Goal: Task Accomplishment & Management: Complete application form

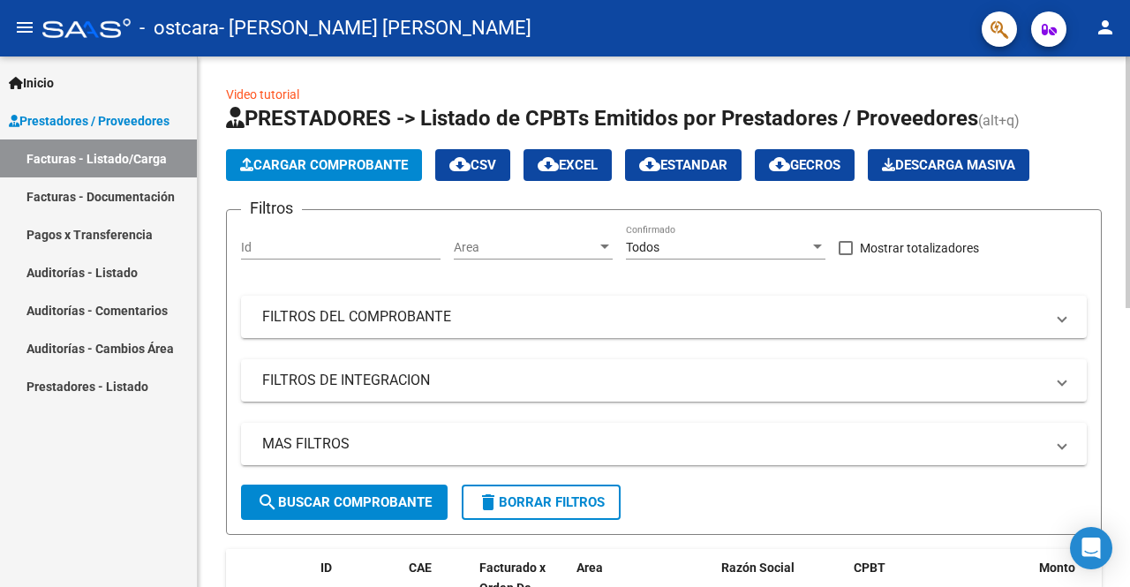
click at [365, 155] on button "Cargar Comprobante" at bounding box center [324, 165] width 196 height 32
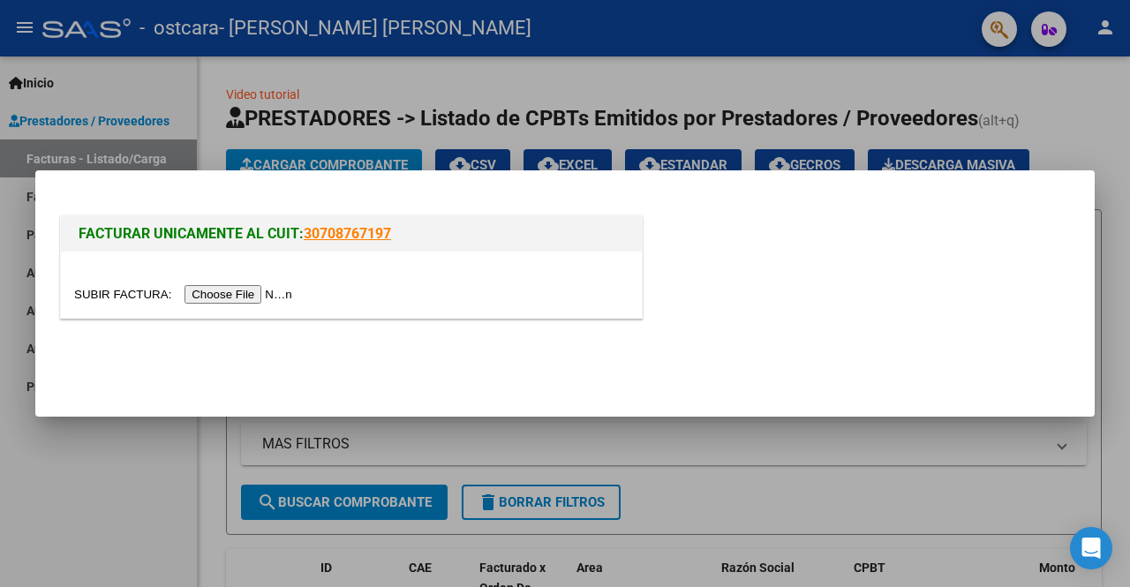
click at [221, 291] on input "file" at bounding box center [185, 294] width 223 height 19
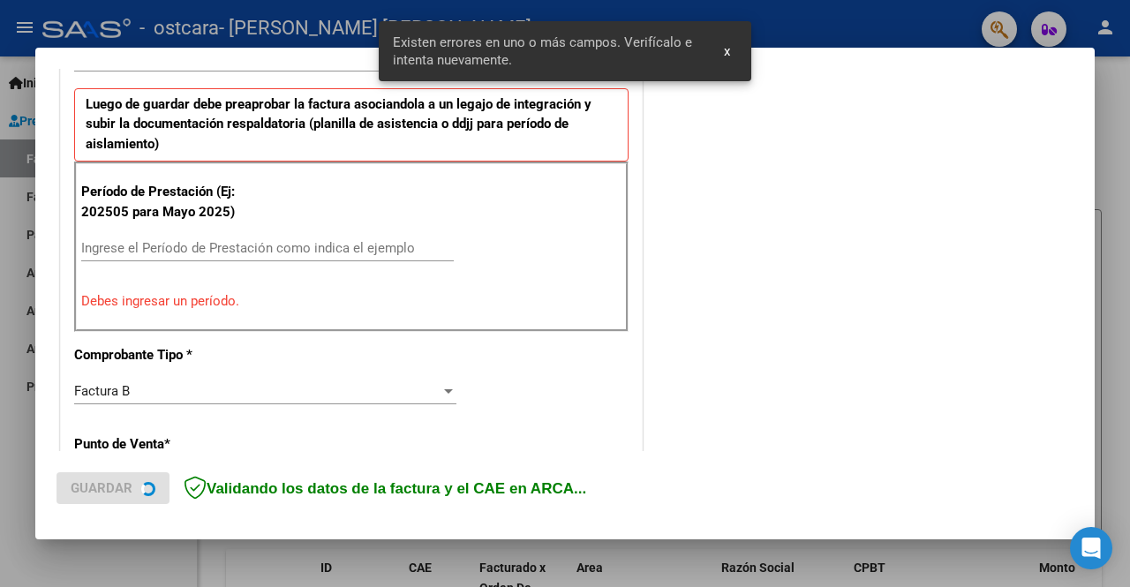
scroll to position [440, 0]
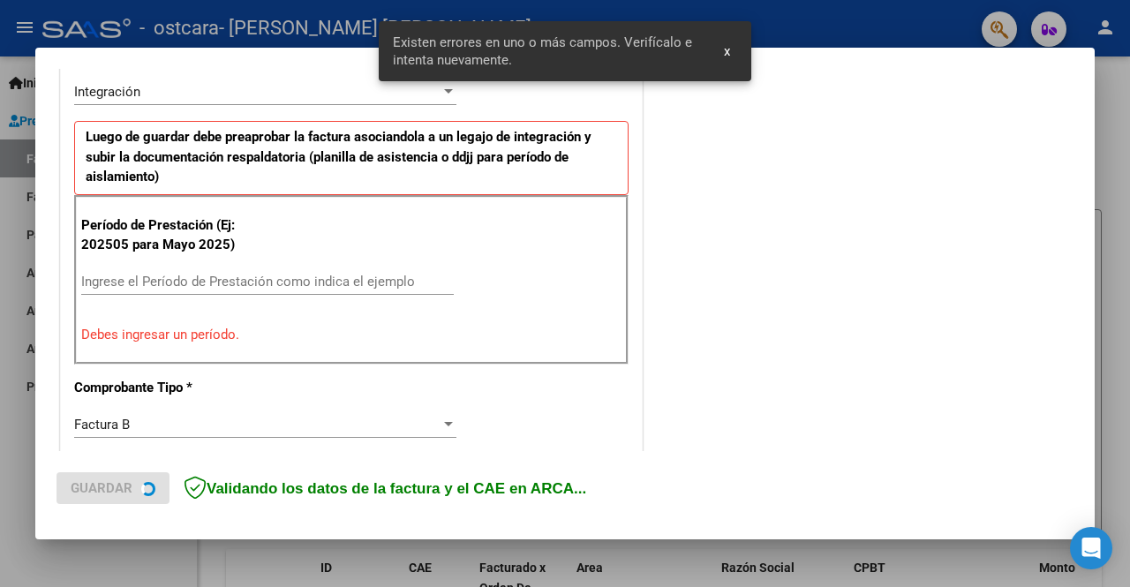
click at [290, 280] on input "Ingrese el Período de Prestación como indica el ejemplo" at bounding box center [267, 282] width 372 height 16
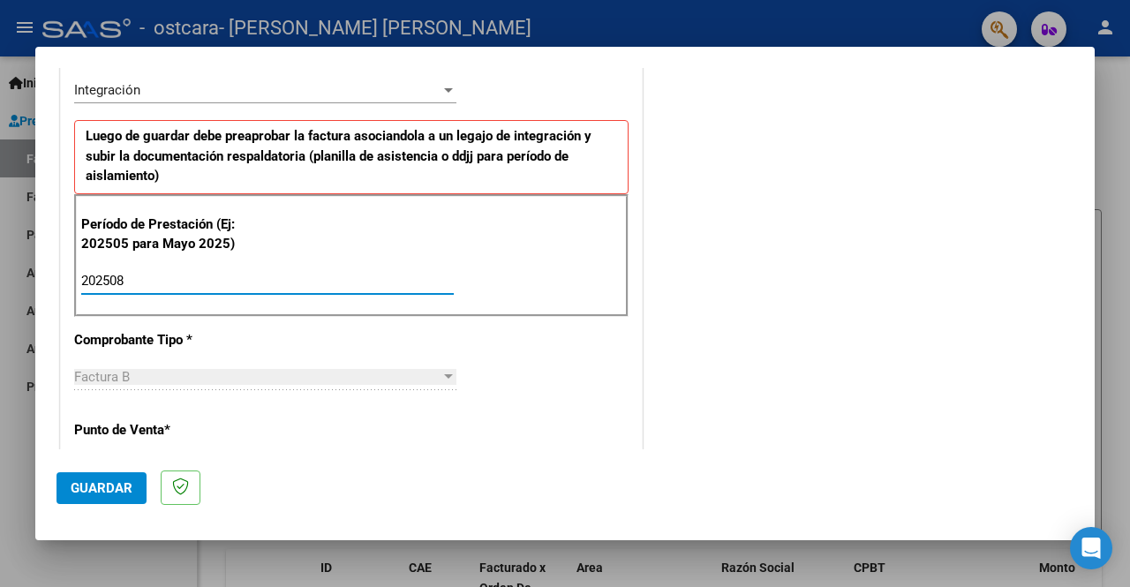
type input "202508"
click at [106, 486] on span "Guardar" at bounding box center [102, 488] width 62 height 16
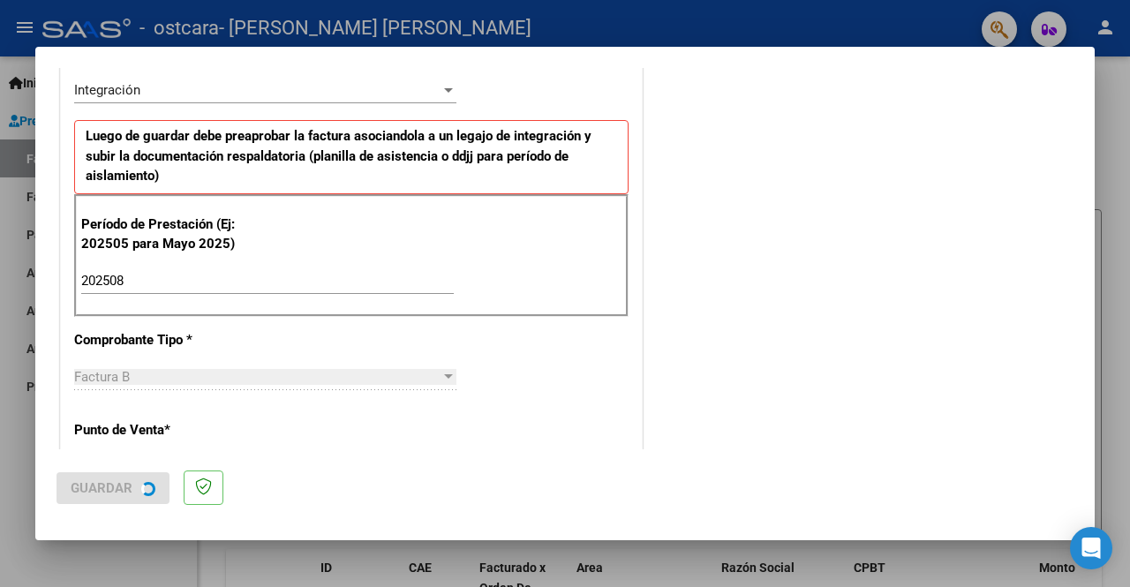
scroll to position [0, 0]
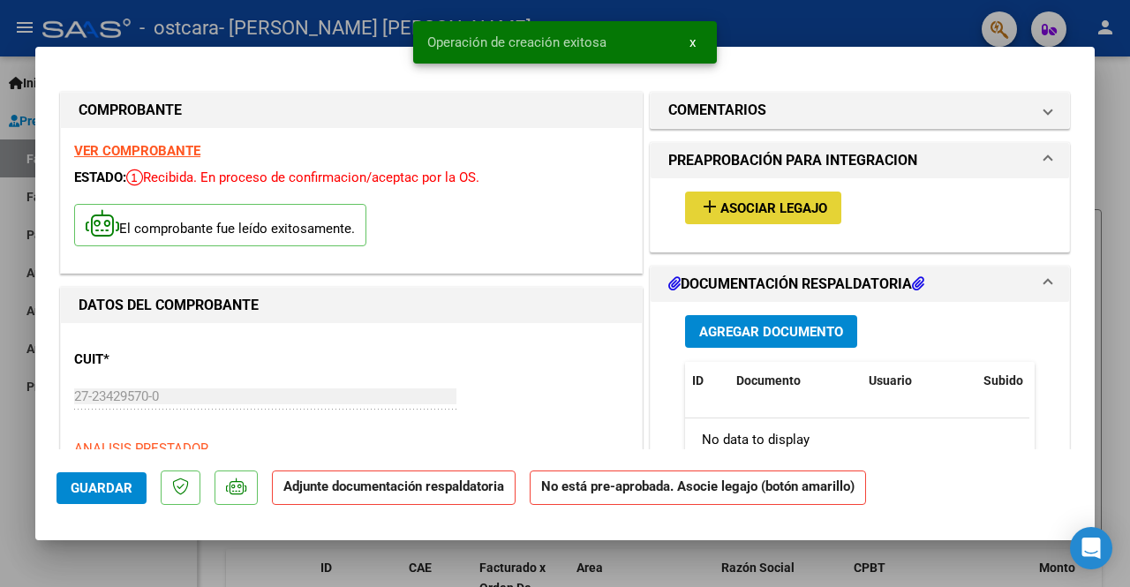
click at [750, 208] on span "Asociar Legajo" at bounding box center [773, 208] width 107 height 16
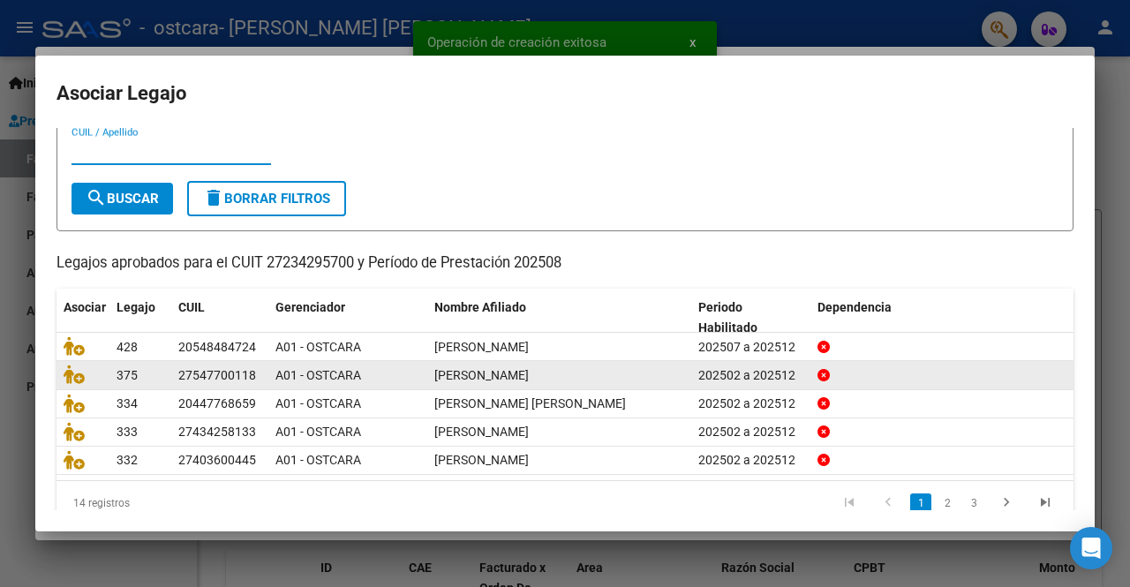
scroll to position [74, 0]
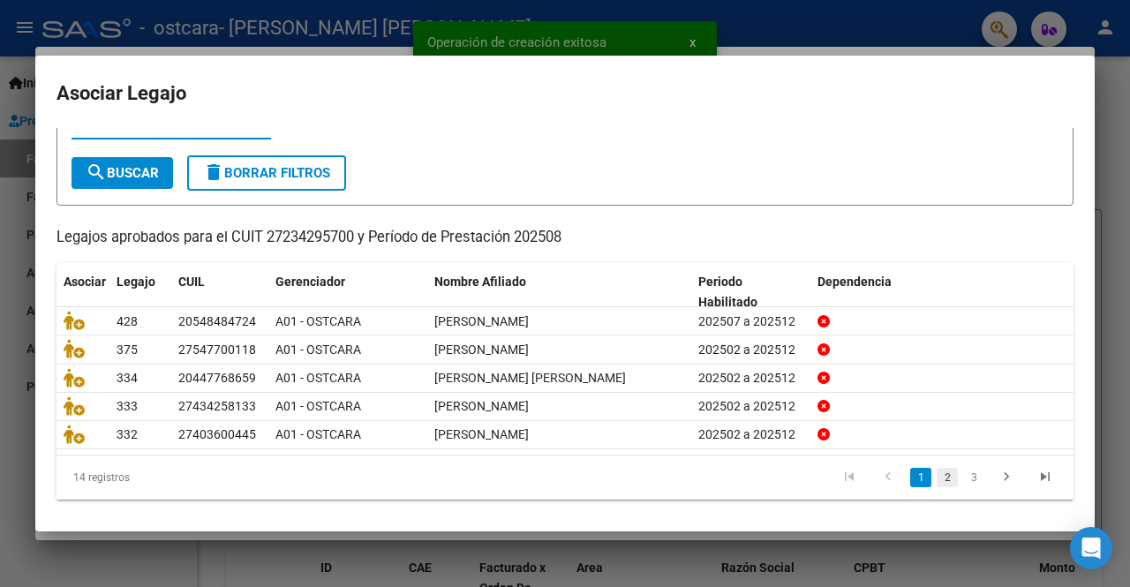
click at [936, 470] on link "2" at bounding box center [946, 477] width 21 height 19
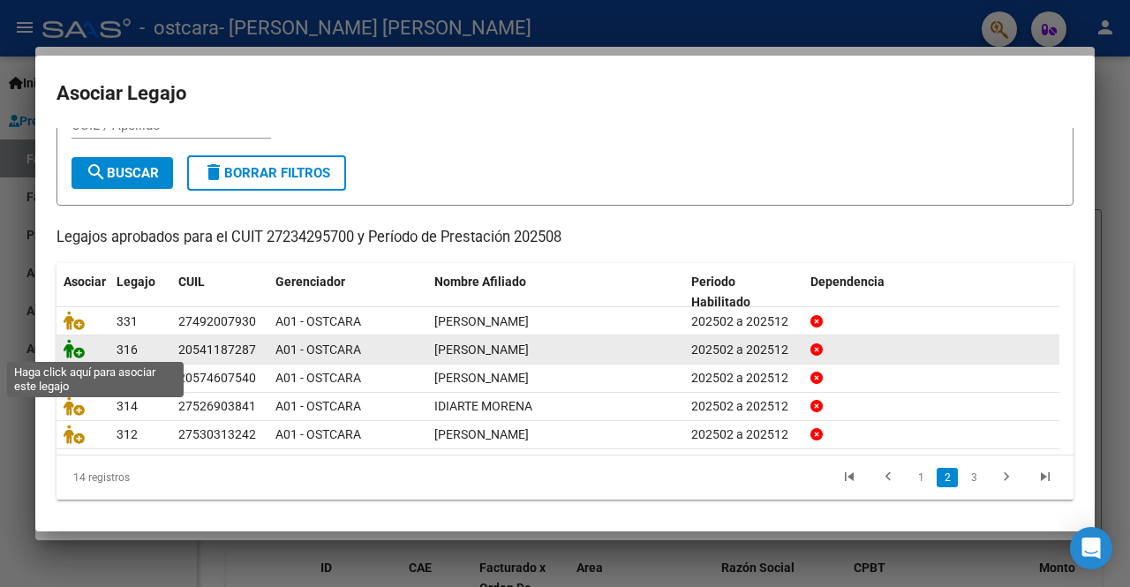
click at [76, 349] on icon at bounding box center [74, 348] width 21 height 19
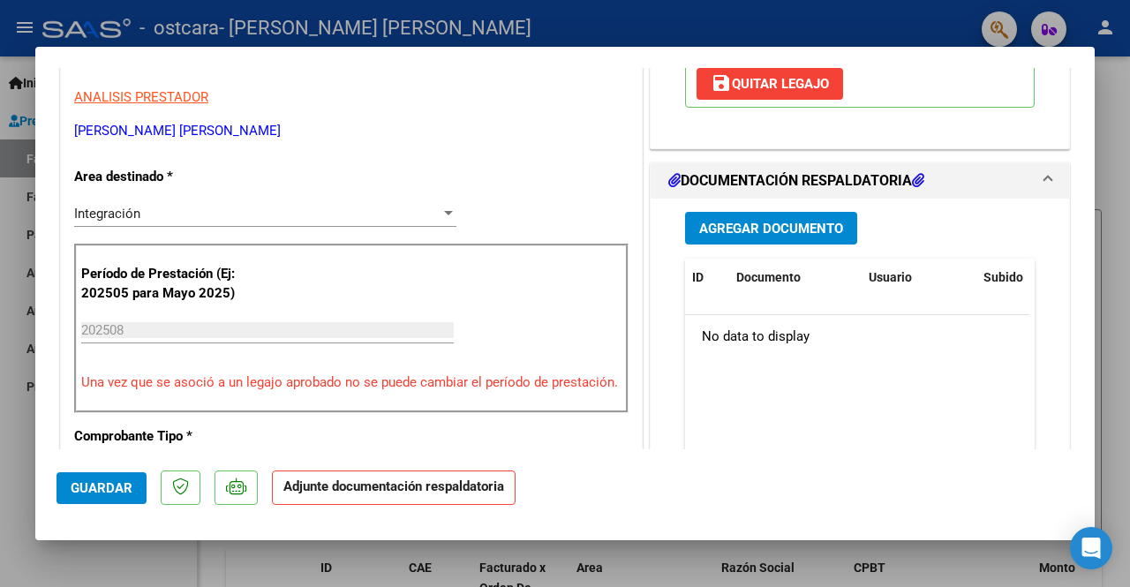
scroll to position [353, 0]
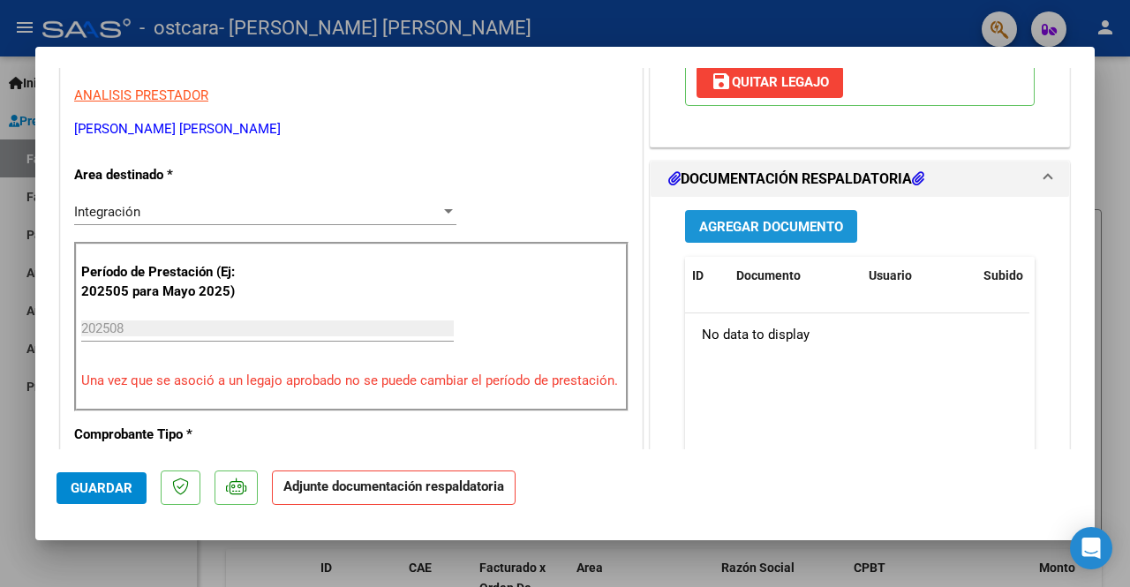
click at [781, 222] on span "Agregar Documento" at bounding box center [771, 227] width 144 height 16
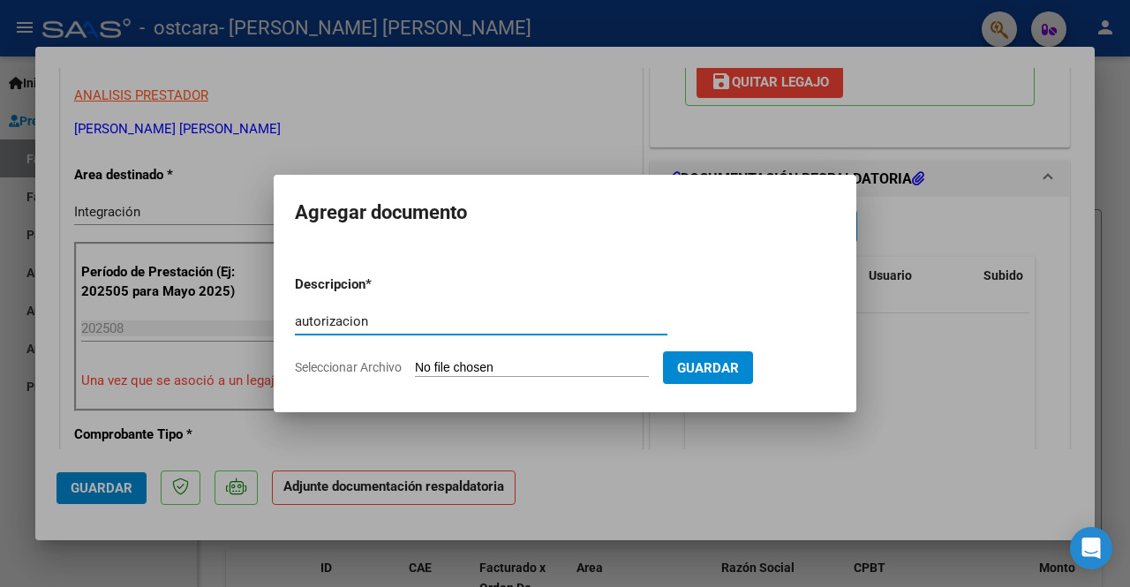
type input "autorizacion"
click at [495, 373] on input "Seleccionar Archivo" at bounding box center [532, 368] width 234 height 17
type input "C:\fakepath\[PERSON_NAME] AUT MAE 2025.pdf"
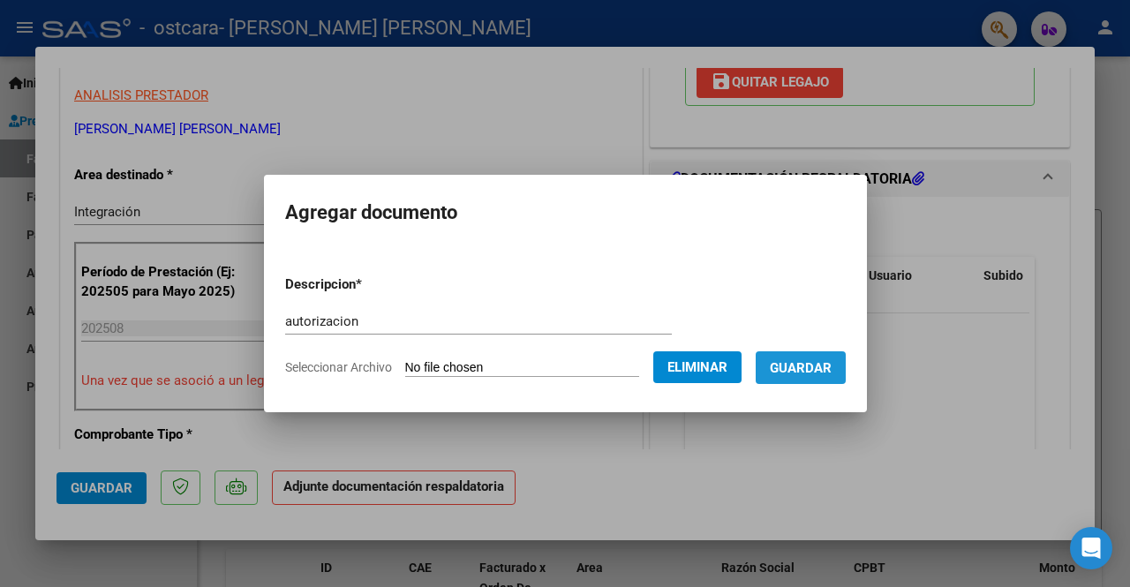
click at [805, 369] on span "Guardar" at bounding box center [801, 368] width 62 height 16
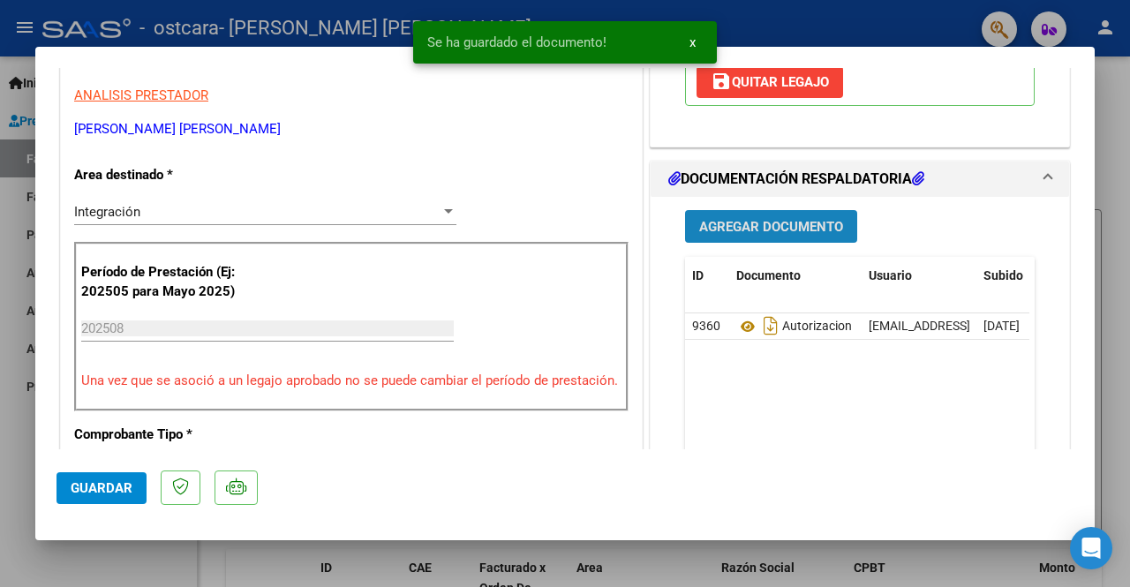
click at [727, 228] on span "Agregar Documento" at bounding box center [771, 227] width 144 height 16
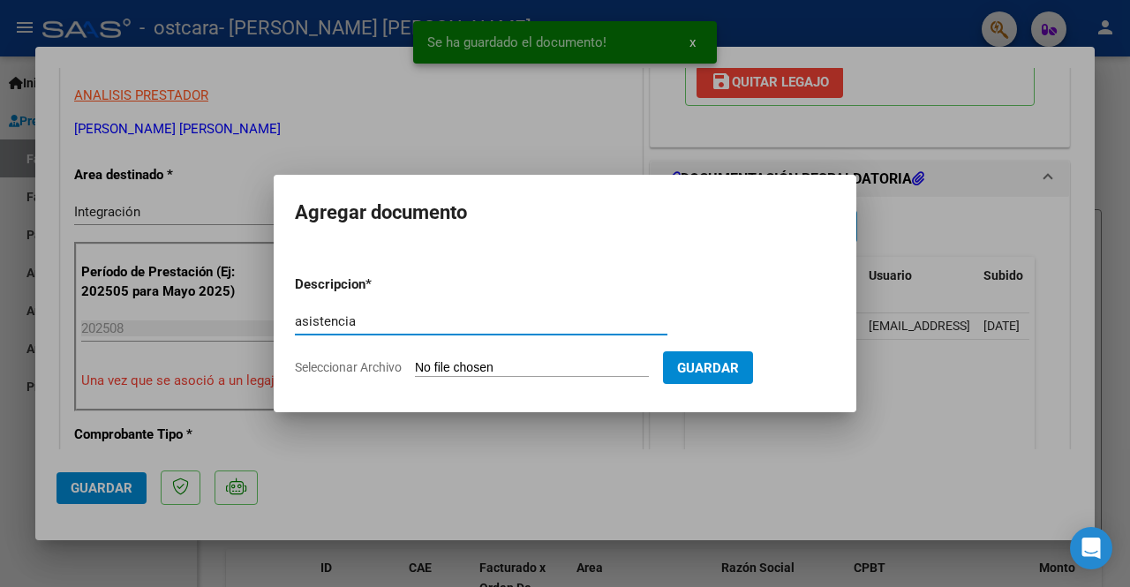
type input "asistencia"
click at [475, 367] on input "Seleccionar Archivo" at bounding box center [532, 368] width 234 height 17
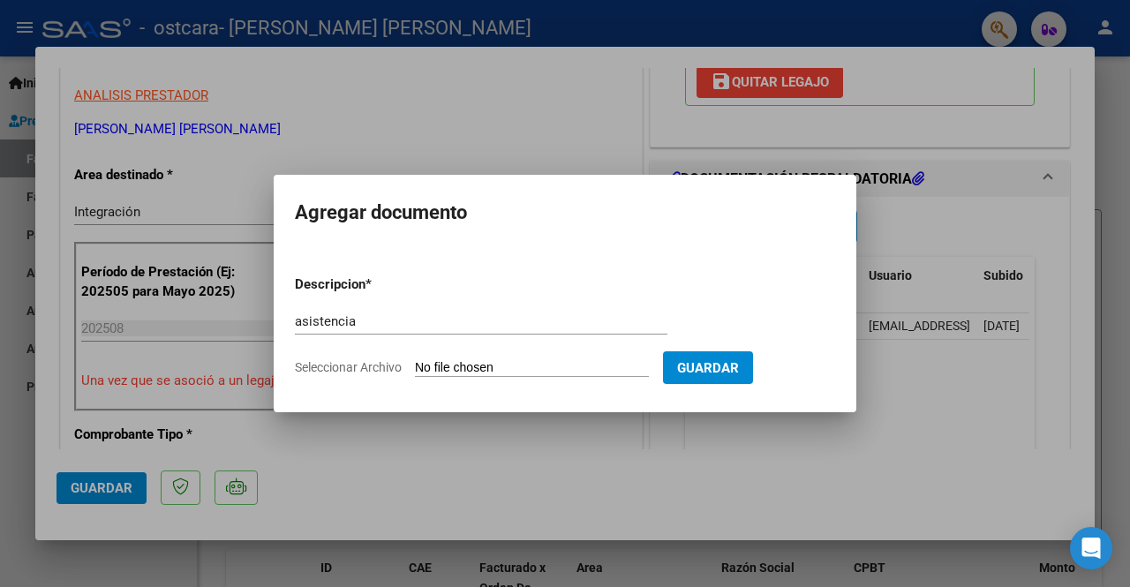
type input "C:\fakepath\asistencia [PERSON_NAME][DATE].pdf"
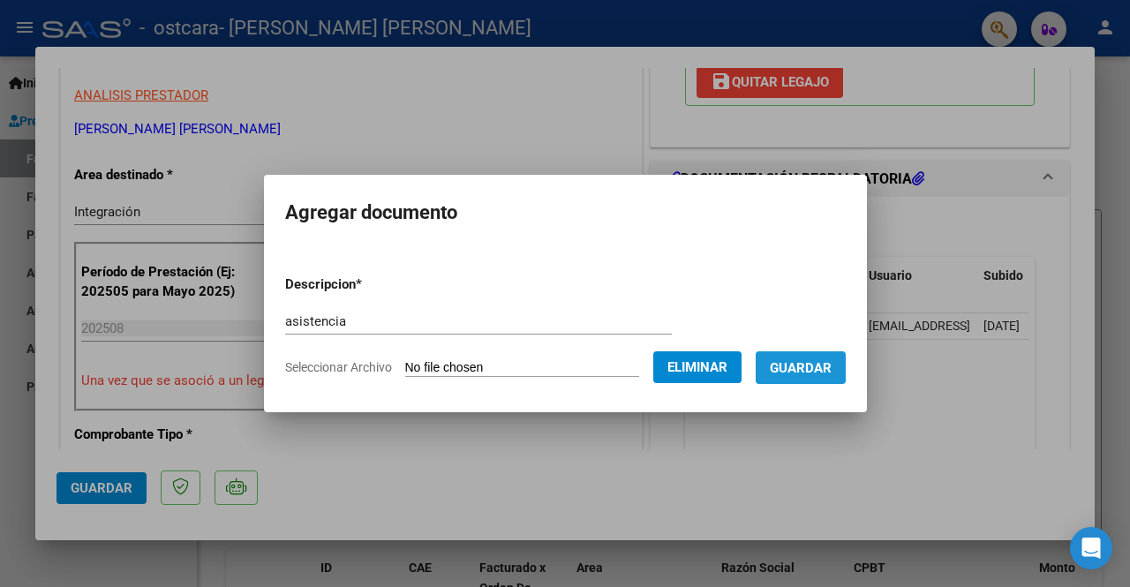
click at [794, 363] on span "Guardar" at bounding box center [801, 368] width 62 height 16
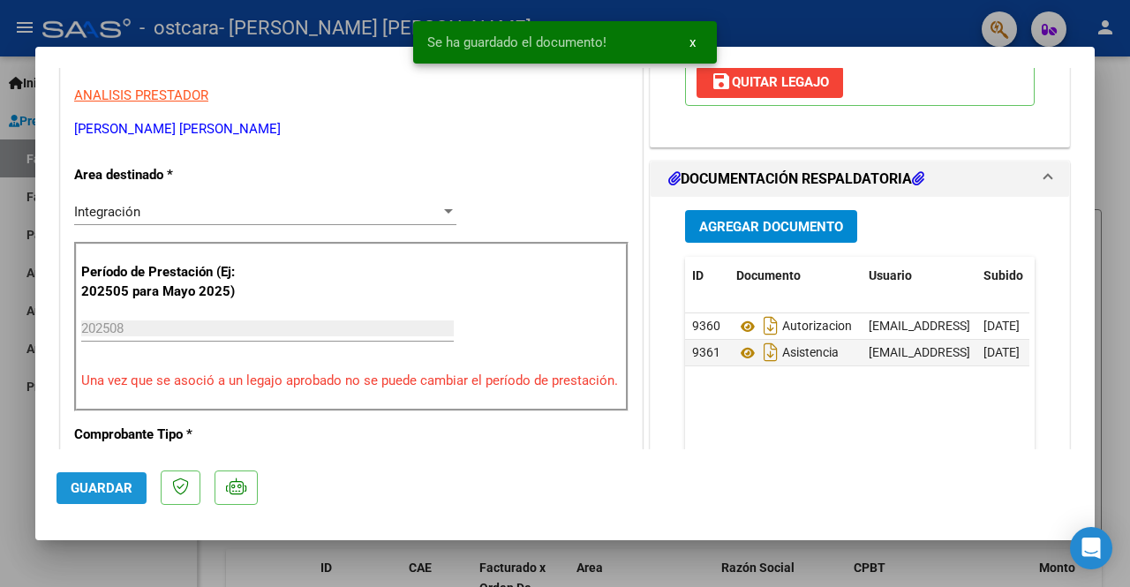
click at [100, 484] on span "Guardar" at bounding box center [102, 488] width 62 height 16
click at [109, 577] on div at bounding box center [565, 293] width 1130 height 587
type input "$ 0,00"
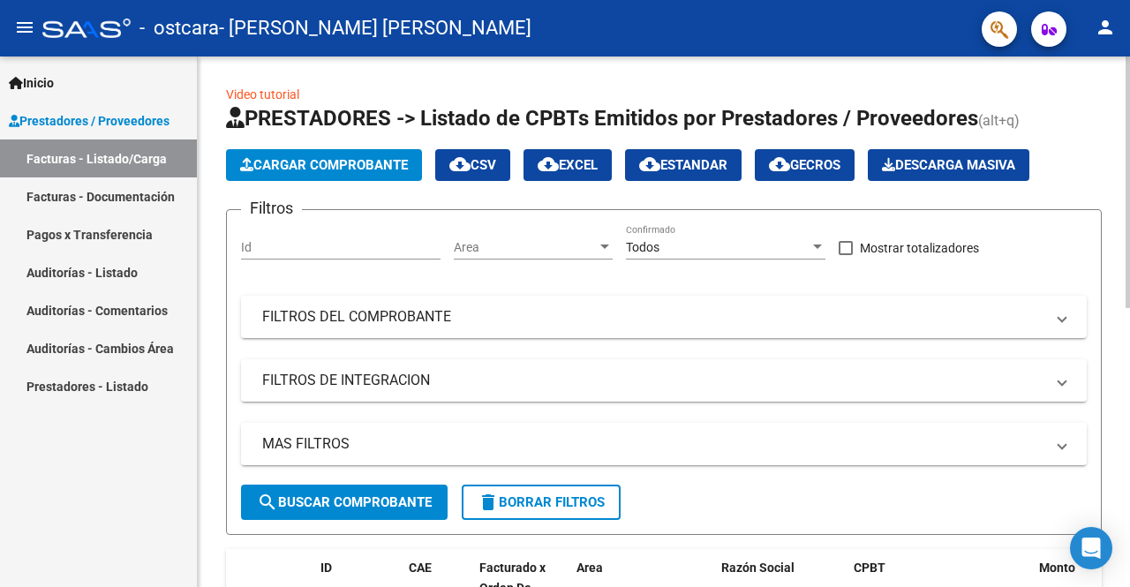
click at [332, 169] on span "Cargar Comprobante" at bounding box center [324, 165] width 168 height 16
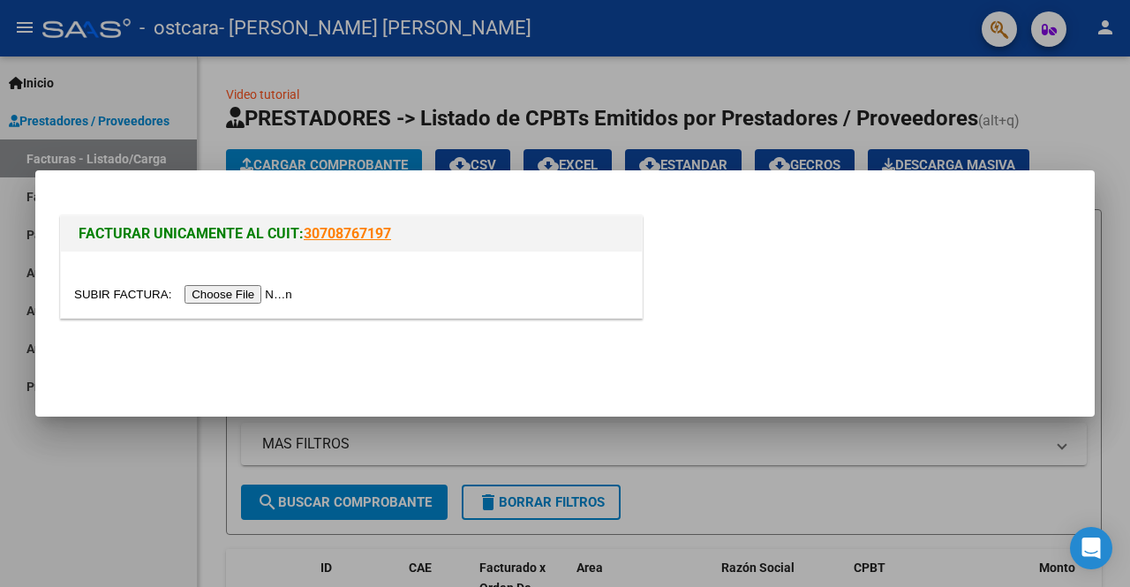
click at [238, 295] on input "file" at bounding box center [185, 294] width 223 height 19
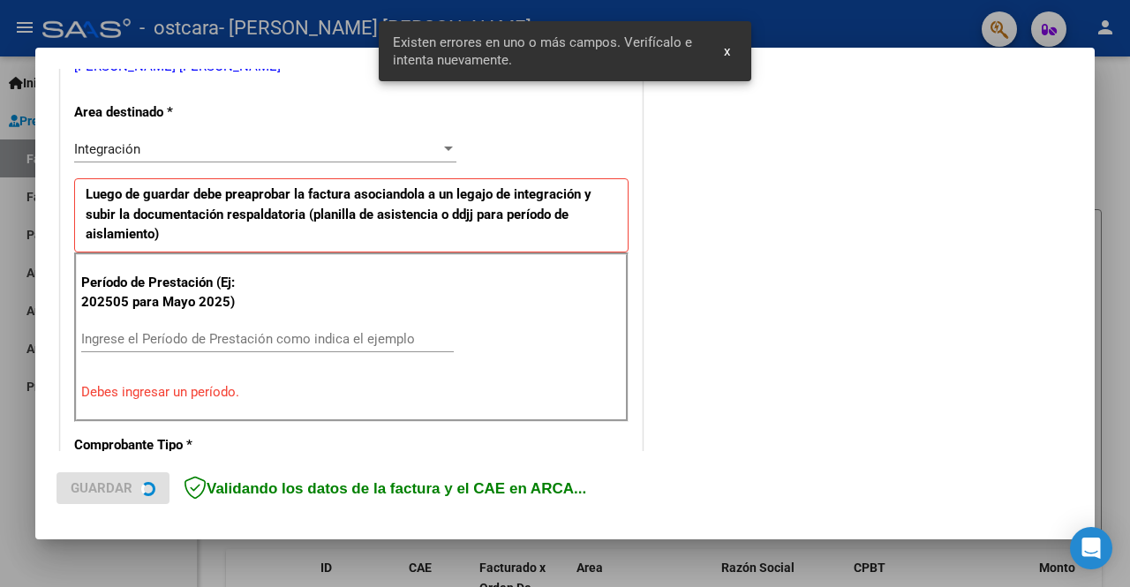
scroll to position [440, 0]
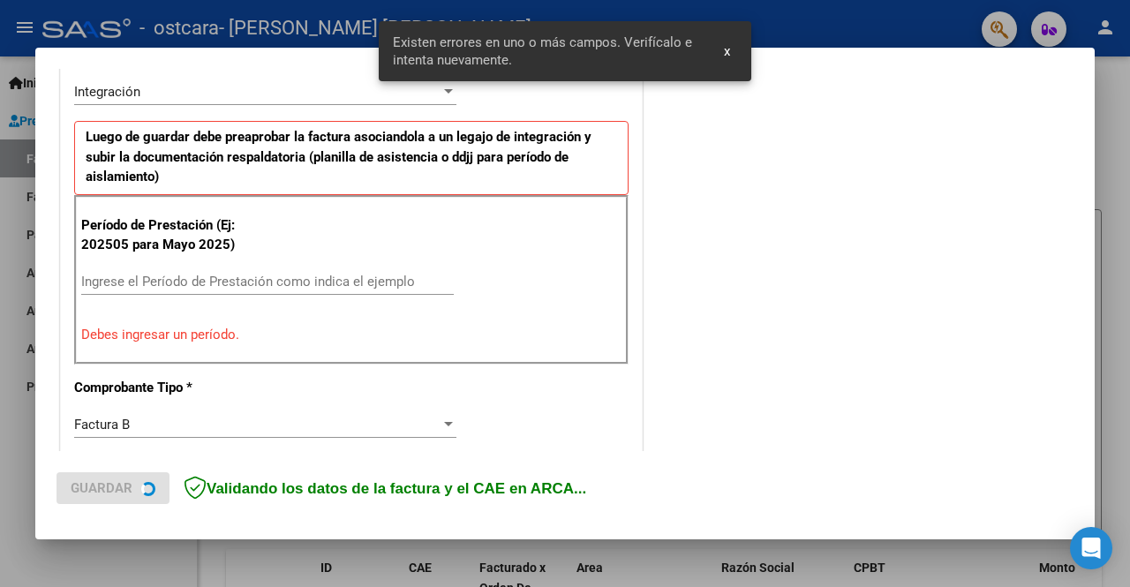
click at [197, 275] on input "Ingrese el Período de Prestación como indica el ejemplo" at bounding box center [267, 282] width 372 height 16
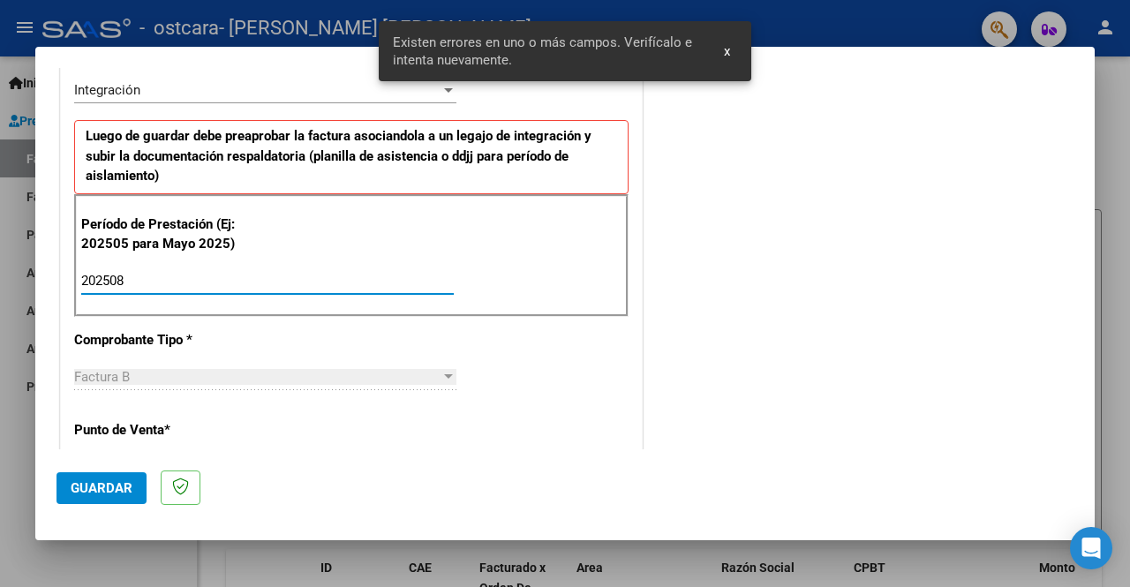
type input "202508"
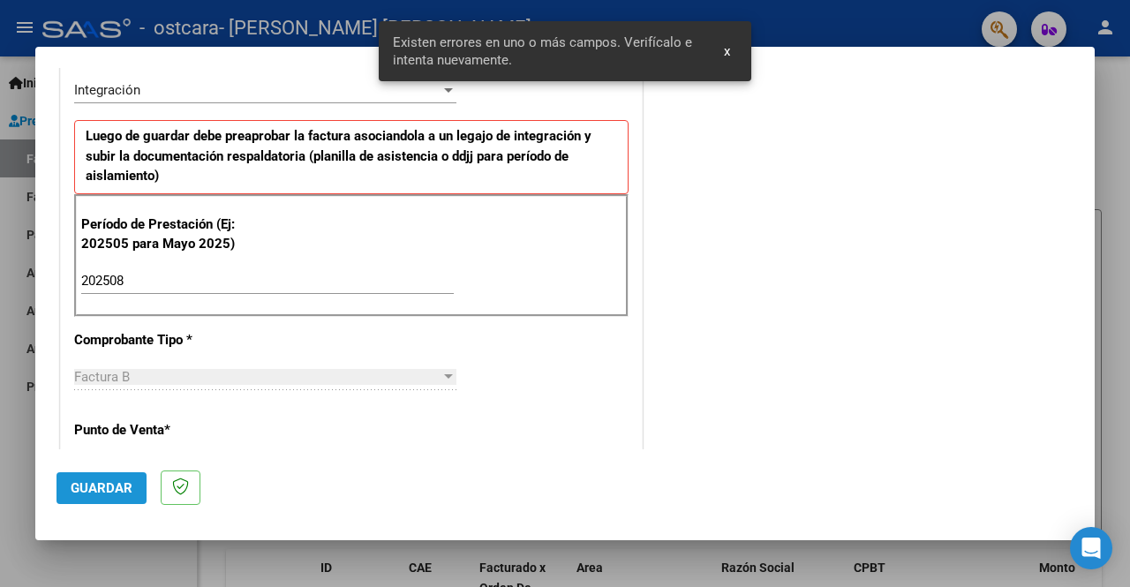
click at [106, 497] on button "Guardar" at bounding box center [101, 488] width 90 height 32
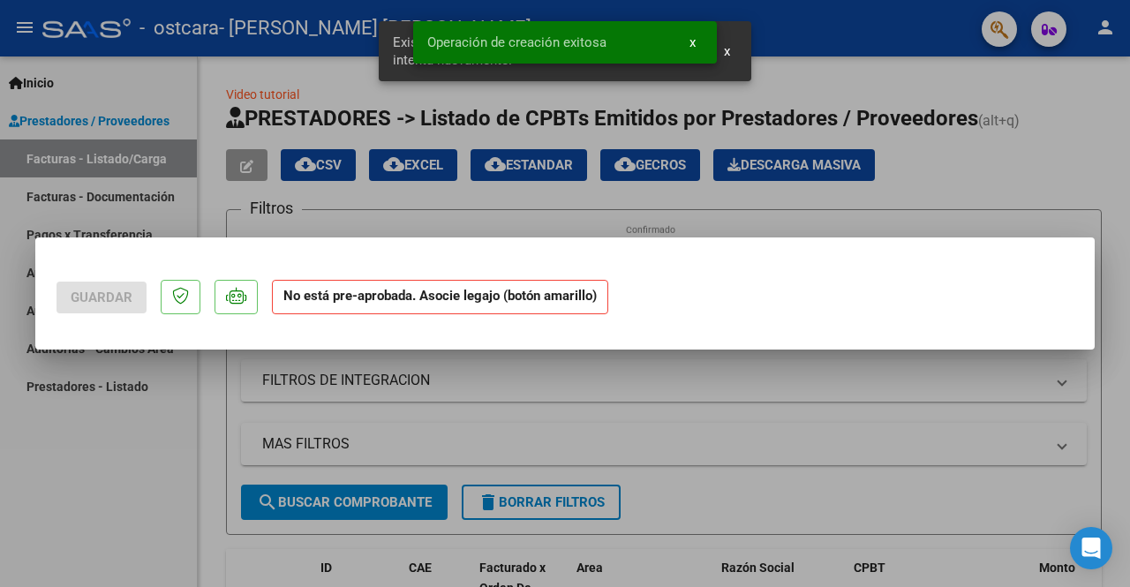
scroll to position [0, 0]
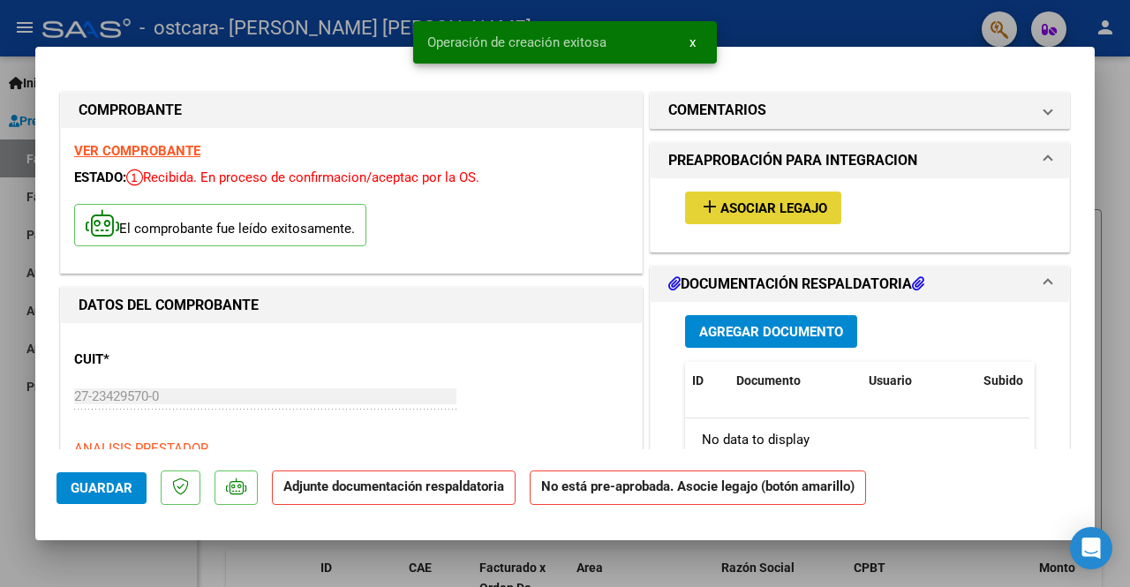
click at [726, 205] on span "Asociar Legajo" at bounding box center [773, 208] width 107 height 16
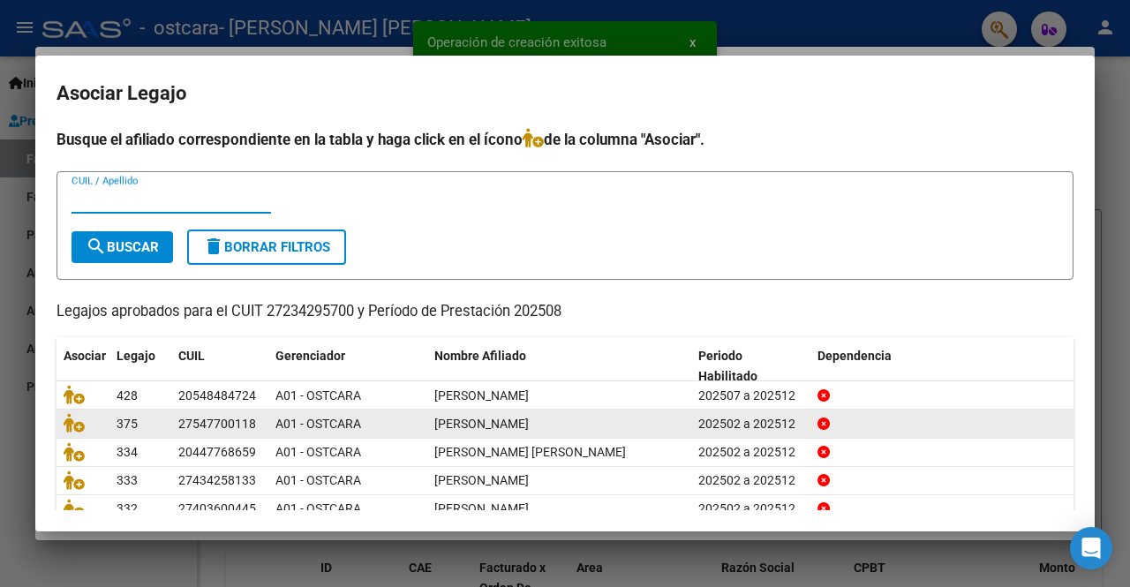
scroll to position [74, 0]
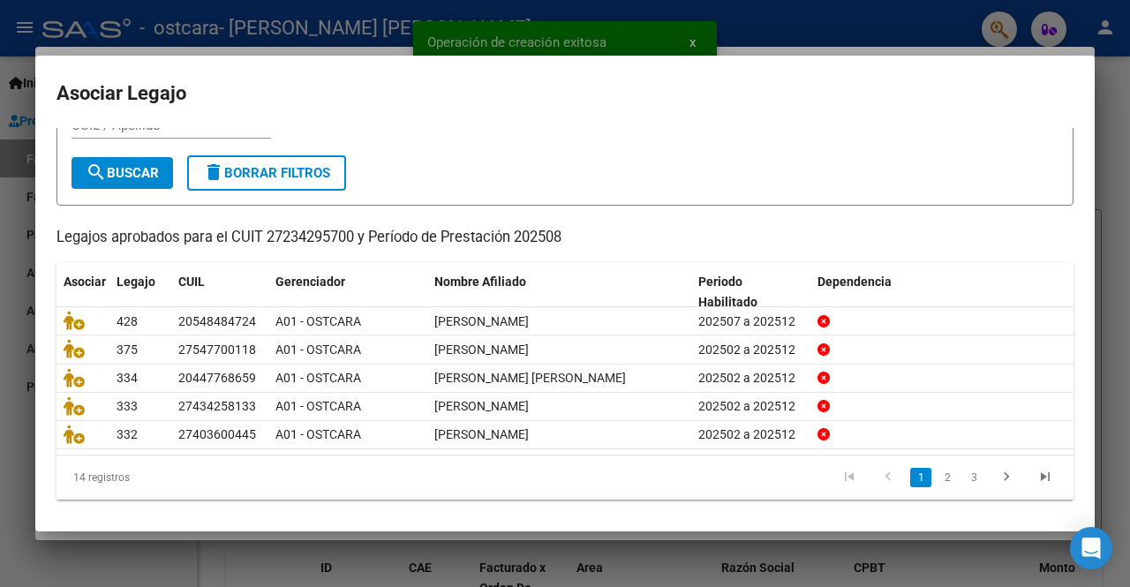
click at [934, 484] on li "2" at bounding box center [947, 478] width 26 height 30
click at [936, 479] on link "2" at bounding box center [946, 477] width 21 height 19
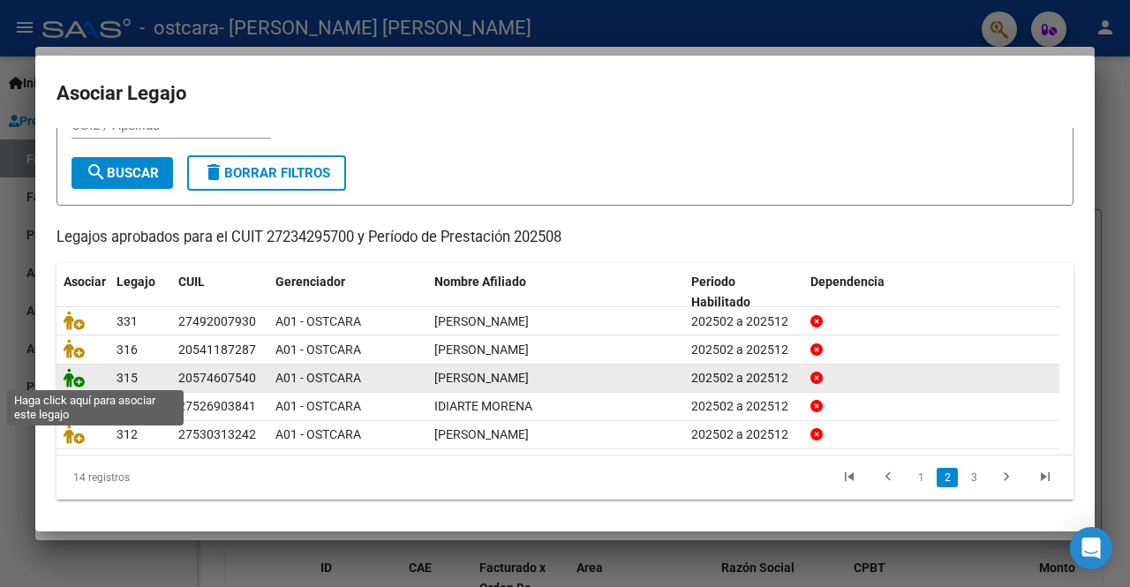
click at [79, 376] on icon at bounding box center [74, 377] width 21 height 19
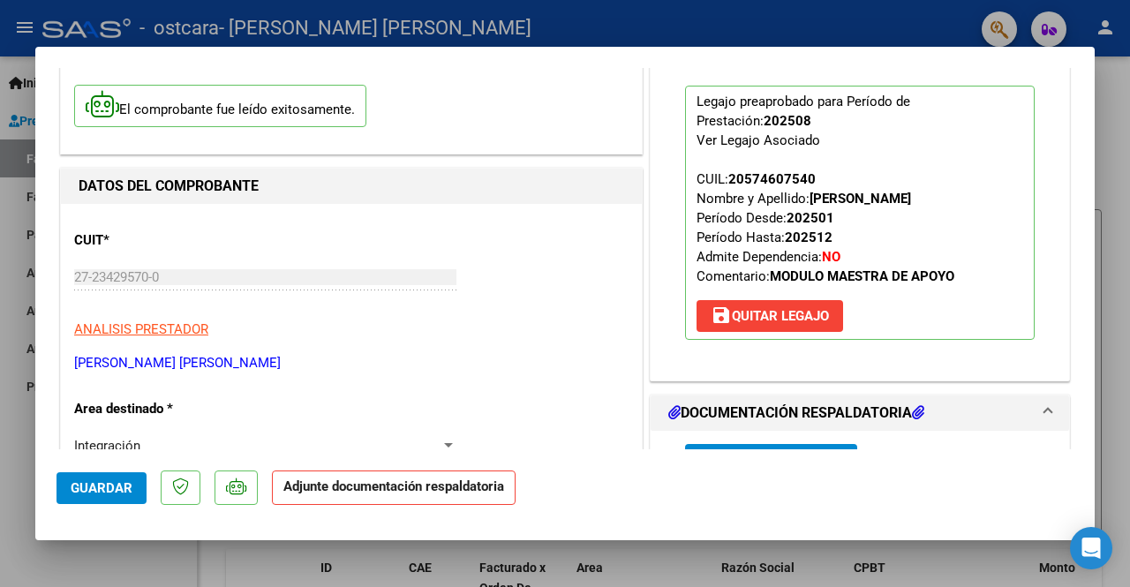
scroll to position [265, 0]
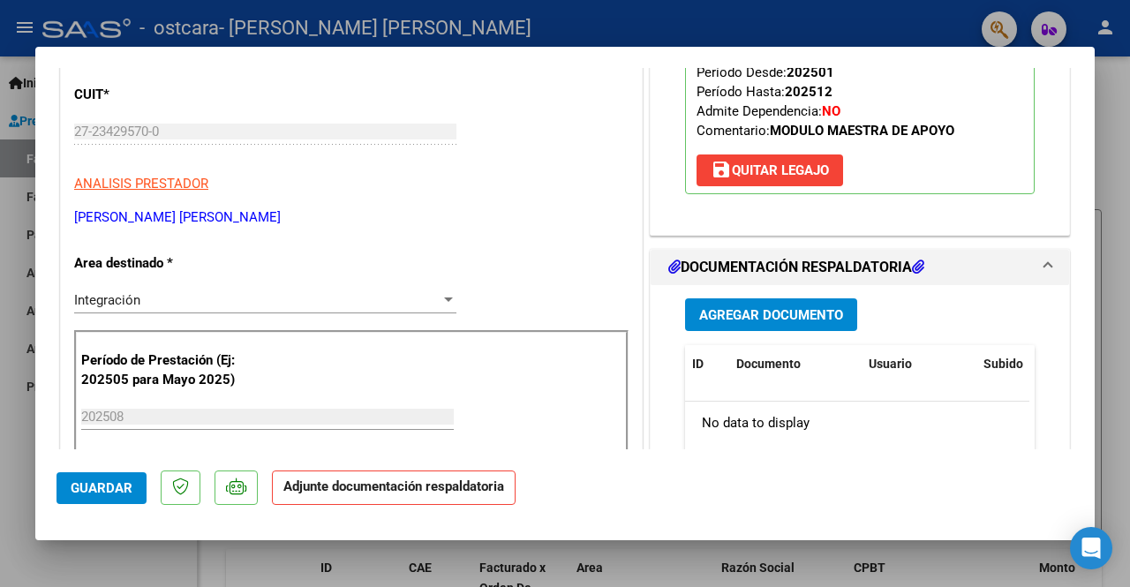
click at [756, 307] on span "Agregar Documento" at bounding box center [771, 315] width 144 height 16
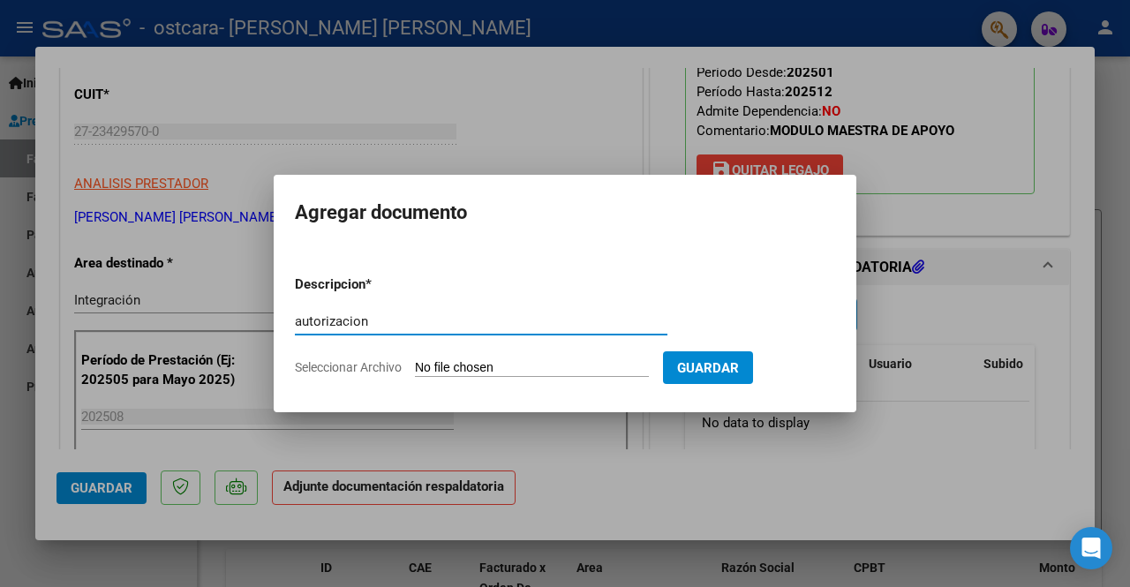
type input "autorizacion"
click at [501, 371] on input "Seleccionar Archivo" at bounding box center [532, 368] width 234 height 17
type input "C:\fakepath\[PERSON_NAME] AUT MAE 2025.pdf"
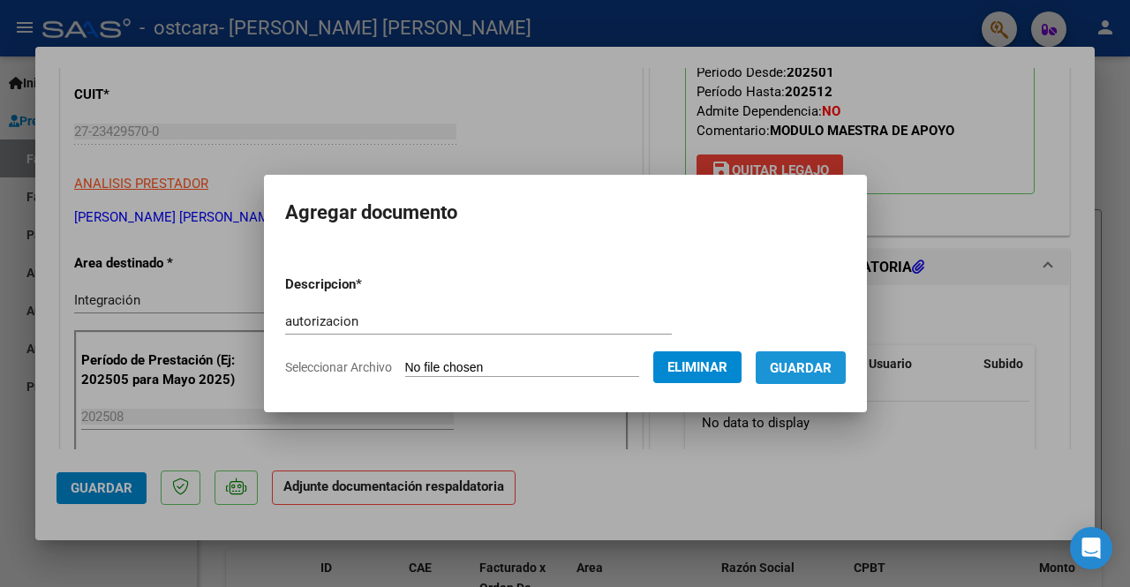
click at [800, 368] on span "Guardar" at bounding box center [801, 368] width 62 height 16
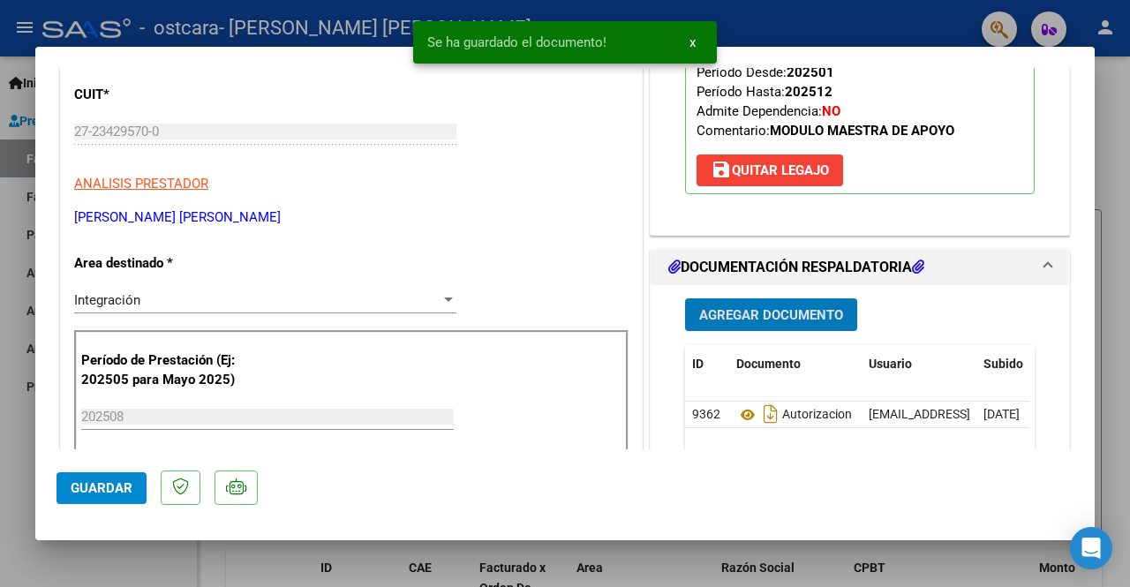
click at [763, 319] on span "Agregar Documento" at bounding box center [771, 315] width 144 height 16
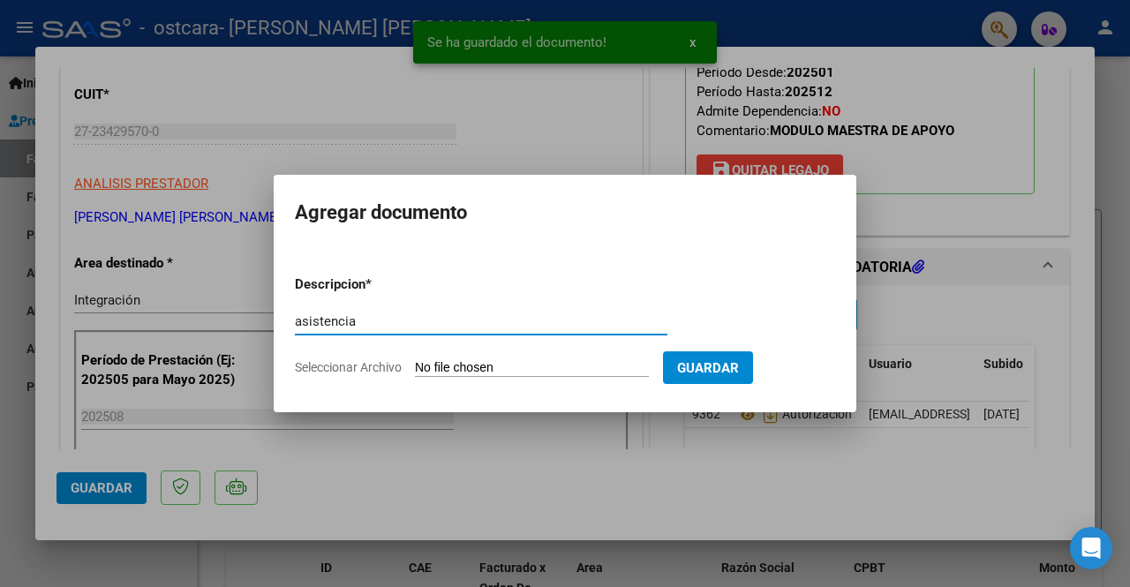
type input "asistencia"
click at [494, 356] on form "Descripcion * asistencia Escriba aquí una descripcion Seleccionar Archivo Guard…" at bounding box center [565, 325] width 540 height 129
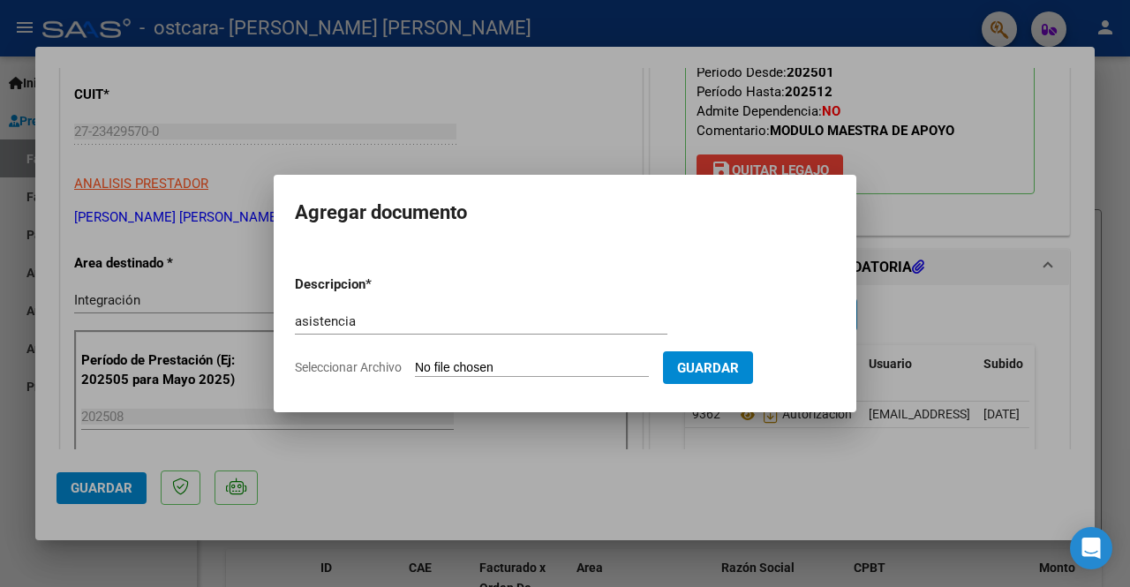
click at [466, 367] on input "Seleccionar Archivo" at bounding box center [532, 368] width 234 height 17
type input "C:\fakepath\asistencia [PERSON_NAME][DATE].pdf"
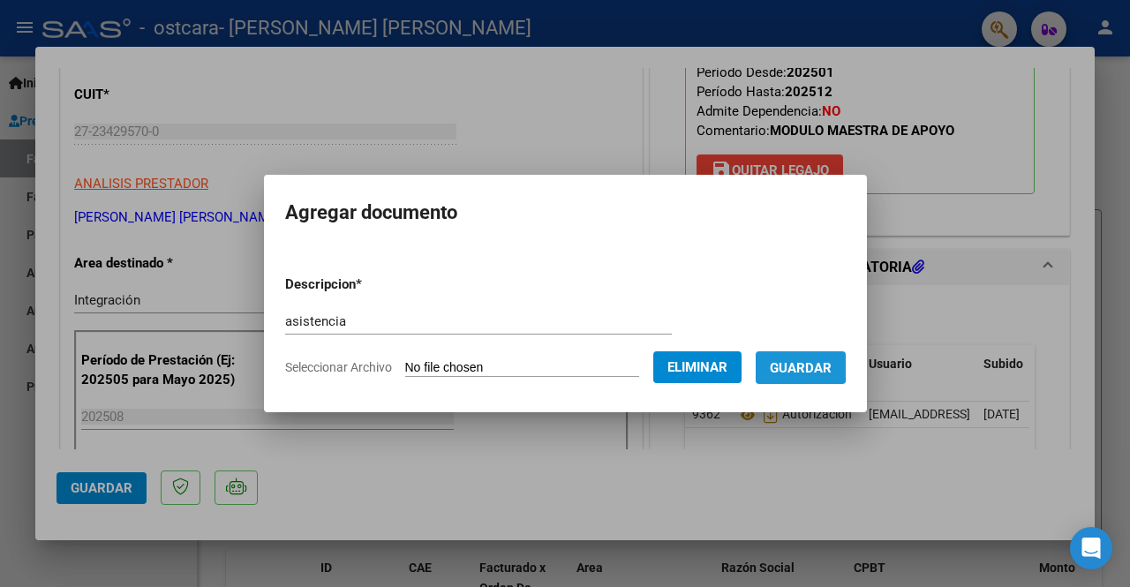
click at [783, 365] on span "Guardar" at bounding box center [801, 368] width 62 height 16
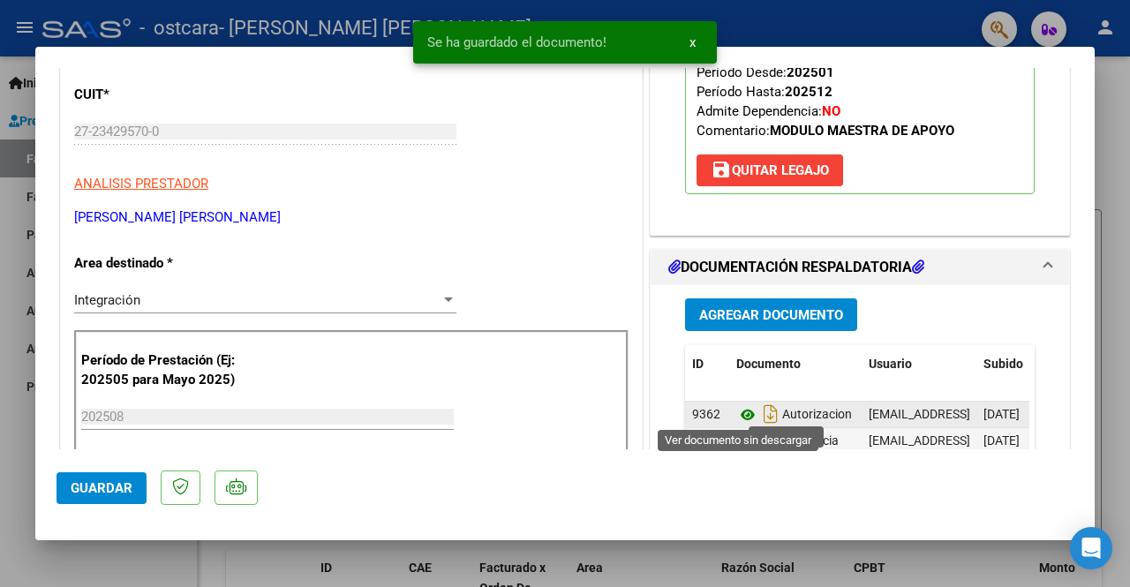
click at [742, 409] on icon at bounding box center [747, 414] width 23 height 21
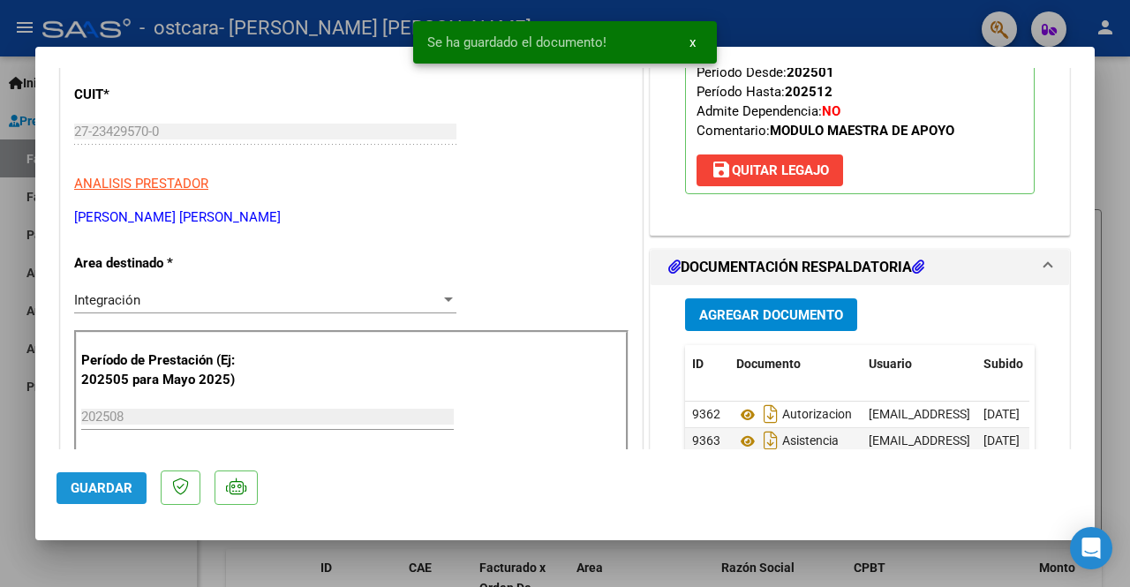
click at [113, 492] on span "Guardar" at bounding box center [102, 488] width 62 height 16
click at [14, 476] on div at bounding box center [565, 293] width 1130 height 587
type input "$ 0,00"
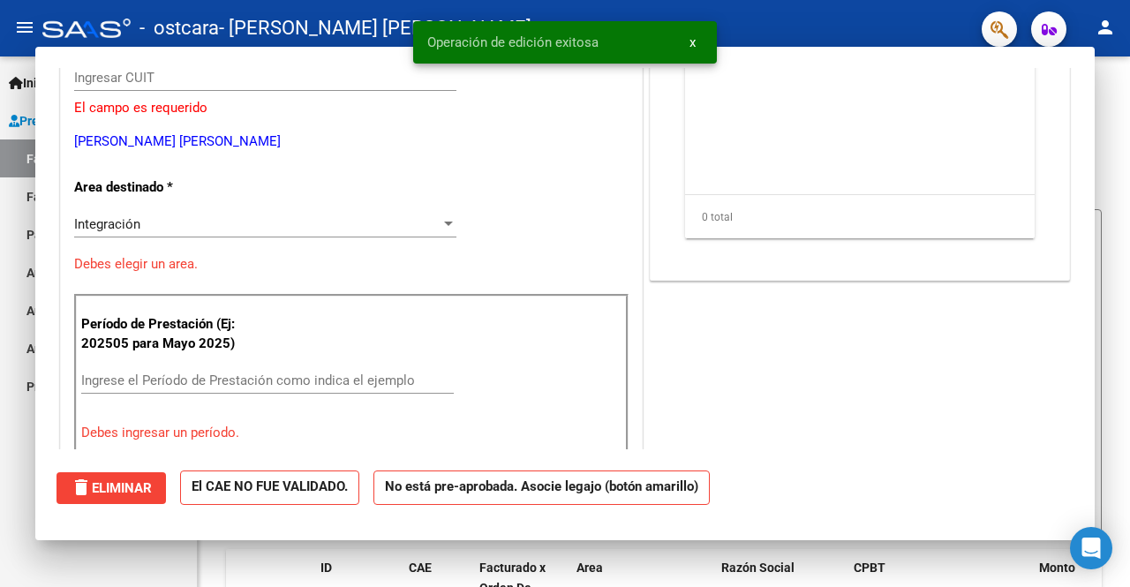
scroll to position [211, 0]
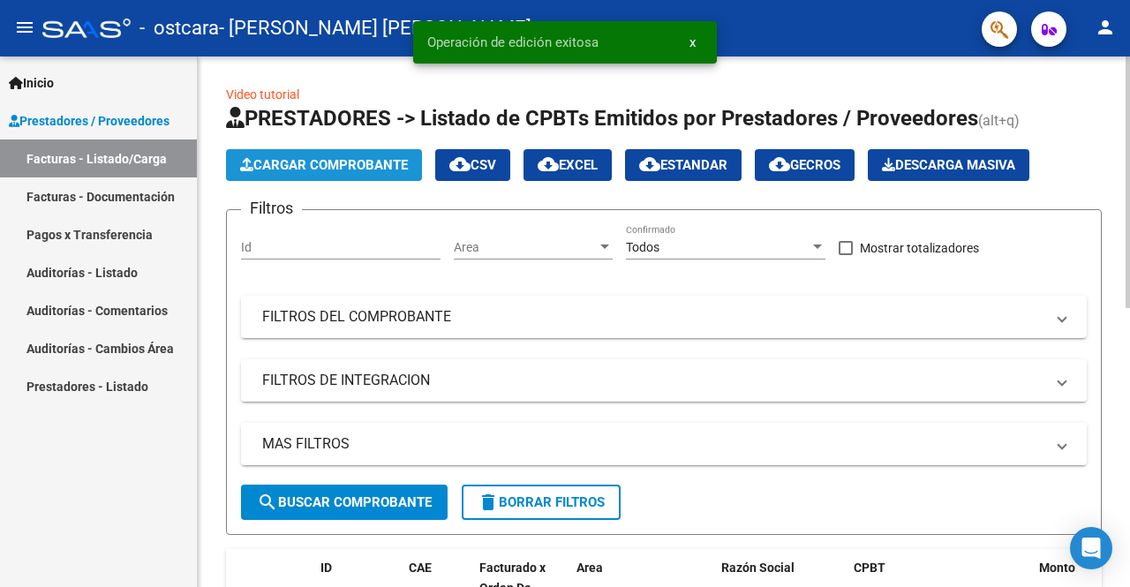
click at [311, 170] on span "Cargar Comprobante" at bounding box center [324, 165] width 168 height 16
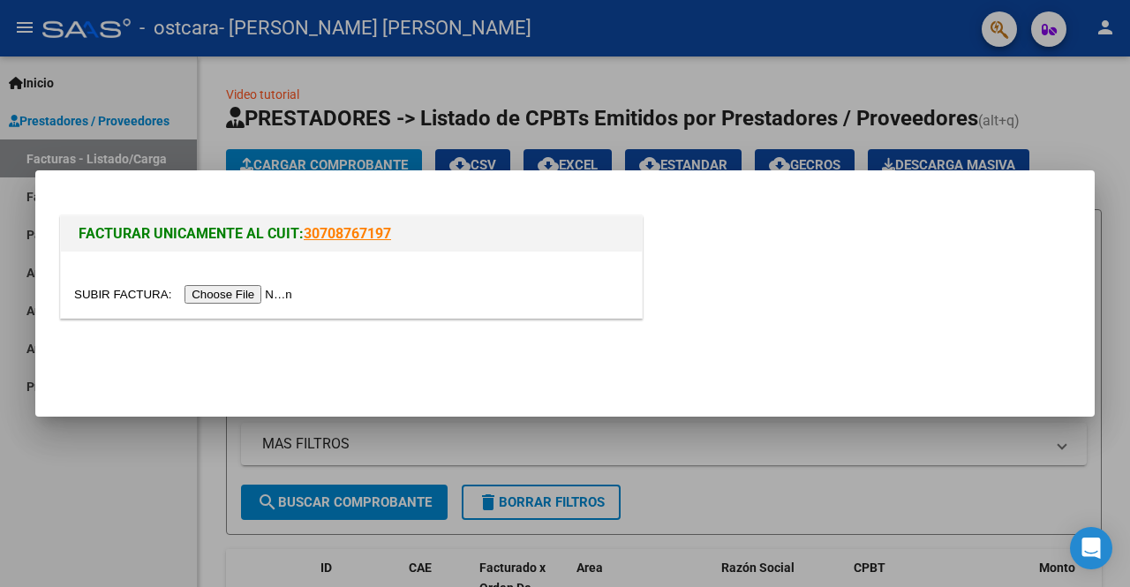
click at [230, 297] on input "file" at bounding box center [185, 294] width 223 height 19
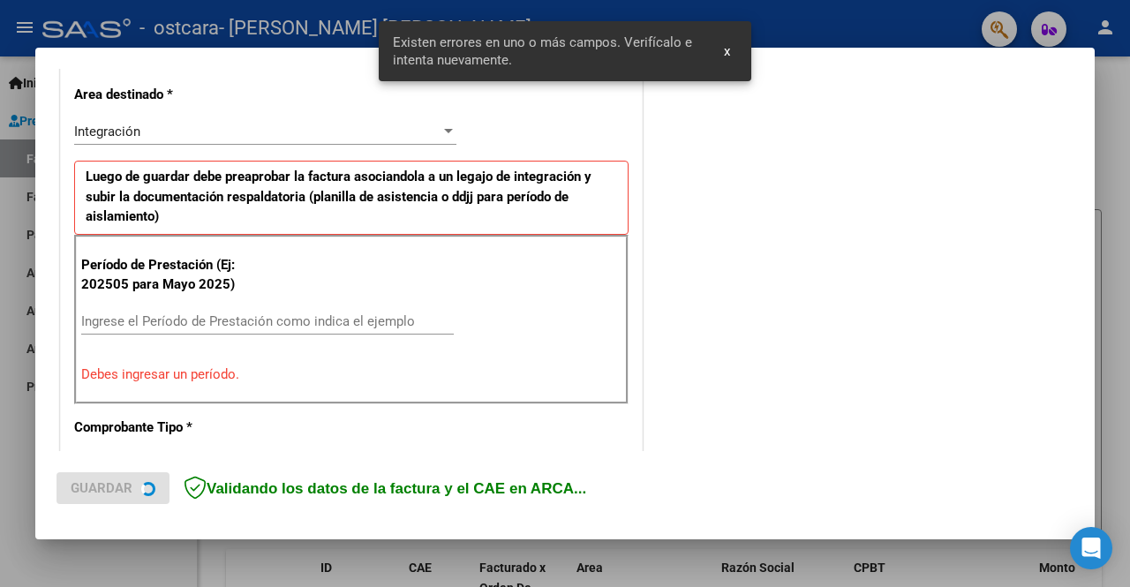
scroll to position [408, 0]
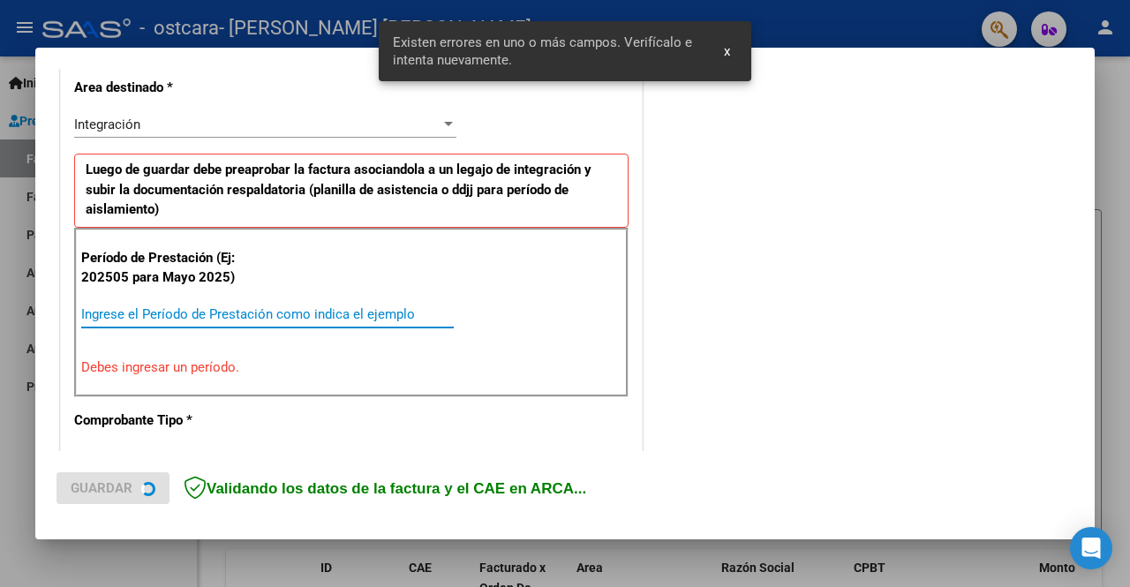
click at [251, 306] on input "Ingrese el Período de Prestación como indica el ejemplo" at bounding box center [267, 314] width 372 height 16
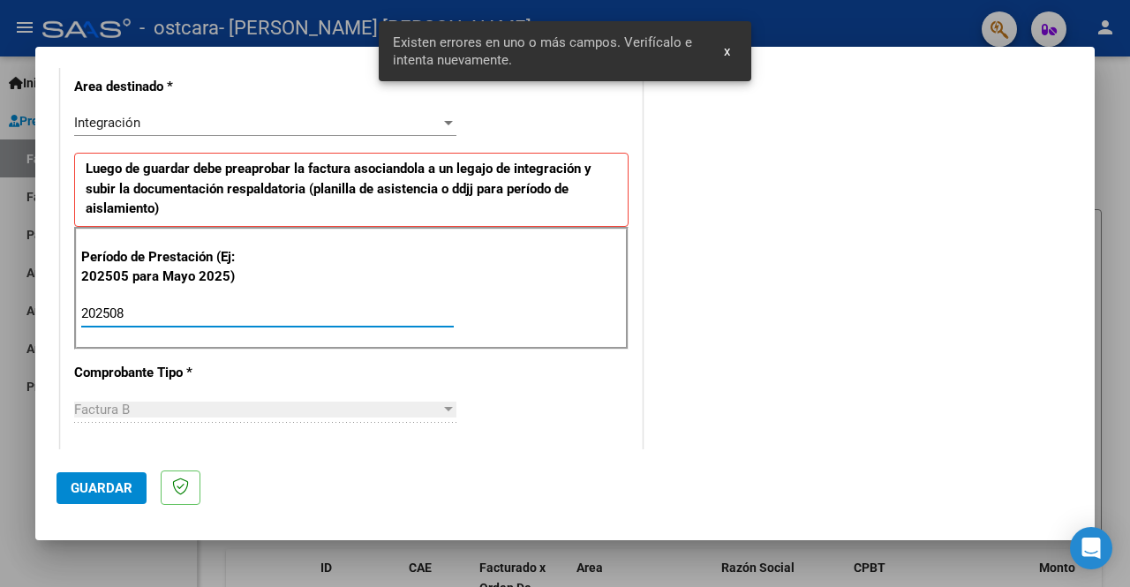
type input "202508"
click at [83, 480] on button "Guardar" at bounding box center [101, 488] width 90 height 32
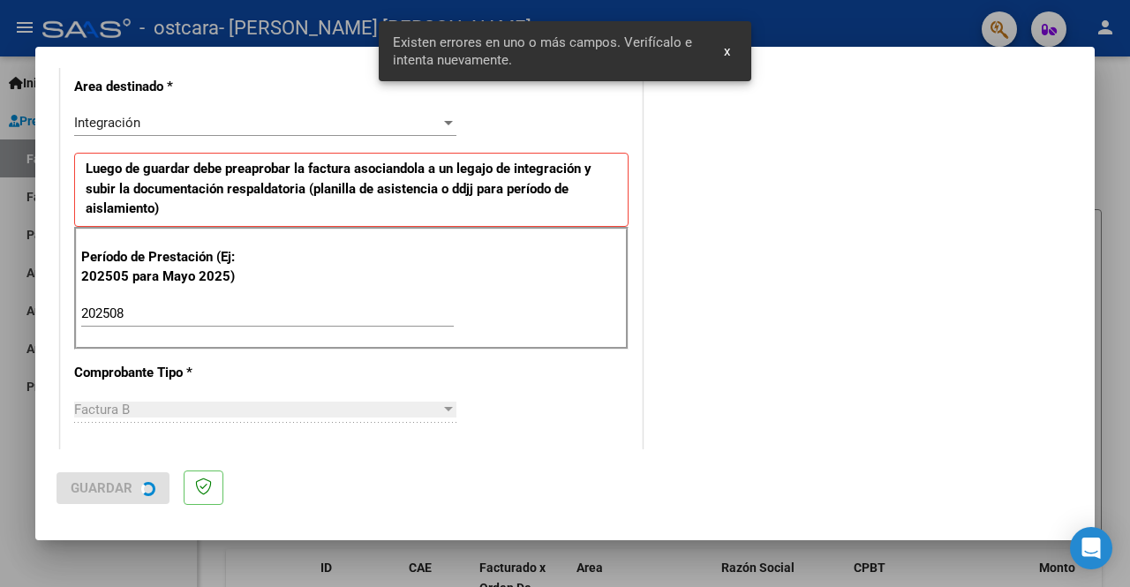
scroll to position [0, 0]
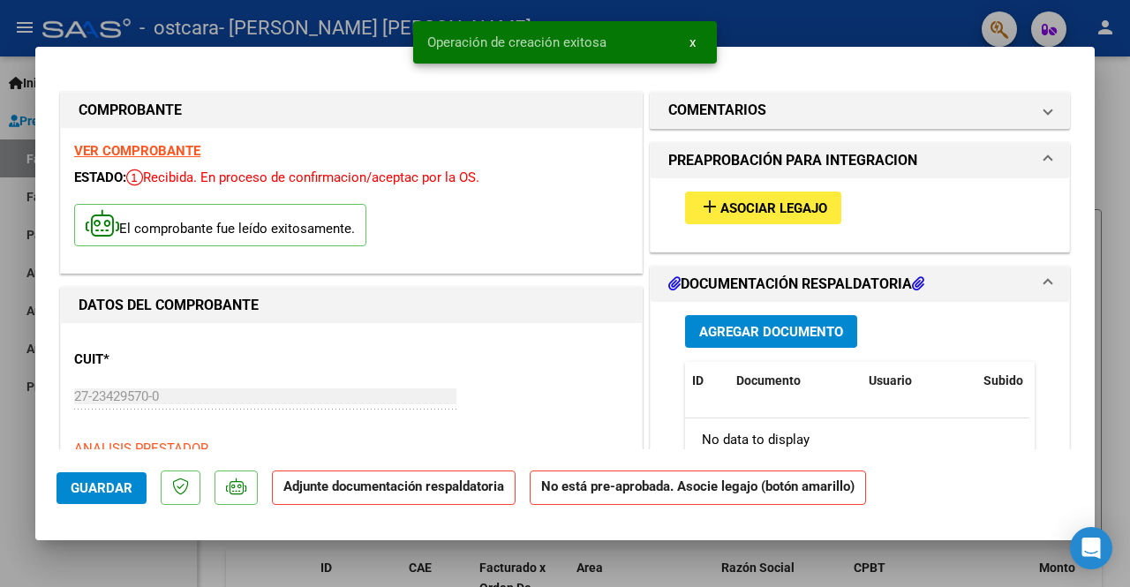
click at [794, 197] on button "add Asociar Legajo" at bounding box center [763, 208] width 156 height 33
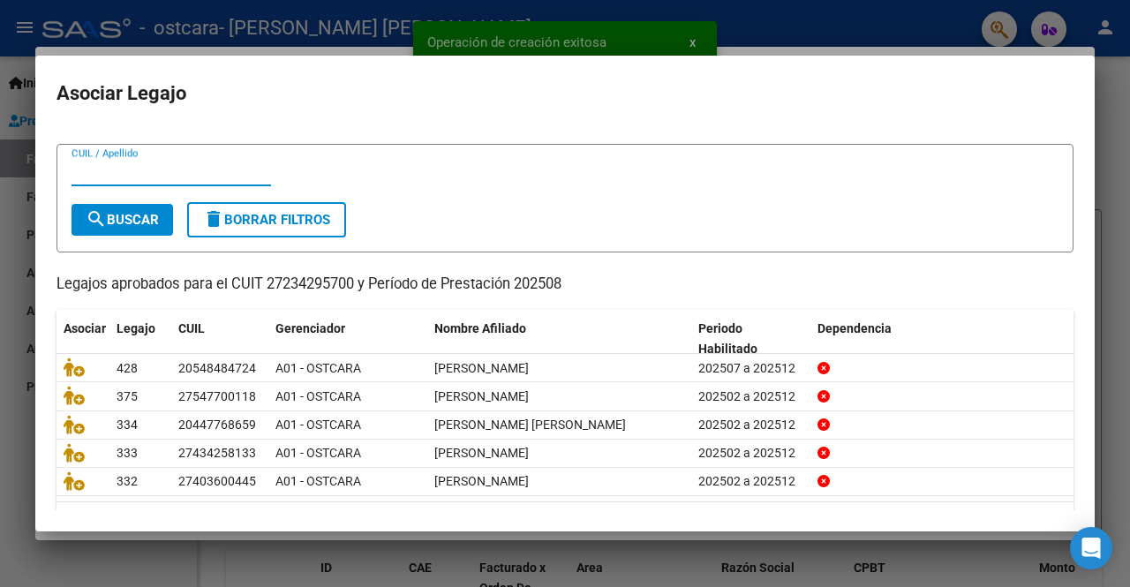
scroll to position [74, 0]
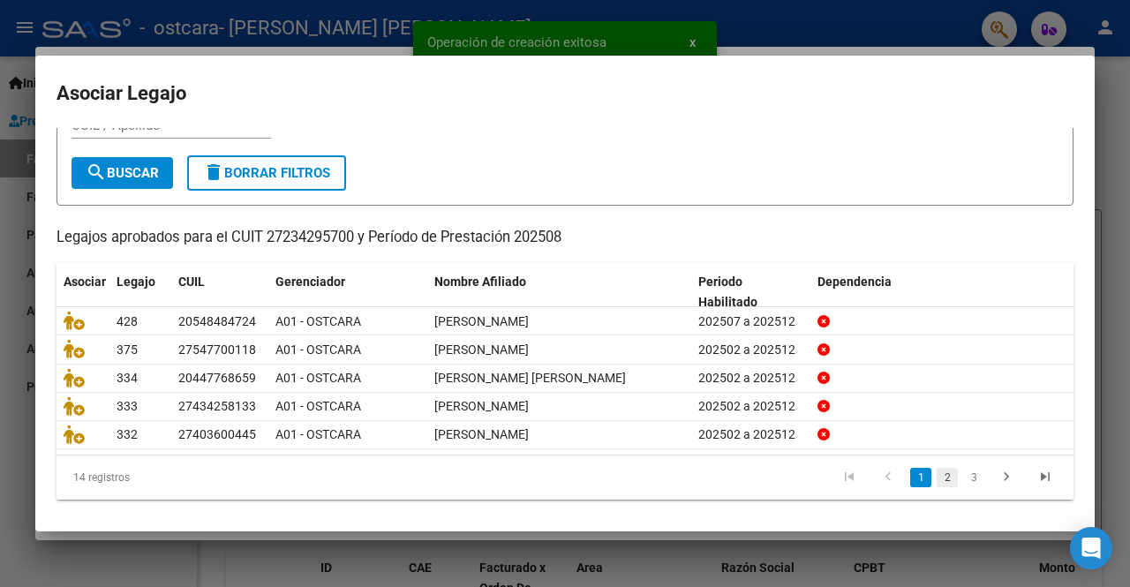
click at [939, 470] on link "2" at bounding box center [946, 477] width 21 height 19
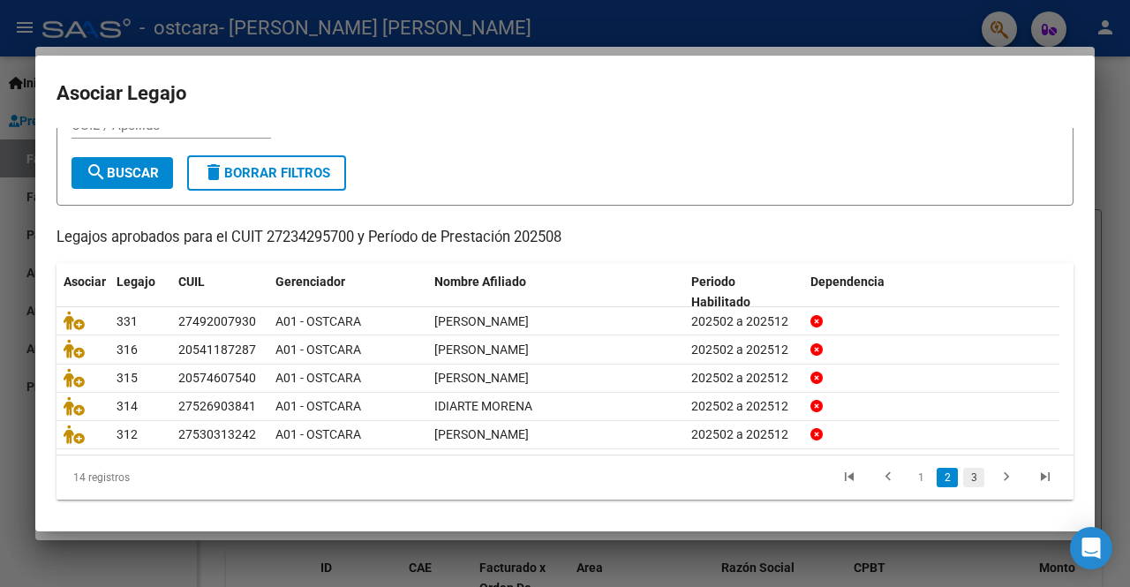
click at [963, 476] on link "3" at bounding box center [973, 477] width 21 height 19
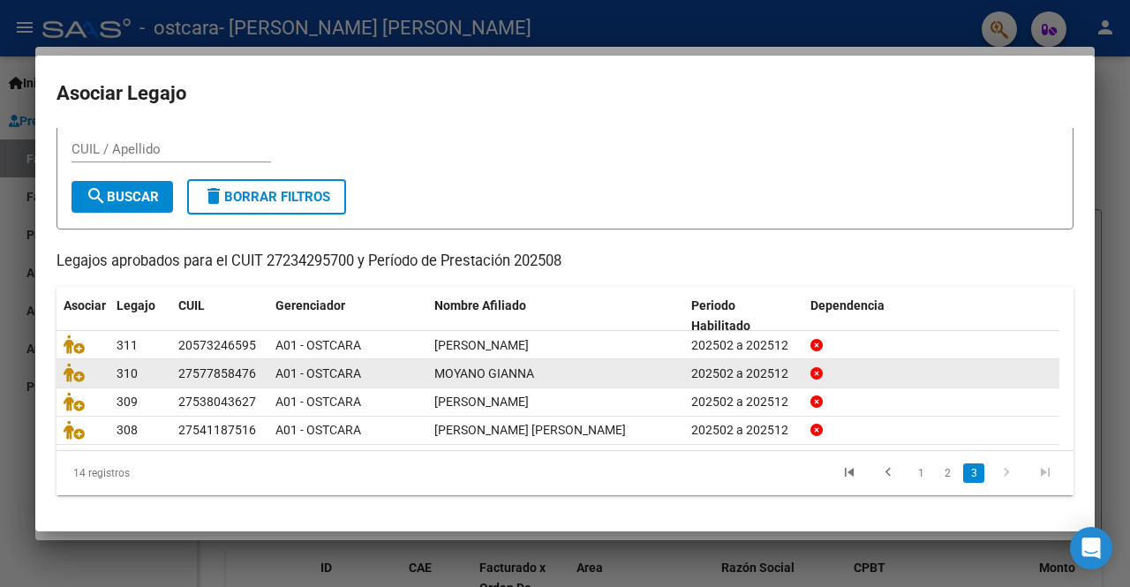
scroll to position [46, 0]
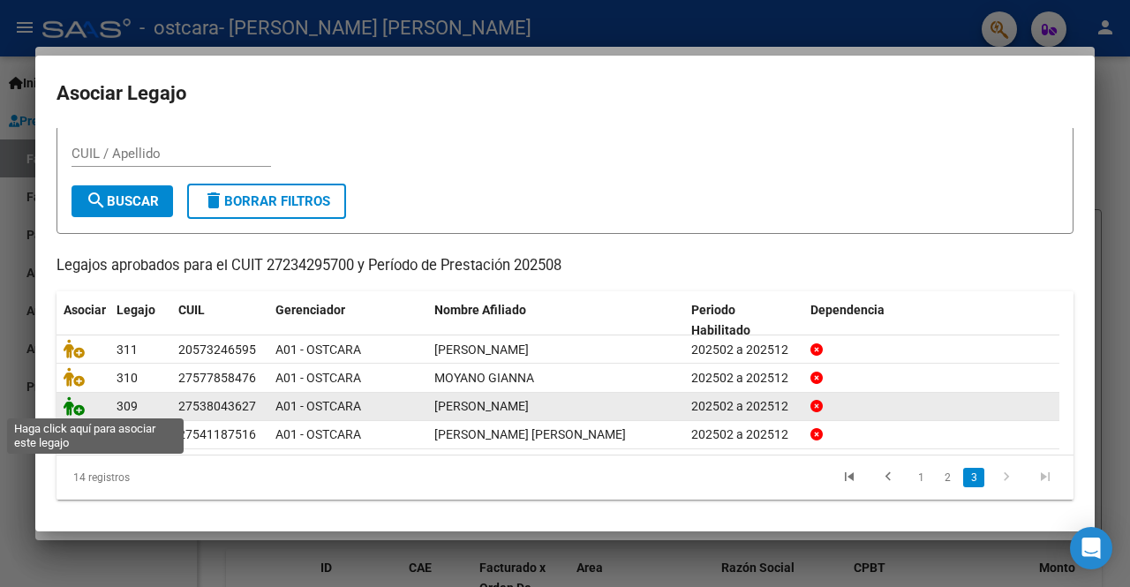
click at [74, 407] on icon at bounding box center [74, 405] width 21 height 19
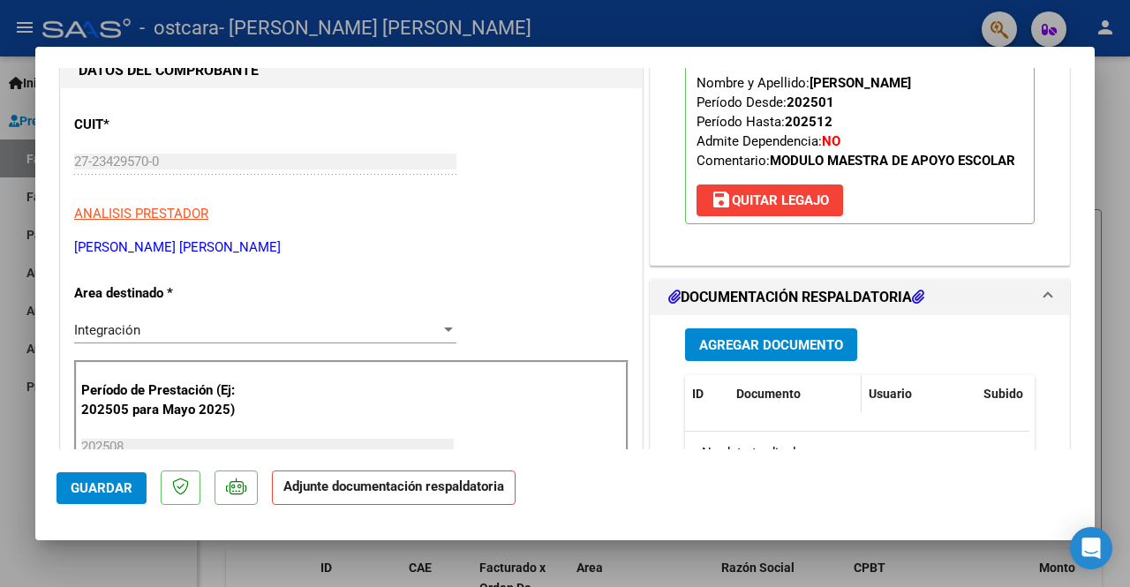
scroll to position [265, 0]
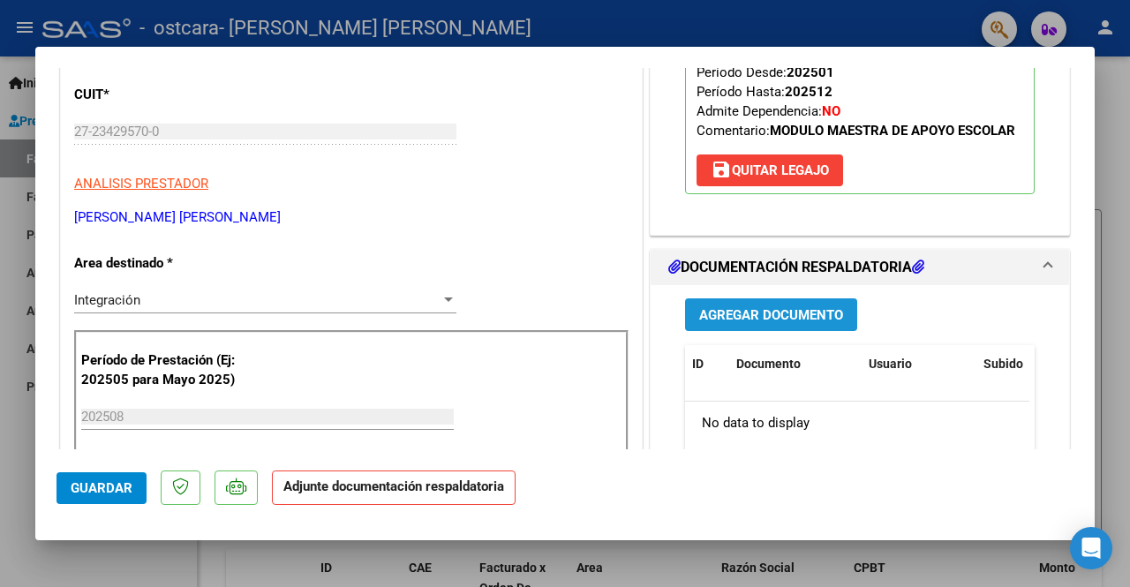
click at [771, 310] on span "Agregar Documento" at bounding box center [771, 315] width 144 height 16
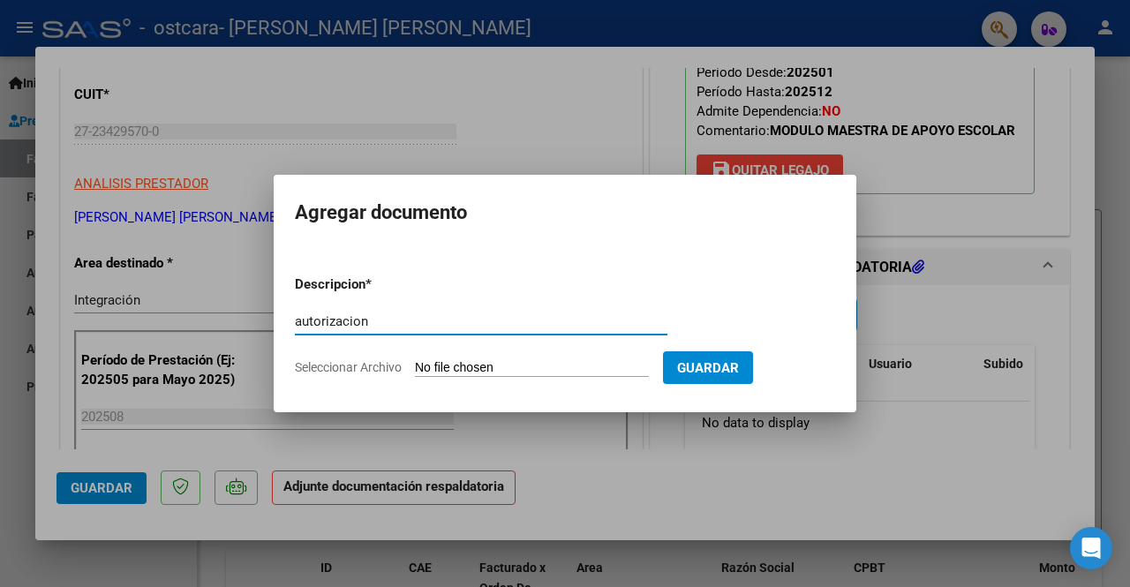
type input "autorizacion"
drag, startPoint x: 504, startPoint y: 356, endPoint x: 500, endPoint y: 372, distance: 16.5
click at [503, 356] on form "Descripcion * autorizacion Escriba aquí una descripcion Seleccionar Archivo Gua…" at bounding box center [565, 325] width 540 height 129
click at [482, 360] on input "Seleccionar Archivo" at bounding box center [532, 368] width 234 height 17
type input "C:\fakepath\[PERSON_NAME] AUT MAE 2025.pdf"
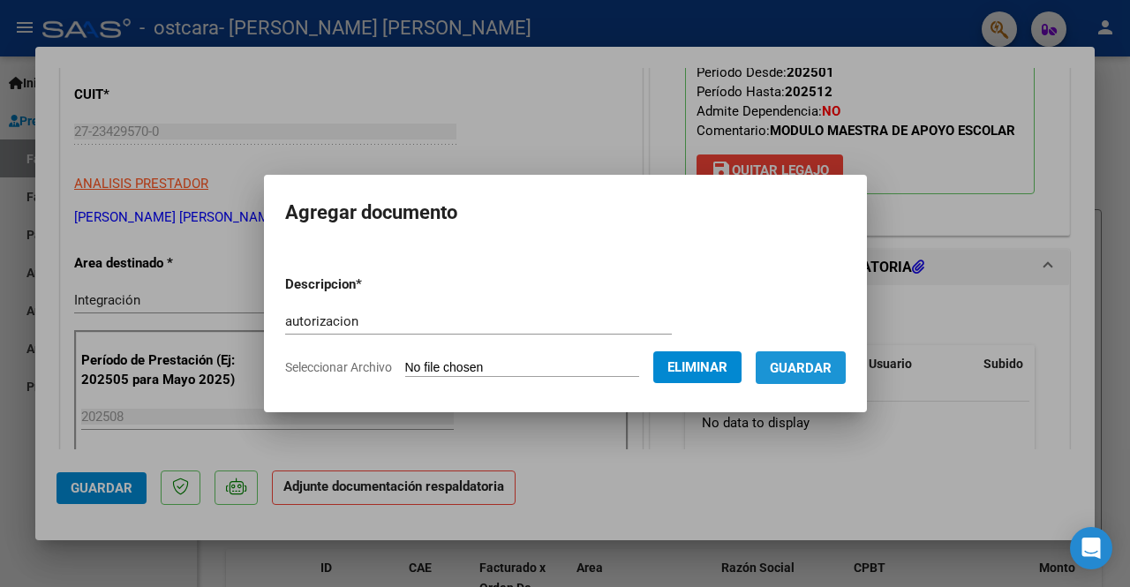
click at [809, 364] on span "Guardar" at bounding box center [801, 368] width 62 height 16
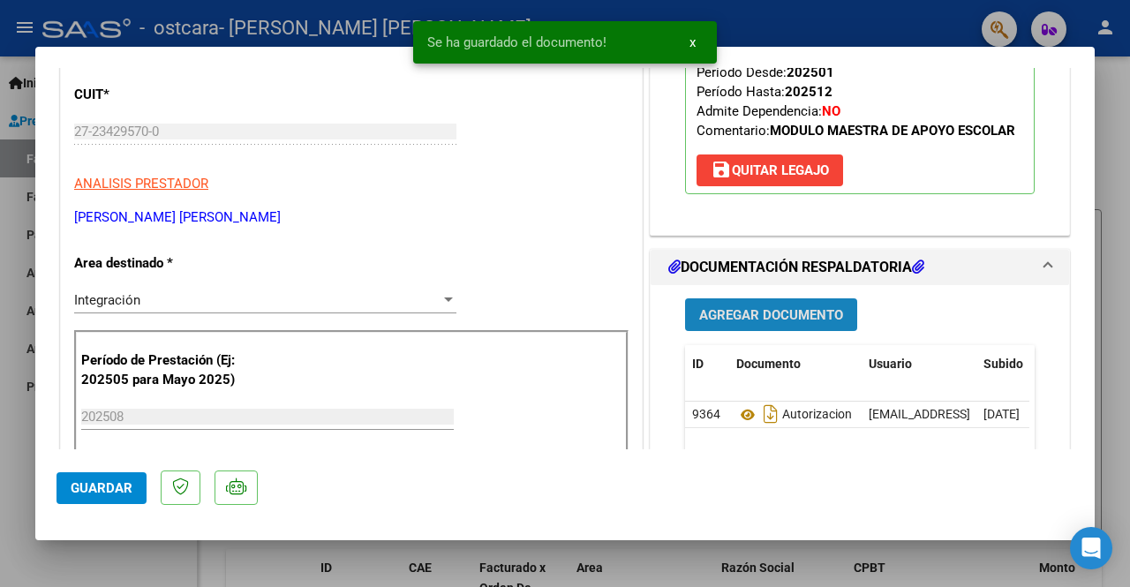
click at [770, 308] on span "Agregar Documento" at bounding box center [771, 315] width 144 height 16
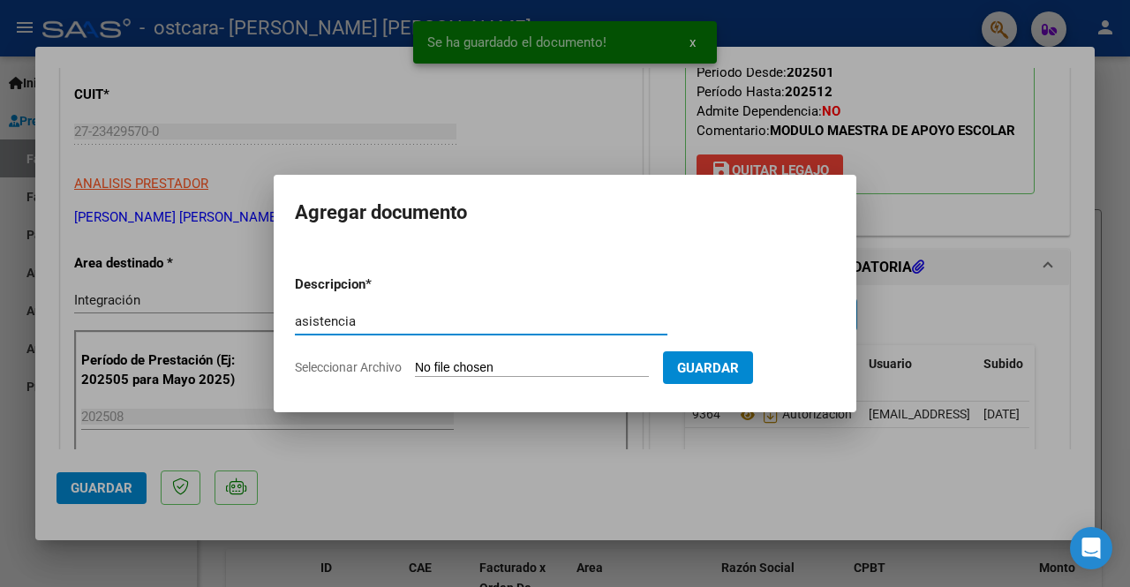
type input "asistencia"
click at [496, 366] on input "Seleccionar Archivo" at bounding box center [532, 368] width 234 height 17
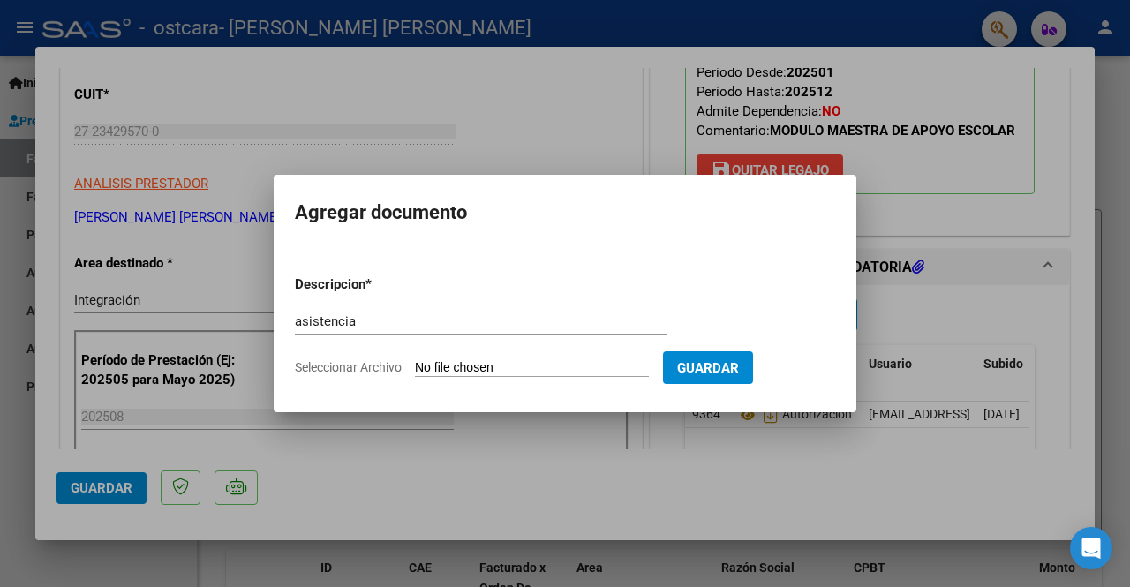
type input "C:\fakepath\asistencia [PERSON_NAME][DATE].pdf"
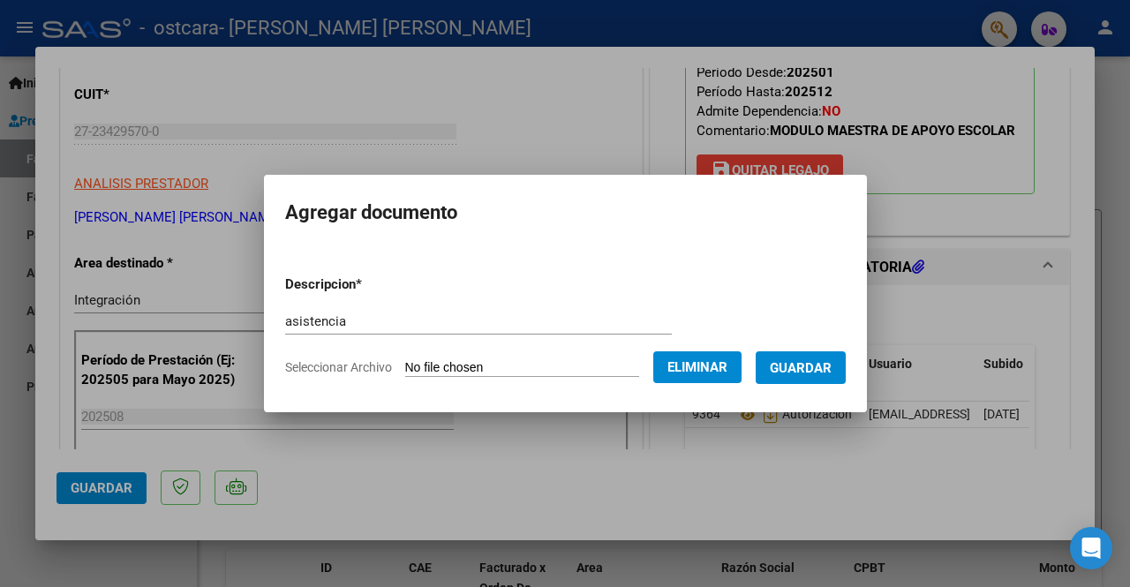
click at [798, 365] on span "Guardar" at bounding box center [801, 368] width 62 height 16
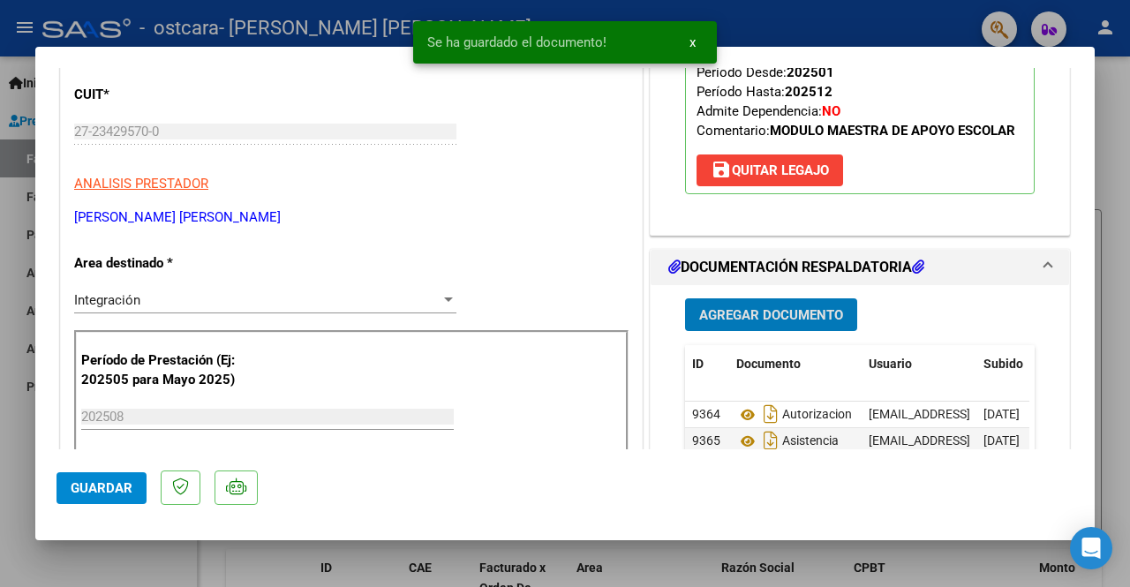
click at [121, 484] on span "Guardar" at bounding box center [102, 488] width 62 height 16
click at [165, 569] on div at bounding box center [565, 293] width 1130 height 587
type input "$ 0,00"
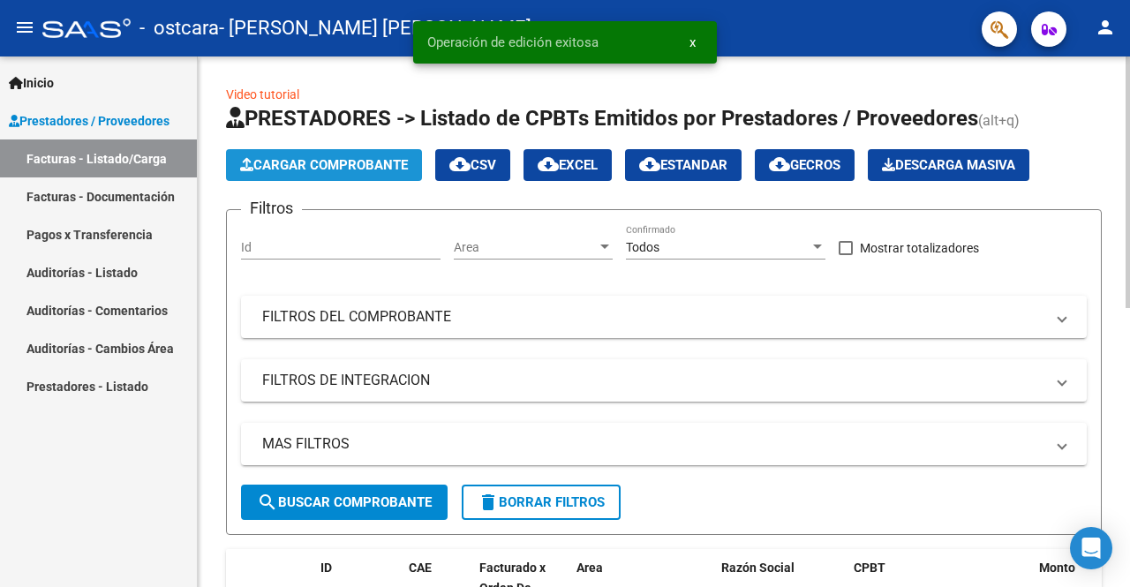
click at [342, 158] on span "Cargar Comprobante" at bounding box center [324, 165] width 168 height 16
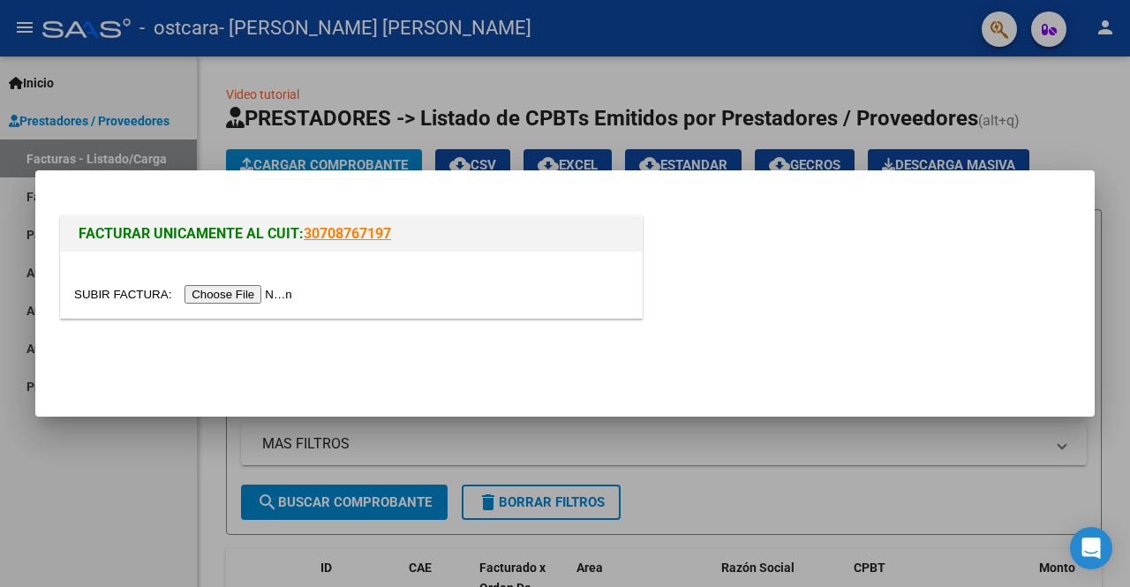
click at [212, 285] on input "file" at bounding box center [185, 294] width 223 height 19
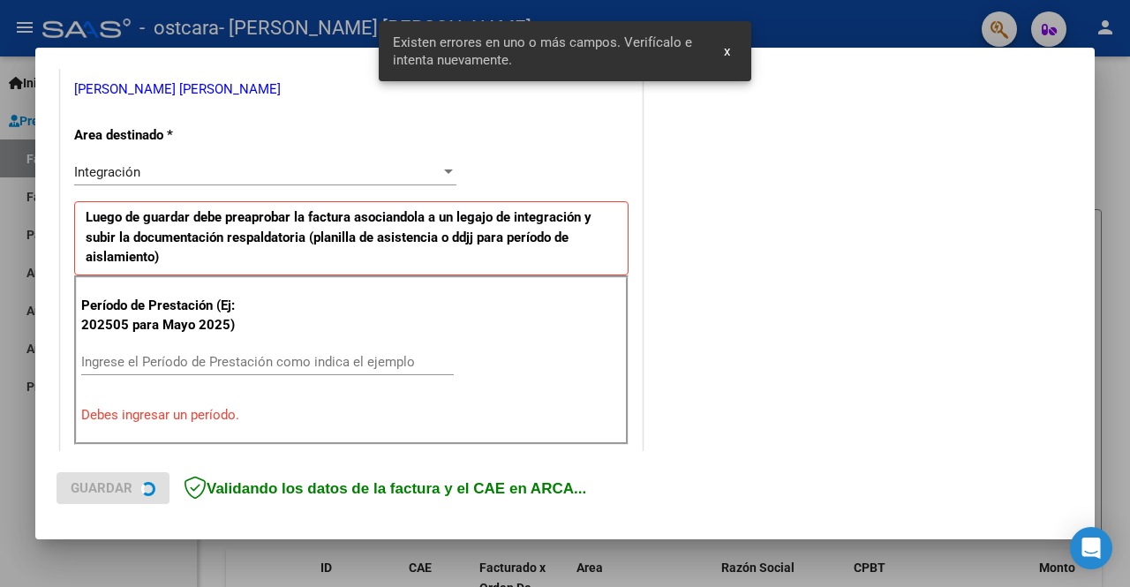
scroll to position [408, 0]
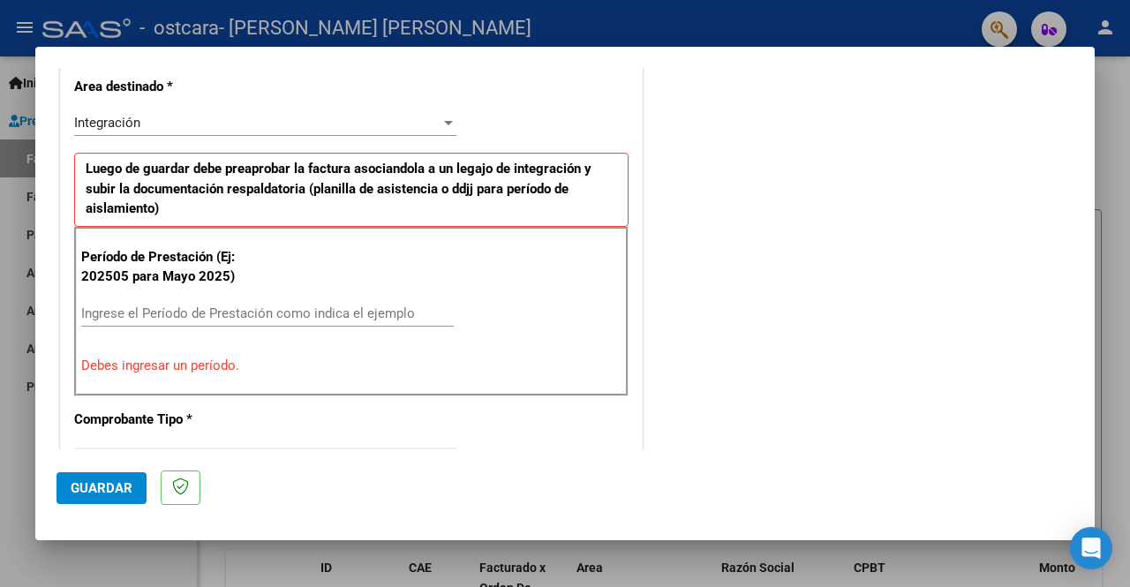
click at [326, 316] on input "Ingrese el Período de Prestación como indica el ejemplo" at bounding box center [267, 313] width 372 height 16
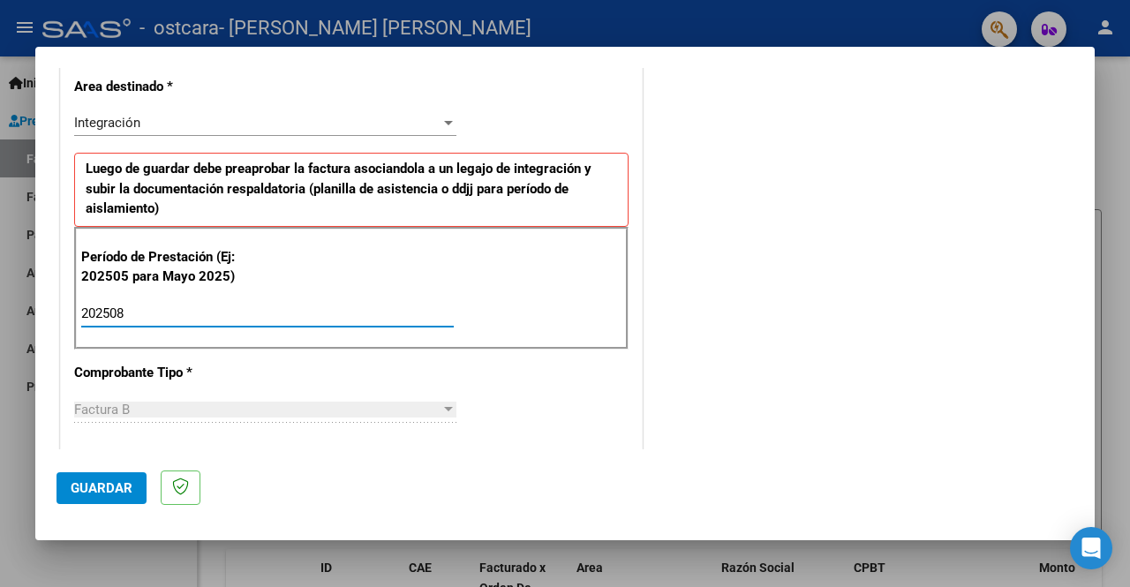
type input "202508"
click at [117, 480] on span "Guardar" at bounding box center [102, 488] width 62 height 16
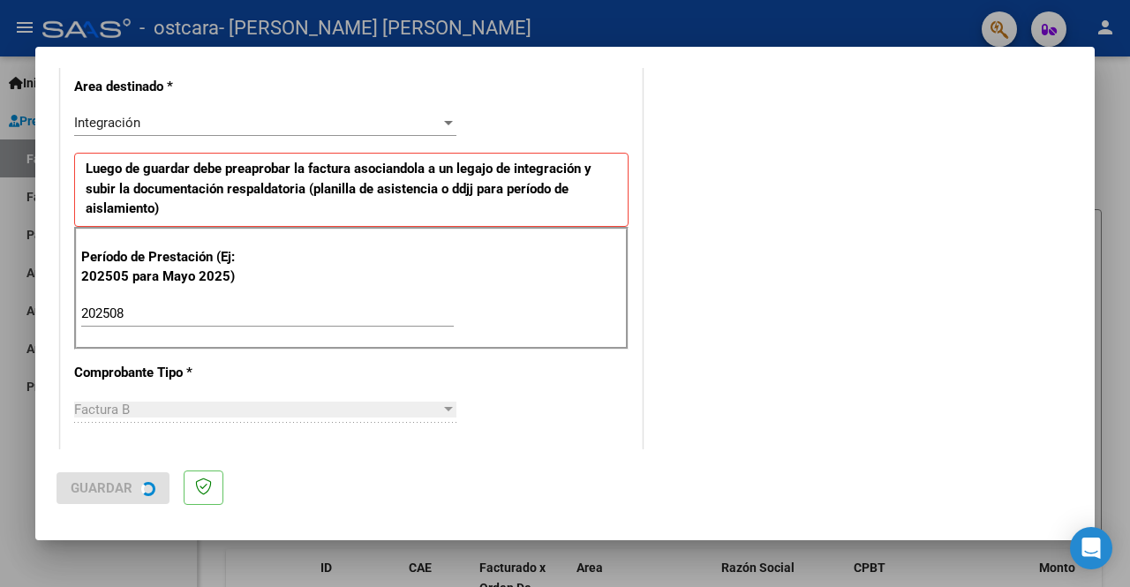
scroll to position [0, 0]
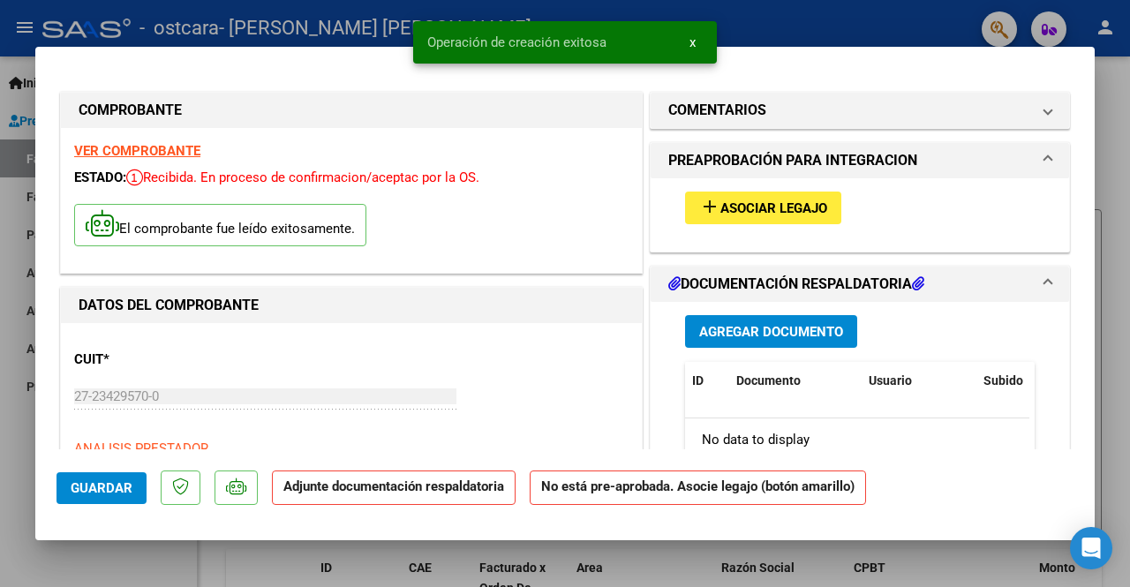
click at [789, 198] on button "add Asociar Legajo" at bounding box center [763, 208] width 156 height 33
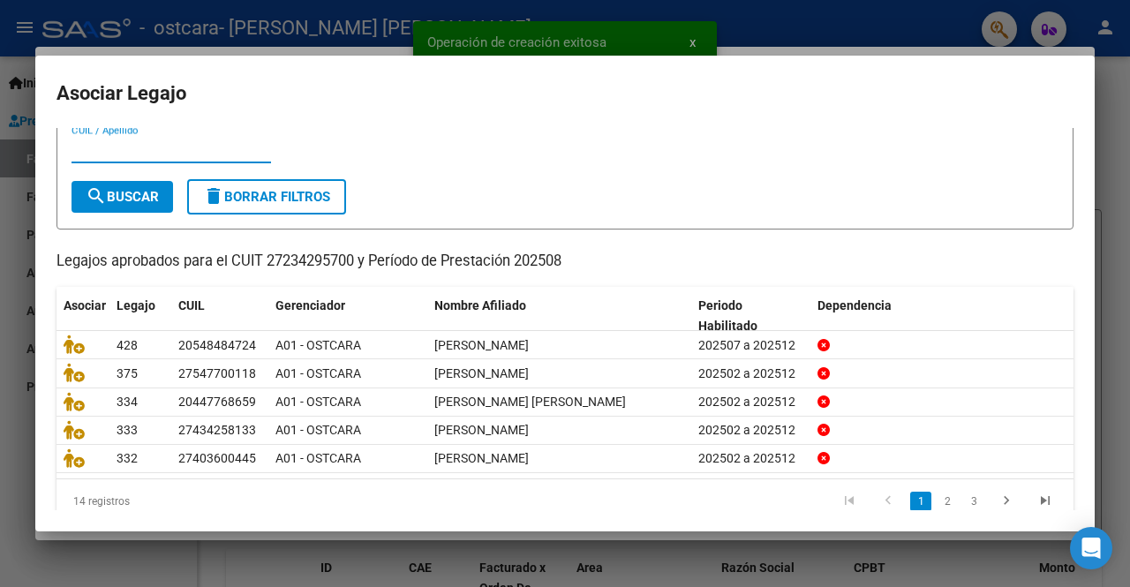
scroll to position [74, 0]
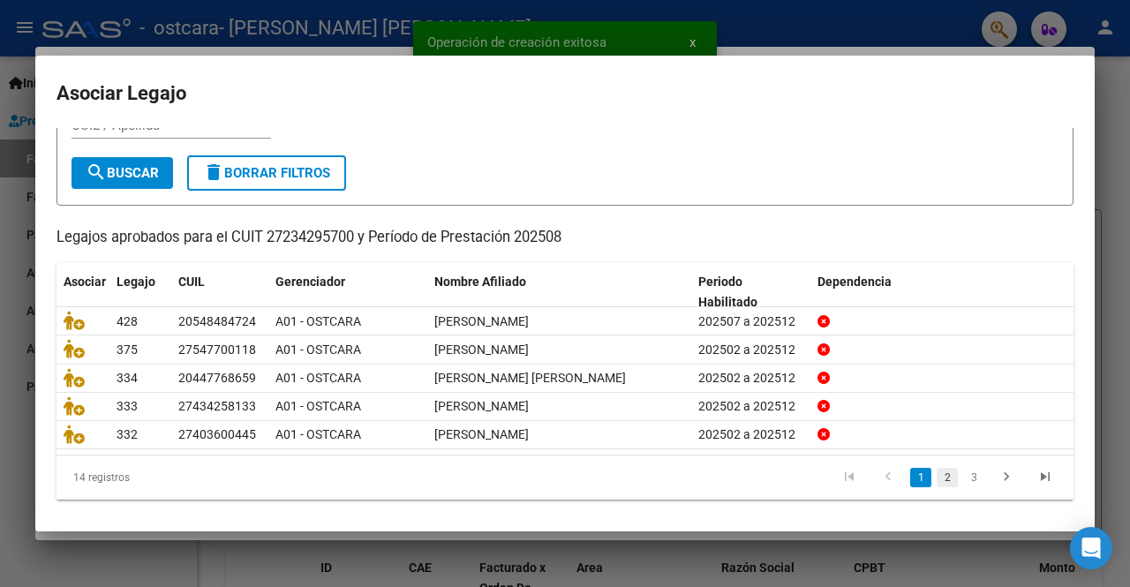
click at [936, 479] on link "2" at bounding box center [946, 477] width 21 height 19
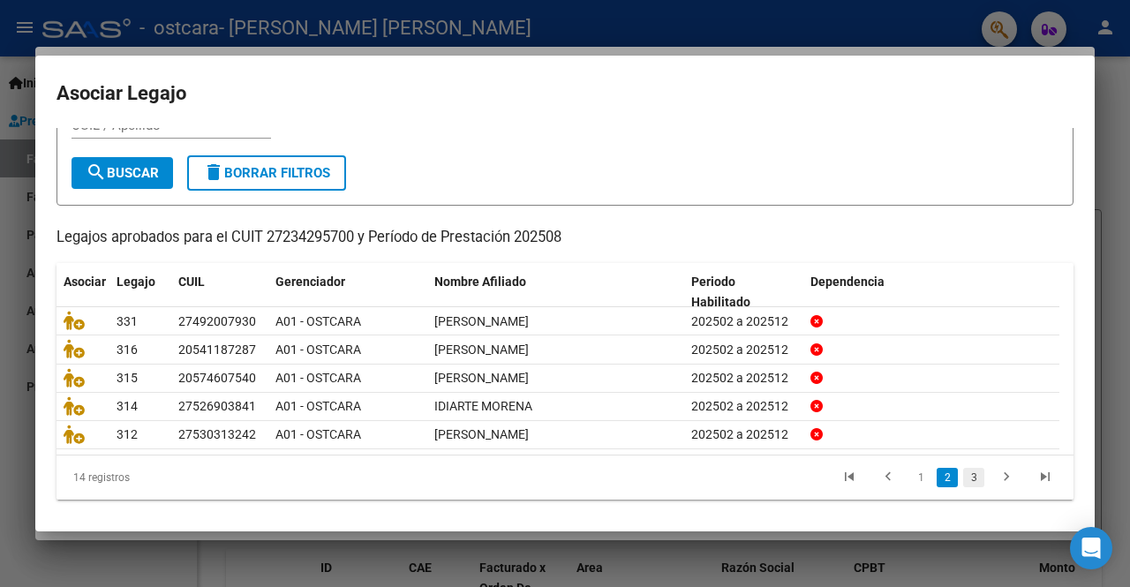
click at [963, 479] on link "3" at bounding box center [973, 477] width 21 height 19
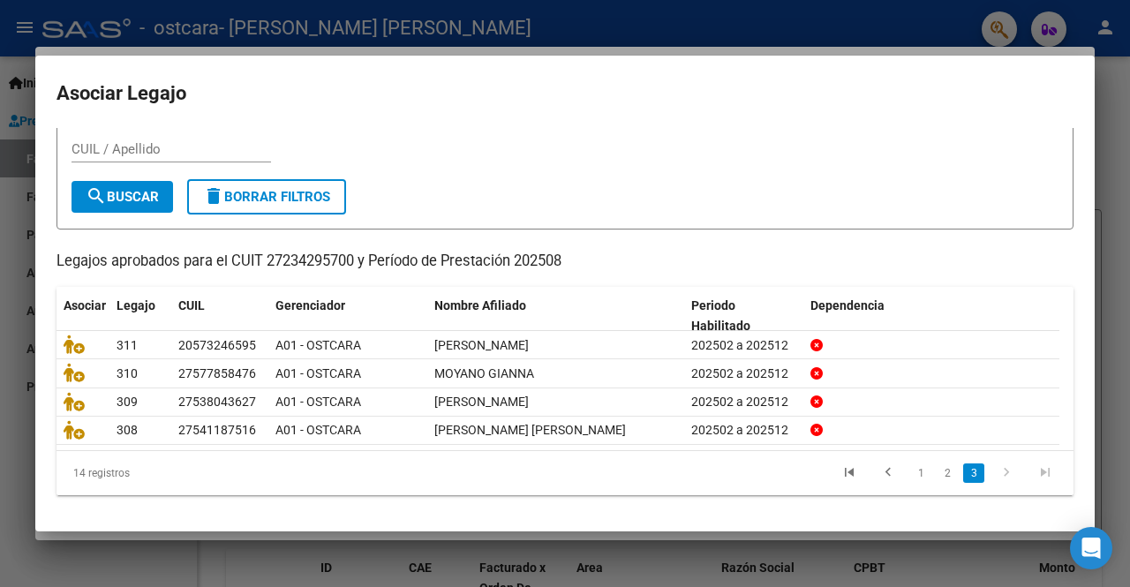
scroll to position [46, 0]
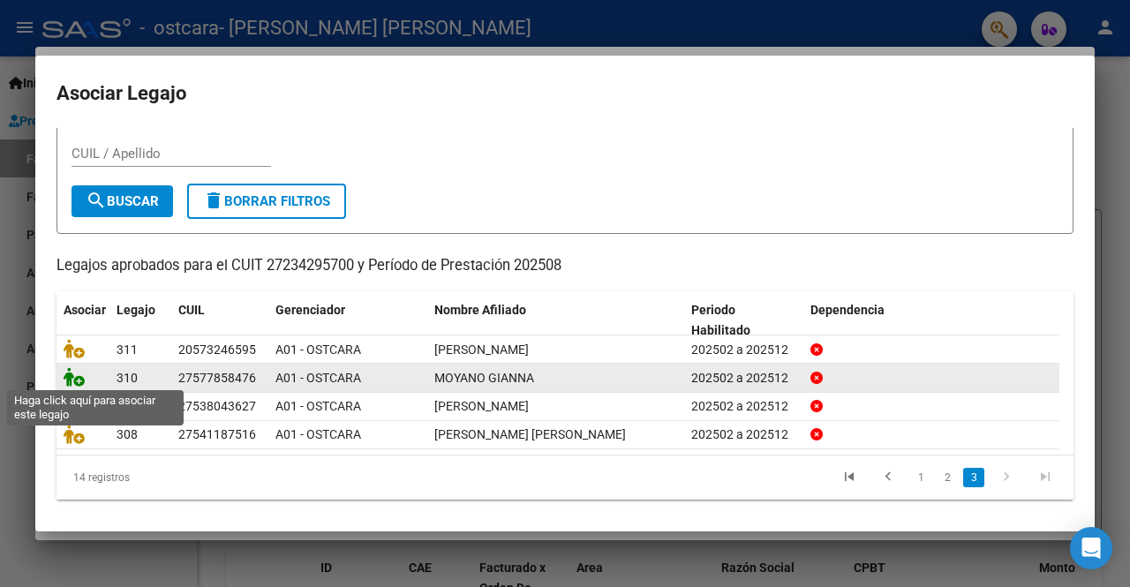
click at [71, 377] on icon at bounding box center [74, 376] width 21 height 19
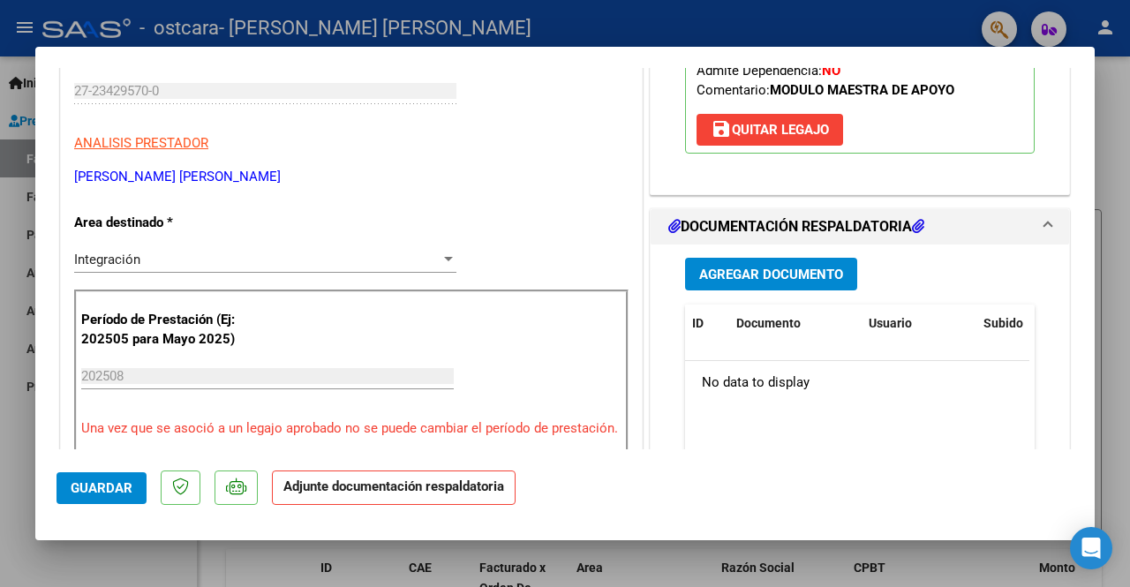
scroll to position [353, 0]
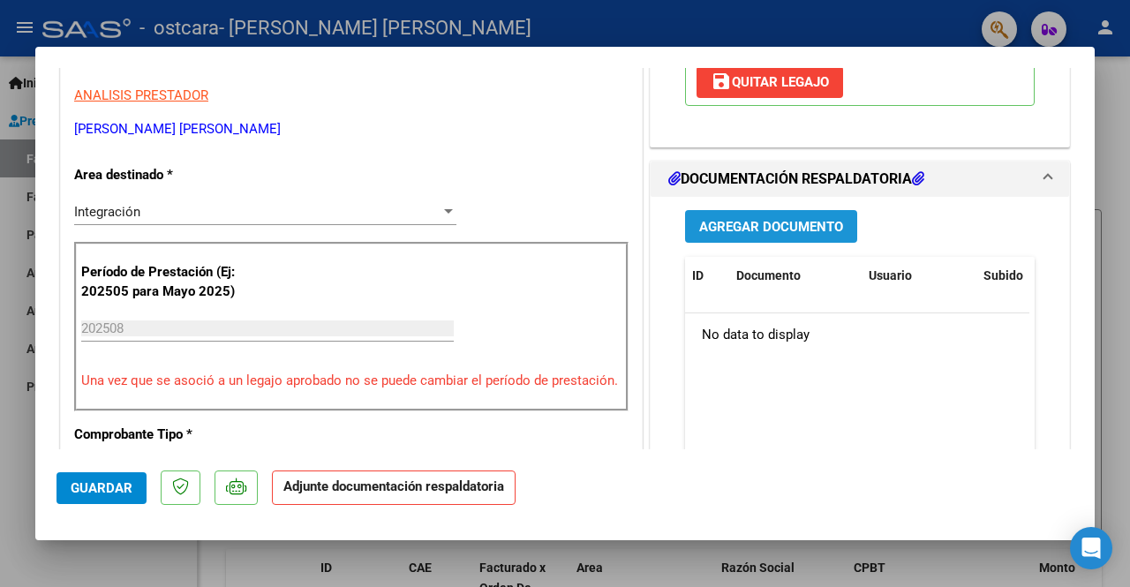
click at [761, 237] on button "Agregar Documento" at bounding box center [771, 226] width 172 height 33
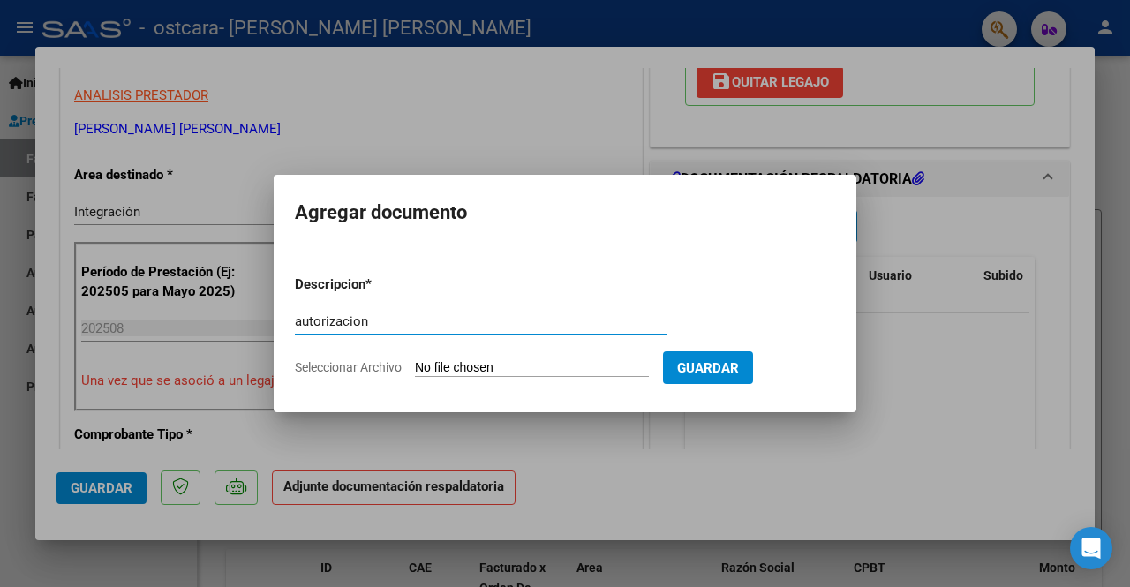
type input "autorizacion"
click at [464, 367] on input "Seleccionar Archivo" at bounding box center [532, 368] width 234 height 17
type input "C:\fakepath\[PERSON_NAME] AUT MAE 2025.pdf"
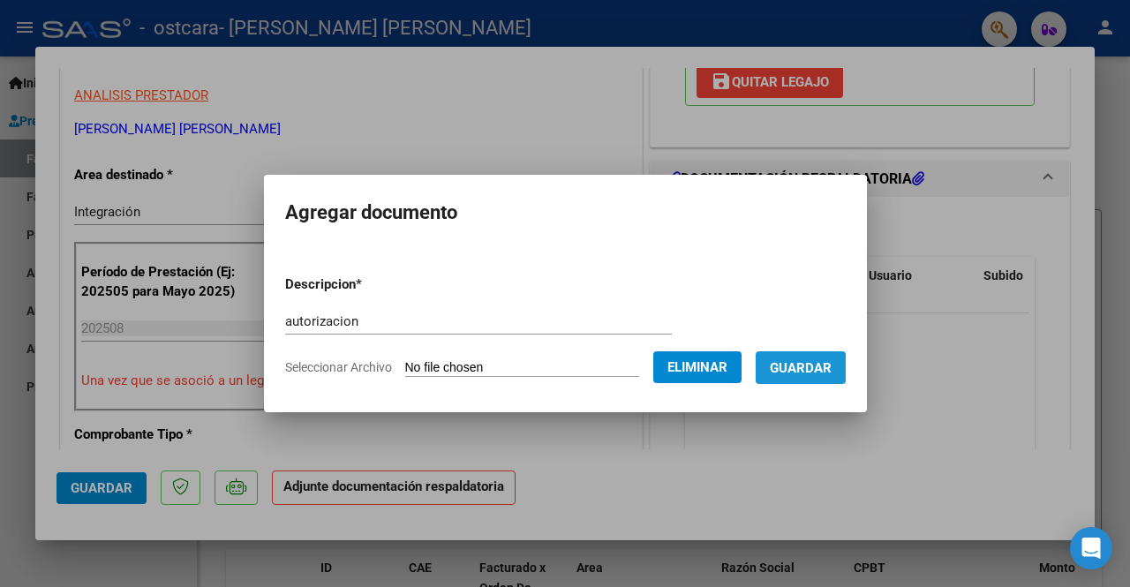
click at [801, 363] on span "Guardar" at bounding box center [801, 368] width 62 height 16
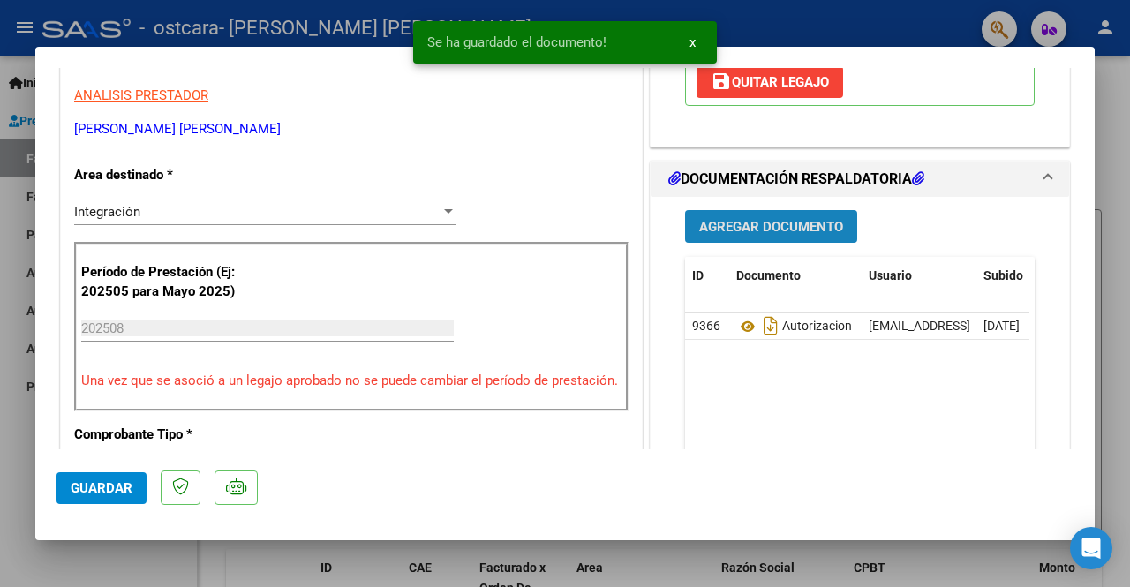
click at [747, 219] on span "Agregar Documento" at bounding box center [771, 227] width 144 height 16
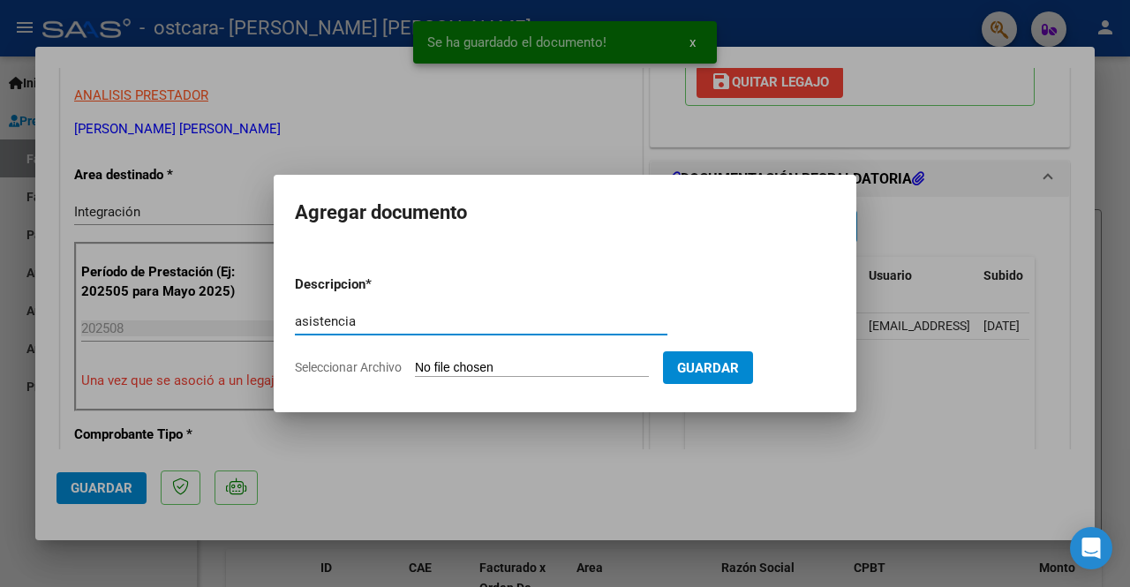
type input "asistencia"
click at [436, 368] on input "Seleccionar Archivo" at bounding box center [532, 368] width 234 height 17
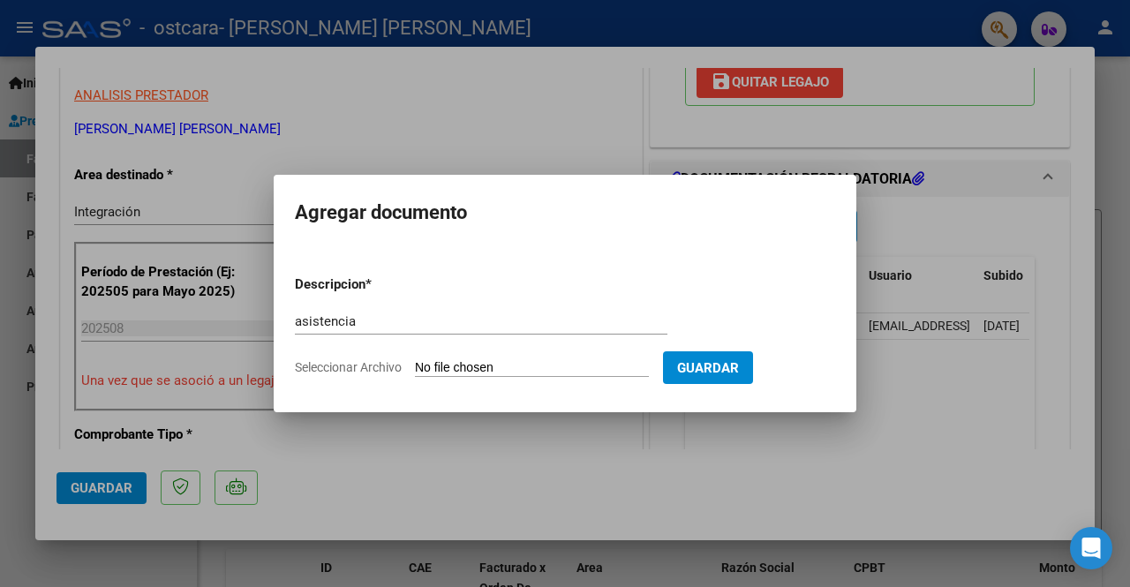
type input "C:\fakepath\asistencia [PERSON_NAME] [PERSON_NAME][DATE].pdf"
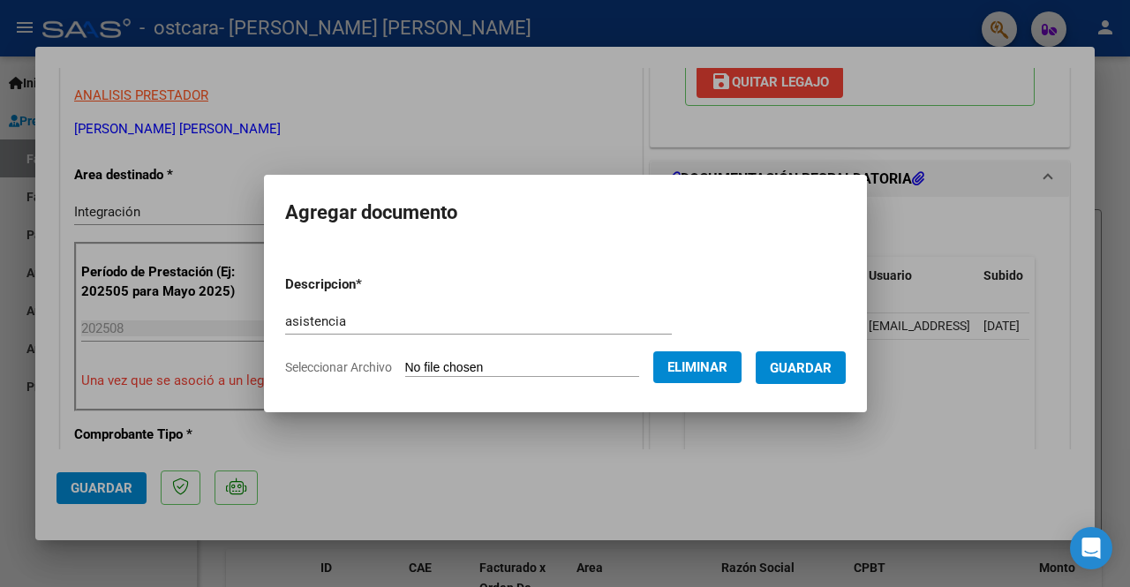
click at [801, 363] on span "Guardar" at bounding box center [801, 368] width 62 height 16
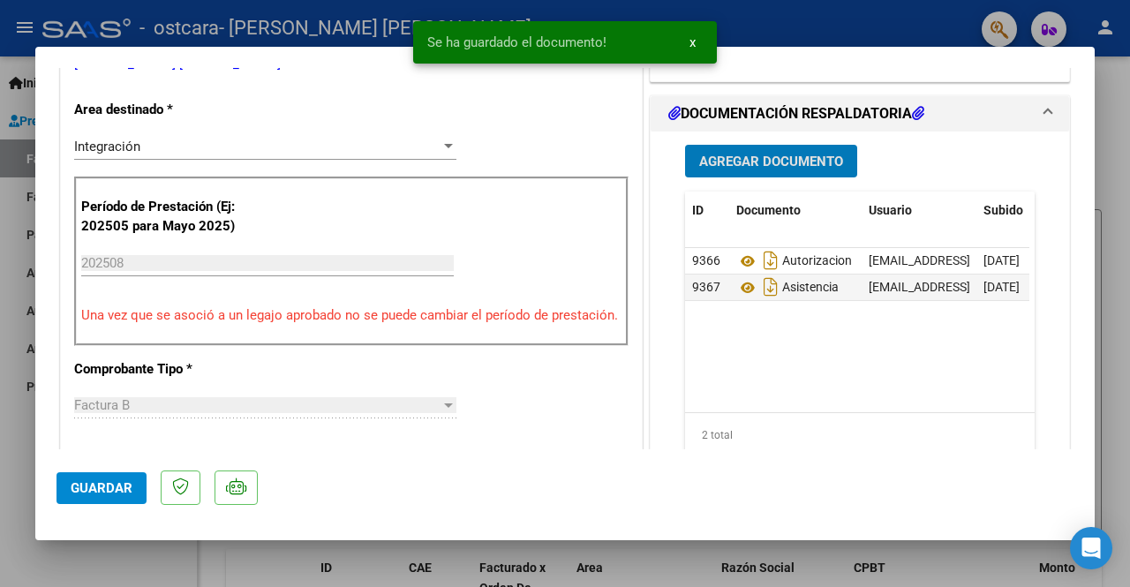
scroll to position [530, 0]
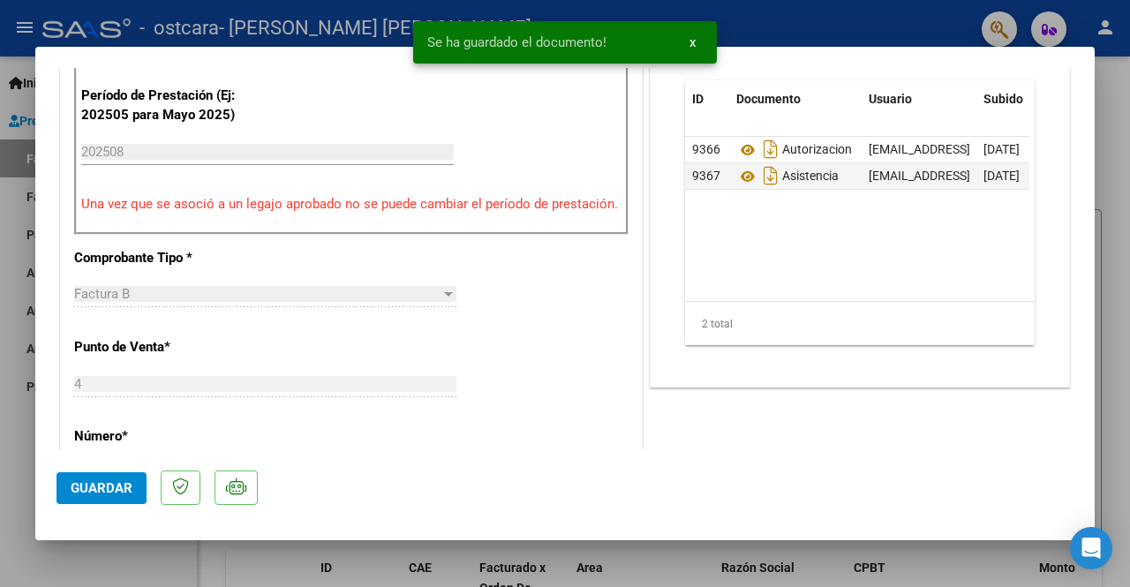
click at [118, 493] on span "Guardar" at bounding box center [102, 488] width 62 height 16
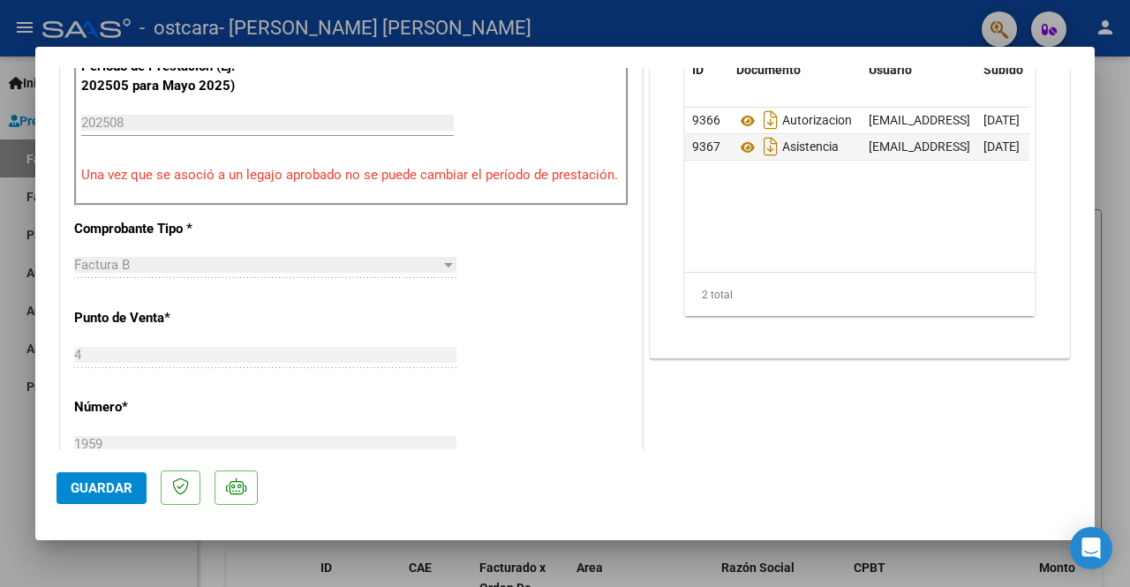
scroll to position [353, 0]
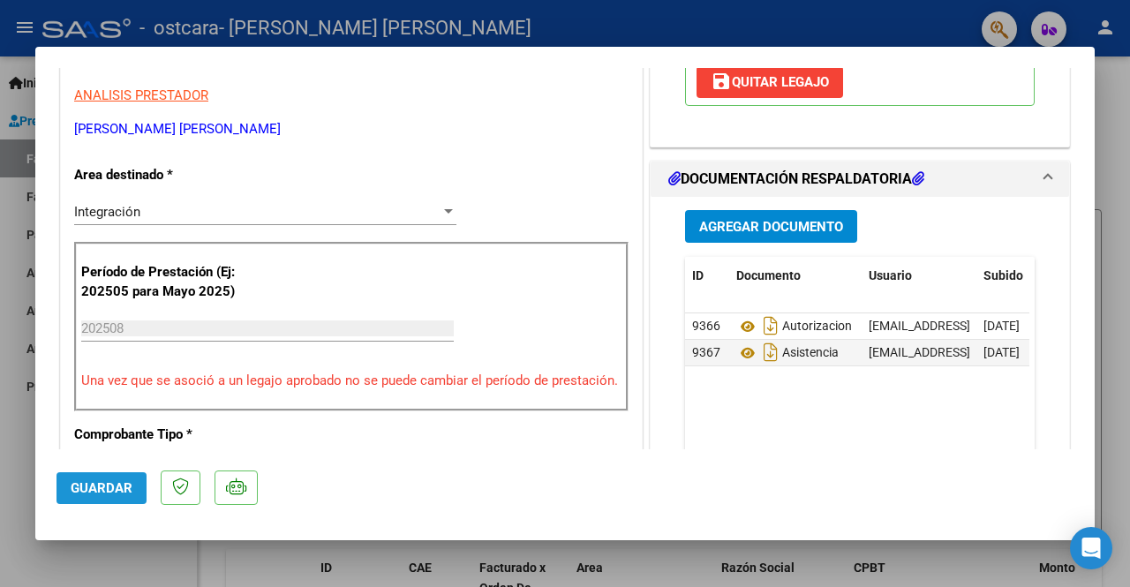
click at [100, 499] on button "Guardar" at bounding box center [101, 488] width 90 height 32
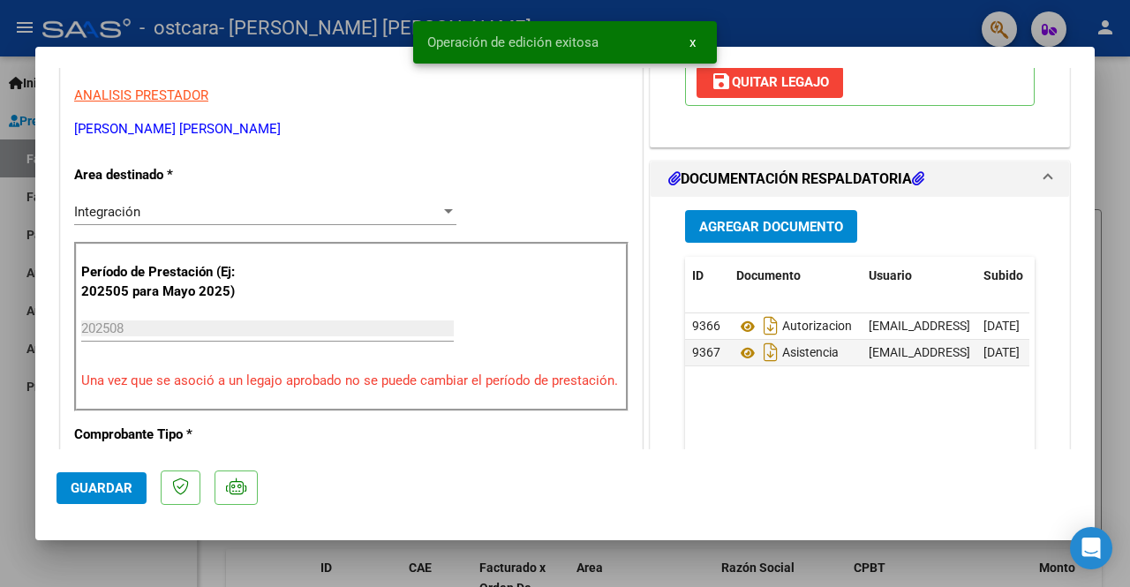
click at [0, 520] on div at bounding box center [565, 293] width 1130 height 587
type input "$ 0,00"
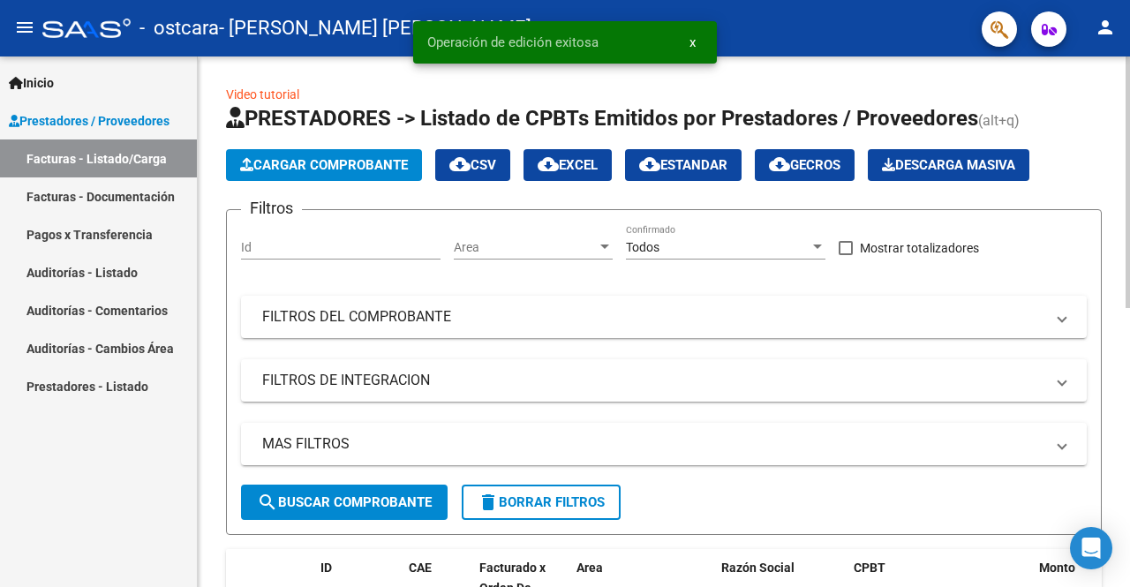
click at [267, 163] on span "Cargar Comprobante" at bounding box center [324, 165] width 168 height 16
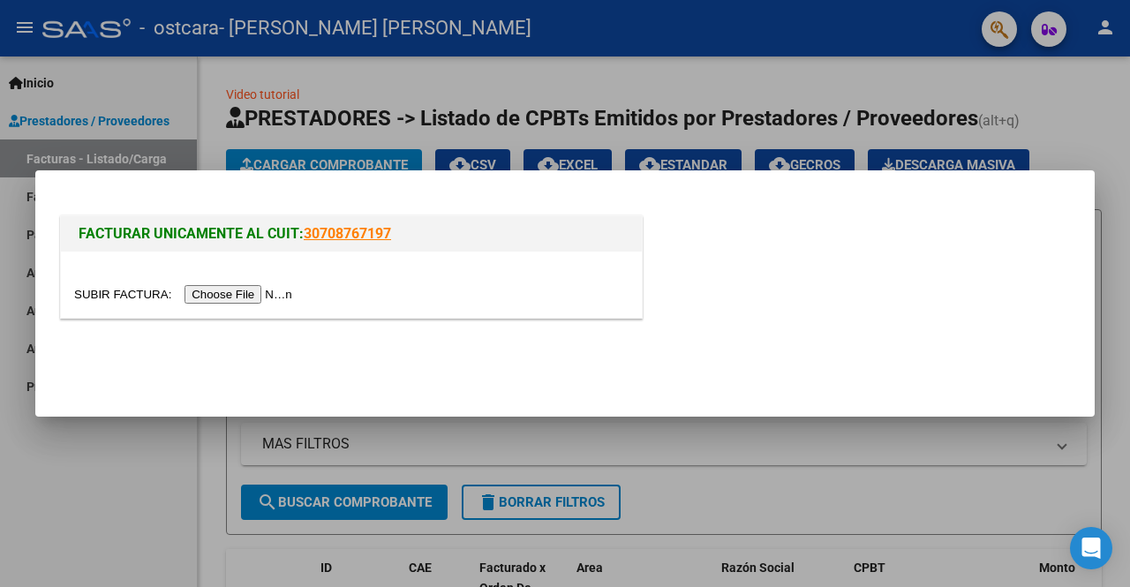
click at [254, 289] on input "file" at bounding box center [185, 294] width 223 height 19
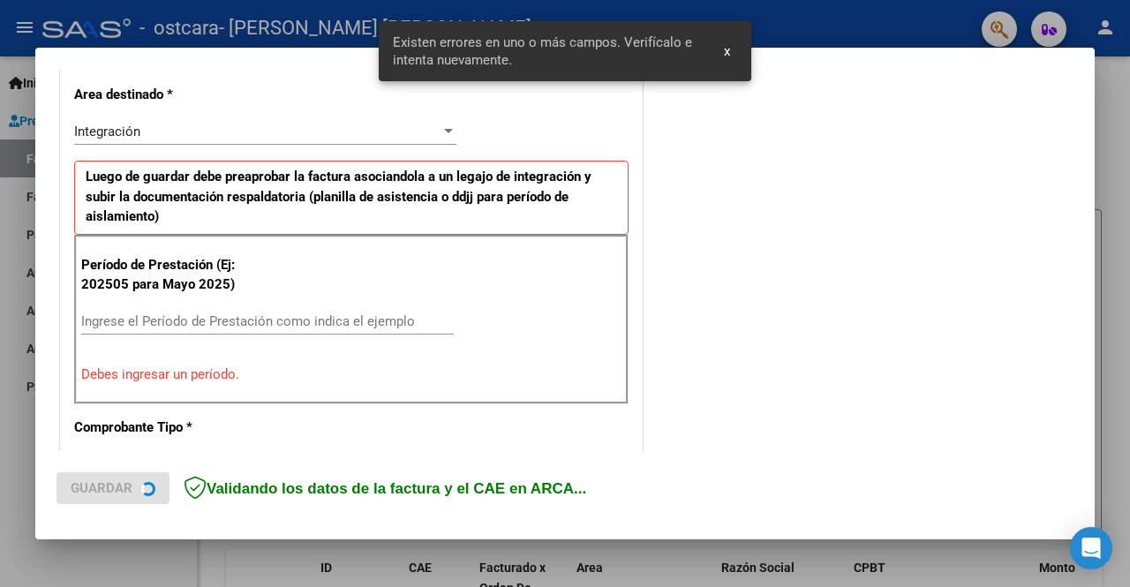
scroll to position [408, 0]
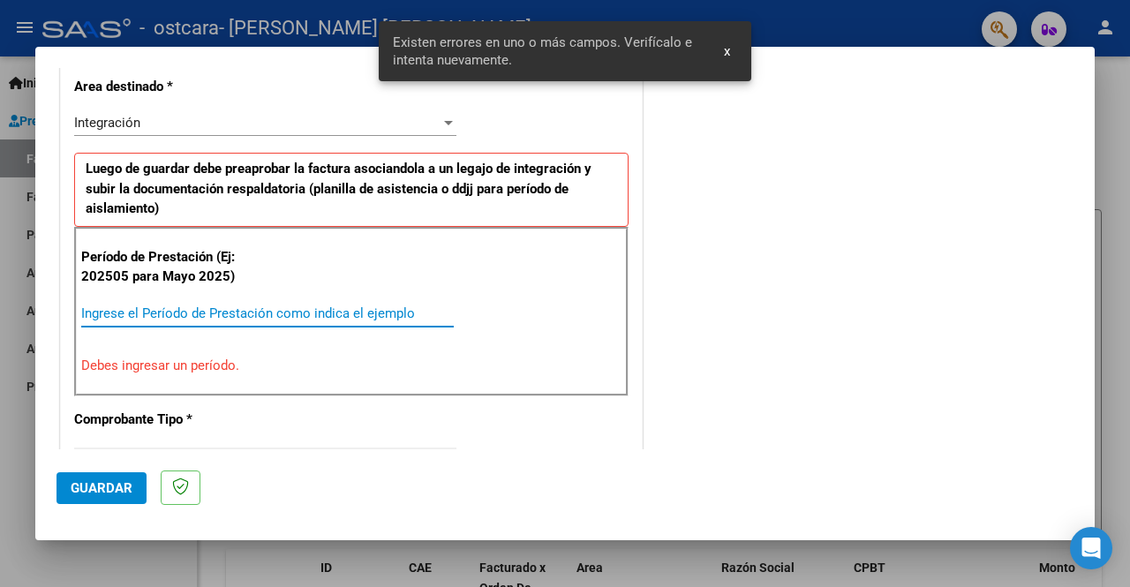
click at [259, 307] on input "Ingrese el Período de Prestación como indica el ejemplo" at bounding box center [267, 313] width 372 height 16
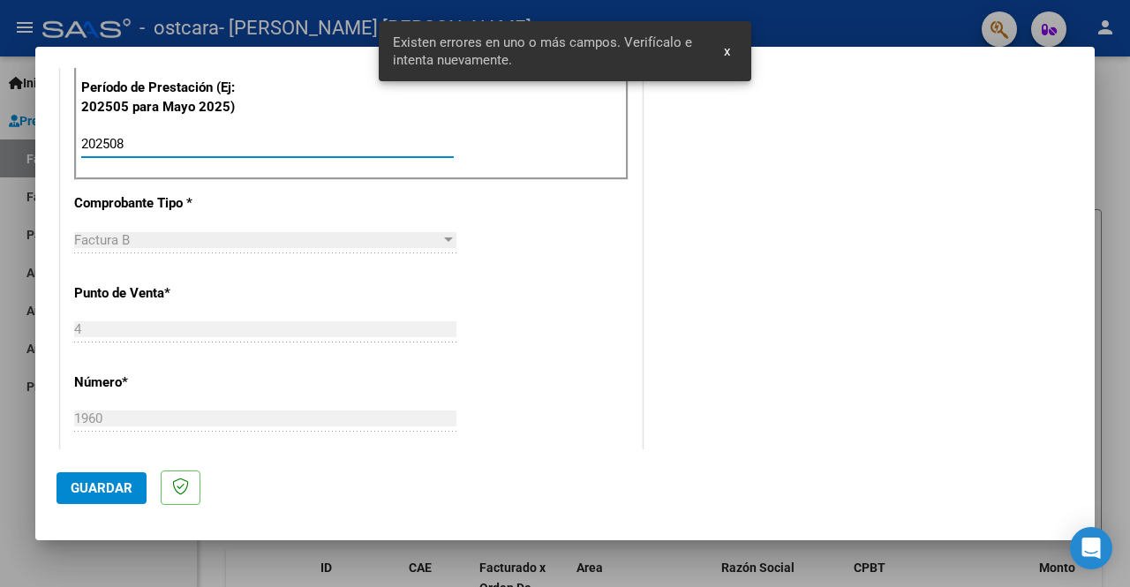
scroll to position [584, 0]
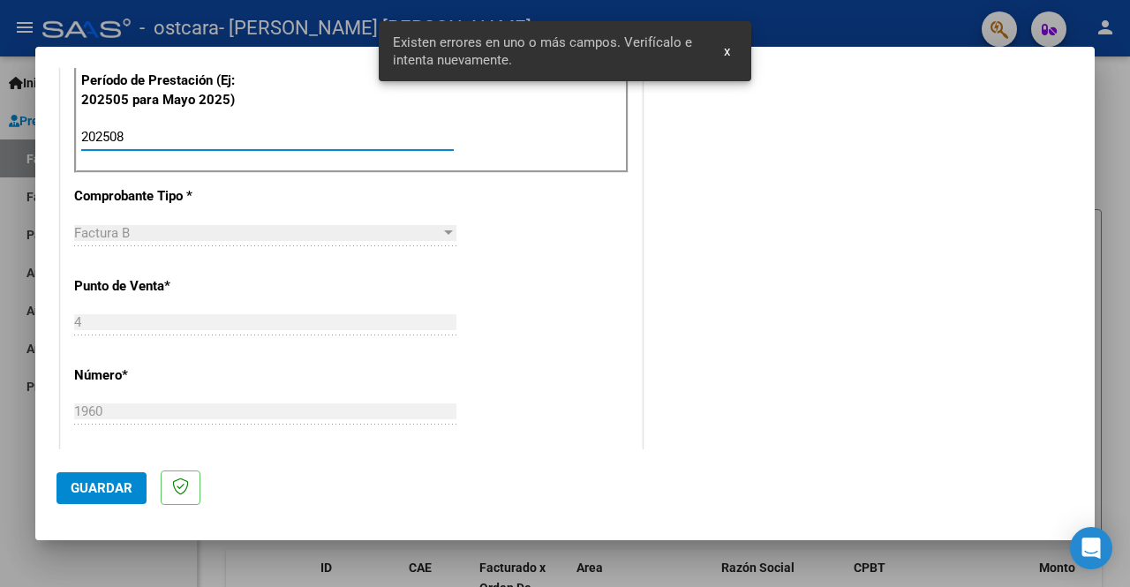
type input "202508"
click at [111, 474] on button "Guardar" at bounding box center [101, 488] width 90 height 32
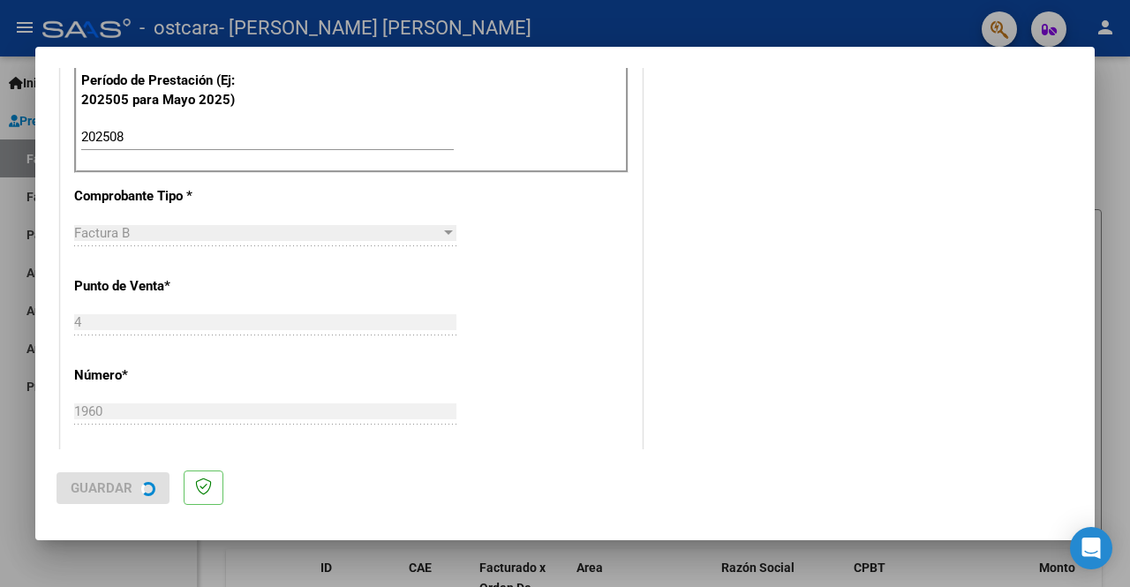
scroll to position [0, 0]
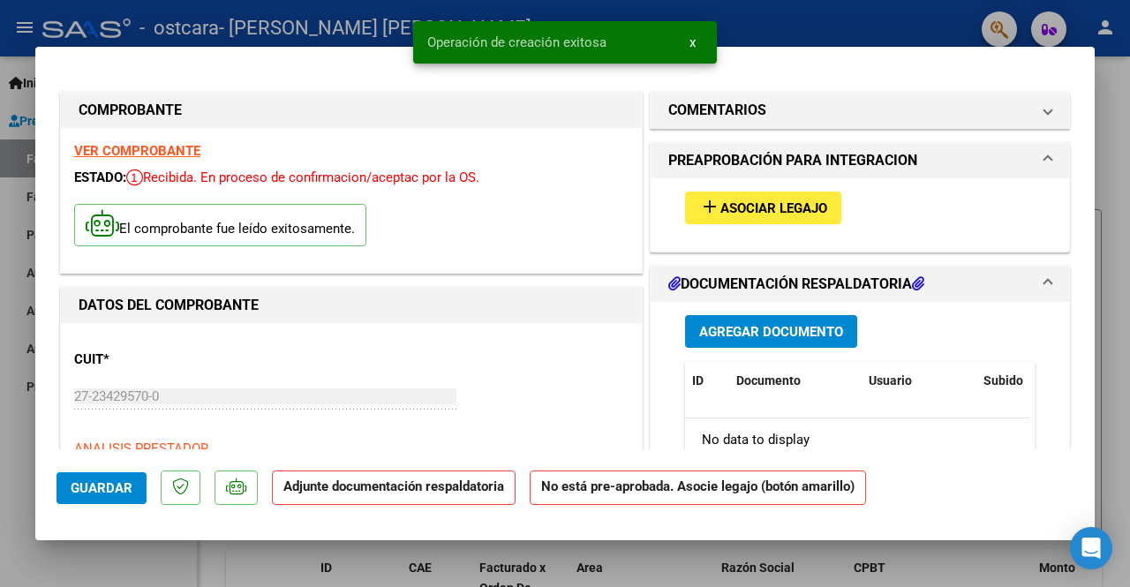
click at [775, 184] on div "add Asociar Legajo" at bounding box center [860, 207] width 376 height 59
click at [772, 196] on button "add Asociar Legajo" at bounding box center [763, 208] width 156 height 33
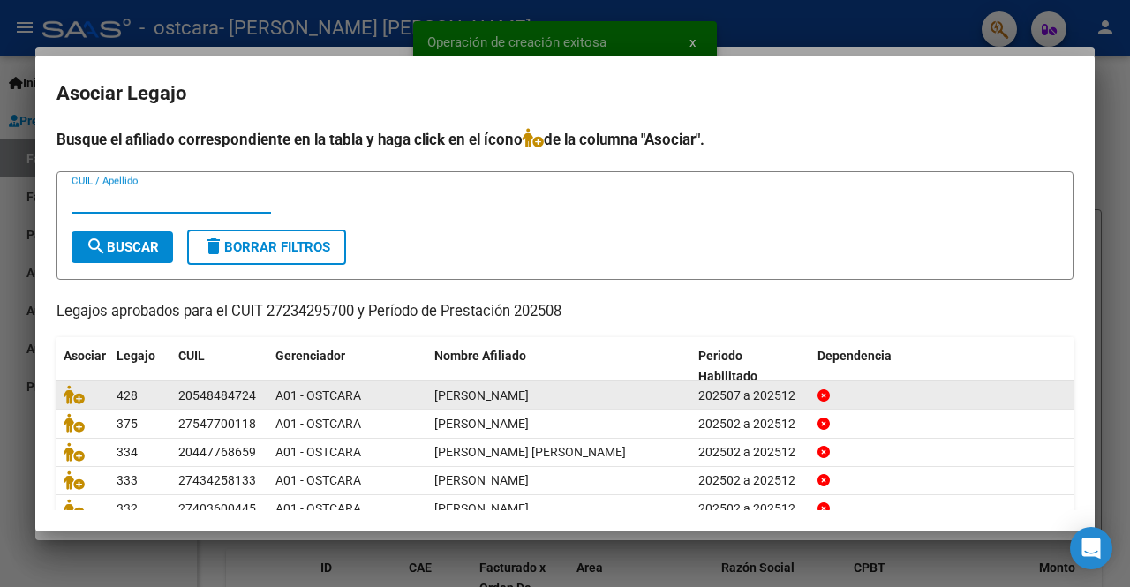
scroll to position [74, 0]
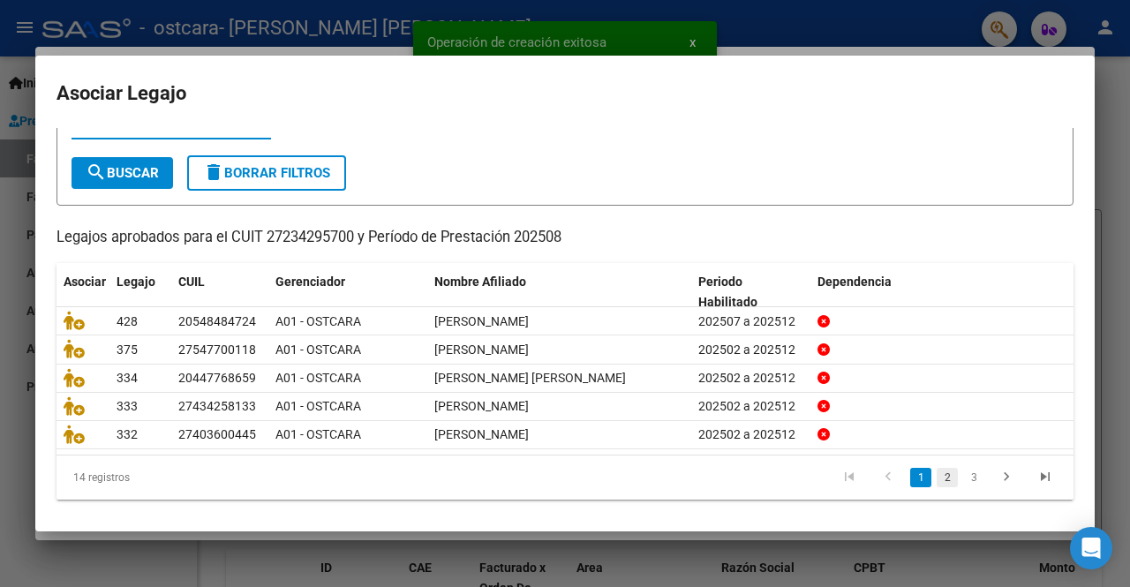
click at [936, 476] on link "2" at bounding box center [946, 477] width 21 height 19
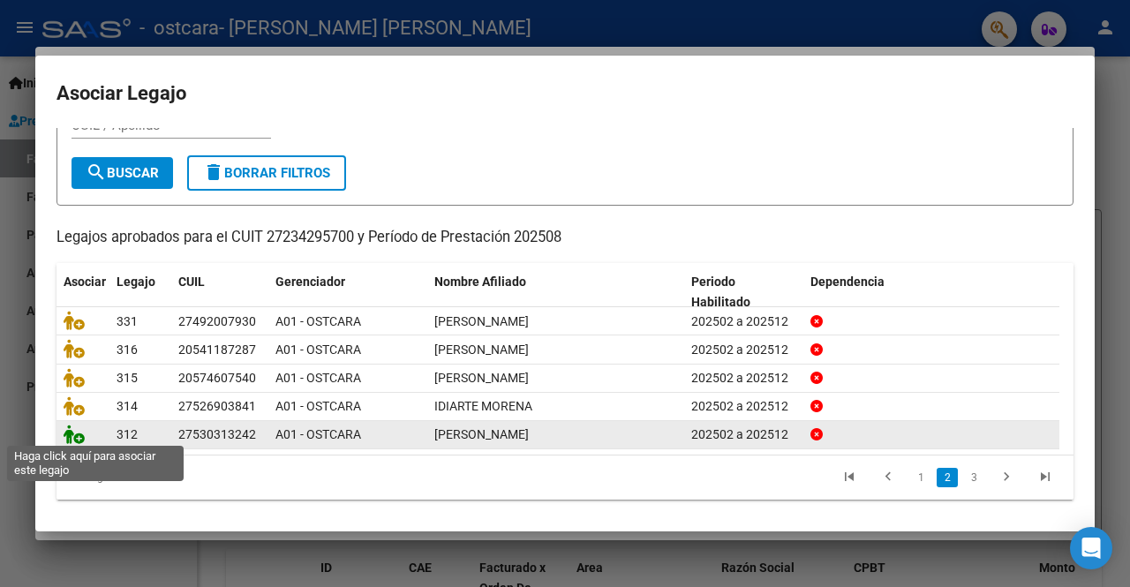
click at [73, 432] on icon at bounding box center [74, 434] width 21 height 19
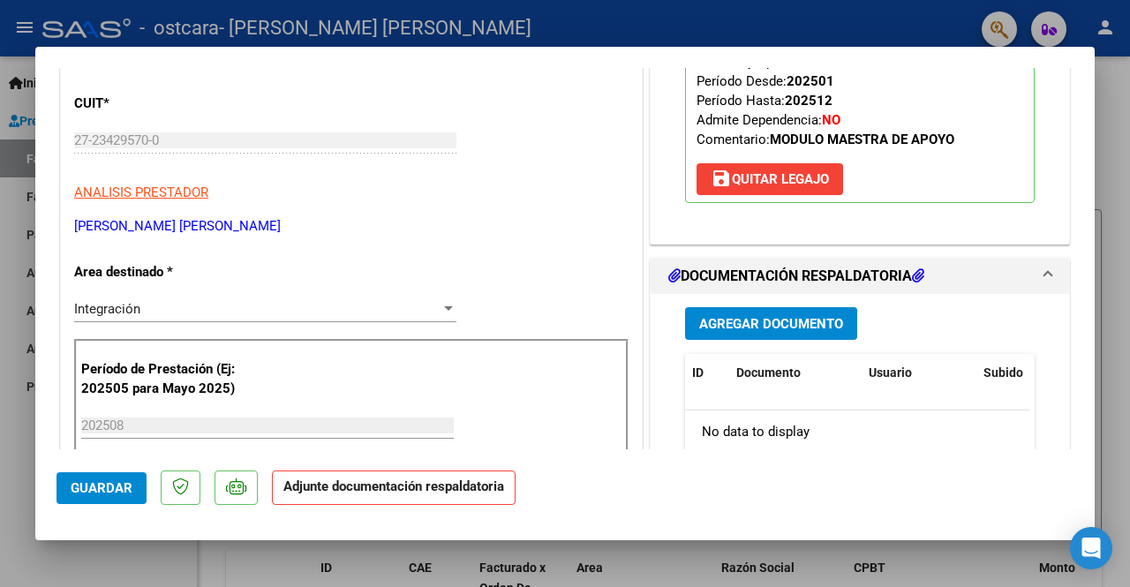
scroll to position [265, 0]
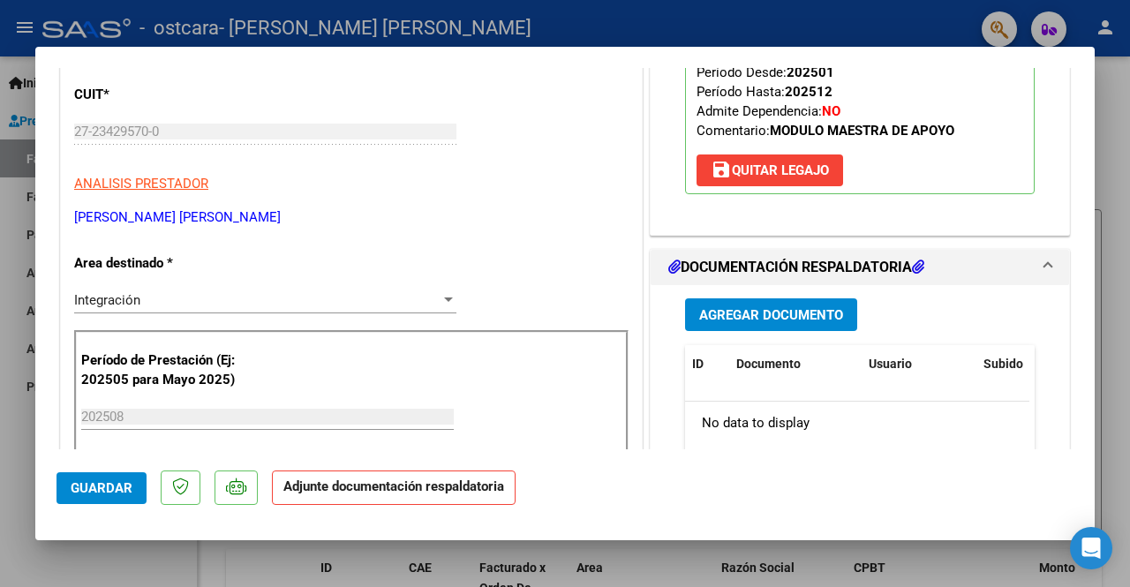
click at [745, 319] on span "Agregar Documento" at bounding box center [771, 315] width 144 height 16
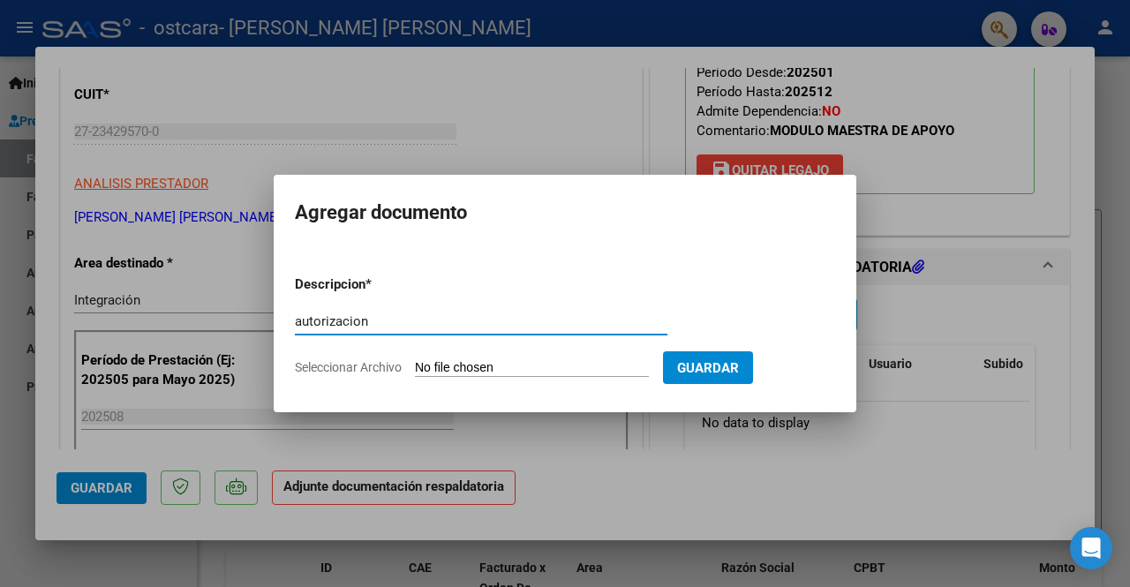
type input "autorizacion"
click at [542, 367] on input "Seleccionar Archivo" at bounding box center [532, 368] width 234 height 17
type input "C:\fakepath\[PERSON_NAME] MAE AUT 2025.pdf"
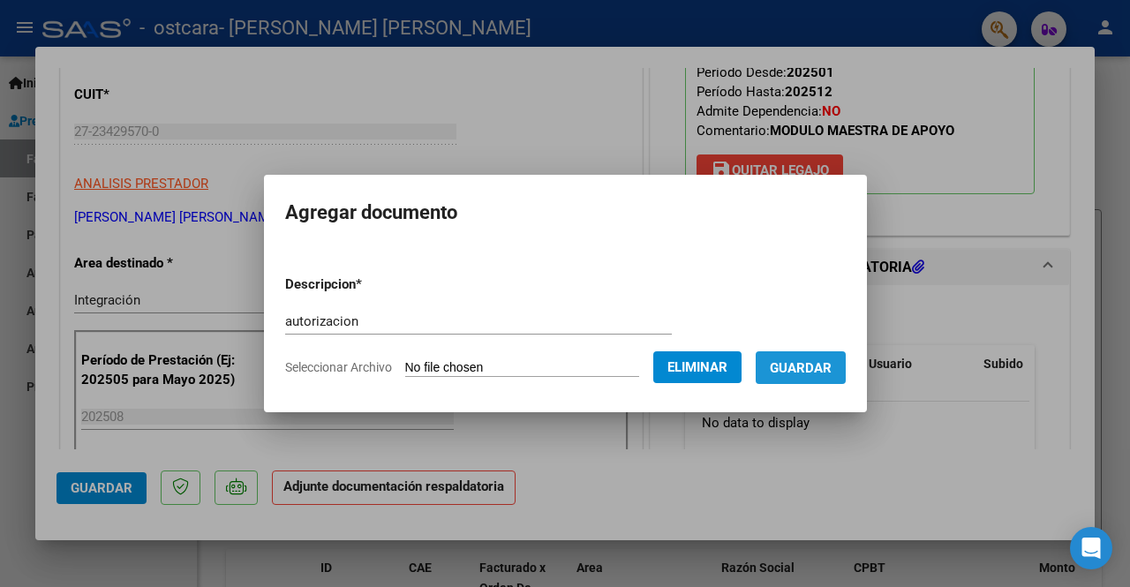
click at [809, 352] on button "Guardar" at bounding box center [801, 367] width 90 height 33
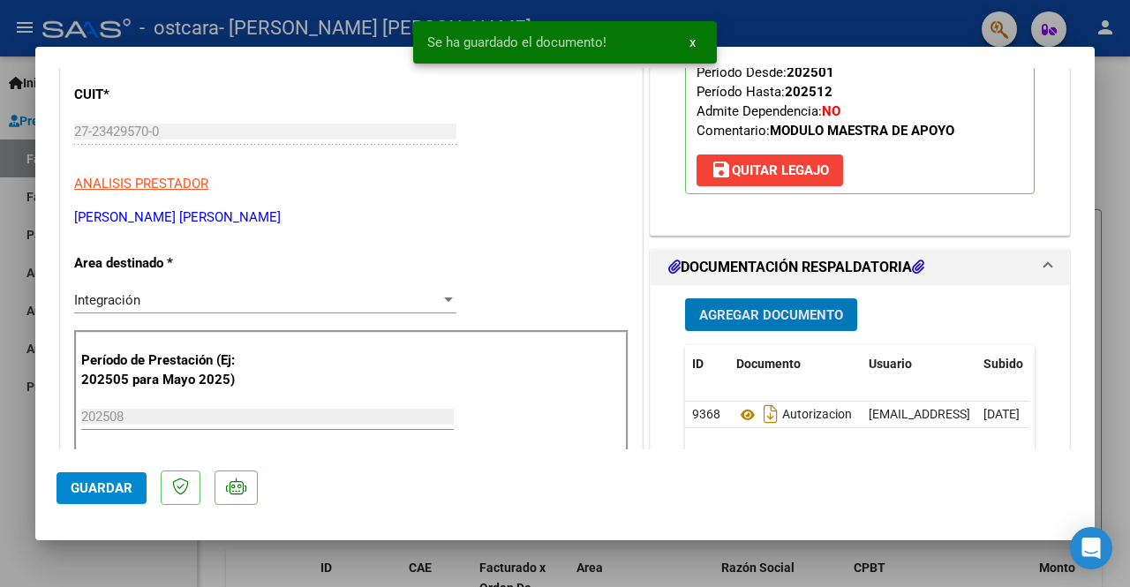
click at [779, 310] on span "Agregar Documento" at bounding box center [771, 315] width 144 height 16
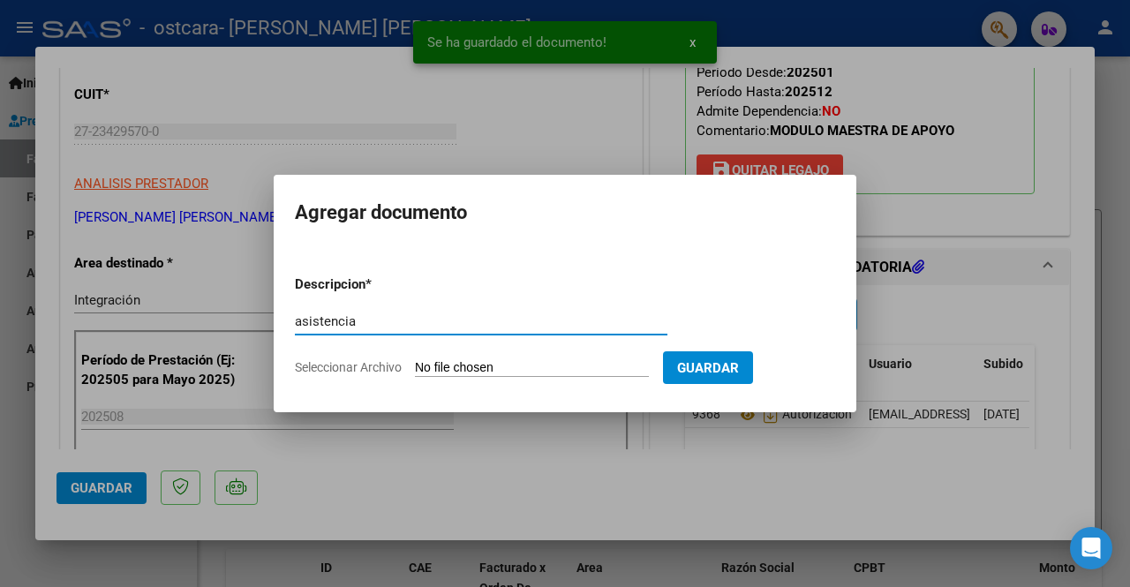
type input "asistencia"
click at [516, 361] on input "Seleccionar Archivo" at bounding box center [532, 368] width 234 height 17
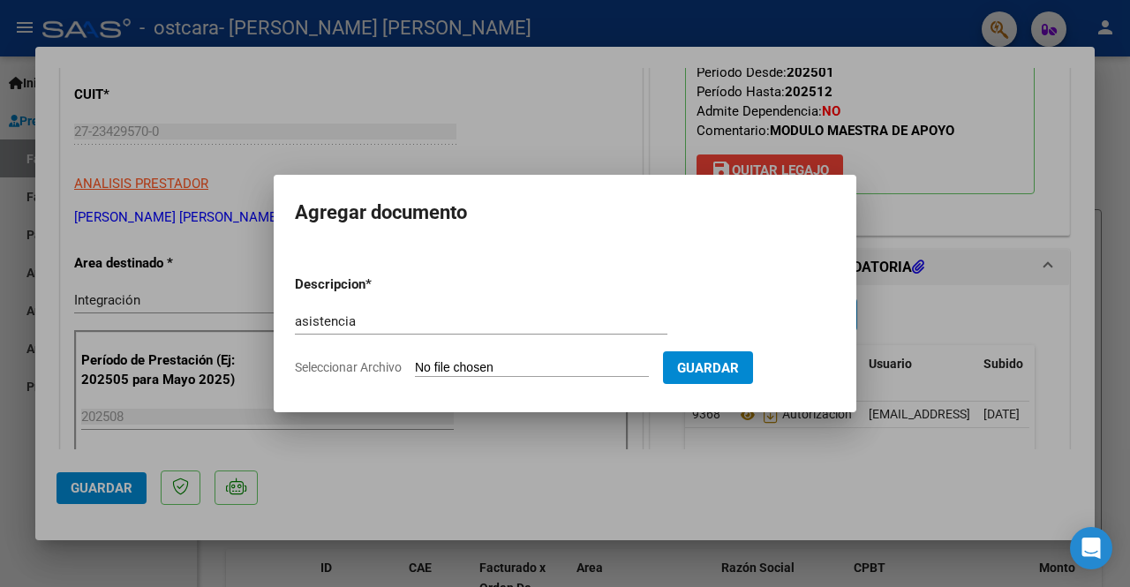
type input "C:\fakepath\asistencia [PERSON_NAME][DATE].pdf"
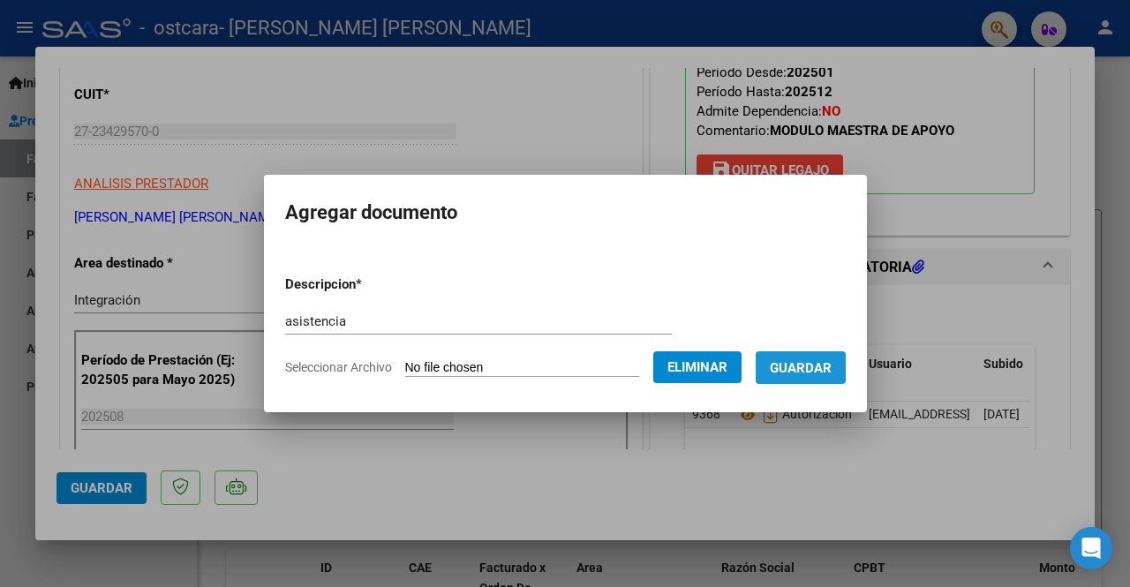
click at [793, 365] on span "Guardar" at bounding box center [801, 368] width 62 height 16
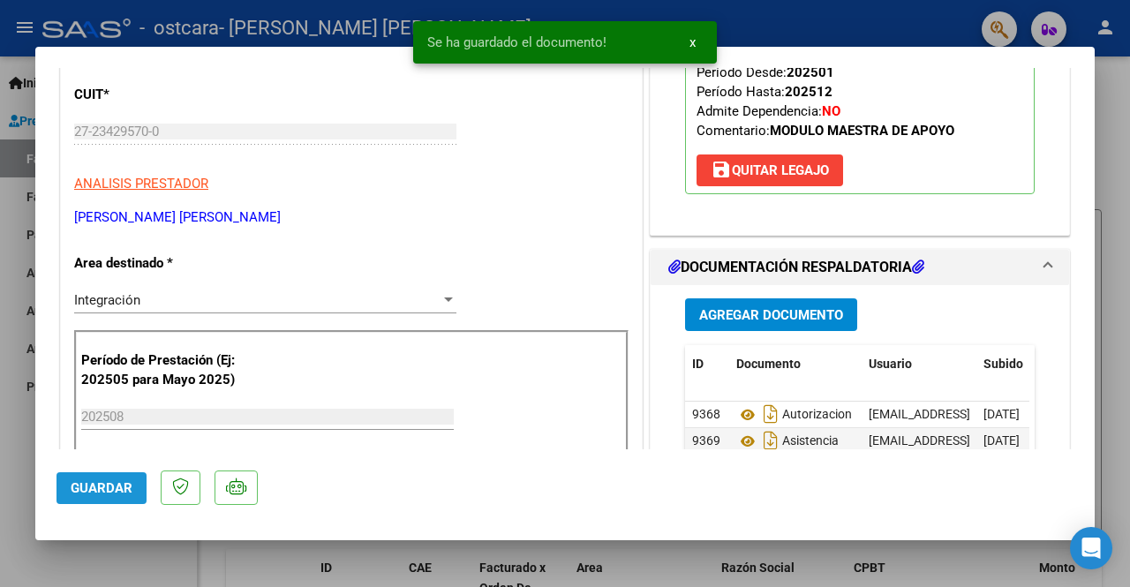
click at [107, 487] on span "Guardar" at bounding box center [102, 488] width 62 height 16
click at [10, 511] on div at bounding box center [565, 293] width 1130 height 587
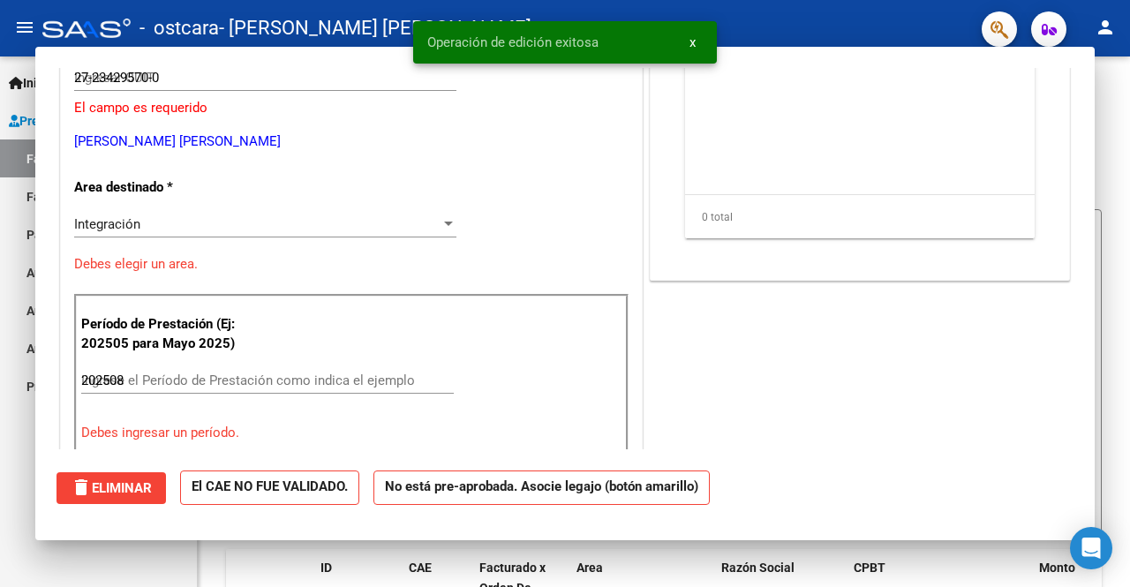
type input "$ 0,00"
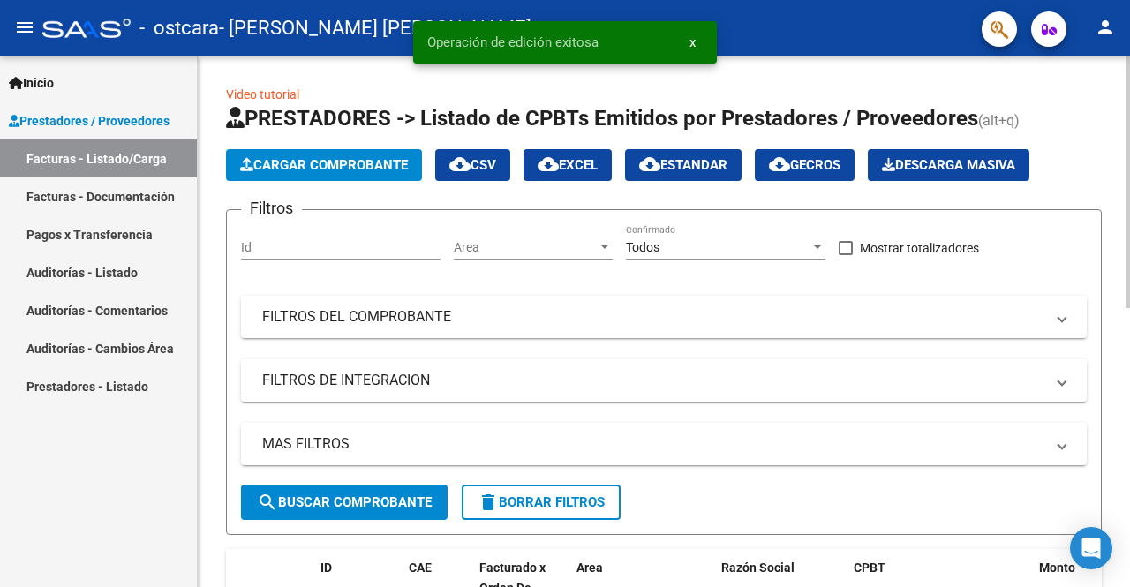
click at [274, 170] on span "Cargar Comprobante" at bounding box center [324, 165] width 168 height 16
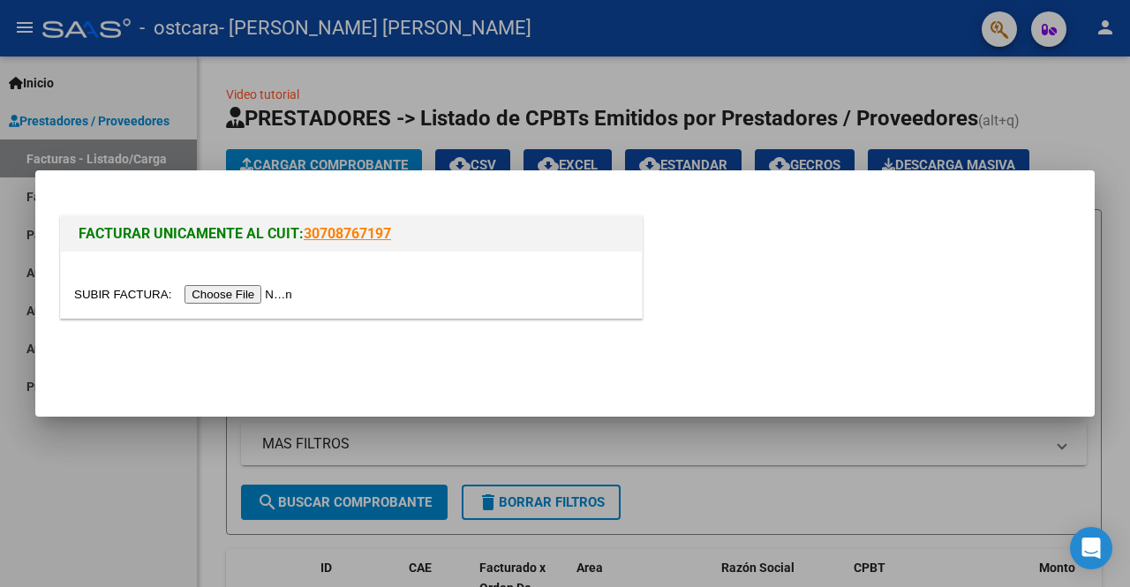
click at [208, 299] on input "file" at bounding box center [185, 294] width 223 height 19
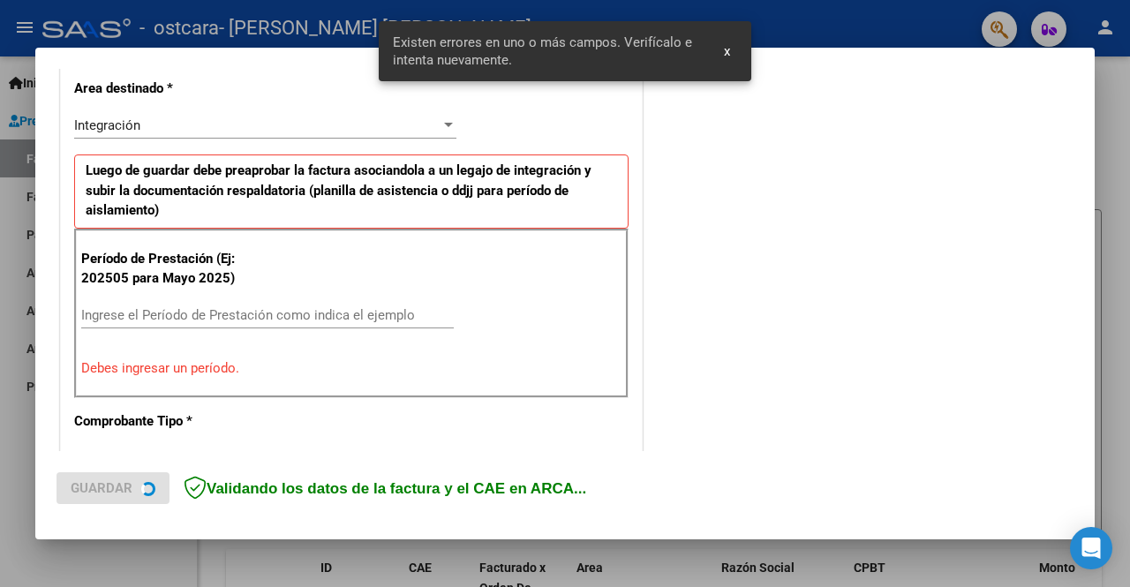
scroll to position [408, 0]
click at [219, 313] on input "Ingrese el Período de Prestación como indica el ejemplo" at bounding box center [267, 314] width 372 height 16
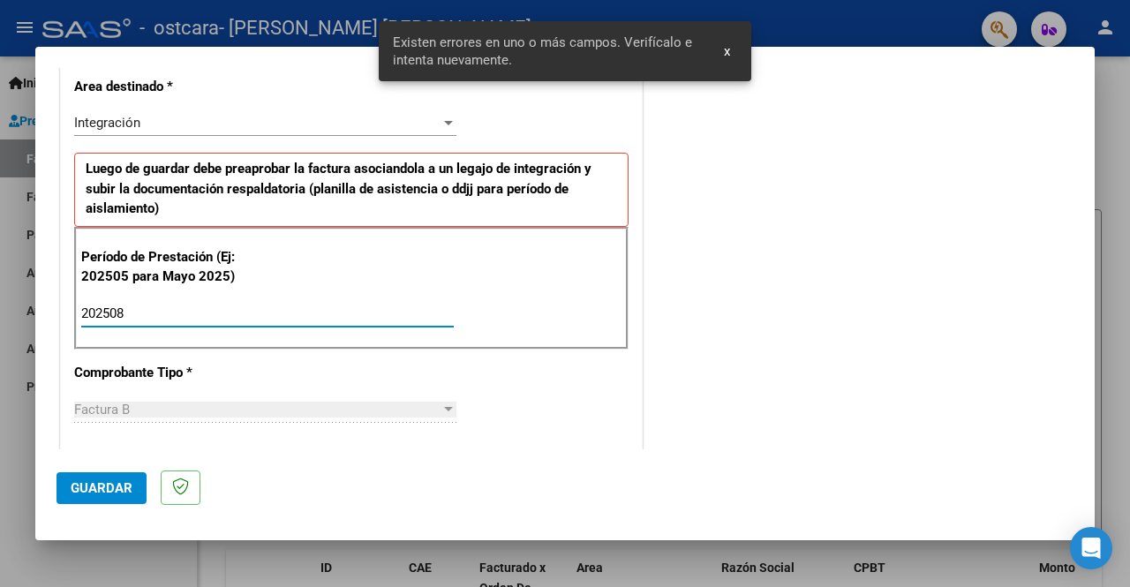
type input "202508"
click at [115, 478] on button "Guardar" at bounding box center [101, 488] width 90 height 32
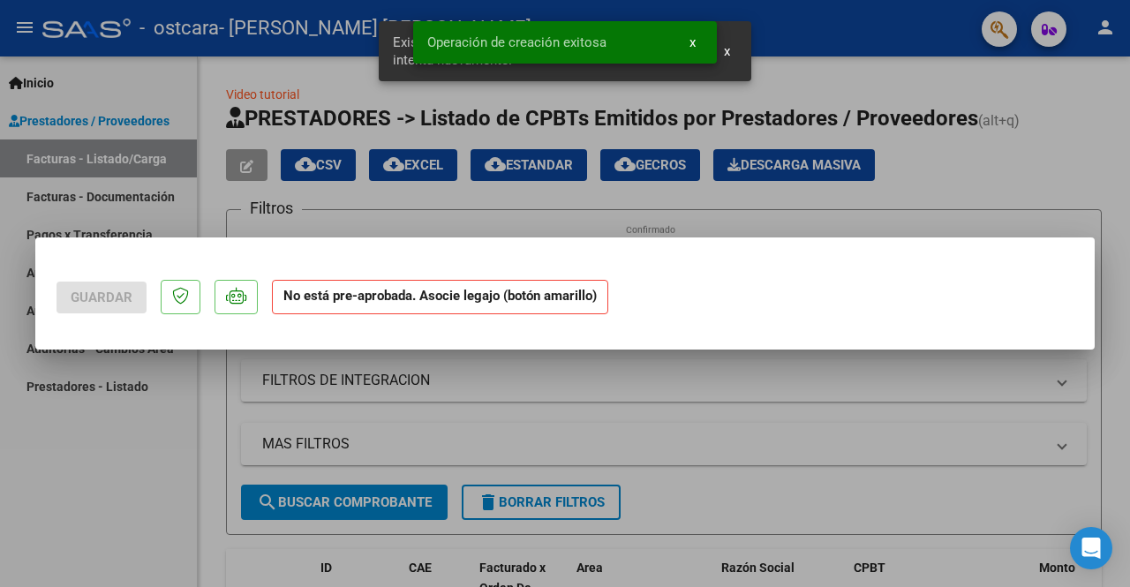
scroll to position [0, 0]
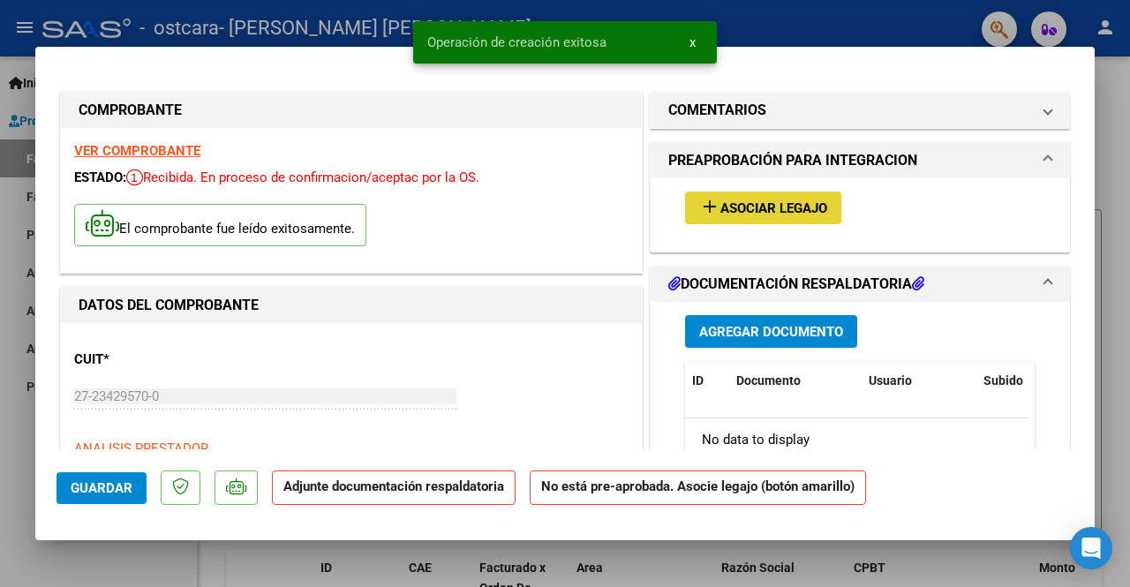
click at [752, 204] on span "Asociar Legajo" at bounding box center [773, 208] width 107 height 16
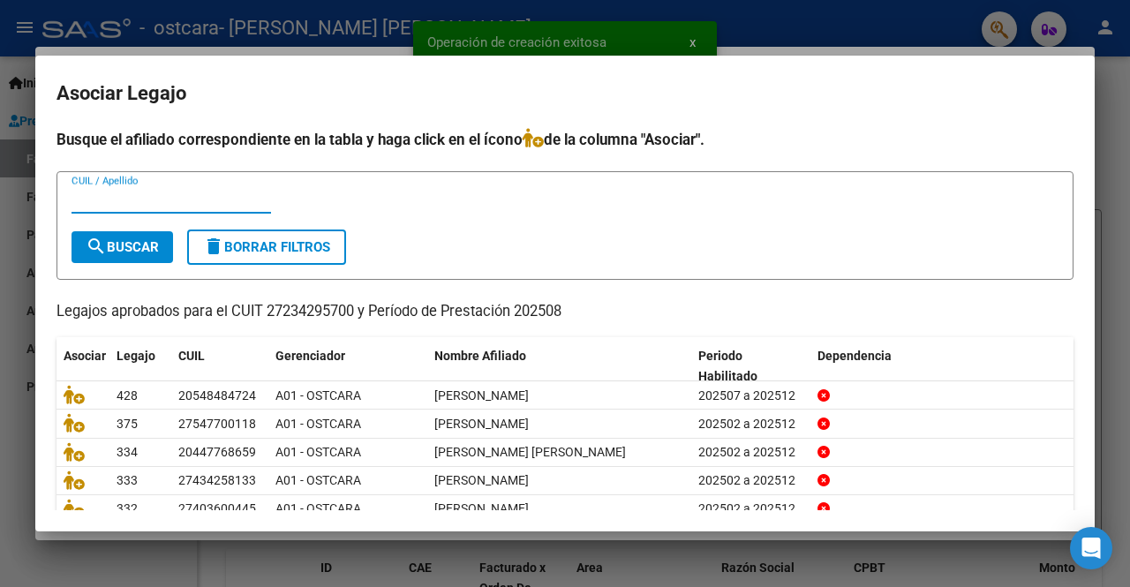
scroll to position [74, 0]
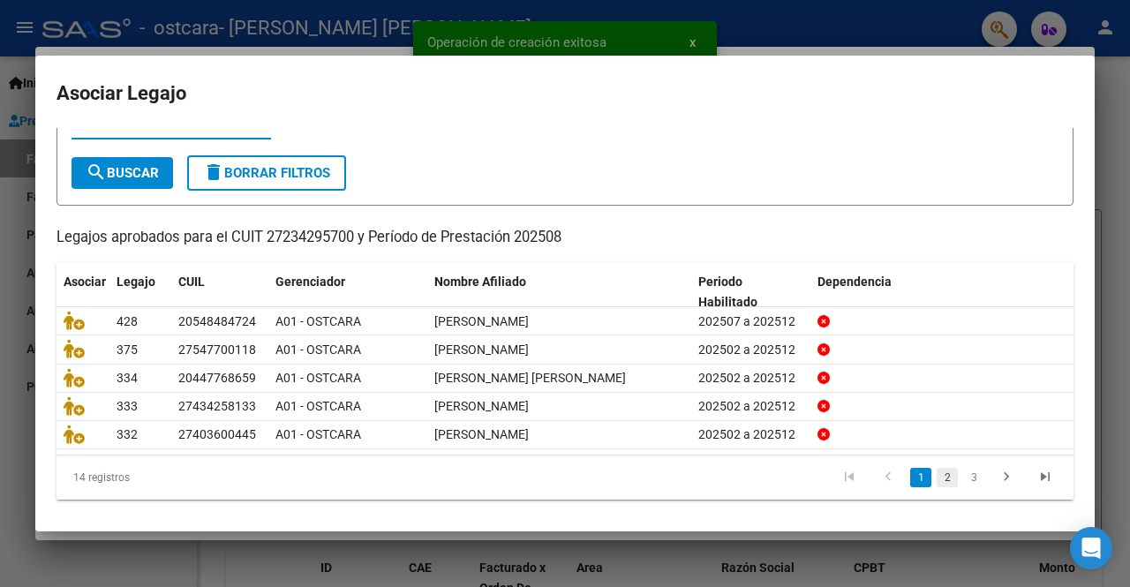
click at [936, 476] on link "2" at bounding box center [946, 477] width 21 height 19
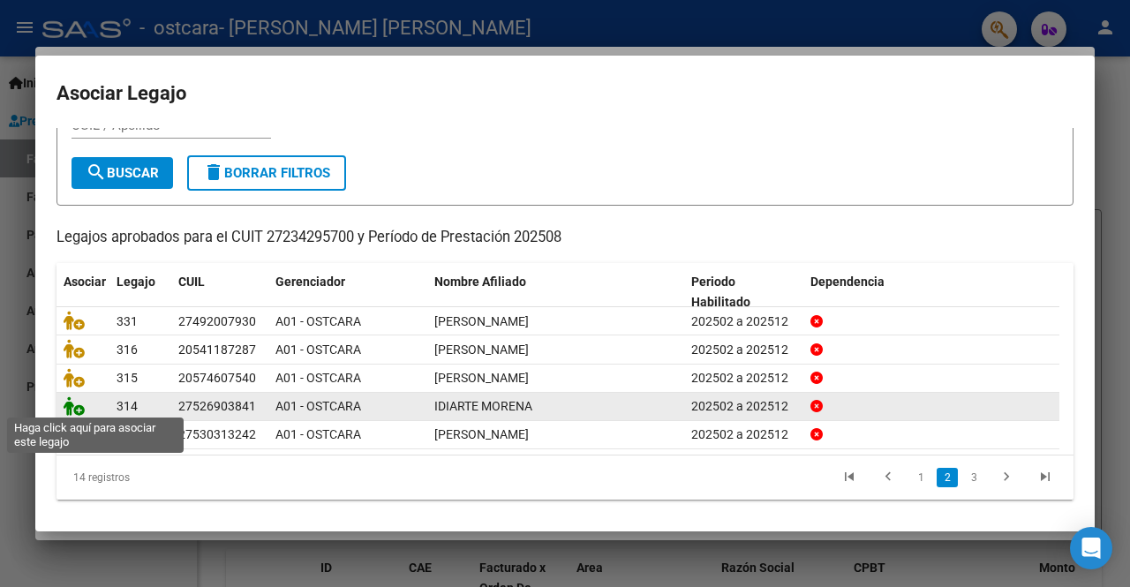
click at [79, 409] on icon at bounding box center [74, 405] width 21 height 19
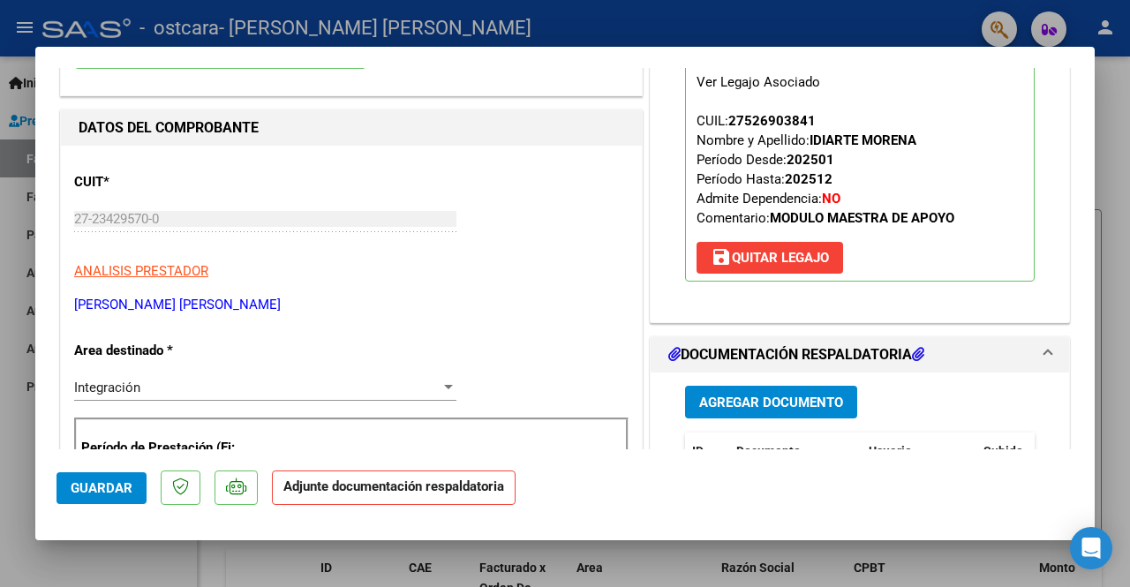
scroll to position [177, 0]
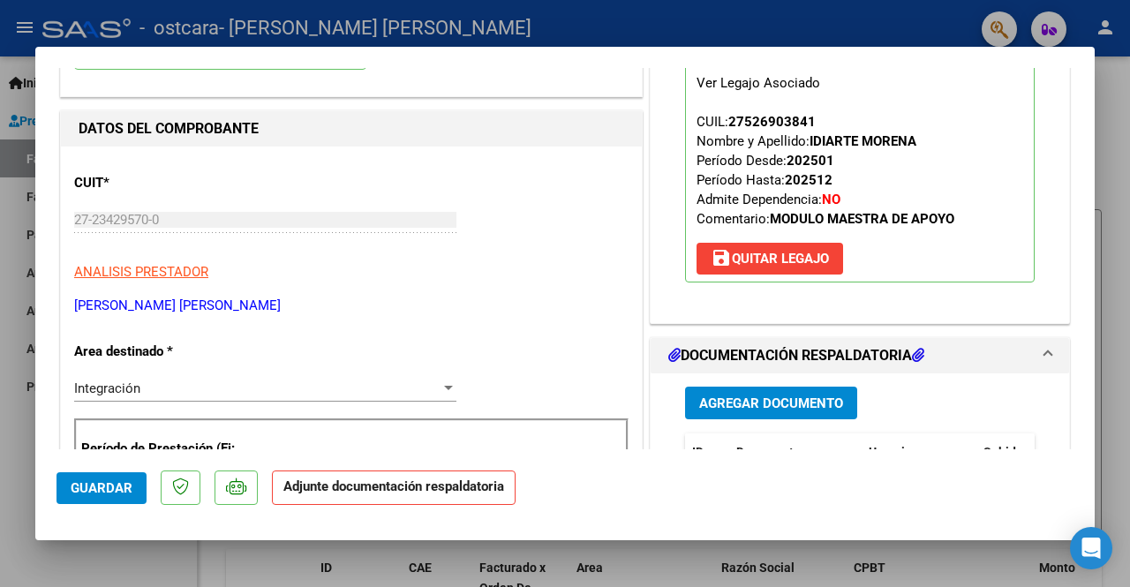
click at [748, 395] on span "Agregar Documento" at bounding box center [771, 403] width 144 height 16
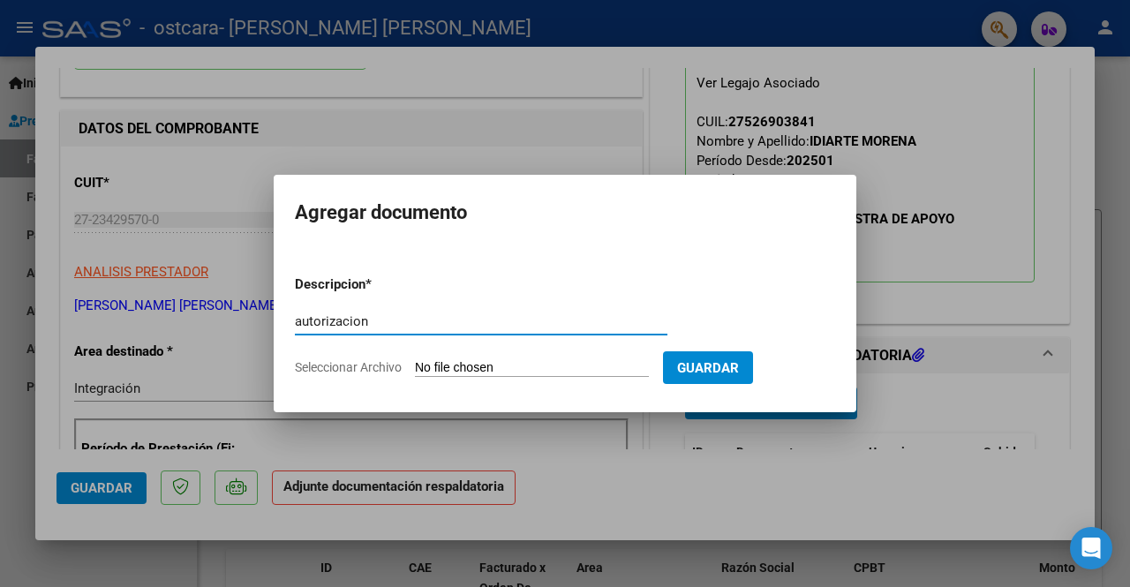
type input "autorizacion"
click at [524, 365] on input "Seleccionar Archivo" at bounding box center [532, 368] width 234 height 17
type input "C:\fakepath\[PERSON_NAME] AUR MAE (1).pdf"
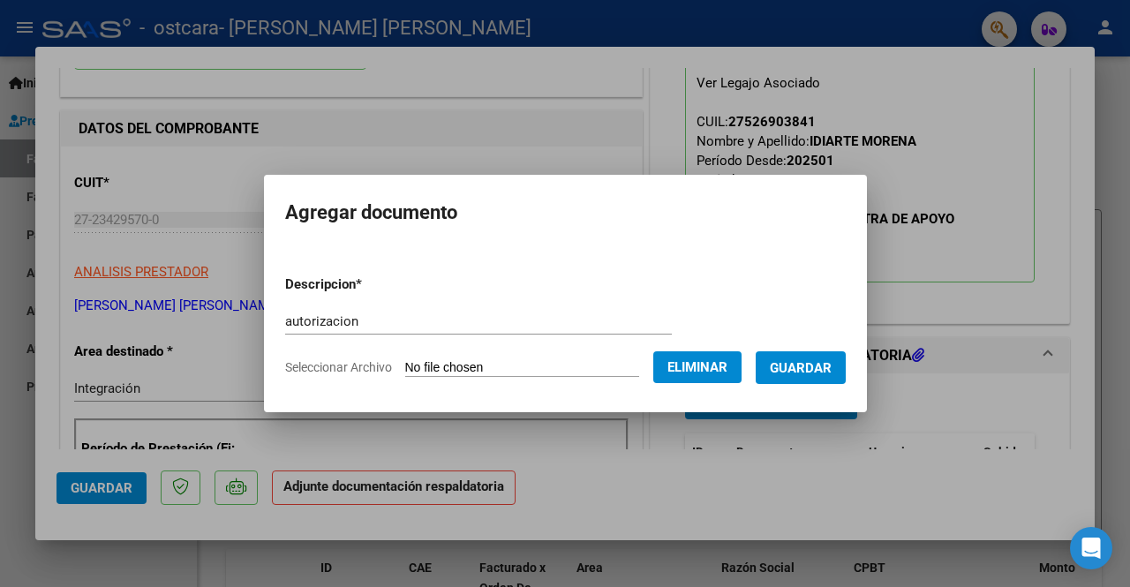
click at [789, 363] on span "Guardar" at bounding box center [801, 368] width 62 height 16
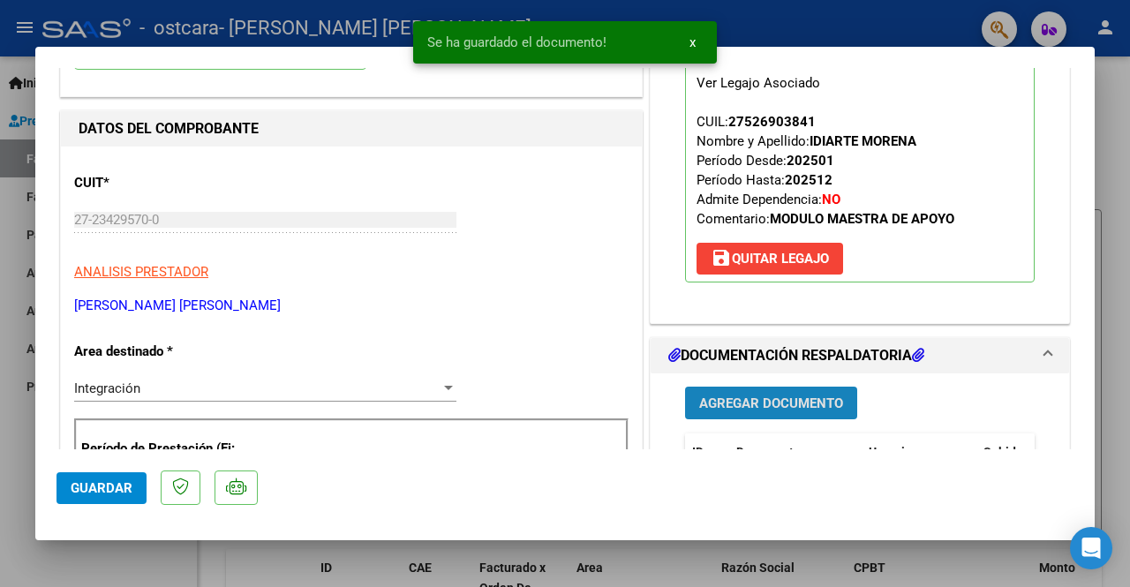
click at [741, 402] on span "Agregar Documento" at bounding box center [771, 403] width 144 height 16
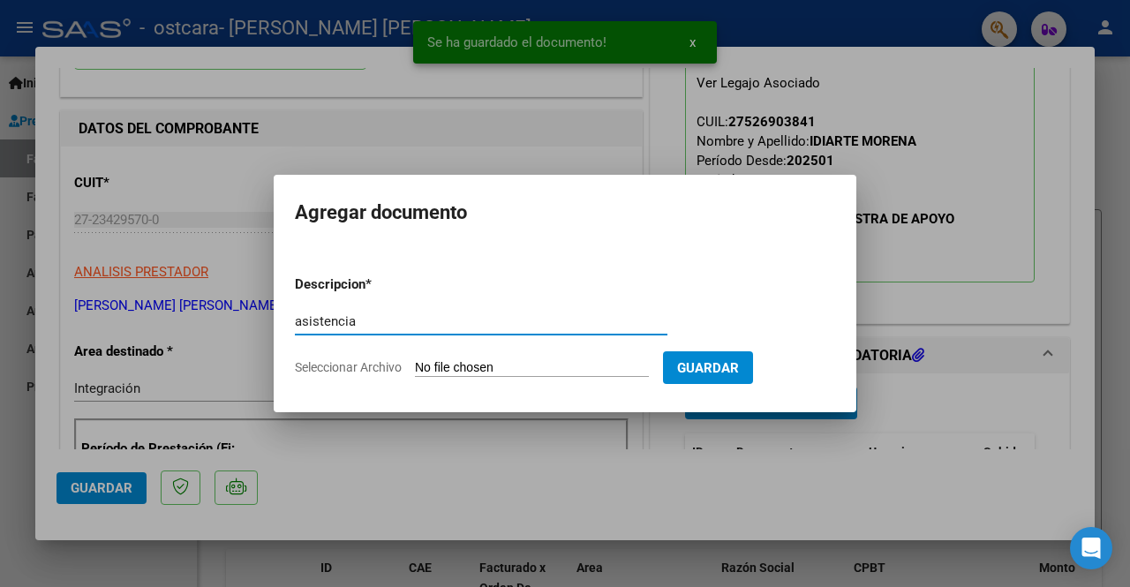
type input "asistencia"
click at [558, 365] on input "Seleccionar Archivo" at bounding box center [532, 368] width 234 height 17
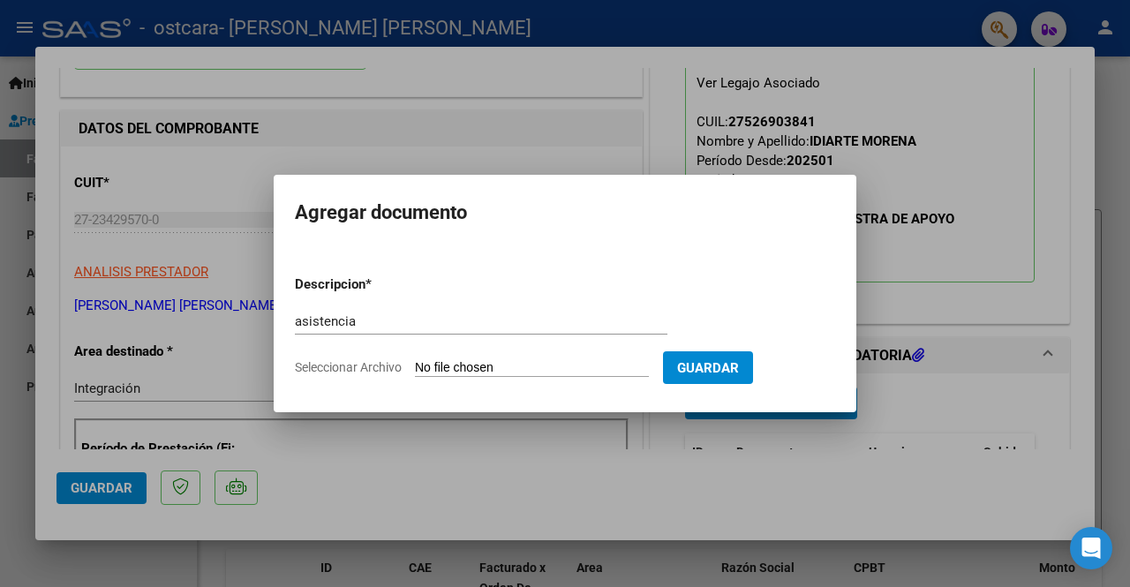
type input "C:\fakepath\asistencia [PERSON_NAME] [DATE].pdf"
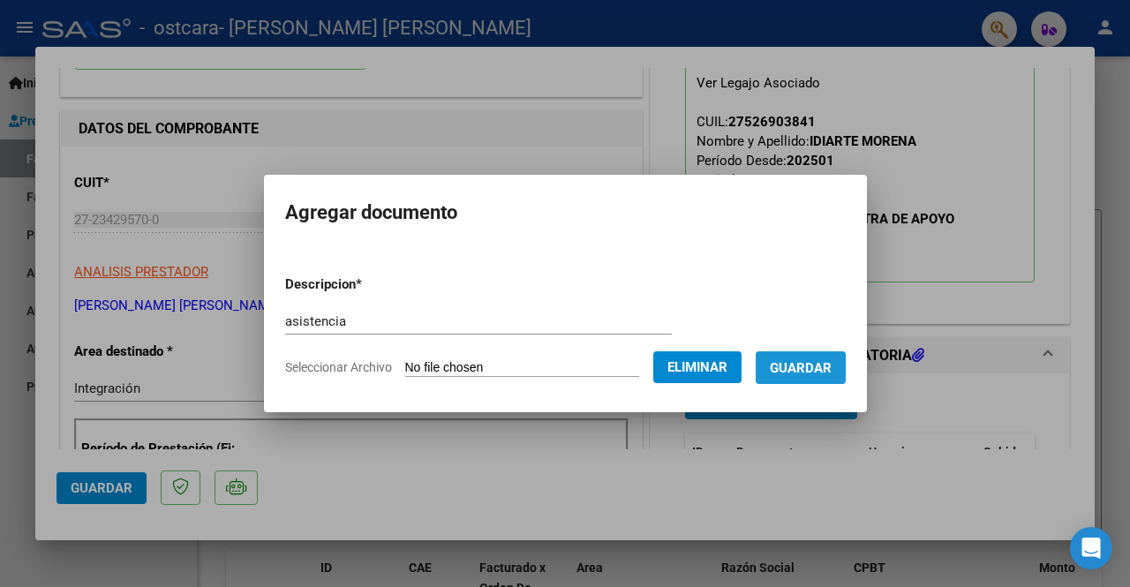
click at [804, 363] on span "Guardar" at bounding box center [801, 368] width 62 height 16
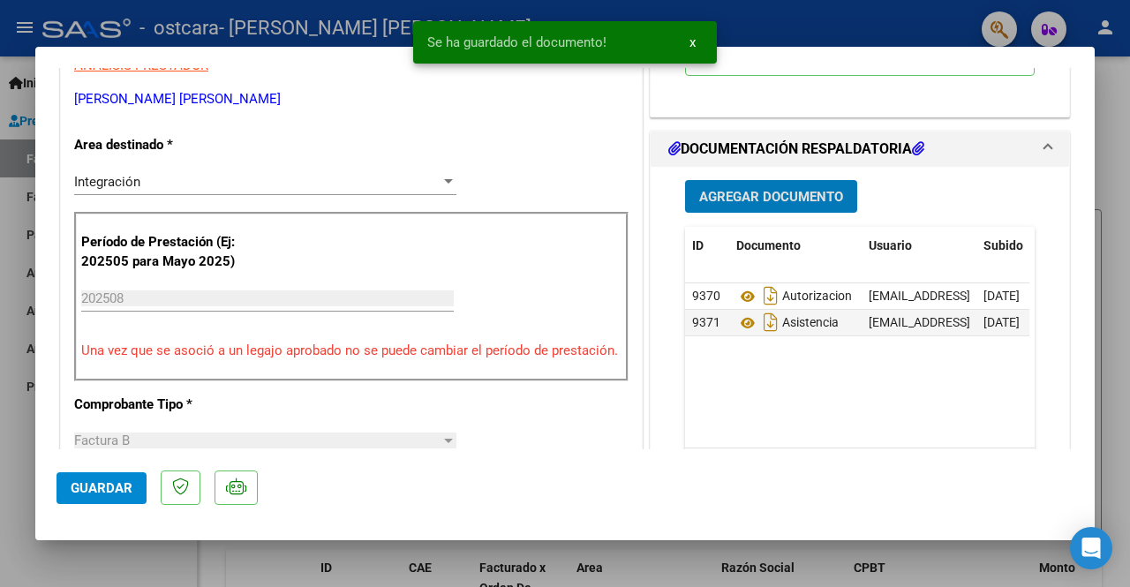
scroll to position [530, 0]
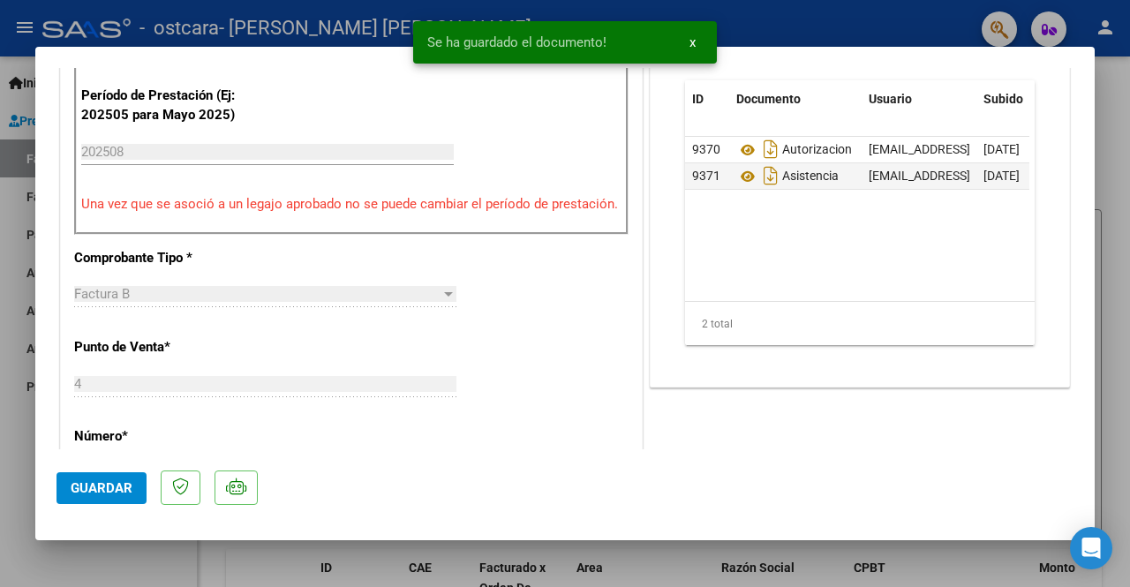
click at [117, 495] on span "Guardar" at bounding box center [102, 488] width 62 height 16
click at [813, 11] on div at bounding box center [565, 293] width 1130 height 587
type input "$ 0,00"
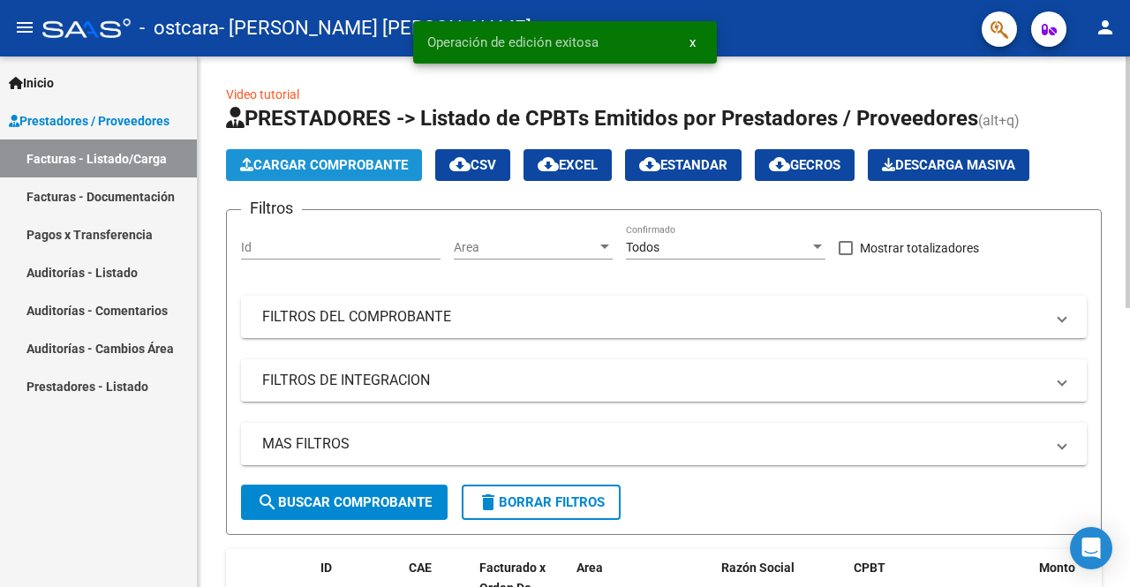
click at [287, 163] on span "Cargar Comprobante" at bounding box center [324, 165] width 168 height 16
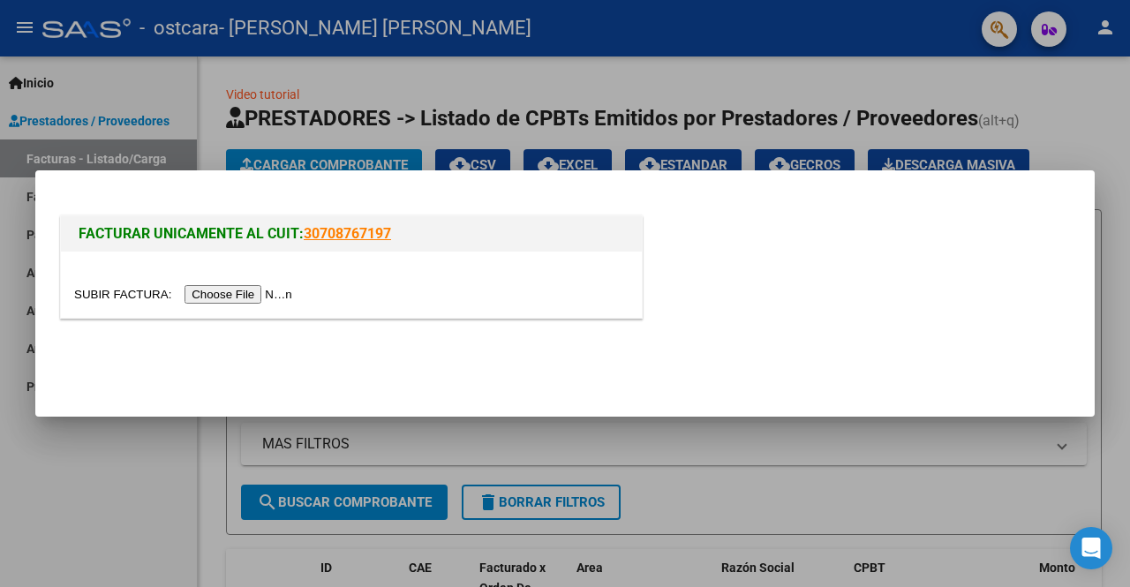
click at [232, 296] on input "file" at bounding box center [185, 294] width 223 height 19
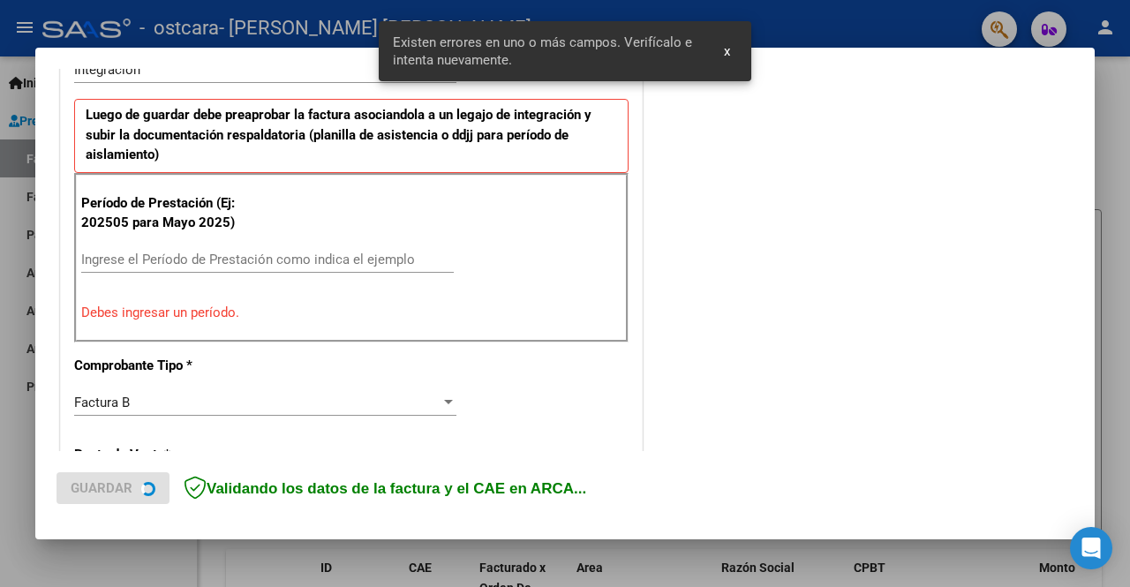
scroll to position [489, 0]
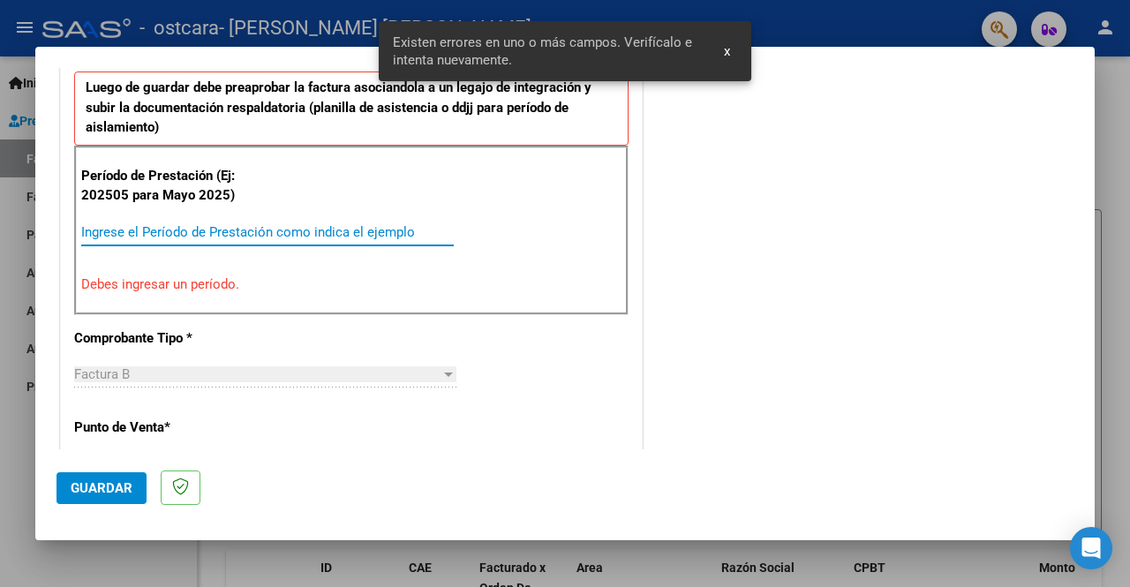
click at [235, 230] on input "Ingrese el Período de Prestación como indica el ejemplo" at bounding box center [267, 232] width 372 height 16
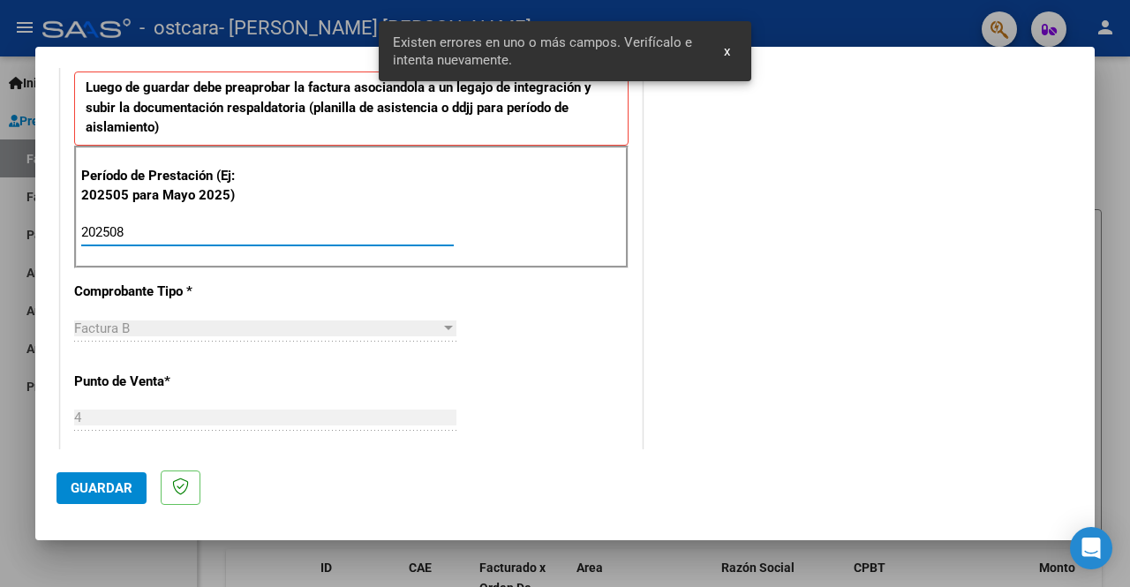
type input "202508"
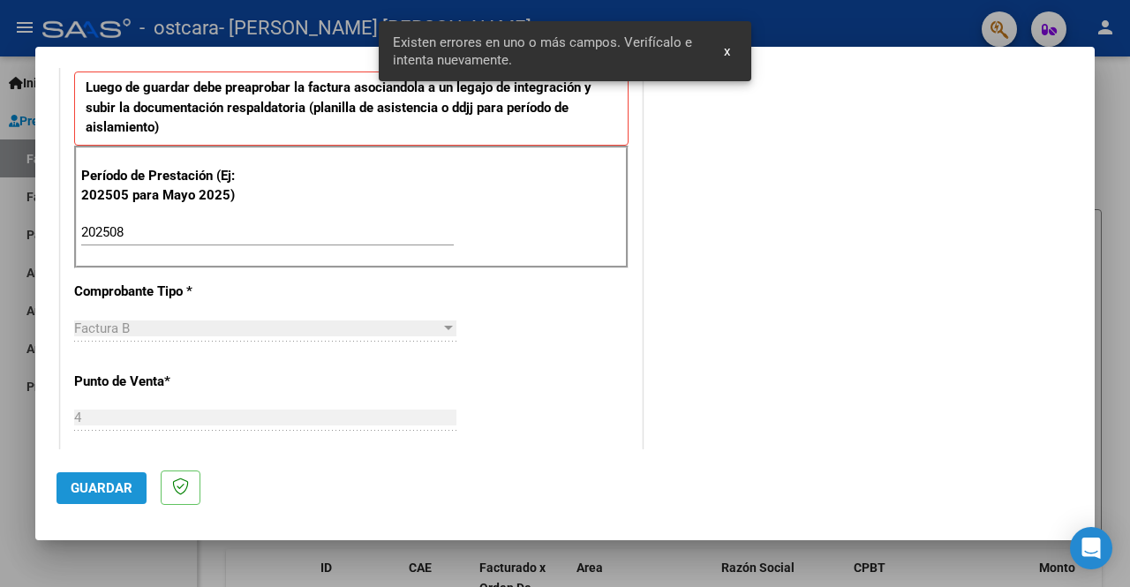
click at [102, 486] on span "Guardar" at bounding box center [102, 488] width 62 height 16
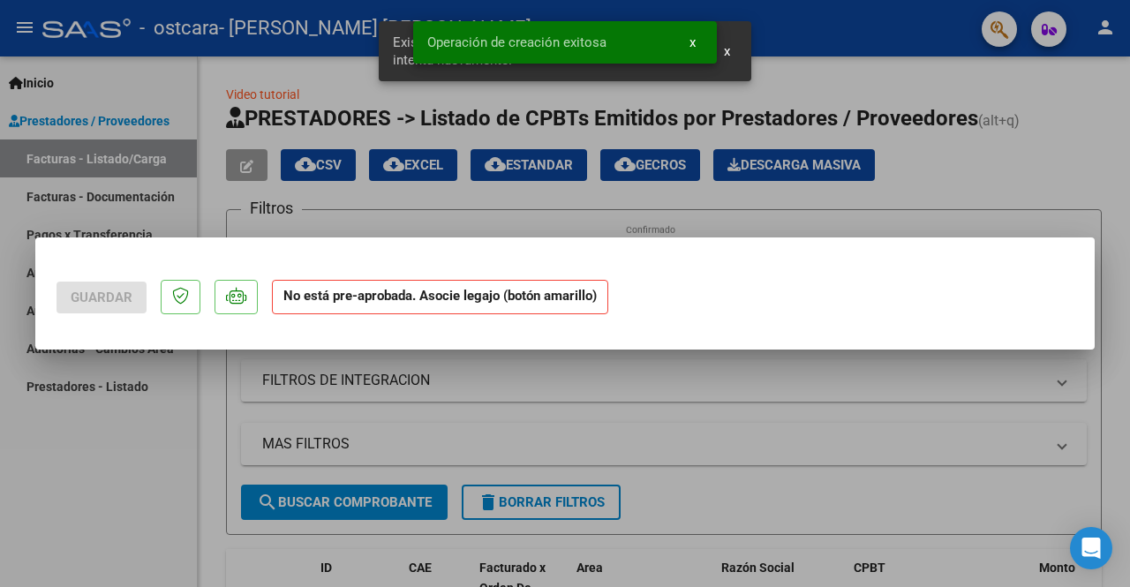
scroll to position [0, 0]
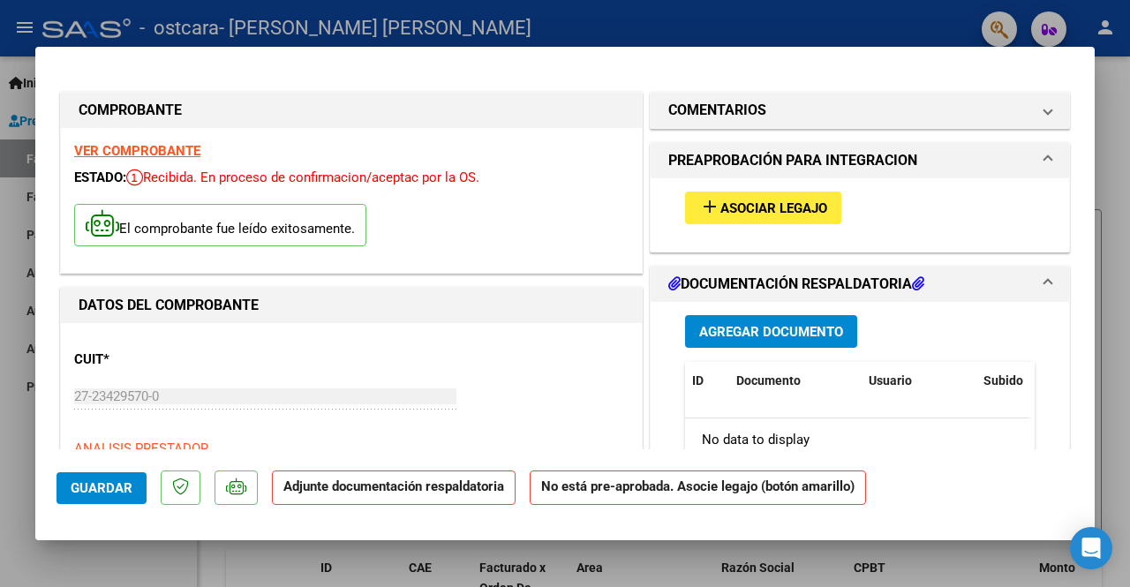
click at [755, 214] on span "Asociar Legajo" at bounding box center [773, 208] width 107 height 16
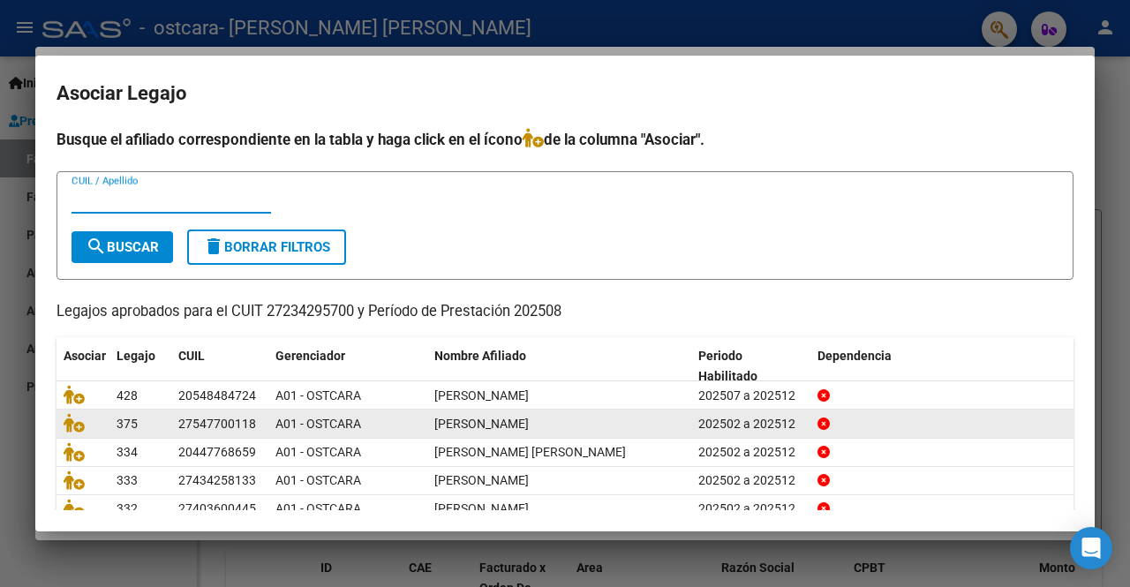
scroll to position [74, 0]
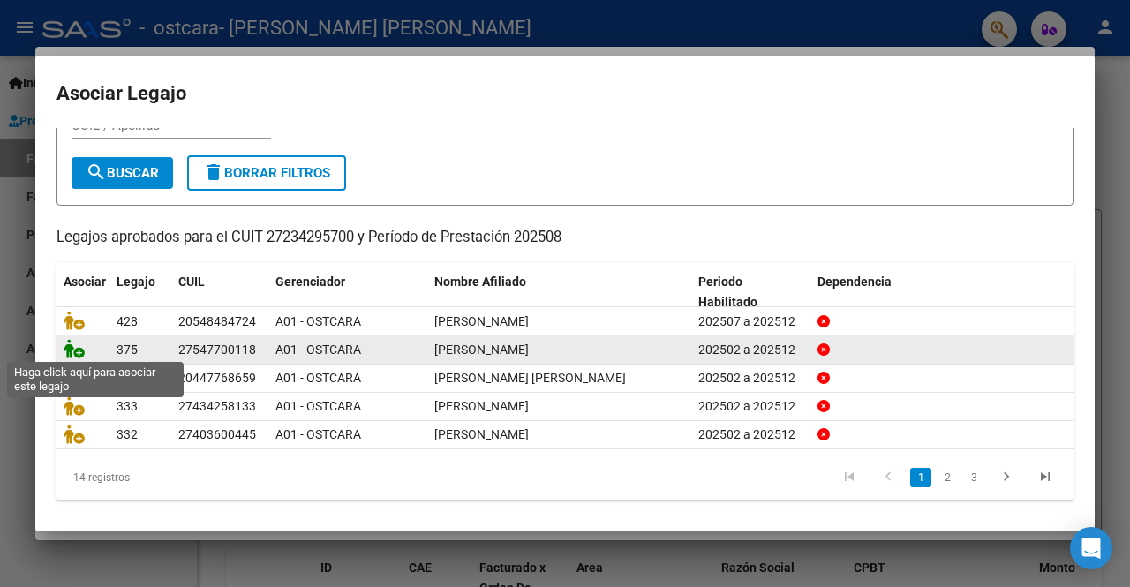
click at [73, 348] on icon at bounding box center [74, 348] width 21 height 19
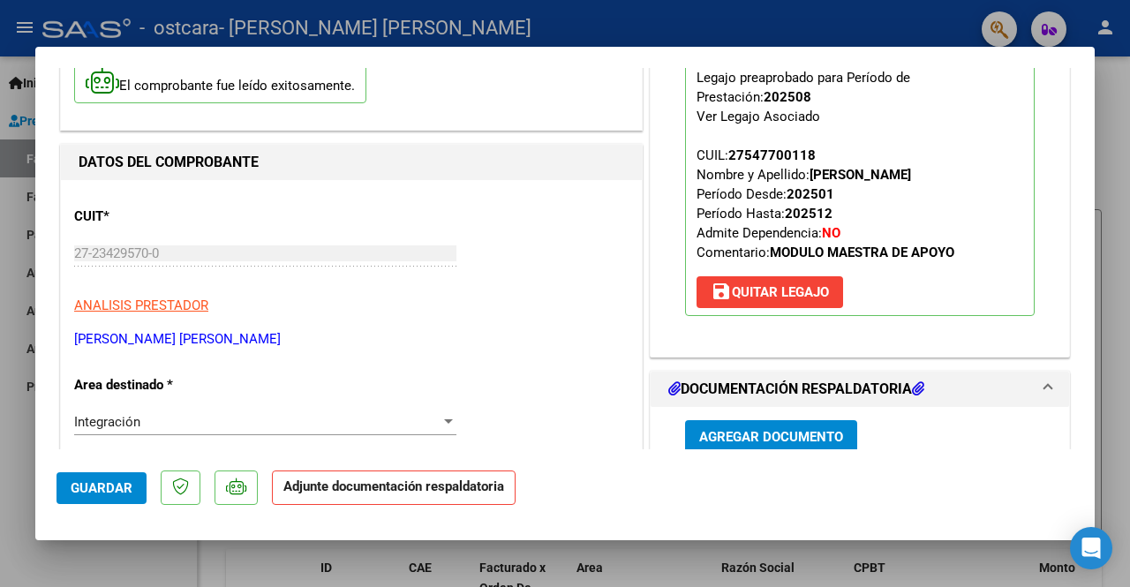
scroll to position [265, 0]
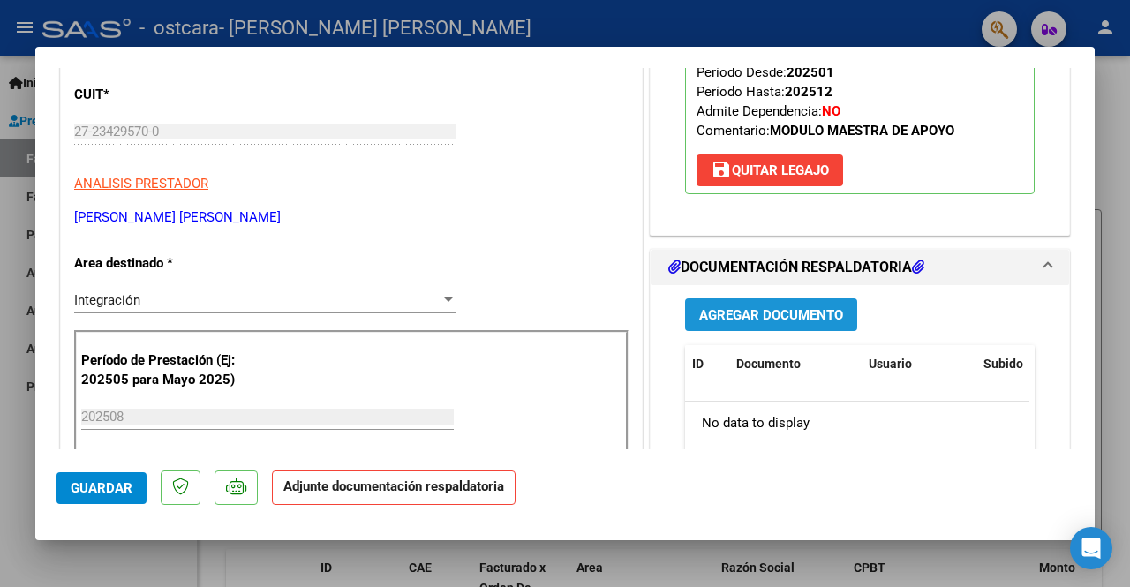
click at [786, 307] on span "Agregar Documento" at bounding box center [771, 315] width 144 height 16
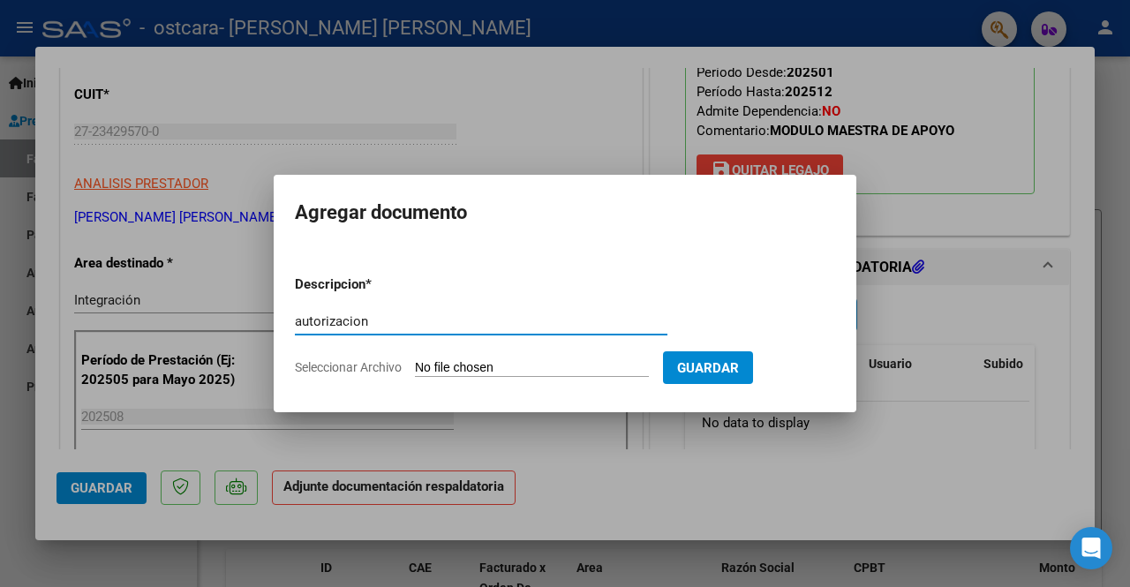
type input "autorizacion"
click at [486, 366] on input "Seleccionar Archivo" at bounding box center [532, 368] width 234 height 17
type input "C:\fakepath\[PERSON_NAME] AUT MMA 2025.pdf"
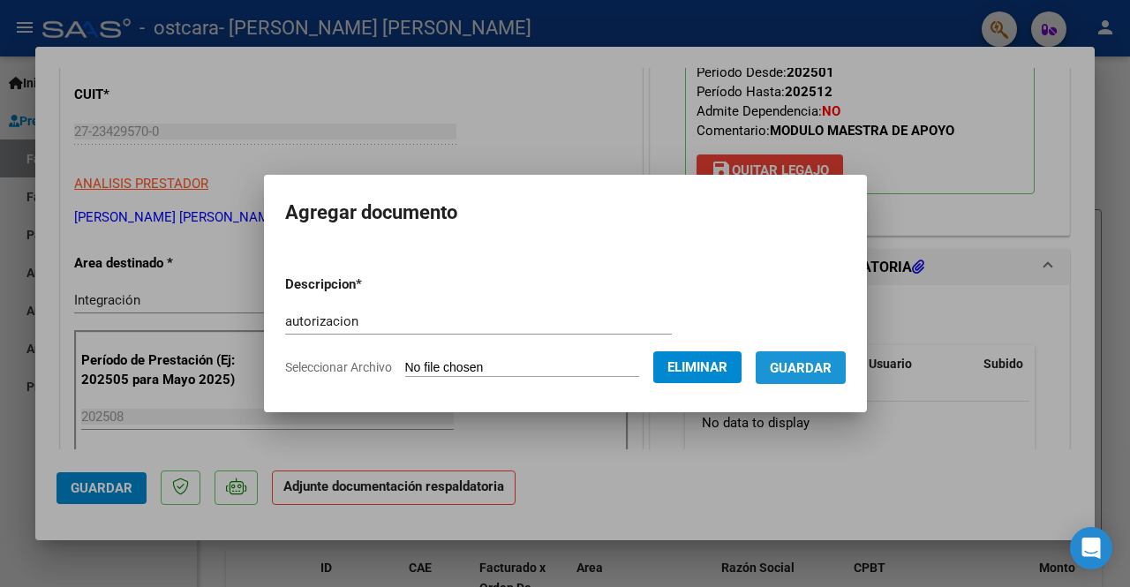
click at [810, 366] on span "Guardar" at bounding box center [801, 368] width 62 height 16
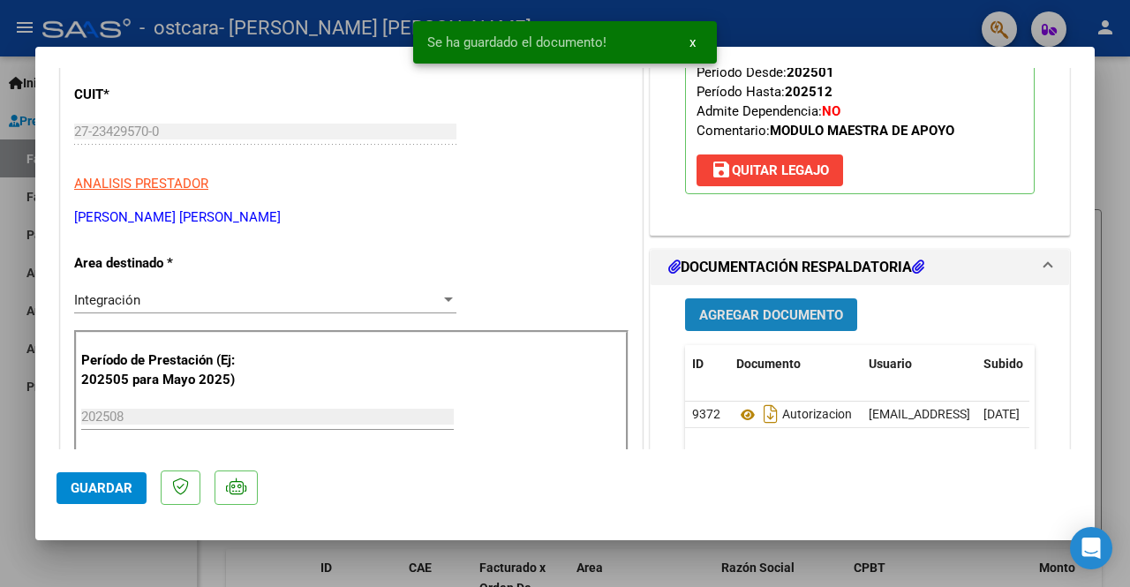
click at [780, 314] on span "Agregar Documento" at bounding box center [771, 315] width 144 height 16
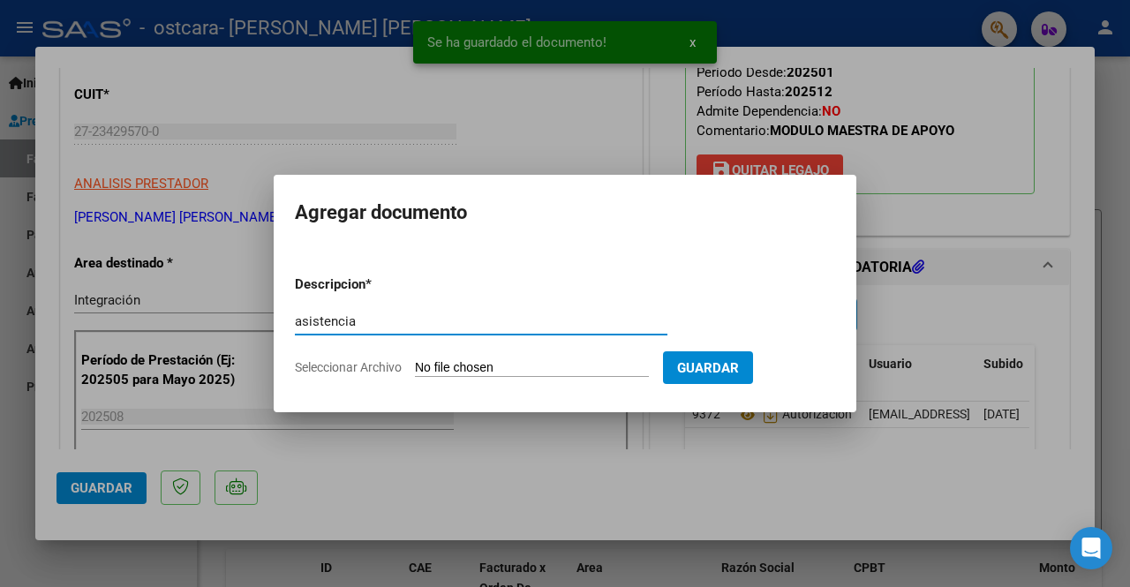
type input "asistencia"
click at [478, 363] on input "Seleccionar Archivo" at bounding box center [532, 368] width 234 height 17
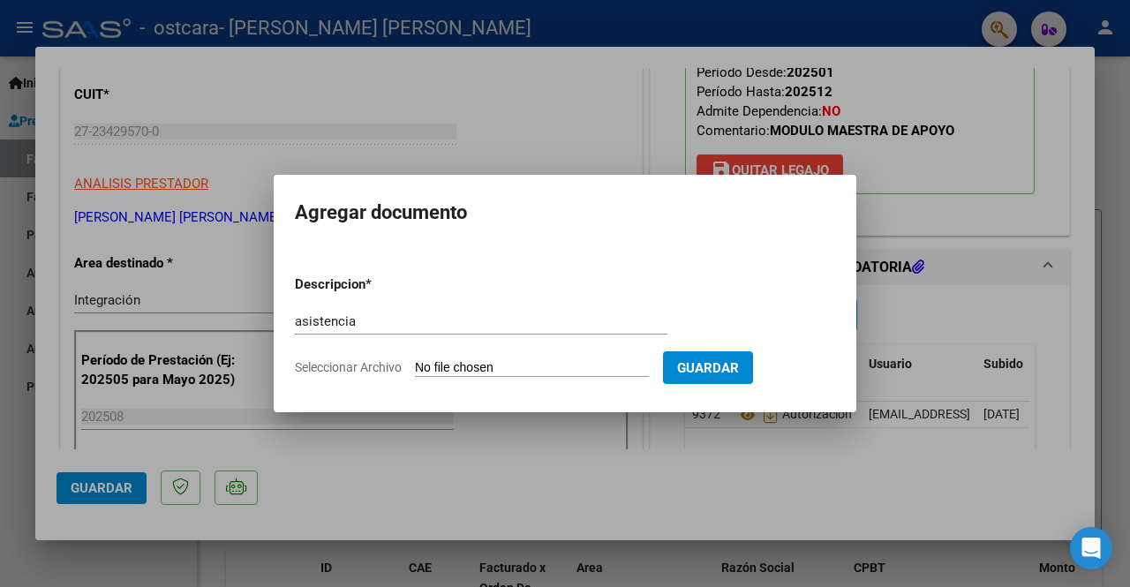
type input "C:\fakepath\asistencia [PERSON_NAME][DATE].pdf"
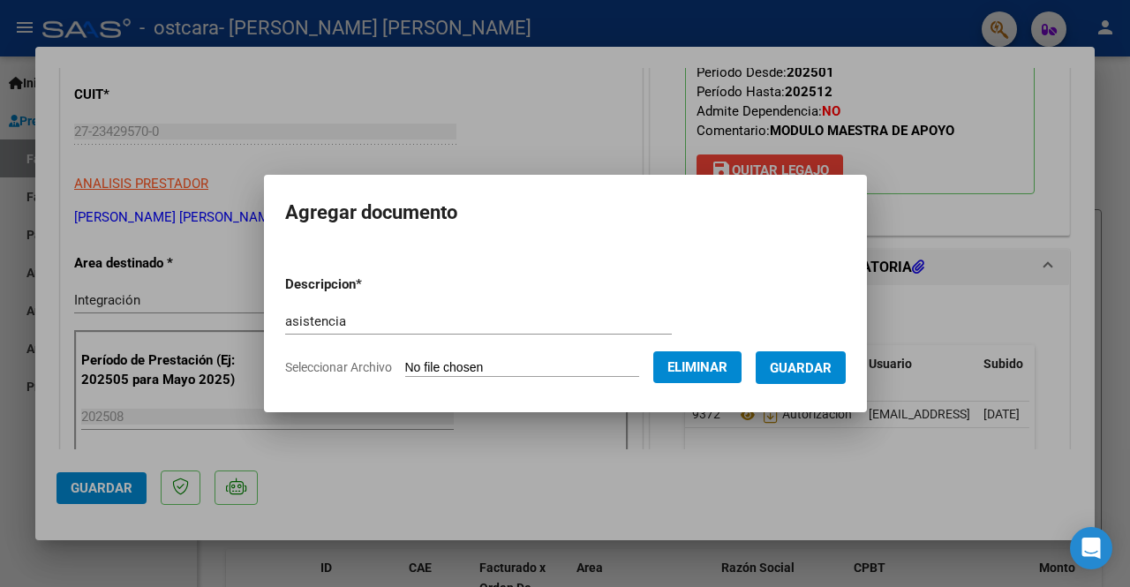
click at [800, 365] on span "Guardar" at bounding box center [801, 368] width 62 height 16
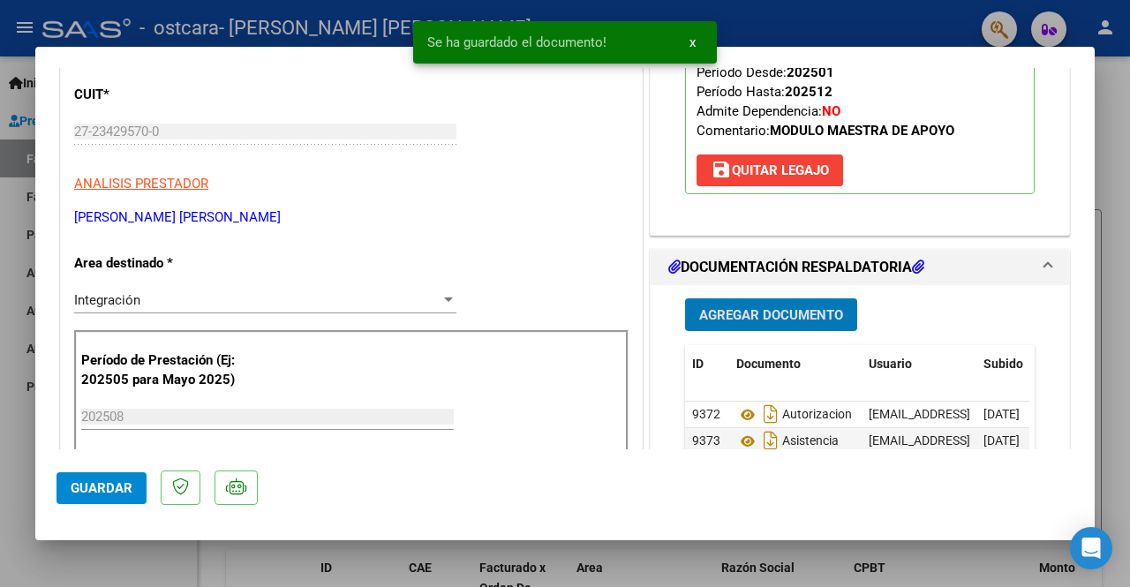
click at [70, 478] on button "Guardar" at bounding box center [101, 488] width 90 height 32
click at [11, 501] on div at bounding box center [565, 293] width 1130 height 587
type input "$ 0,00"
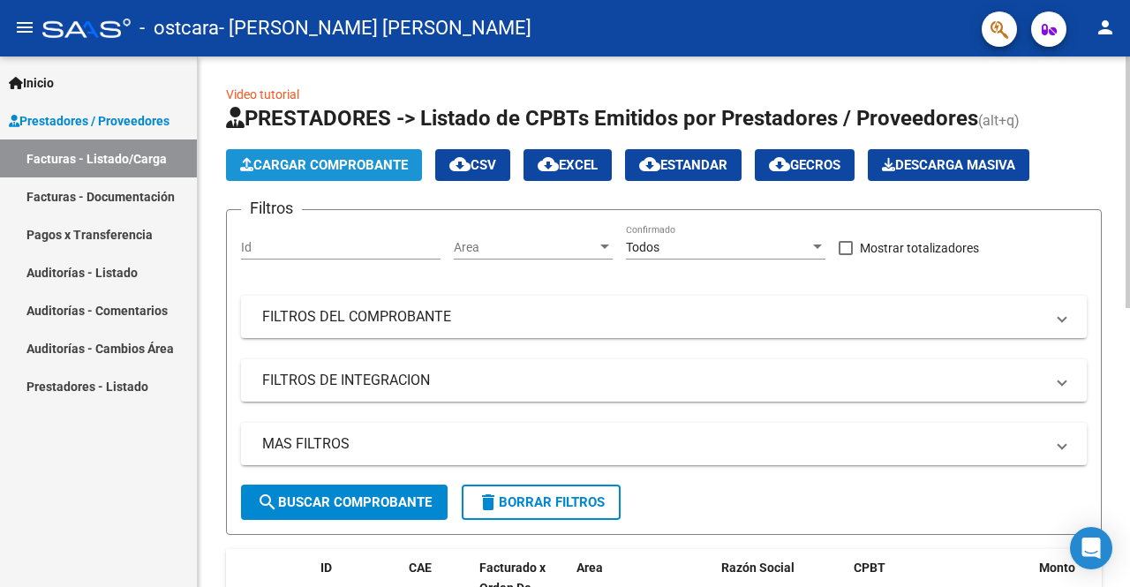
click at [374, 163] on span "Cargar Comprobante" at bounding box center [324, 165] width 168 height 16
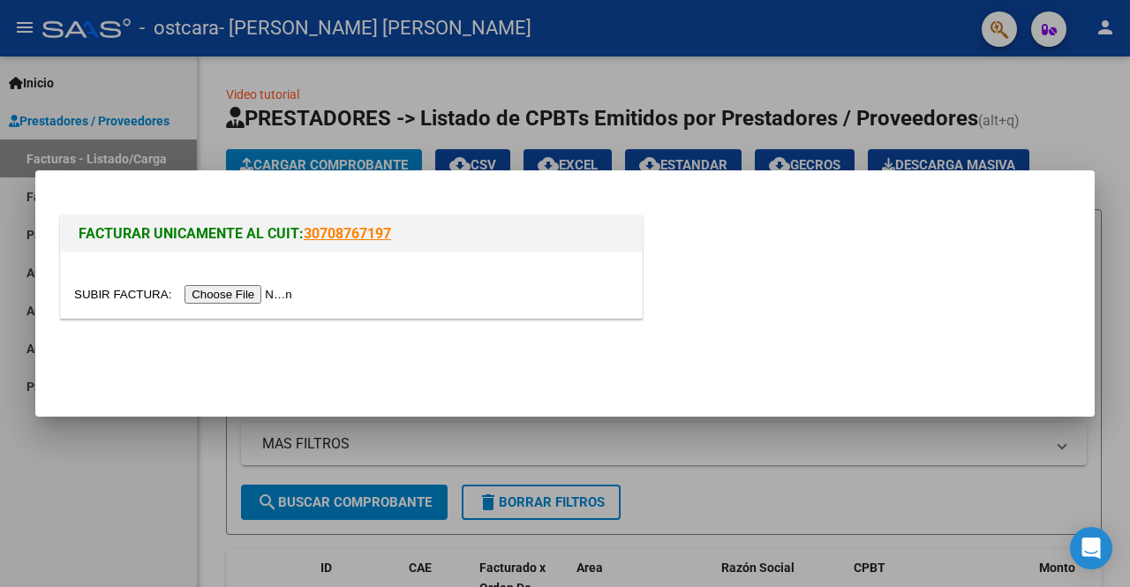
click at [210, 292] on input "file" at bounding box center [185, 294] width 223 height 19
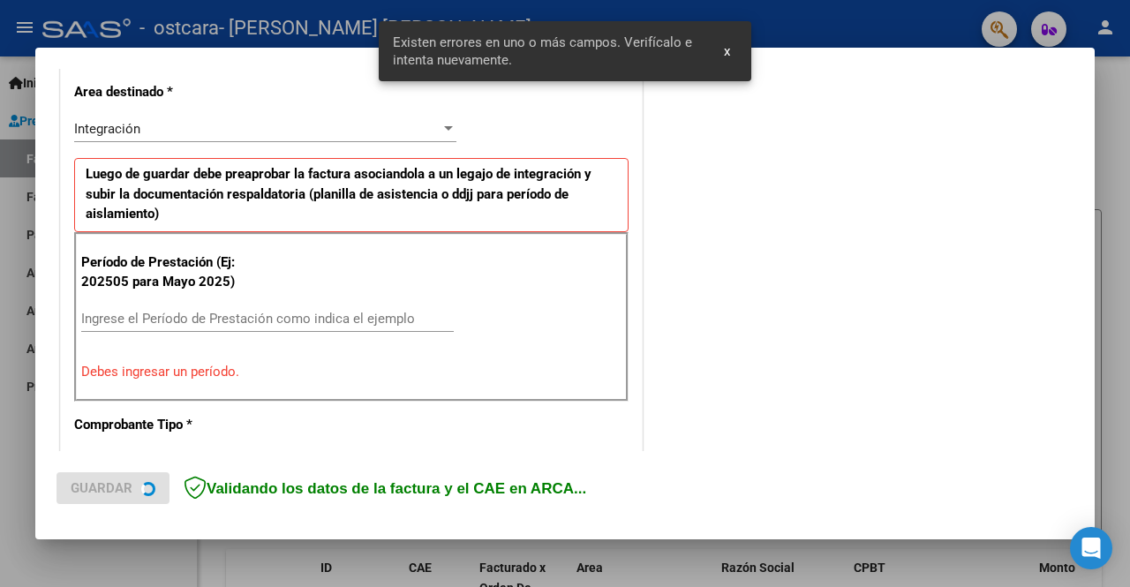
scroll to position [408, 0]
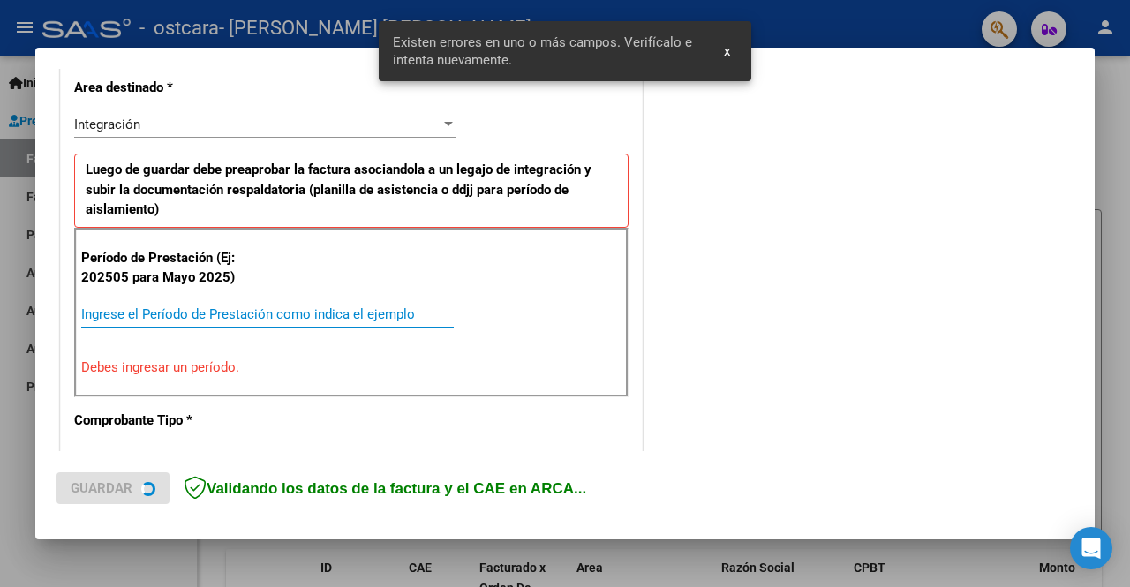
click at [245, 306] on input "Ingrese el Período de Prestación como indica el ejemplo" at bounding box center [267, 314] width 372 height 16
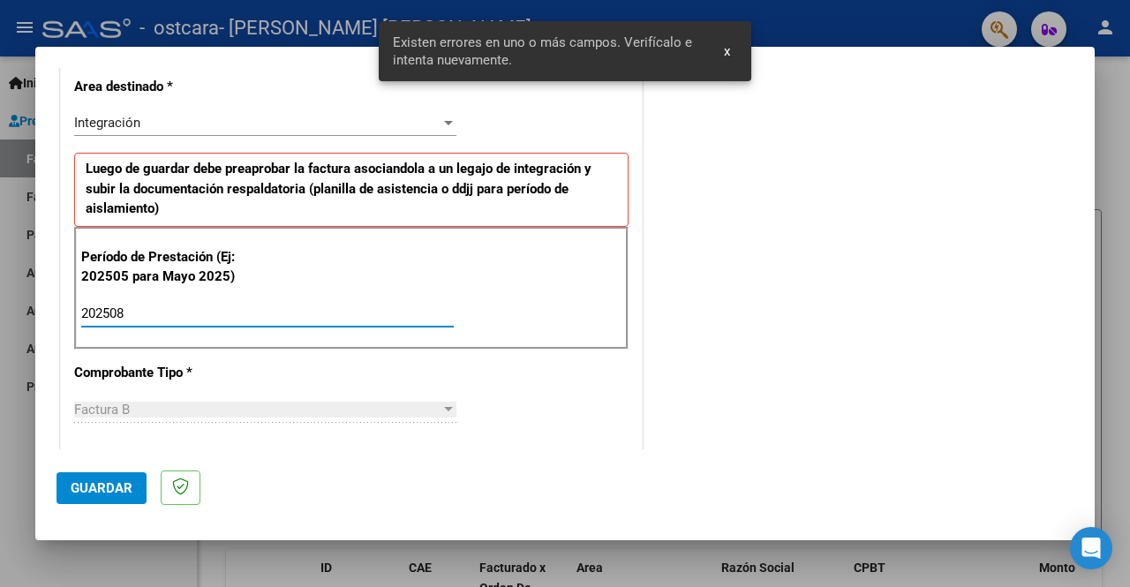
type input "202508"
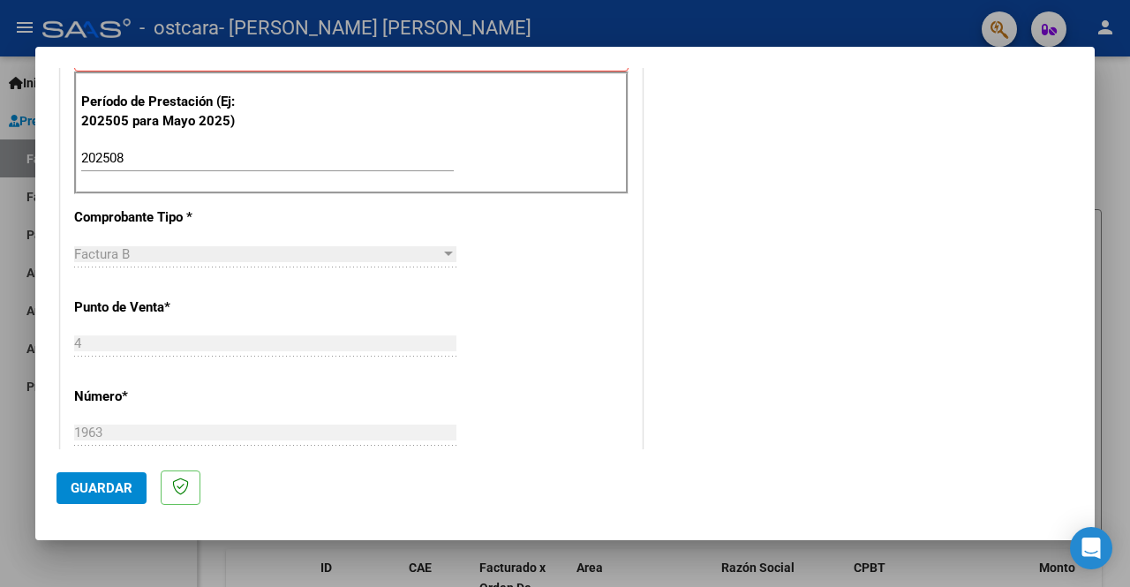
scroll to position [618, 0]
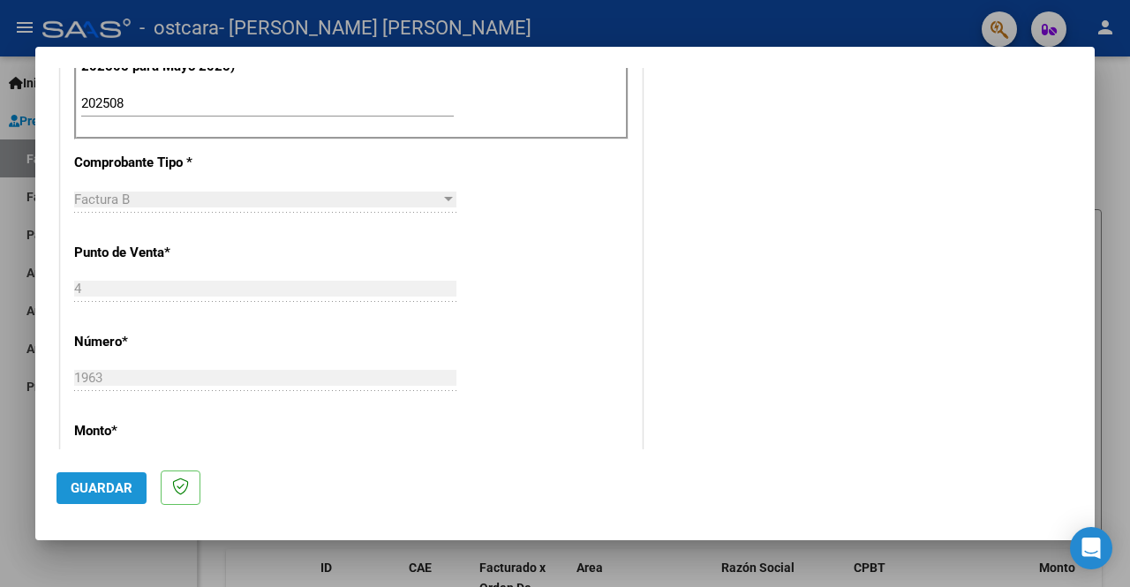
click at [117, 482] on span "Guardar" at bounding box center [102, 488] width 62 height 16
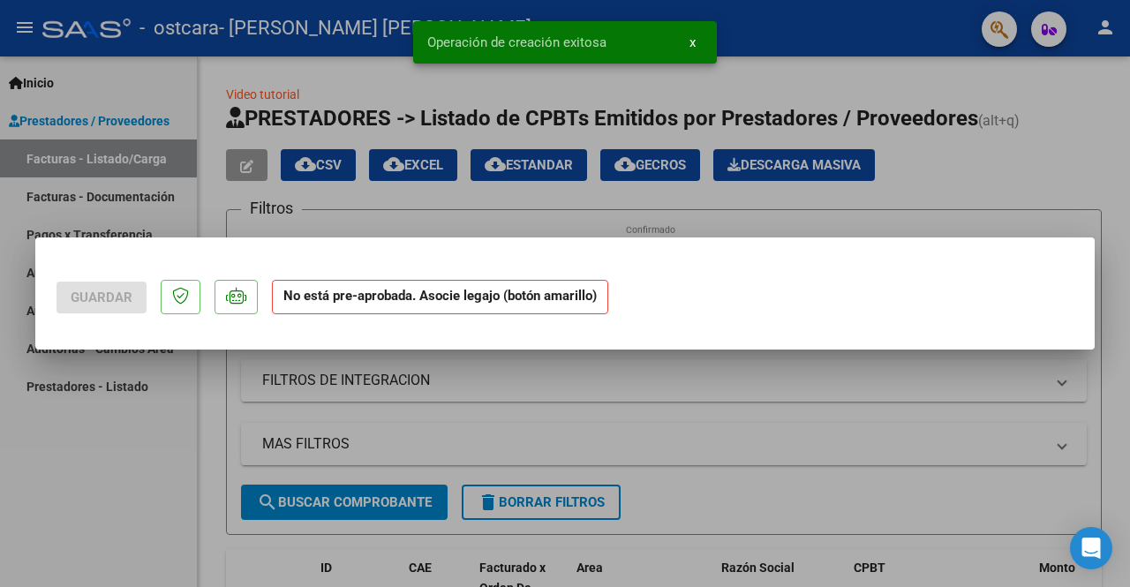
scroll to position [0, 0]
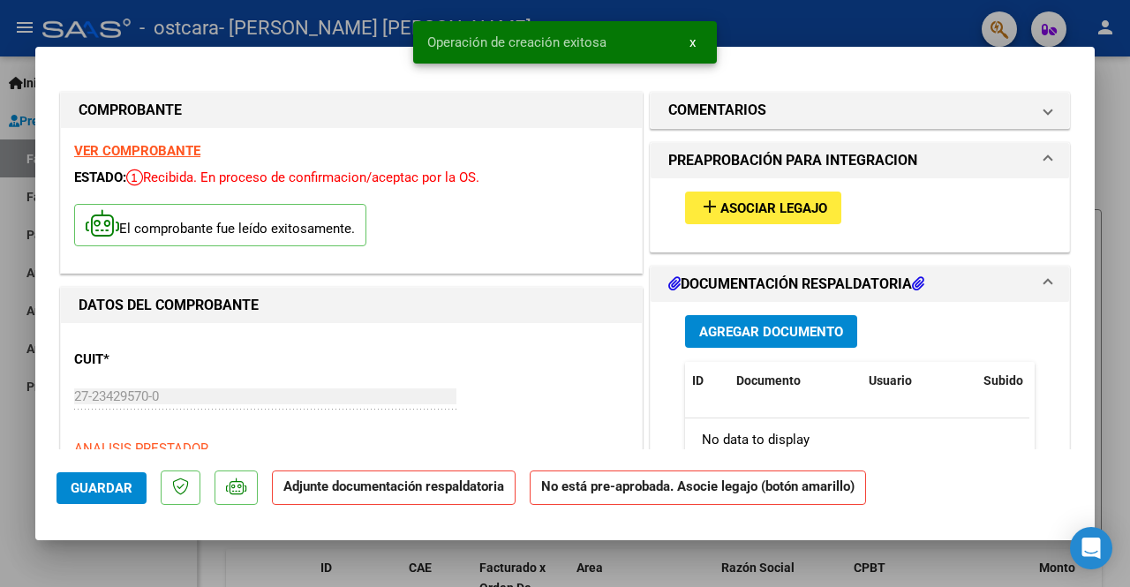
click at [728, 202] on span "Asociar Legajo" at bounding box center [773, 208] width 107 height 16
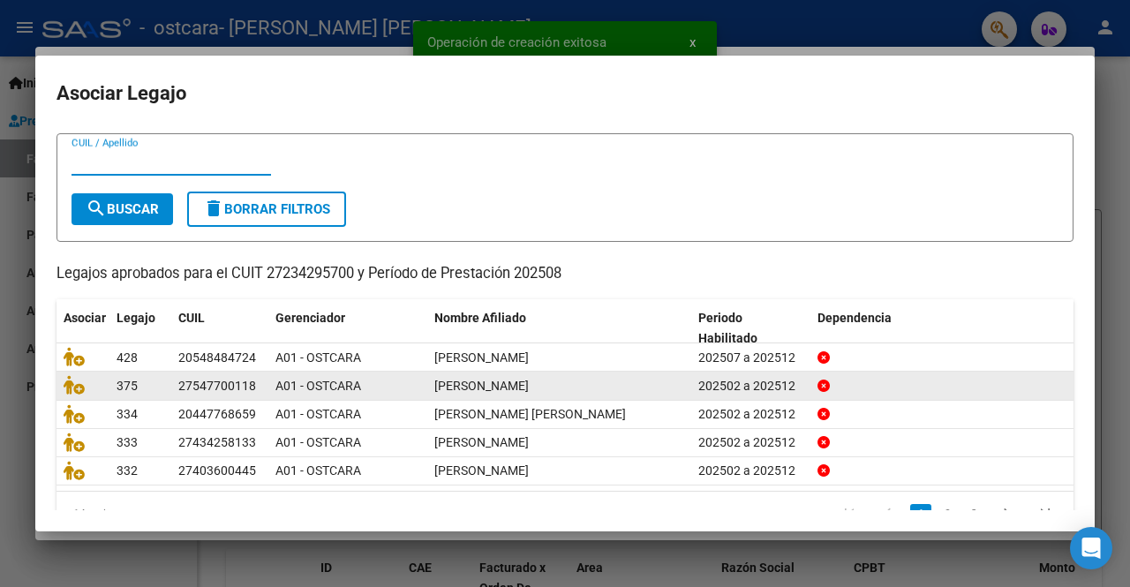
scroll to position [74, 0]
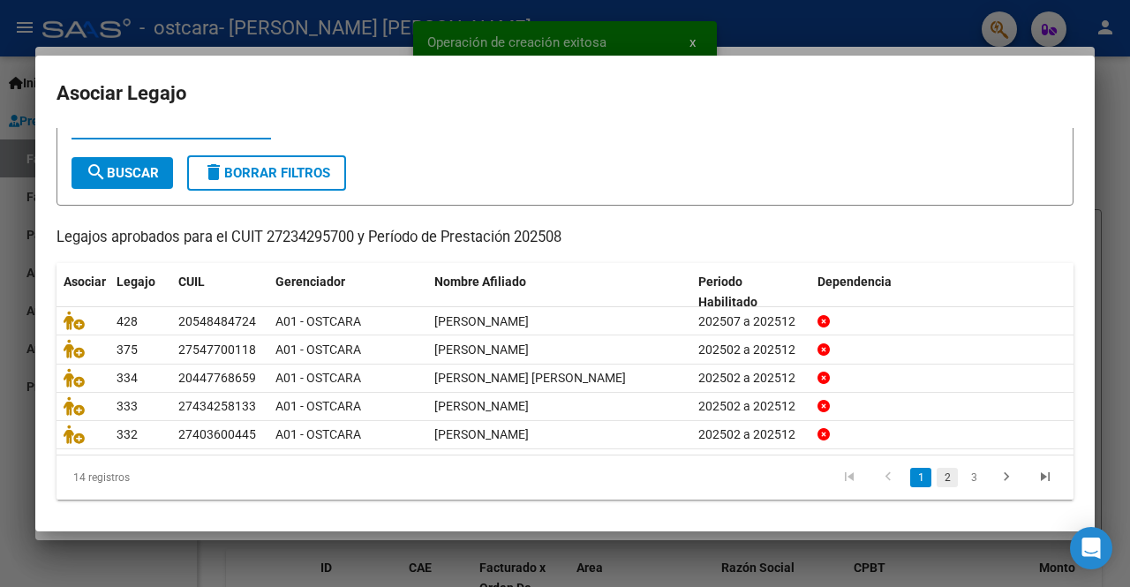
click at [937, 472] on link "2" at bounding box center [946, 477] width 21 height 19
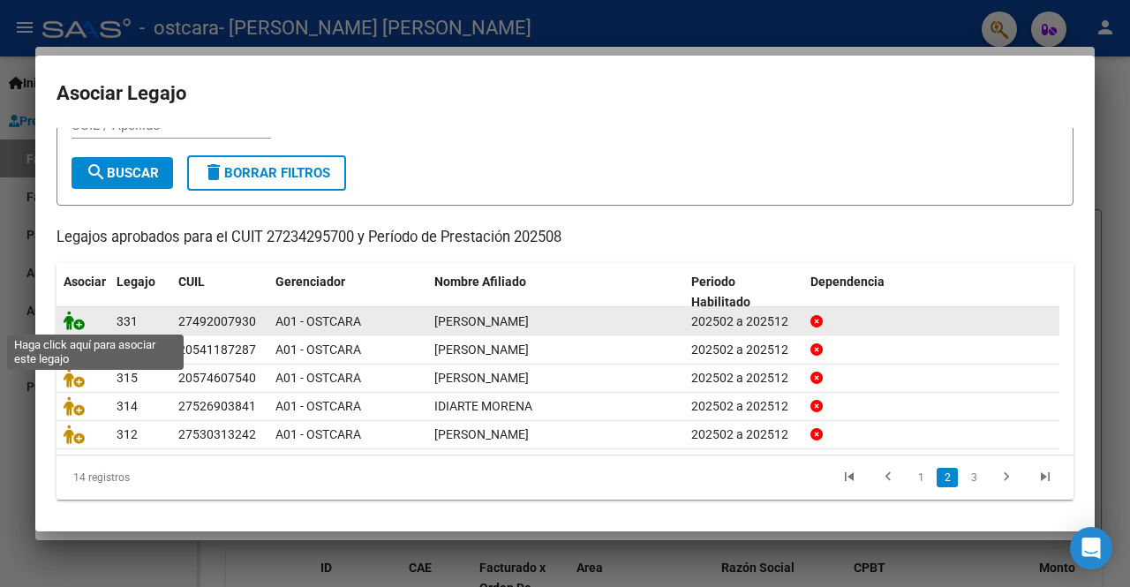
click at [79, 319] on icon at bounding box center [74, 320] width 21 height 19
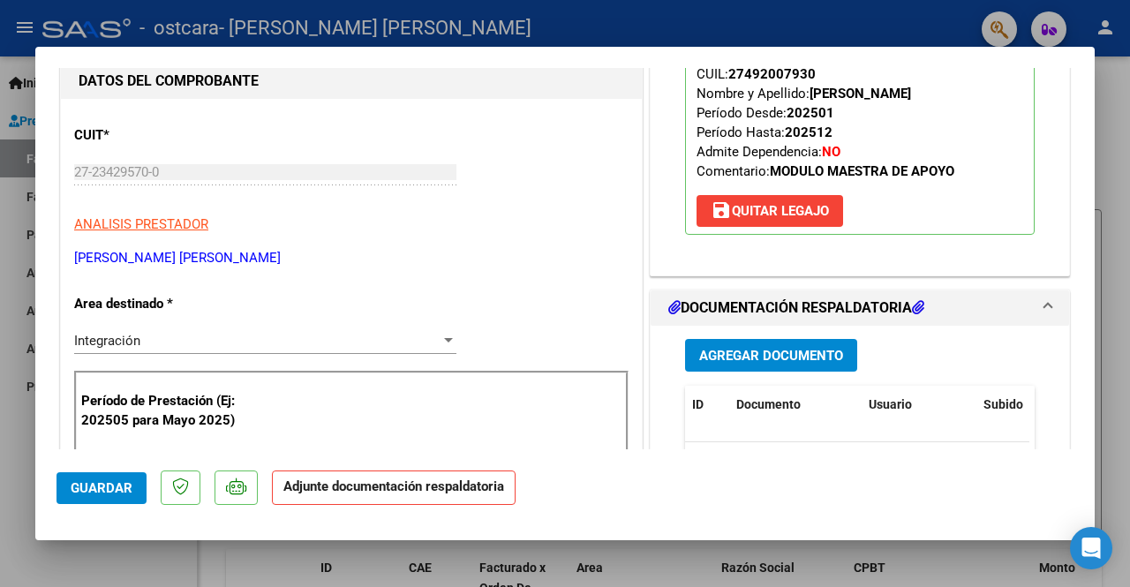
scroll to position [353, 0]
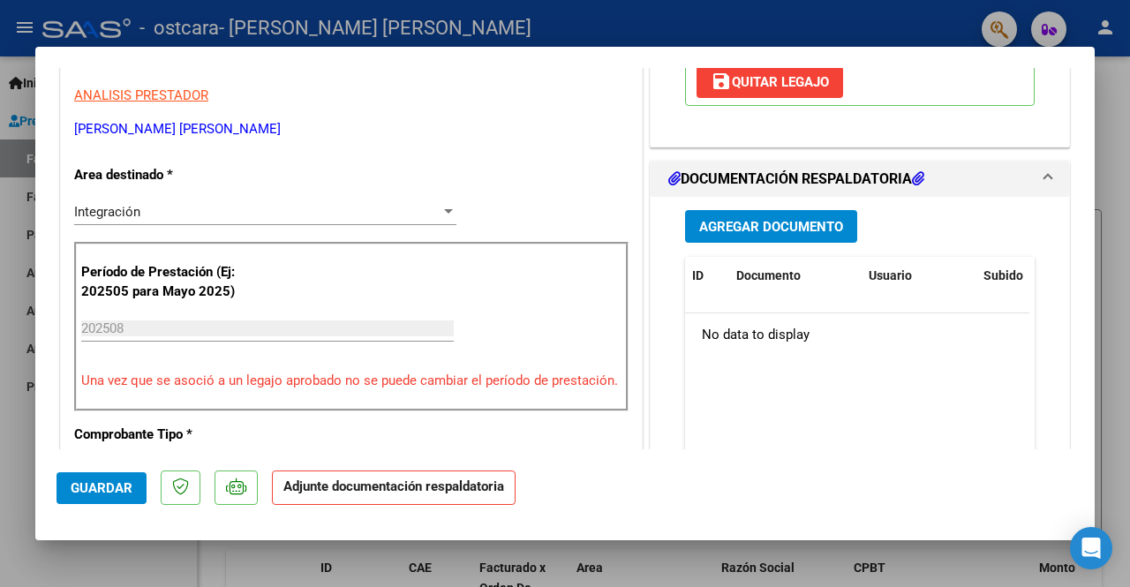
click at [744, 234] on button "Agregar Documento" at bounding box center [771, 226] width 172 height 33
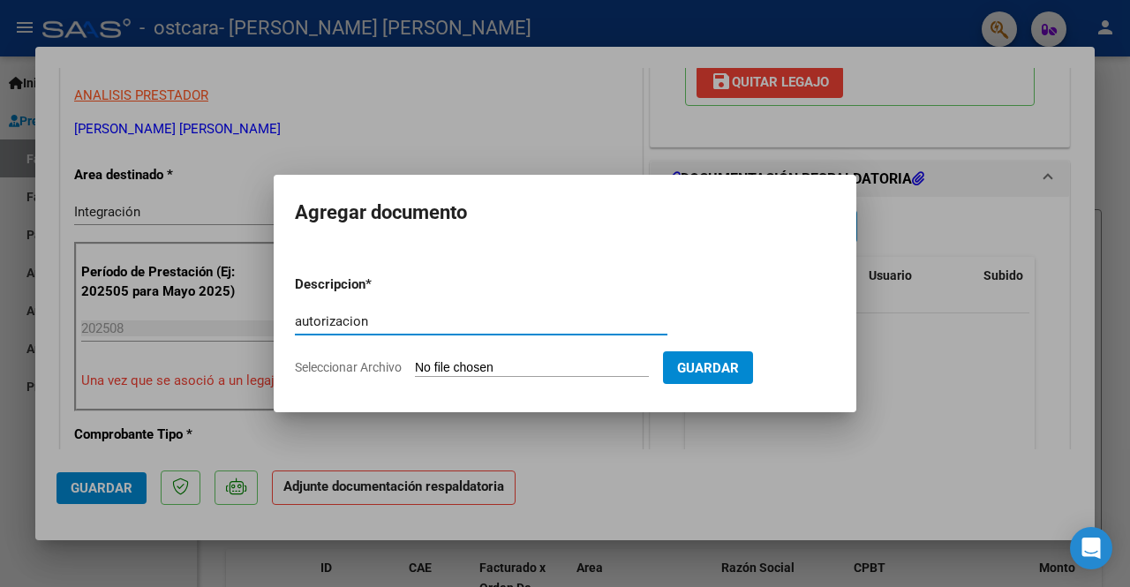
type input "autorizacion"
click at [516, 358] on form "Descripcion * autorizacion Escriba aquí una descripcion Seleccionar Archivo Gua…" at bounding box center [565, 325] width 540 height 129
click at [460, 366] on input "Seleccionar Archivo" at bounding box center [532, 368] width 234 height 17
type input "C:\fakepath\[PERSON_NAME] AUT MAE 2025.pdf"
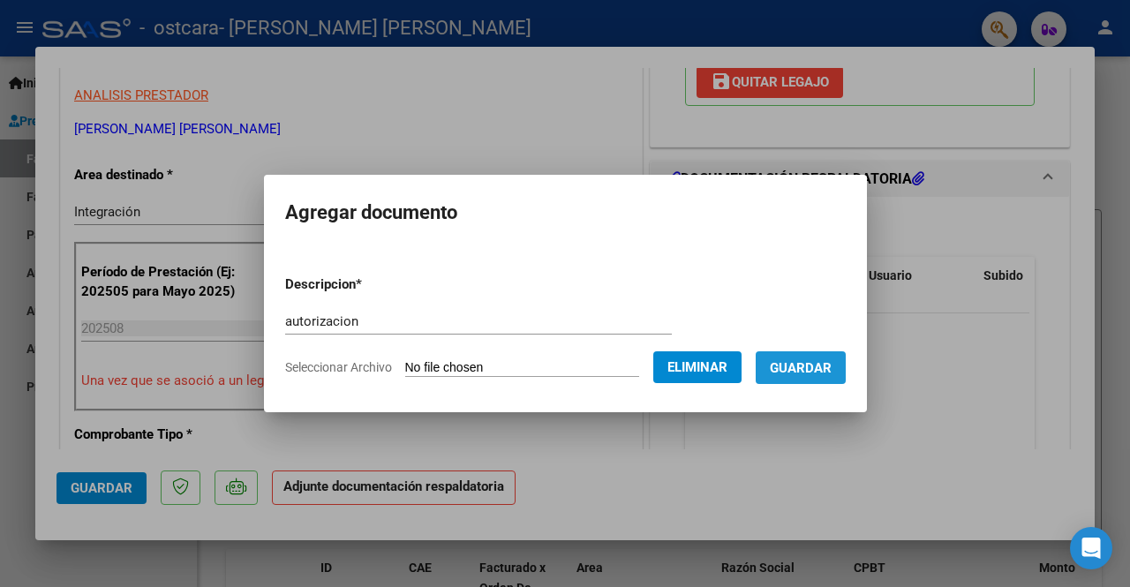
click at [803, 369] on span "Guardar" at bounding box center [801, 368] width 62 height 16
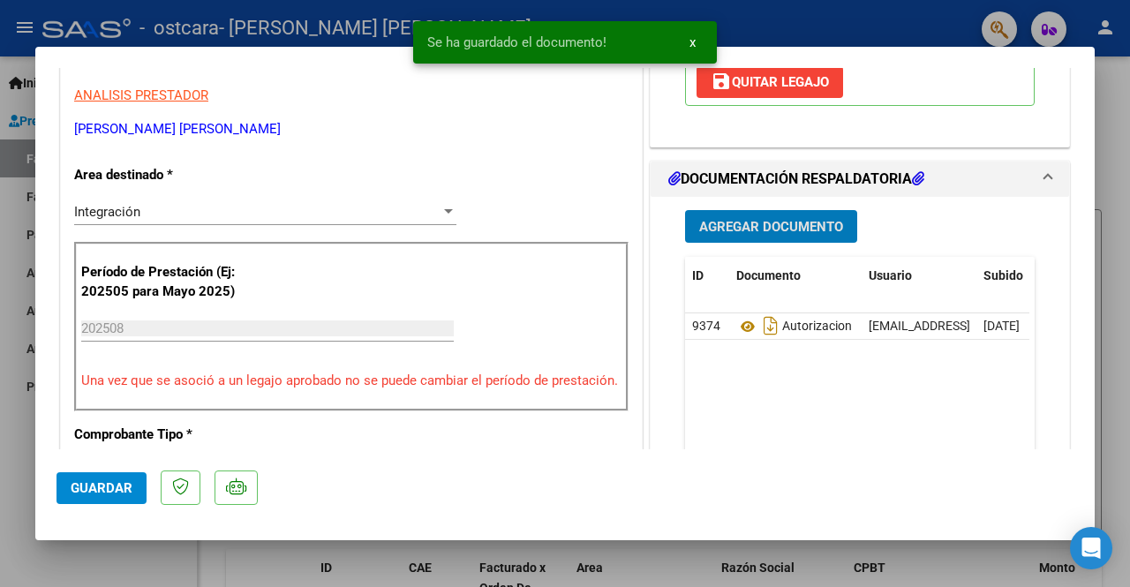
click at [731, 220] on span "Agregar Documento" at bounding box center [771, 227] width 144 height 16
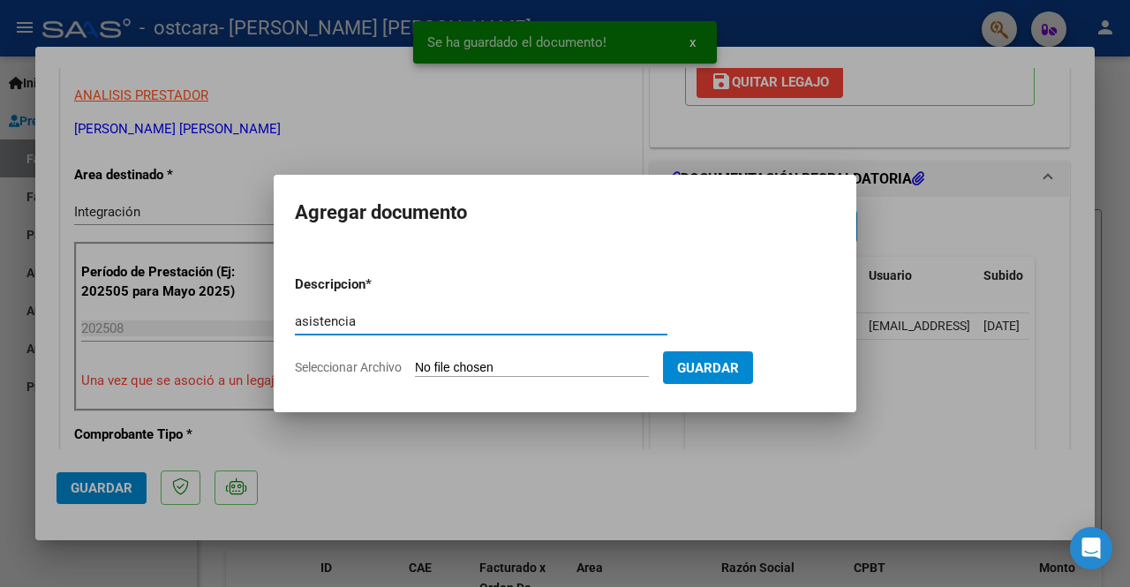
type input "asistencia"
click at [468, 361] on input "Seleccionar Archivo" at bounding box center [532, 368] width 234 height 17
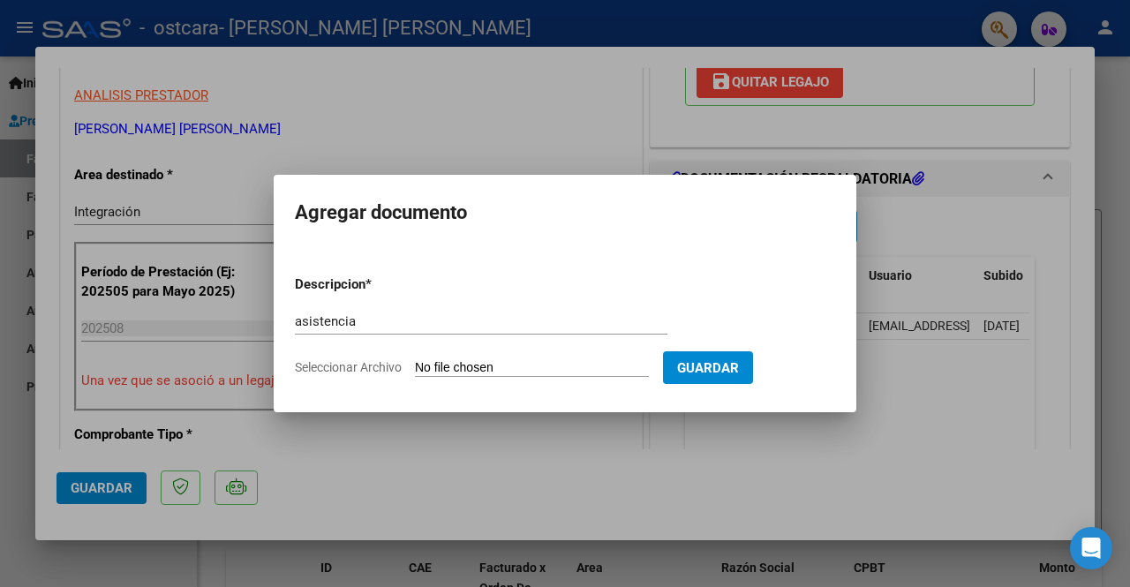
type input "C:\fakepath\asistencia [PERSON_NAME][DATE].pdf"
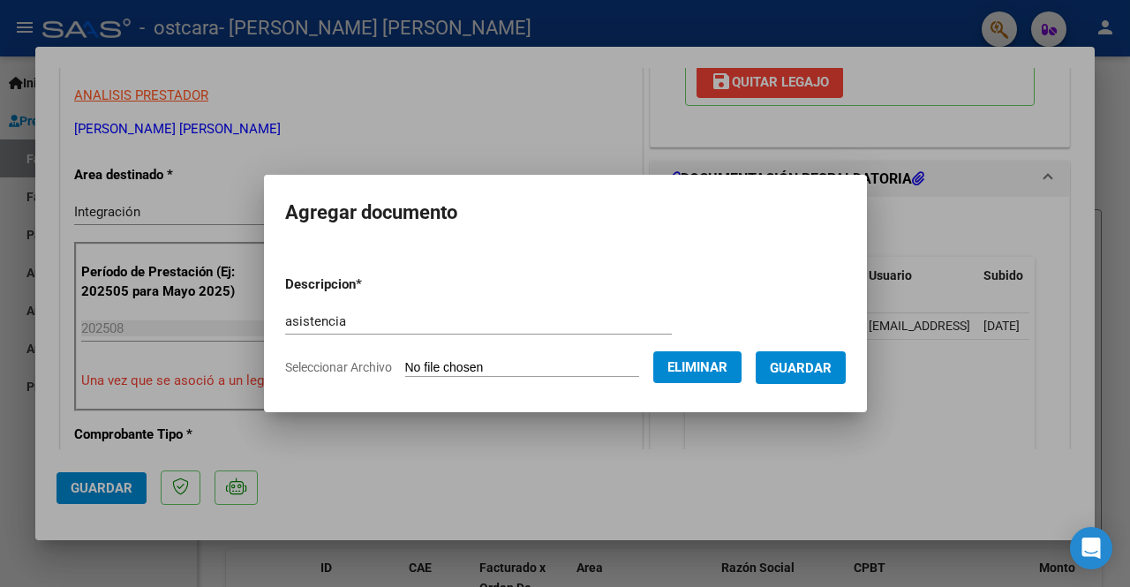
click at [799, 367] on span "Guardar" at bounding box center [801, 368] width 62 height 16
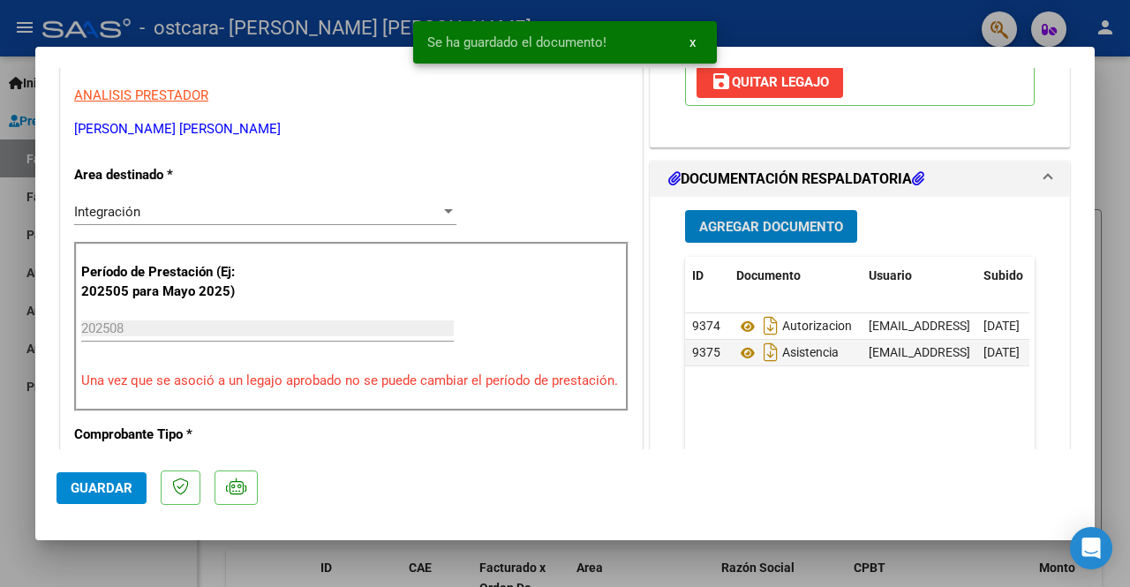
click at [102, 491] on span "Guardar" at bounding box center [102, 488] width 62 height 16
click at [20, 470] on div at bounding box center [565, 293] width 1130 height 587
type input "$ 0,00"
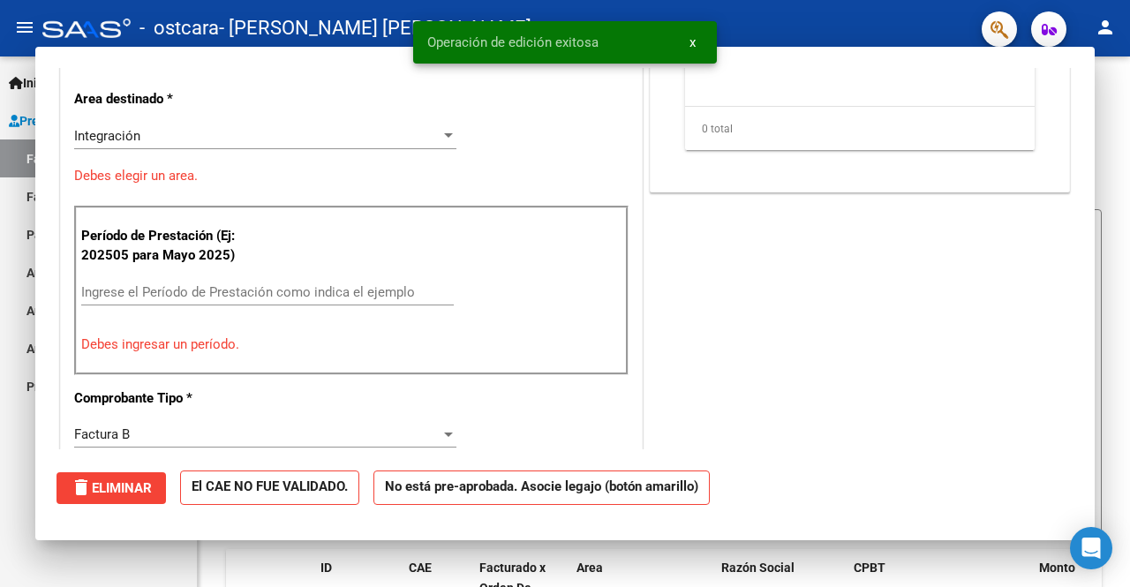
scroll to position [300, 0]
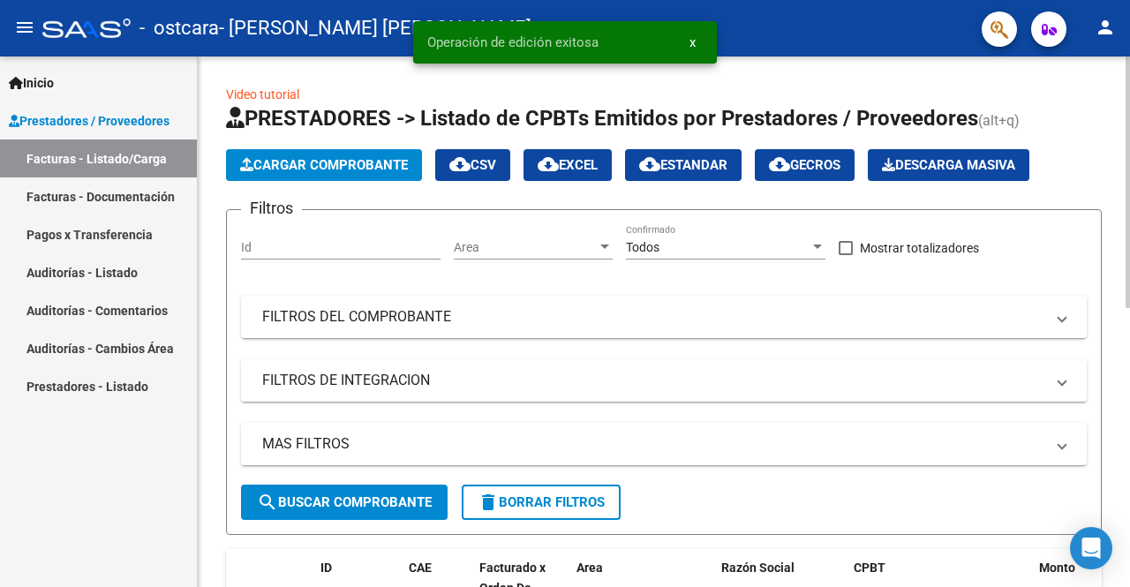
click at [355, 167] on span "Cargar Comprobante" at bounding box center [324, 165] width 168 height 16
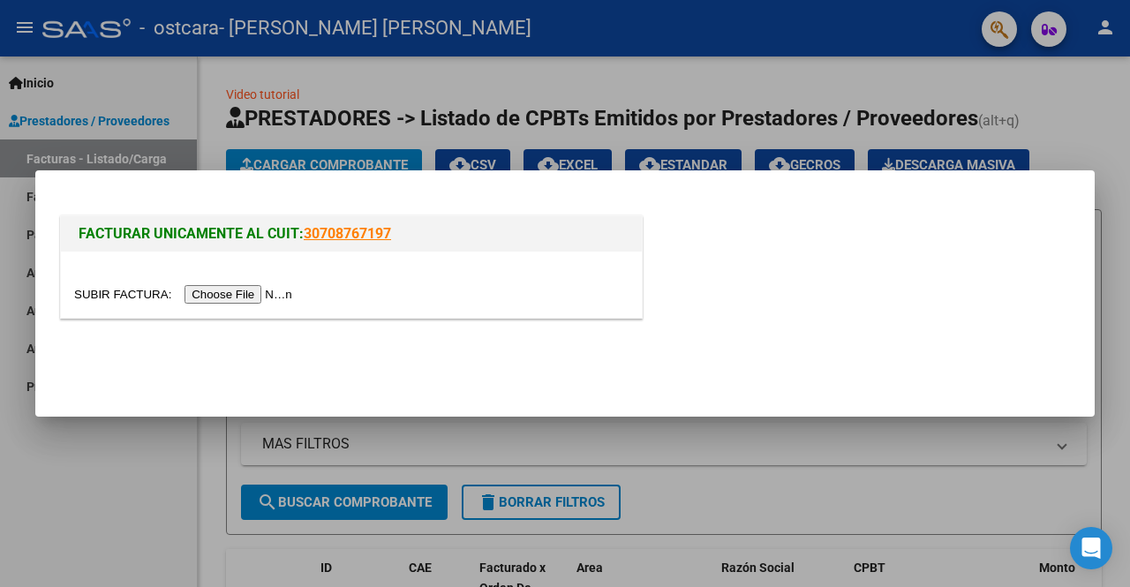
click at [221, 297] on input "file" at bounding box center [185, 294] width 223 height 19
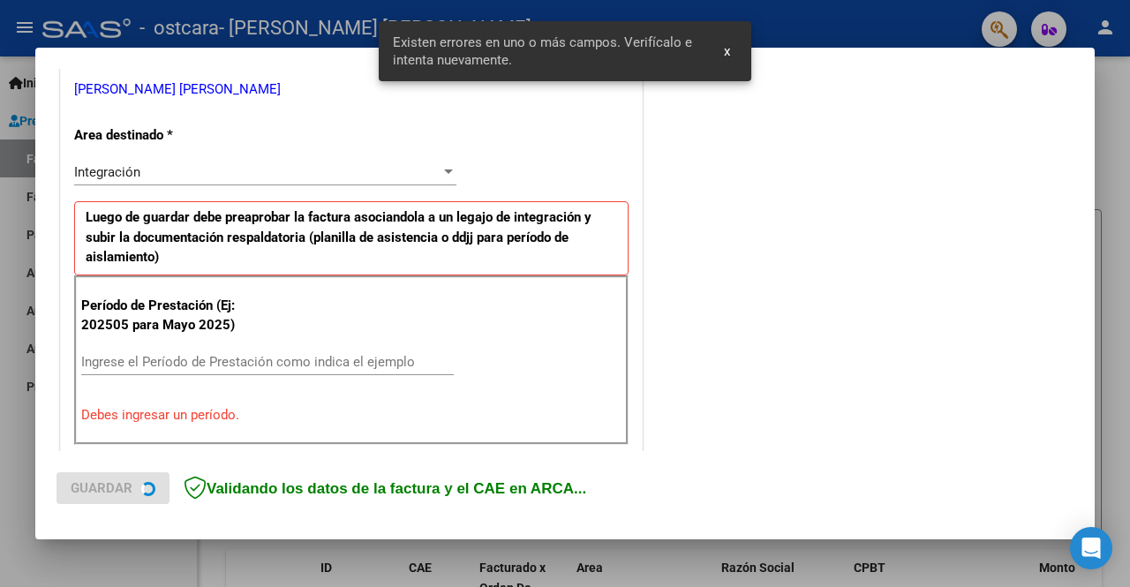
scroll to position [408, 0]
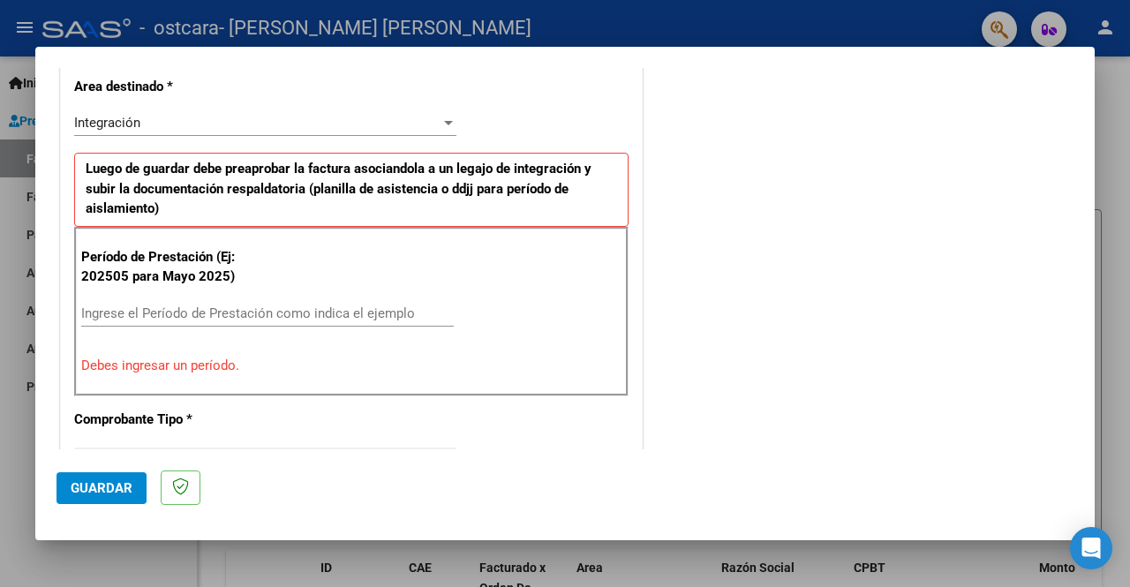
click at [286, 306] on input "Ingrese el Período de Prestación como indica el ejemplo" at bounding box center [267, 313] width 372 height 16
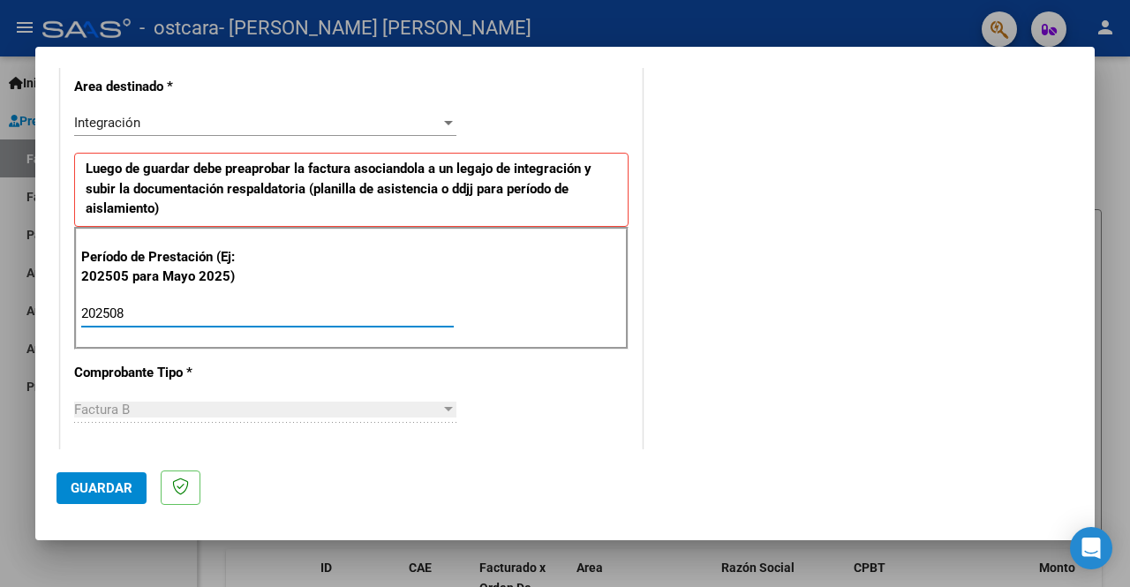
type input "202508"
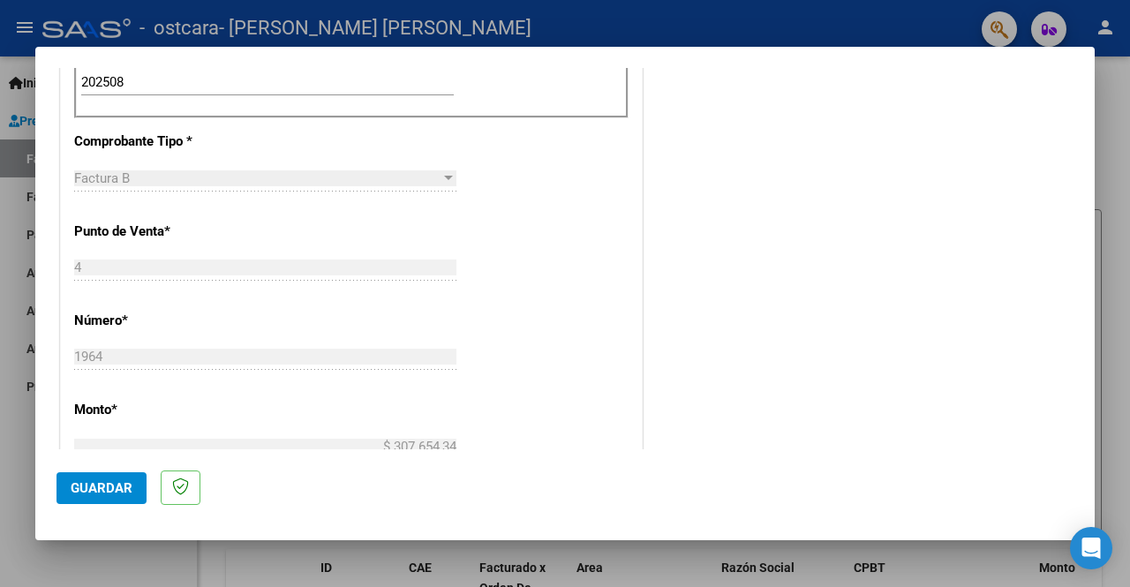
scroll to position [761, 0]
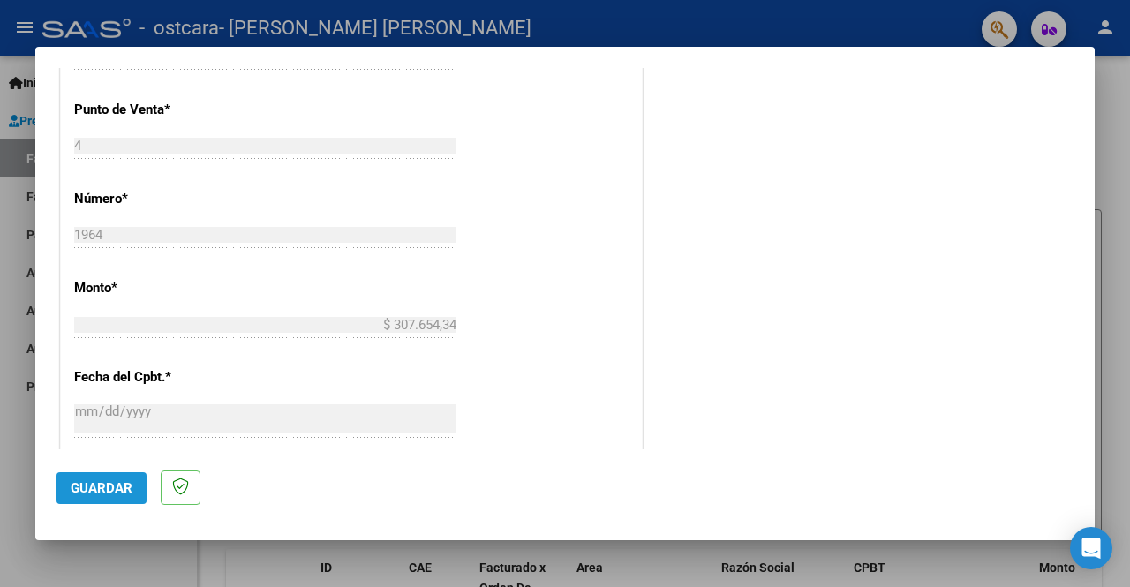
click at [97, 487] on span "Guardar" at bounding box center [102, 488] width 62 height 16
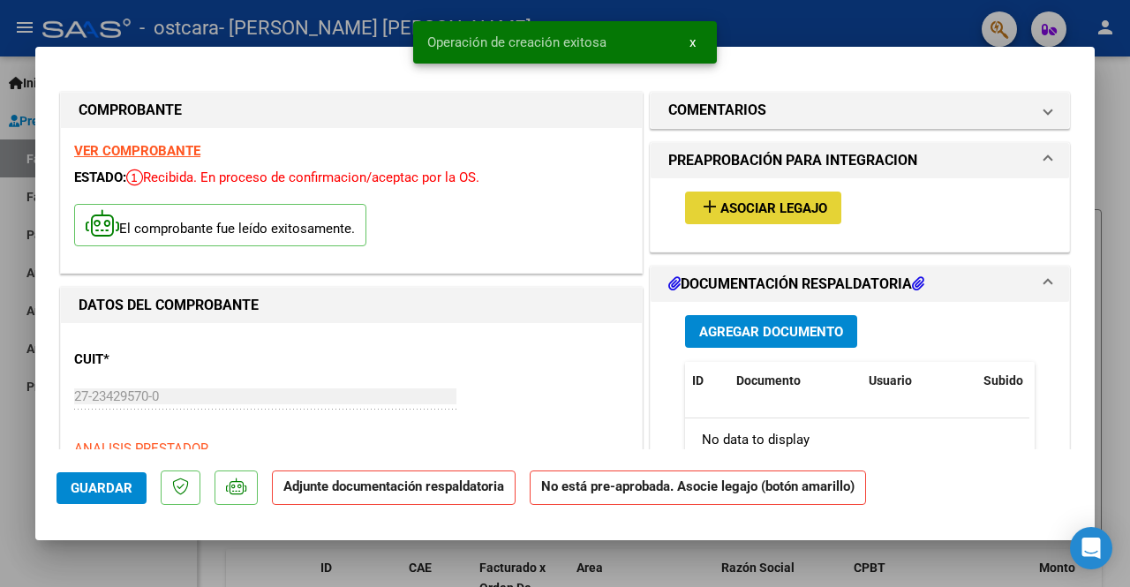
click at [745, 204] on span "Asociar Legajo" at bounding box center [773, 208] width 107 height 16
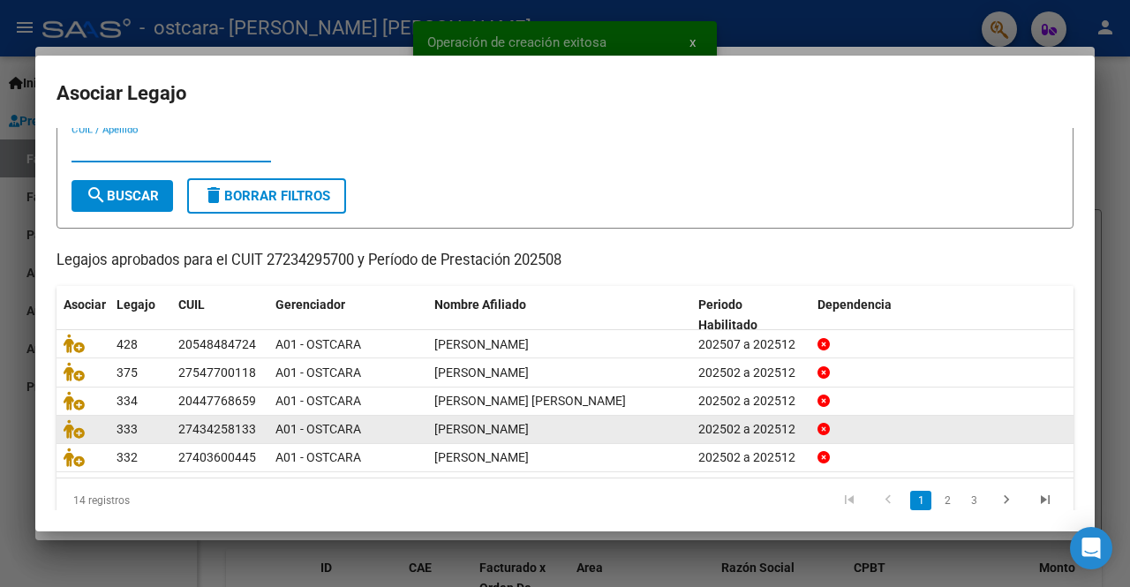
scroll to position [74, 0]
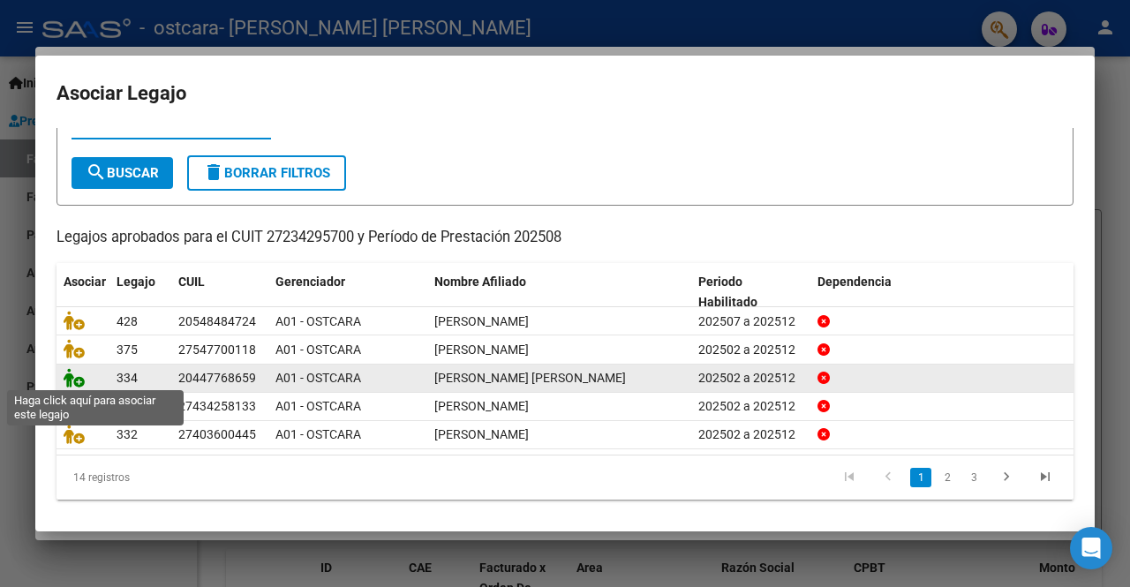
click at [70, 380] on icon at bounding box center [74, 377] width 21 height 19
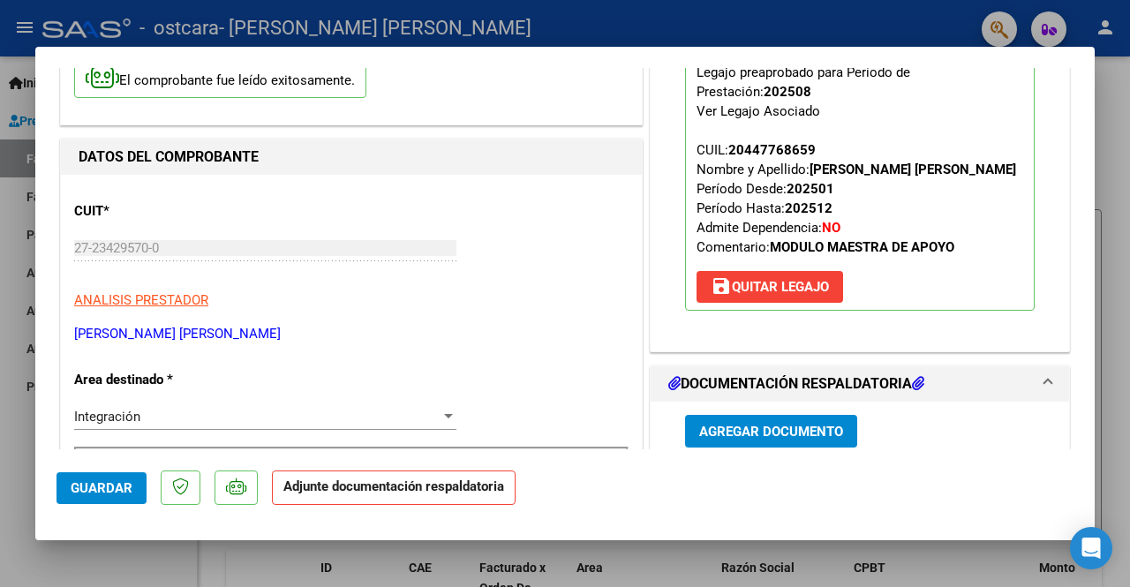
scroll to position [177, 0]
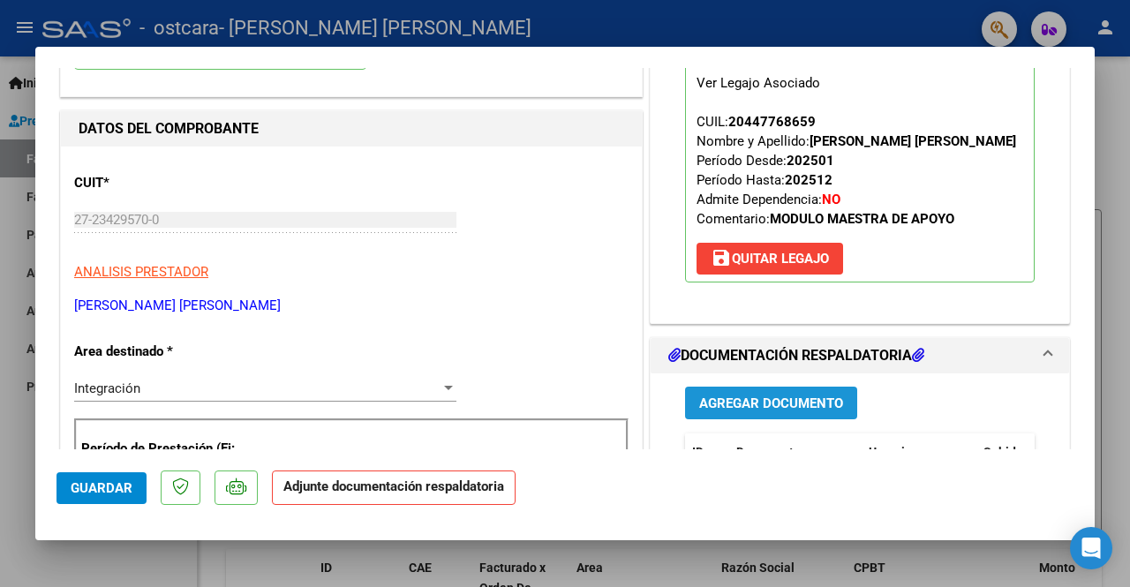
click at [787, 391] on button "Agregar Documento" at bounding box center [771, 403] width 172 height 33
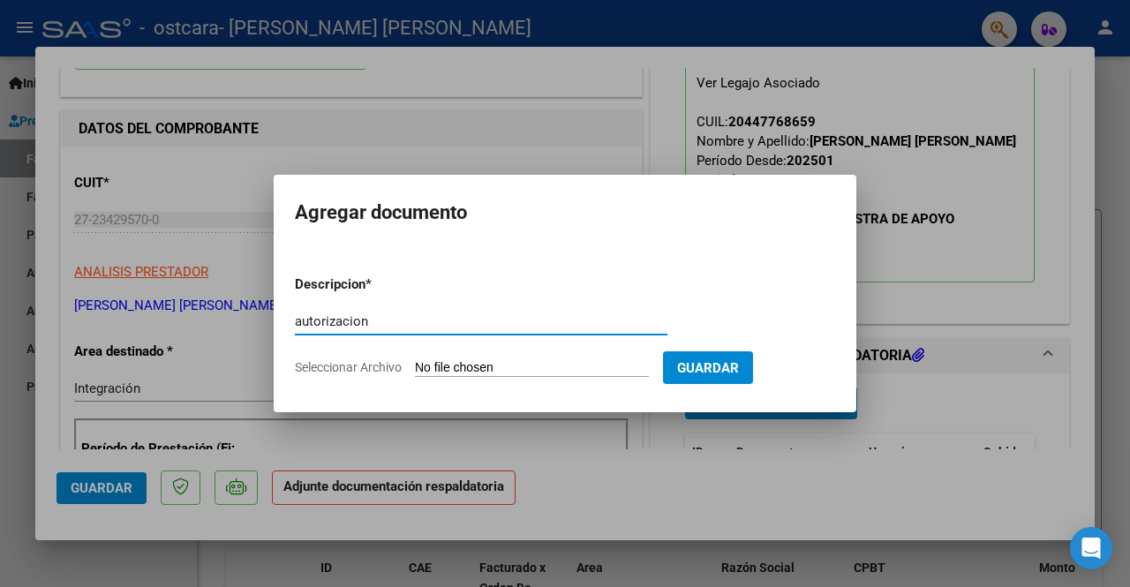
type input "autorizacion"
click at [468, 365] on input "Seleccionar Archivo" at bounding box center [532, 368] width 234 height 17
type input "C:\fakepath\[PERSON_NAME] 2025.pdf"
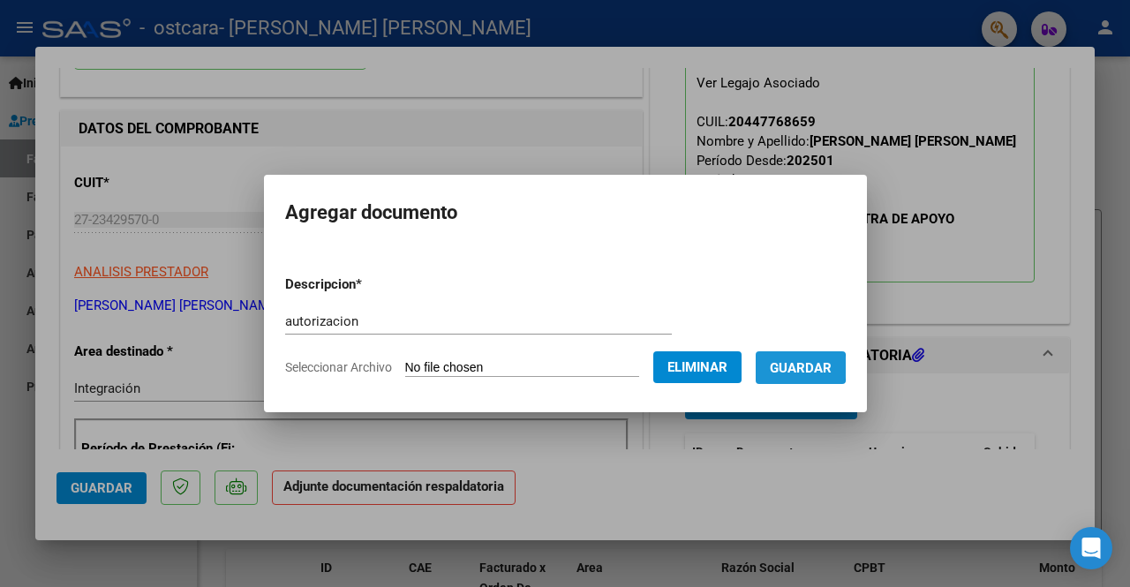
click at [793, 368] on span "Guardar" at bounding box center [801, 368] width 62 height 16
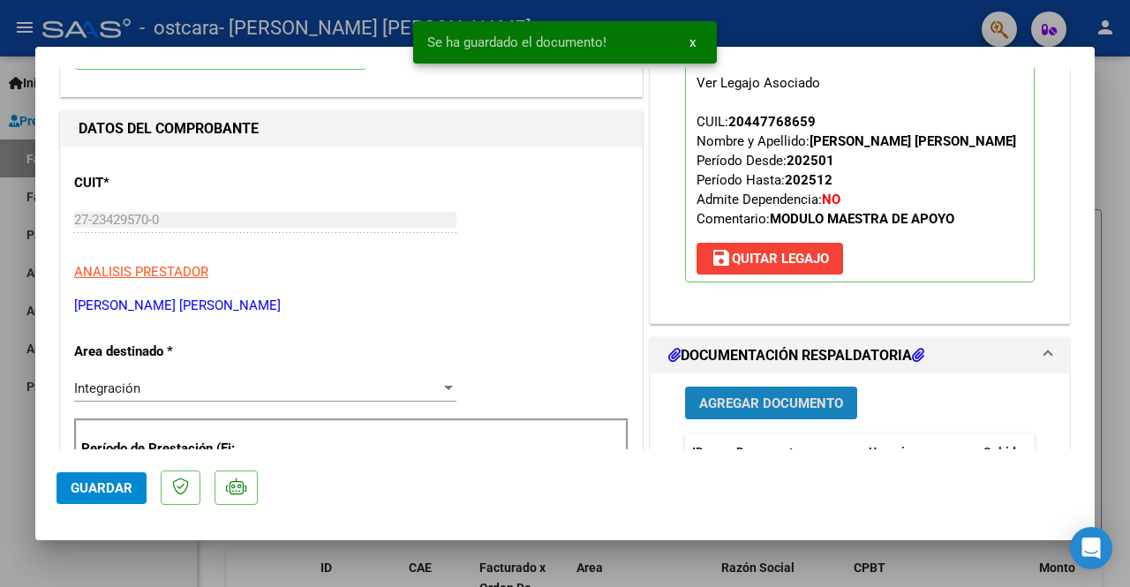
click at [749, 391] on button "Agregar Documento" at bounding box center [771, 403] width 172 height 33
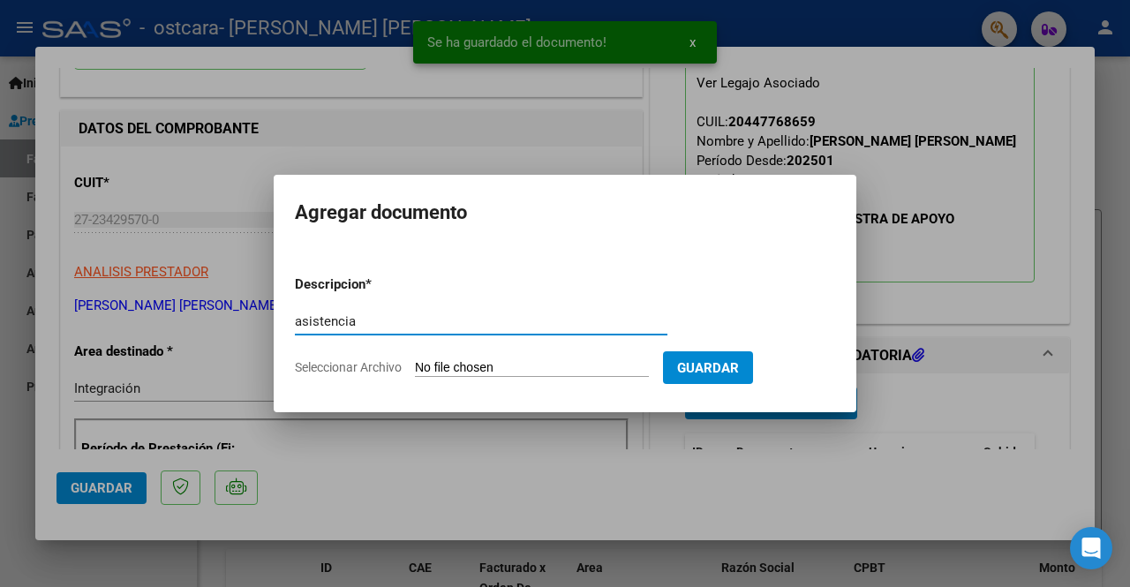
type input "asistencia"
click at [462, 365] on input "Seleccionar Archivo" at bounding box center [532, 368] width 234 height 17
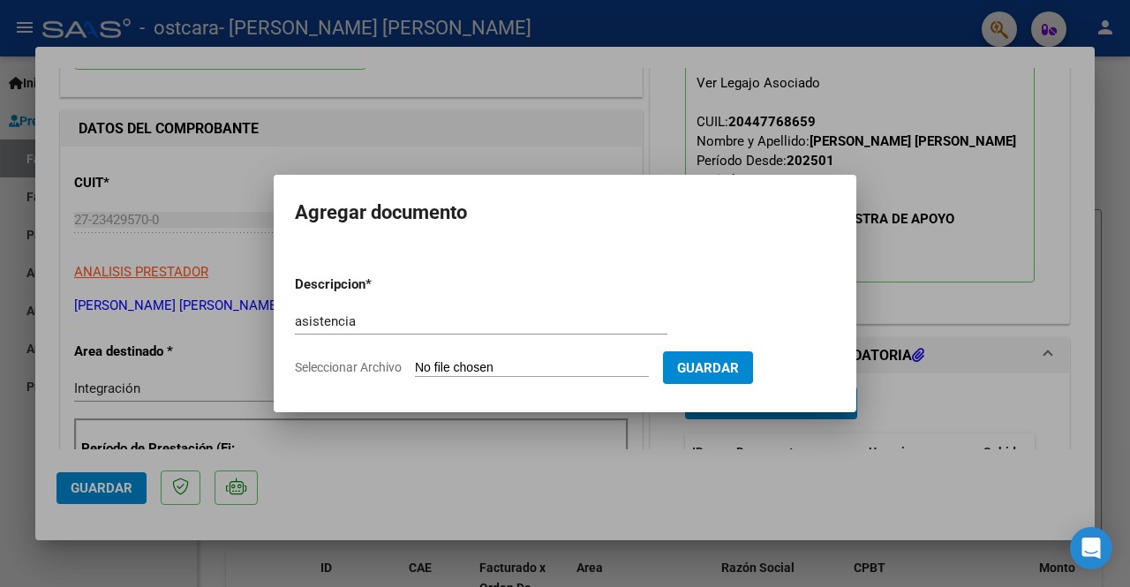
type input "C:\fakepath\asistencia [PERSON_NAME] [PERSON_NAME][DATE].pdf"
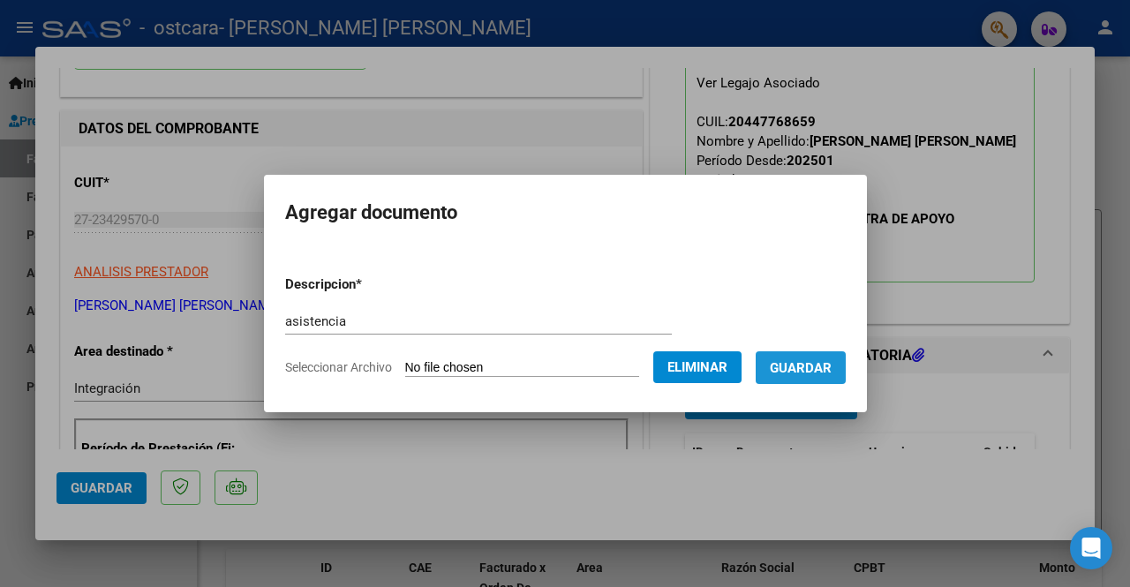
click at [805, 369] on span "Guardar" at bounding box center [801, 368] width 62 height 16
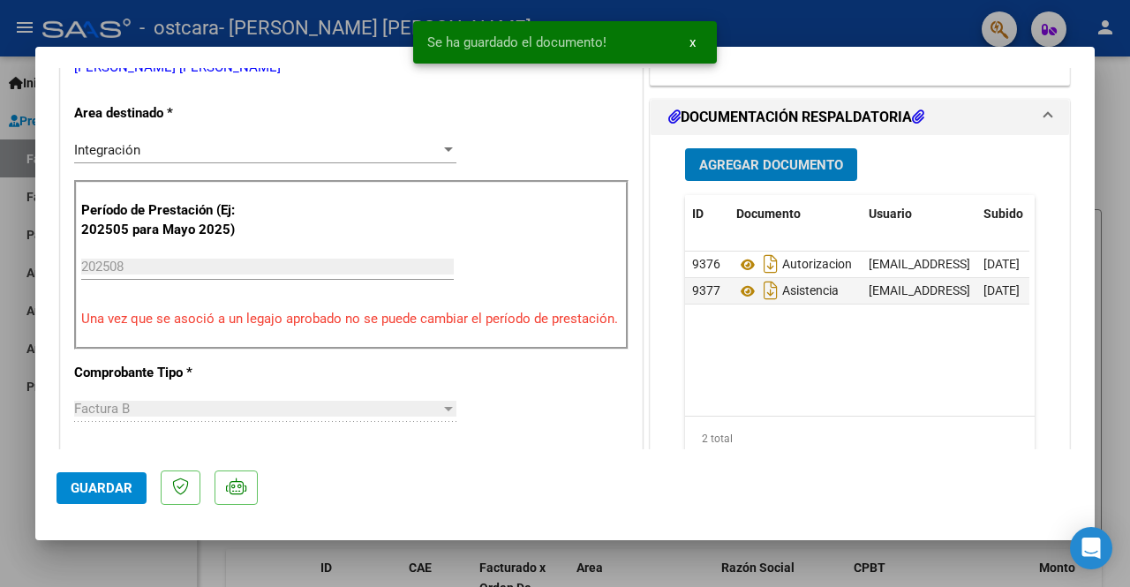
scroll to position [441, 0]
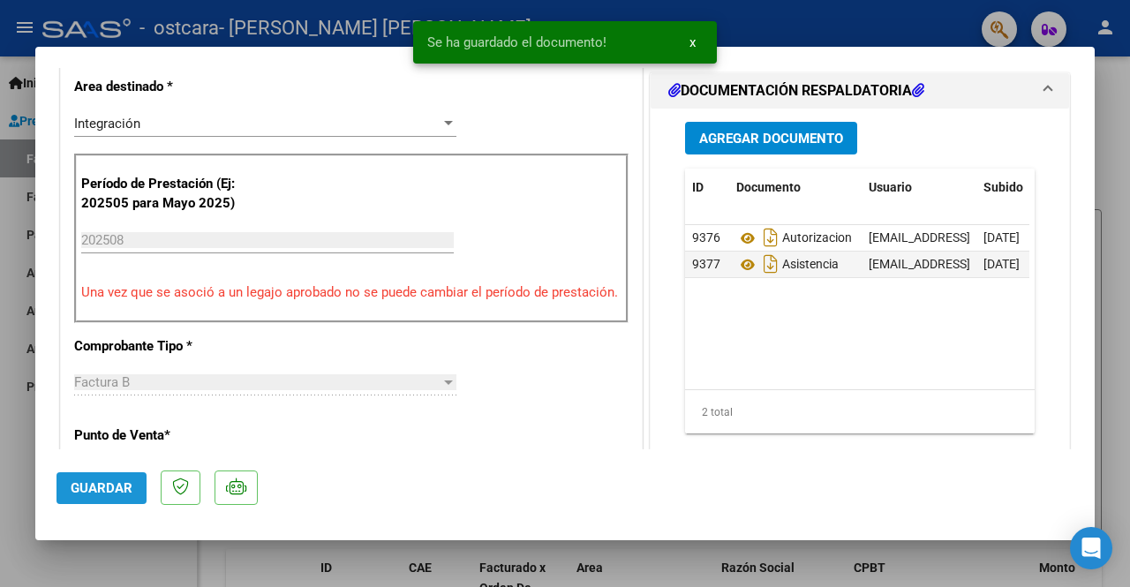
click at [96, 480] on span "Guardar" at bounding box center [102, 488] width 62 height 16
click at [21, 509] on div at bounding box center [565, 293] width 1130 height 587
type input "$ 0,00"
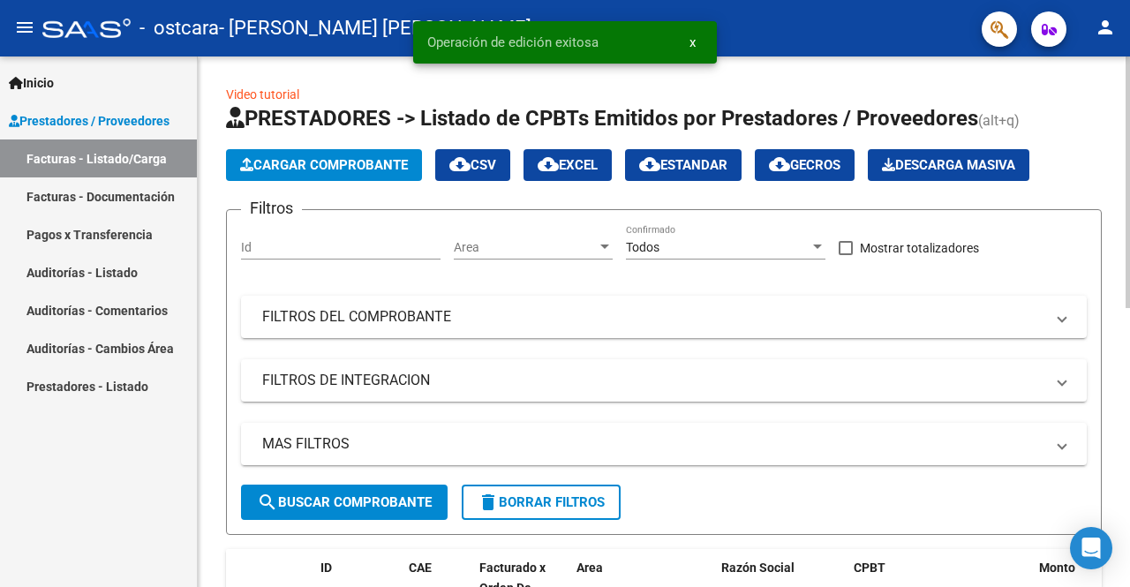
click at [286, 162] on span "Cargar Comprobante" at bounding box center [324, 165] width 168 height 16
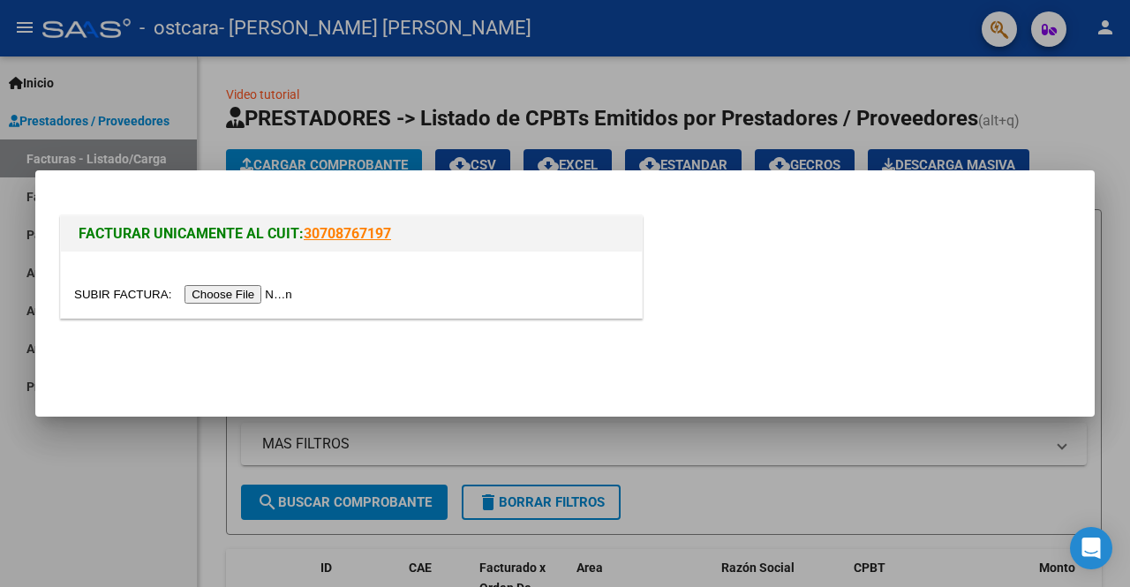
click at [232, 296] on input "file" at bounding box center [185, 294] width 223 height 19
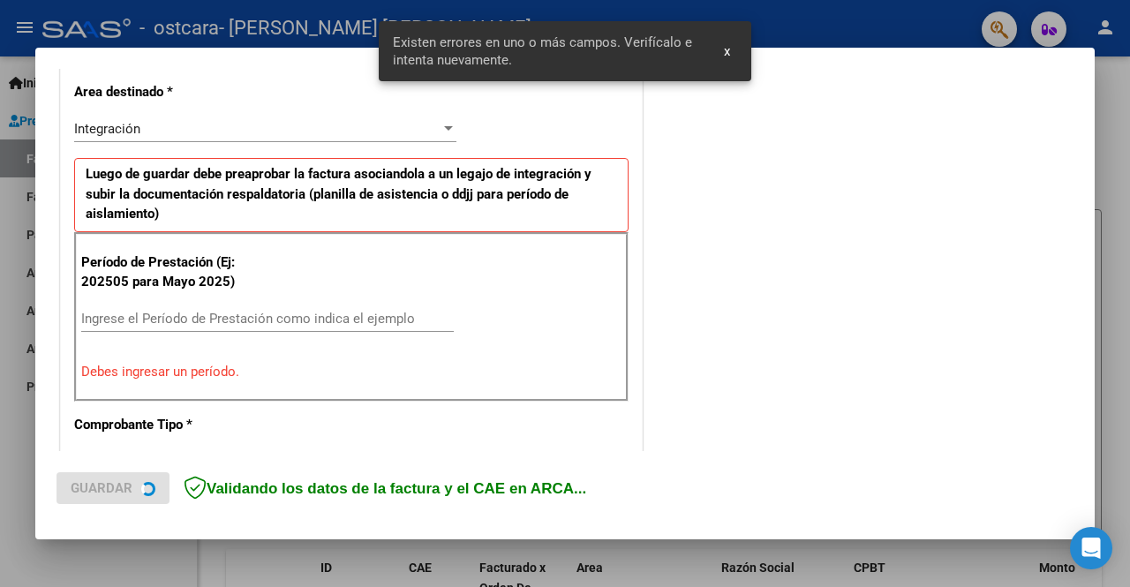
scroll to position [408, 0]
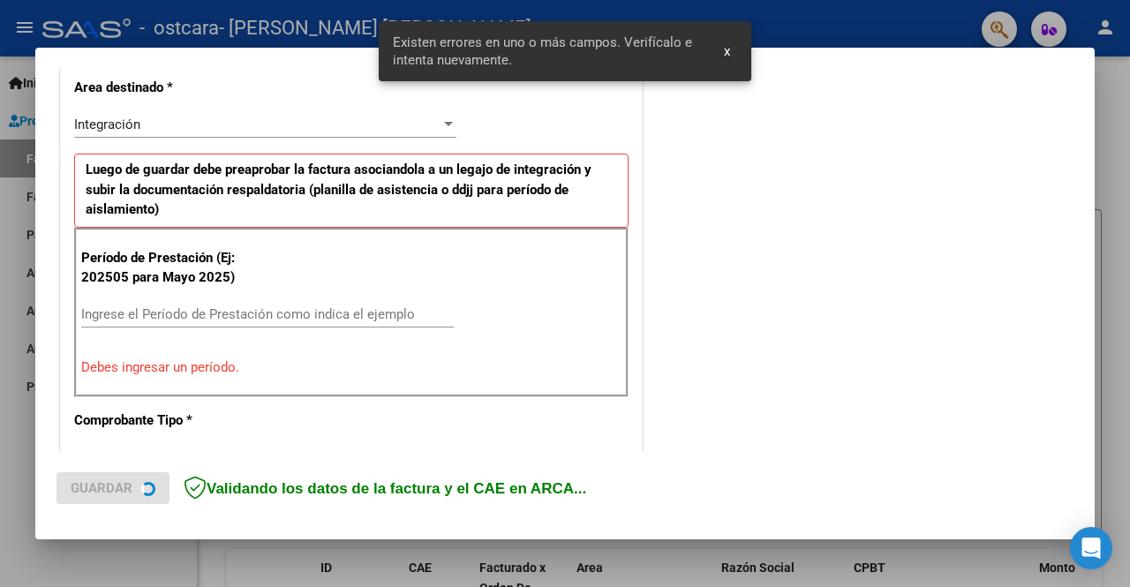
click at [182, 327] on div "Ingrese el Período de Prestación como indica el ejemplo" at bounding box center [267, 322] width 372 height 43
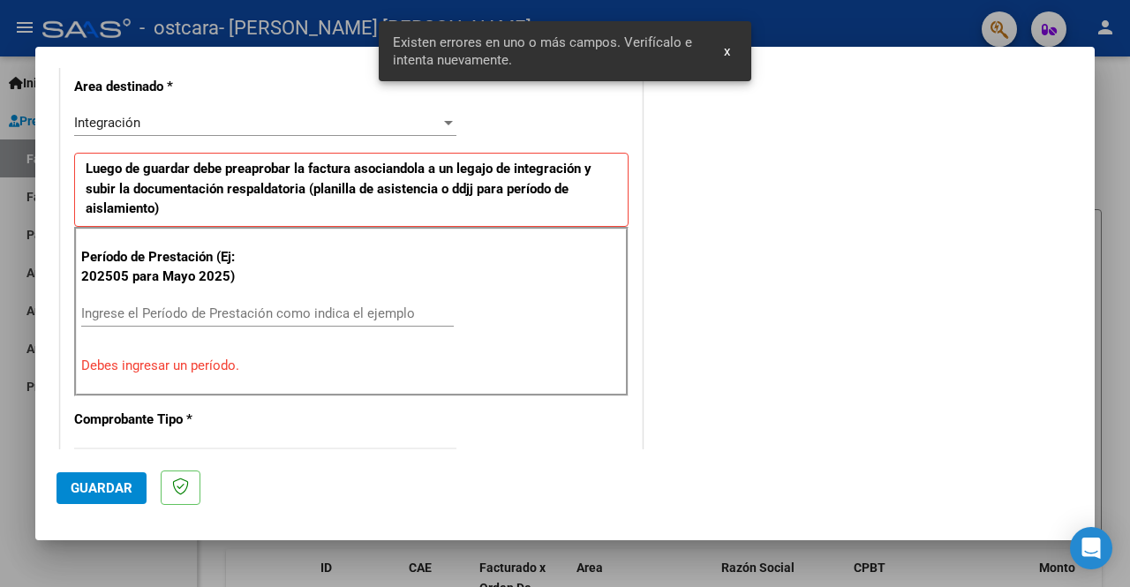
click at [182, 316] on input "Ingrese el Período de Prestación como indica el ejemplo" at bounding box center [267, 313] width 372 height 16
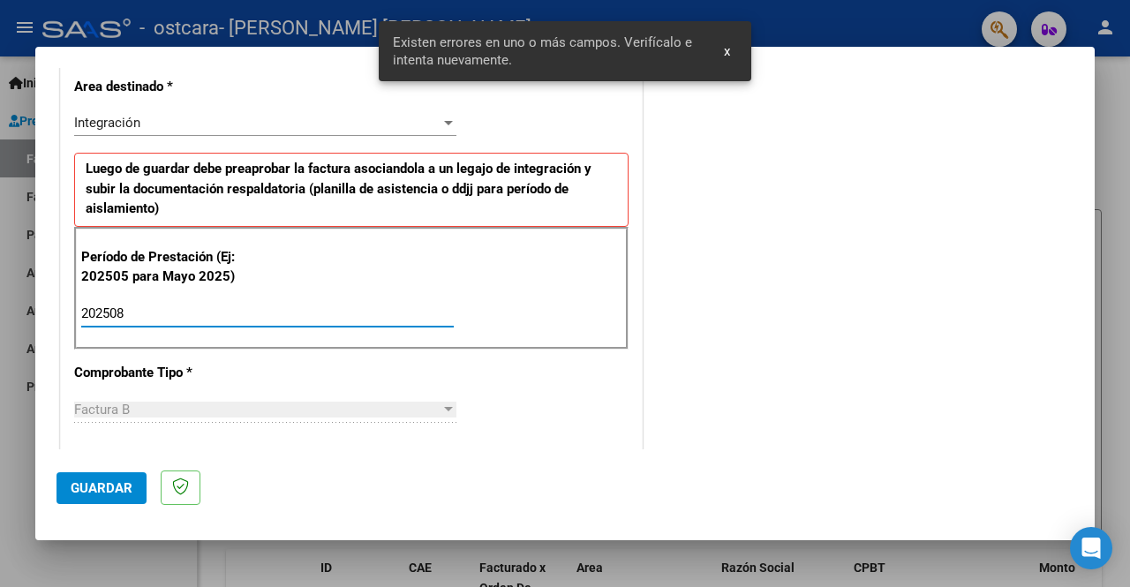
type input "202508"
click at [85, 493] on span "Guardar" at bounding box center [102, 488] width 62 height 16
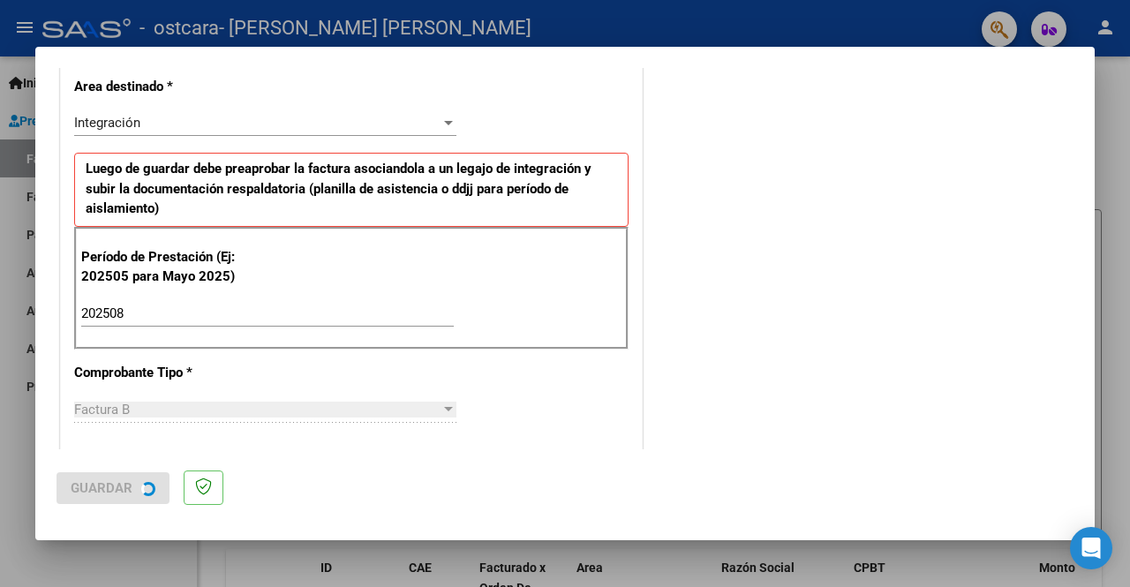
scroll to position [0, 0]
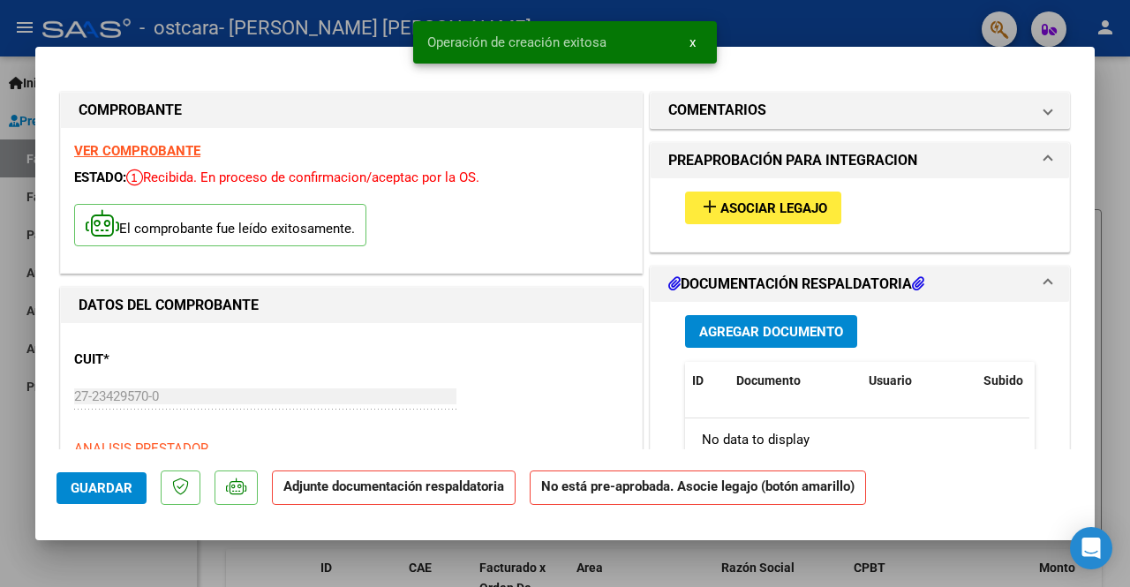
click at [763, 207] on span "Asociar Legajo" at bounding box center [773, 208] width 107 height 16
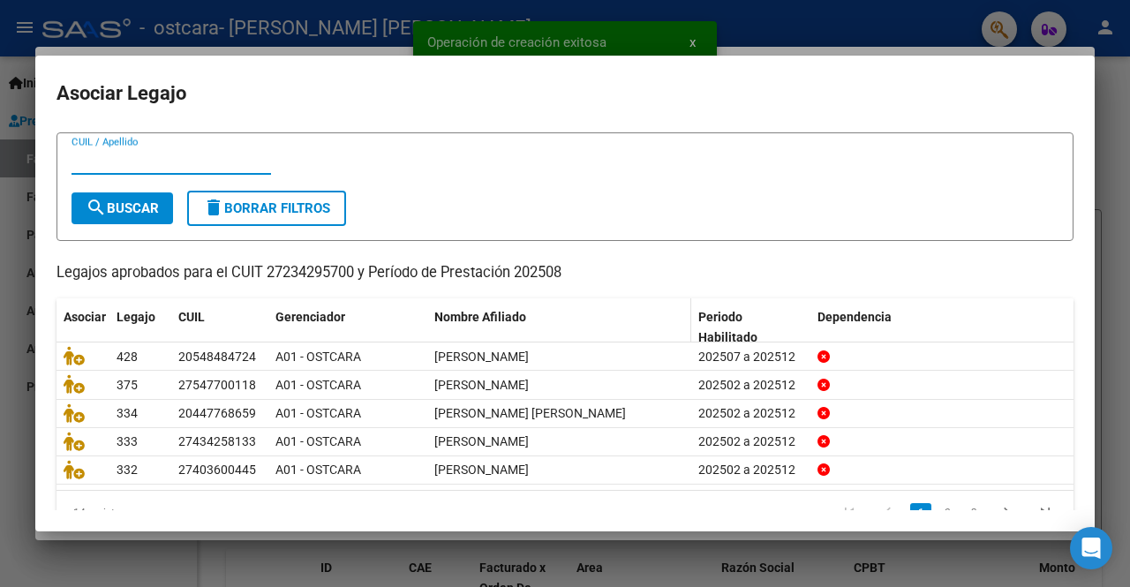
scroll to position [74, 0]
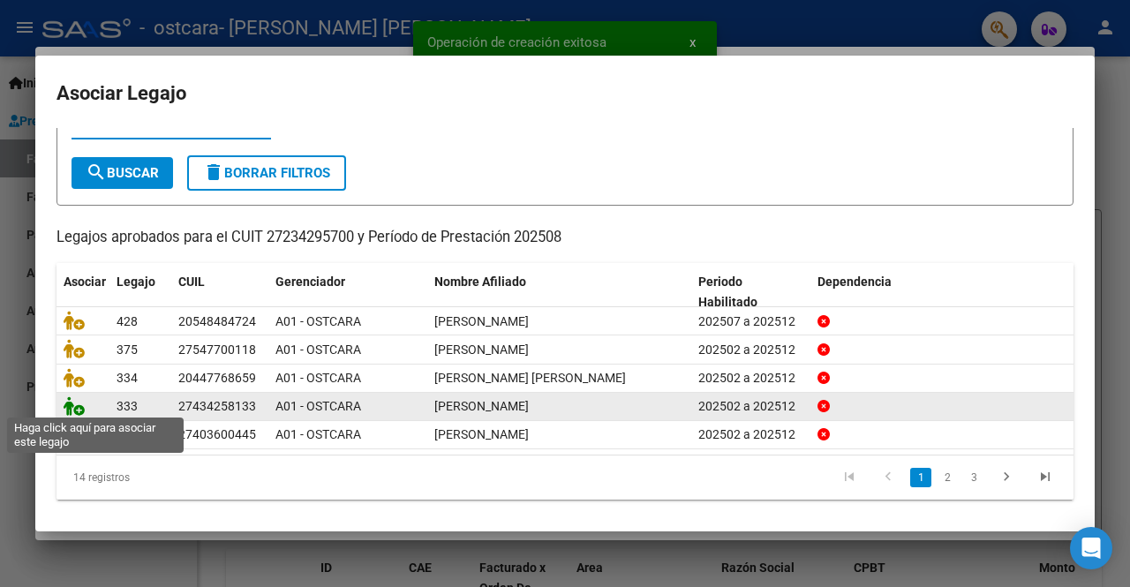
click at [71, 407] on icon at bounding box center [74, 405] width 21 height 19
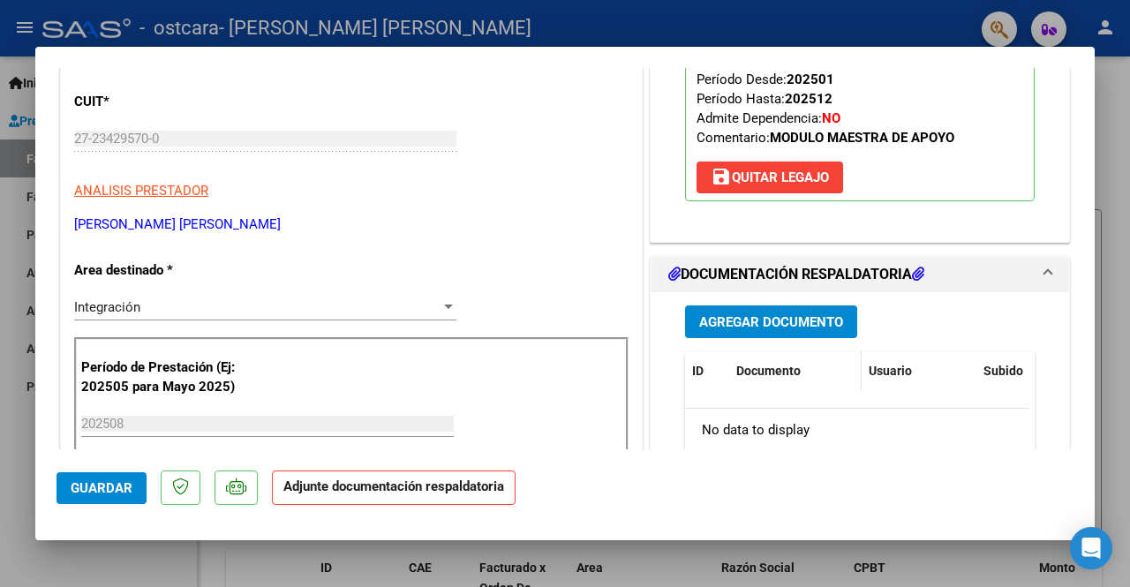
scroll to position [265, 0]
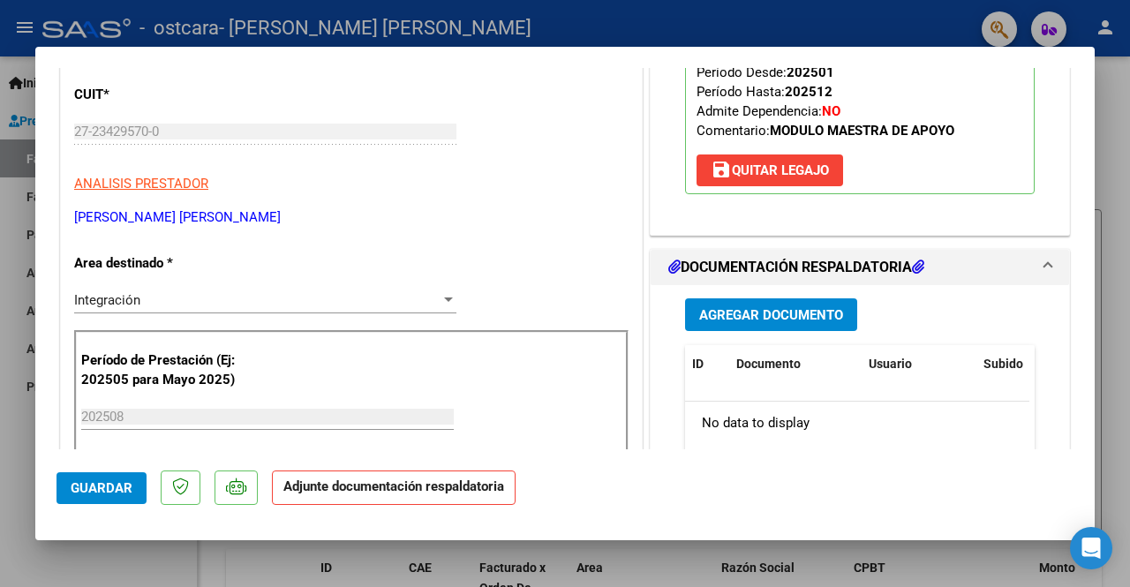
click at [773, 324] on button "Agregar Documento" at bounding box center [771, 314] width 172 height 33
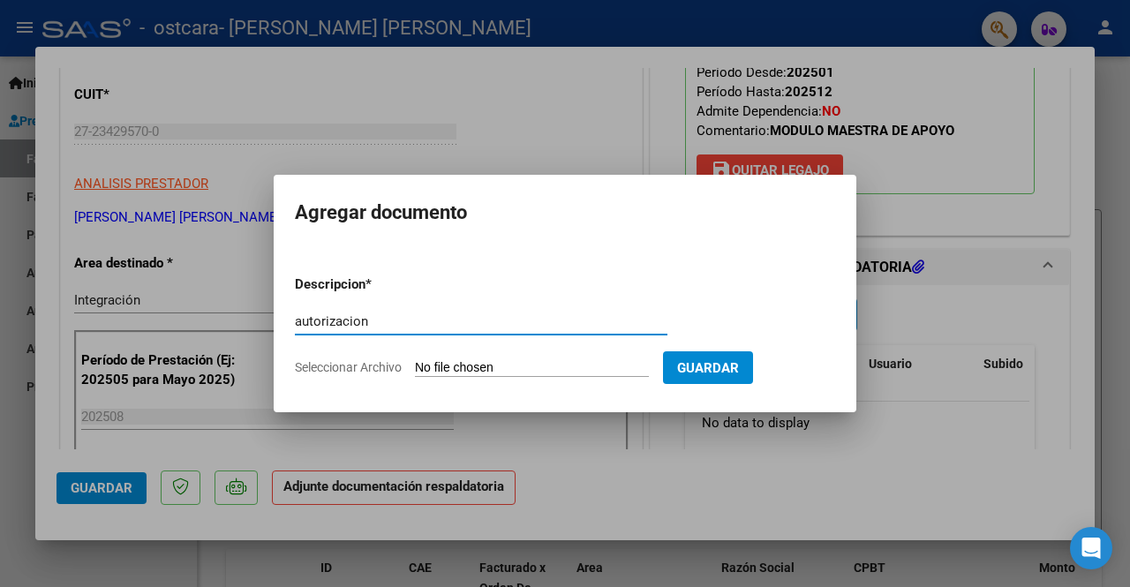
type input "autorizacion"
click at [456, 361] on input "Seleccionar Archivo" at bounding box center [532, 368] width 234 height 17
type input "C:\fakepath\[PERSON_NAME] AUT MAE 2025.pdf"
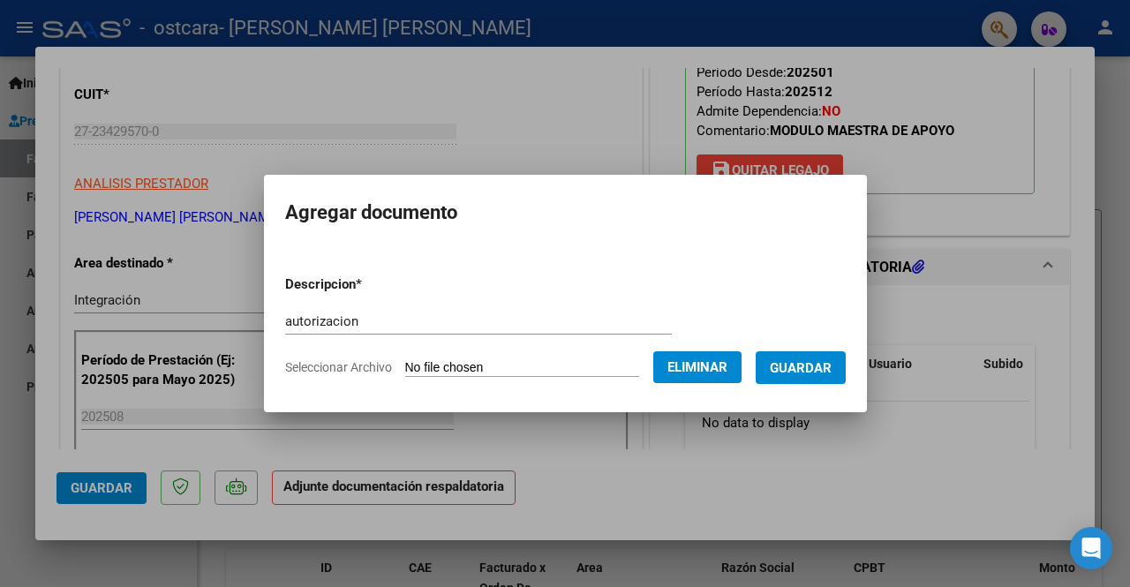
click at [799, 365] on span "Guardar" at bounding box center [801, 368] width 62 height 16
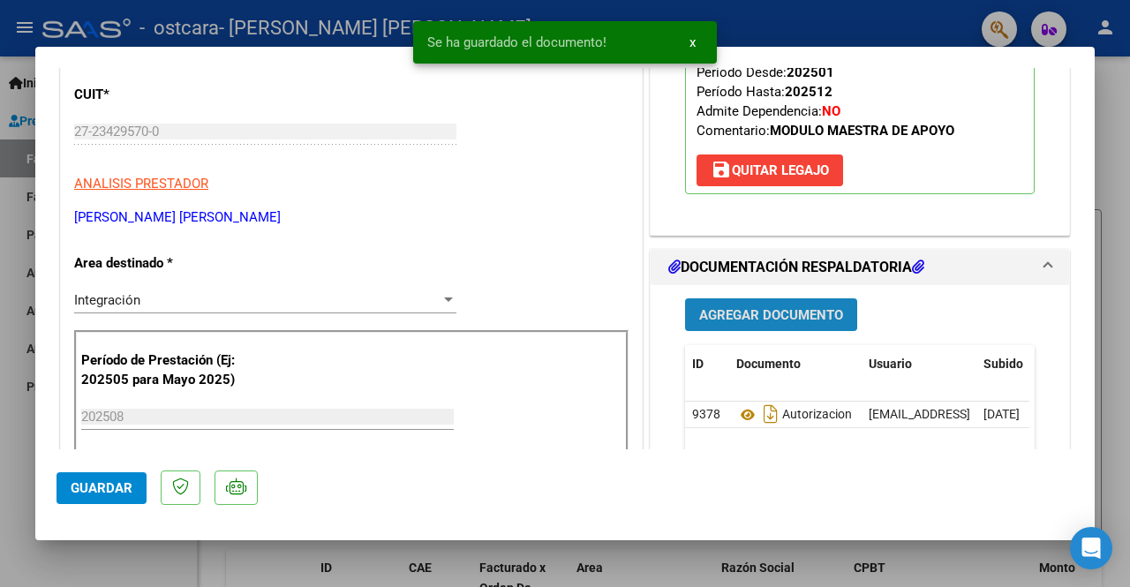
click at [769, 307] on span "Agregar Documento" at bounding box center [771, 315] width 144 height 16
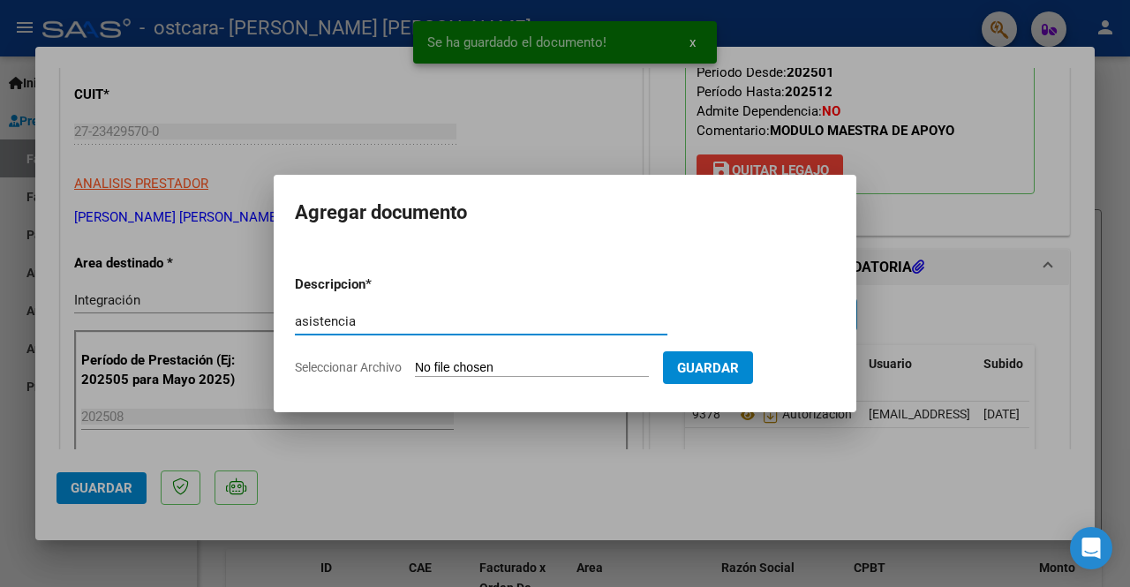
type input "asistencia"
click at [447, 357] on form "Descripcion * asistencia Escriba aquí una descripcion Seleccionar Archivo Guard…" at bounding box center [565, 325] width 540 height 129
click at [446, 363] on input "Seleccionar Archivo" at bounding box center [532, 368] width 234 height 17
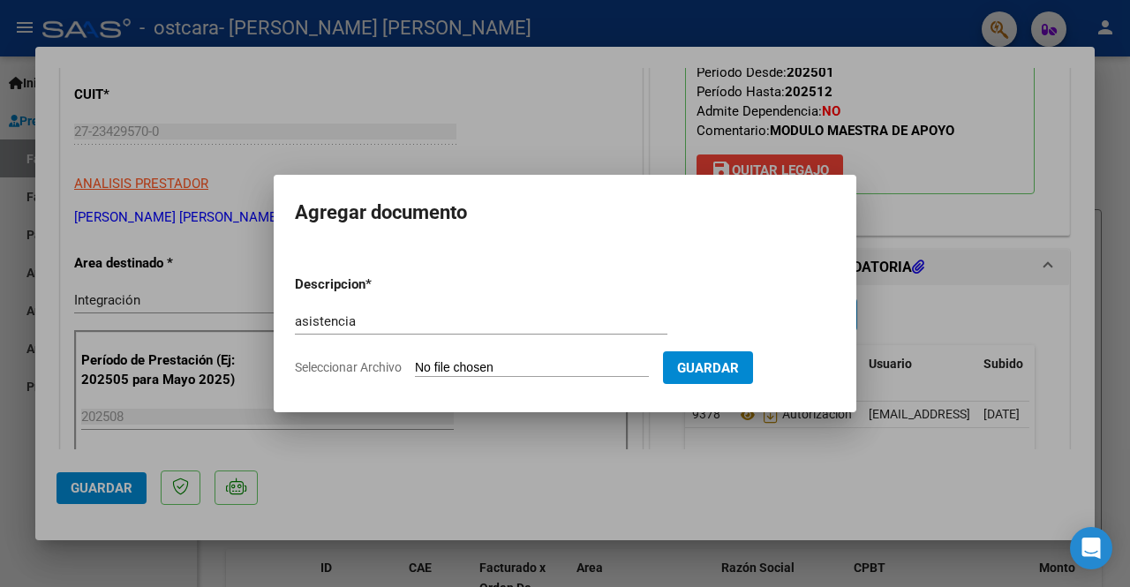
type input "C:\fakepath\asistencia [PERSON_NAME][DATE].pdf"
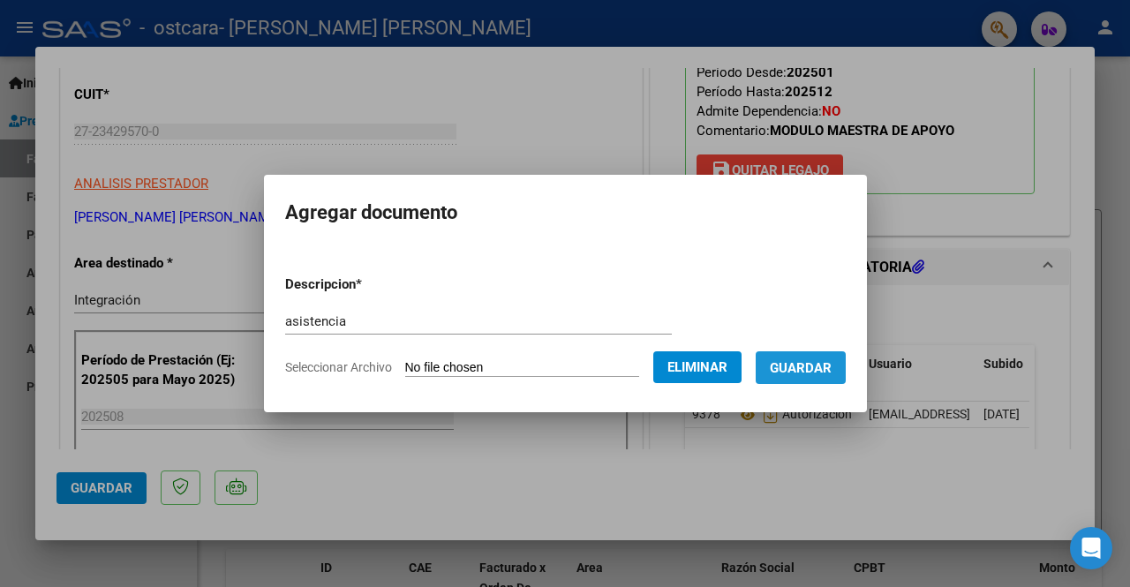
click at [803, 370] on span "Guardar" at bounding box center [801, 368] width 62 height 16
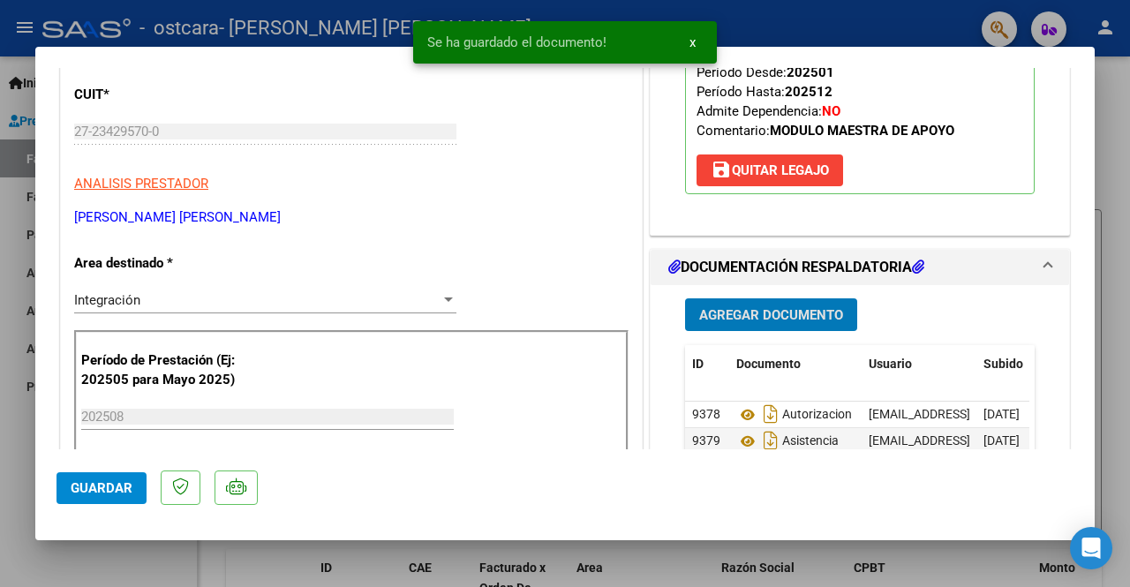
click at [114, 485] on span "Guardar" at bounding box center [102, 488] width 62 height 16
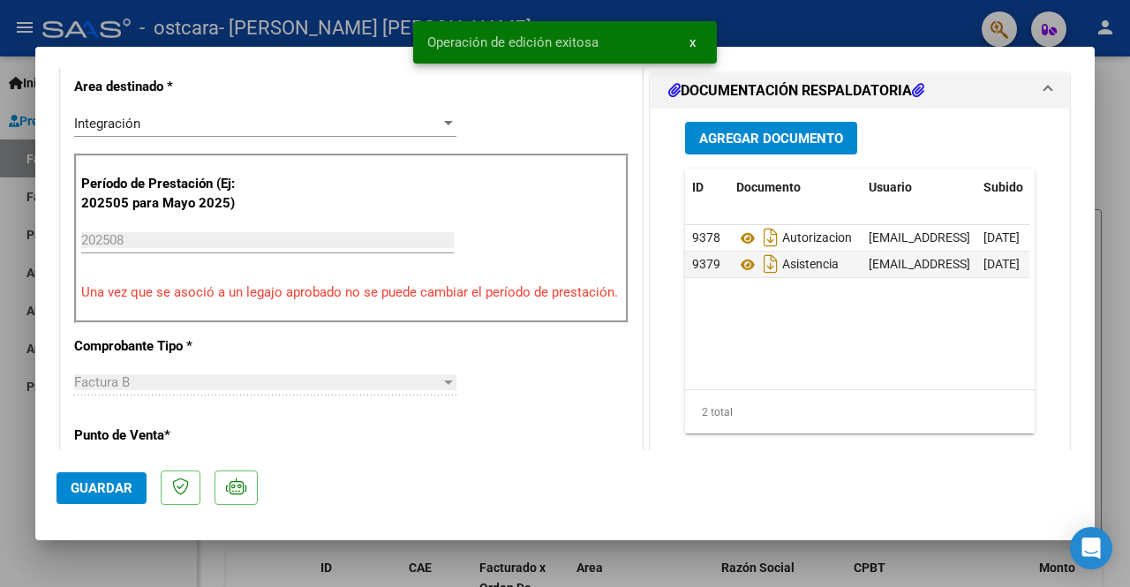
click at [11, 480] on div at bounding box center [565, 293] width 1130 height 587
type input "$ 0,00"
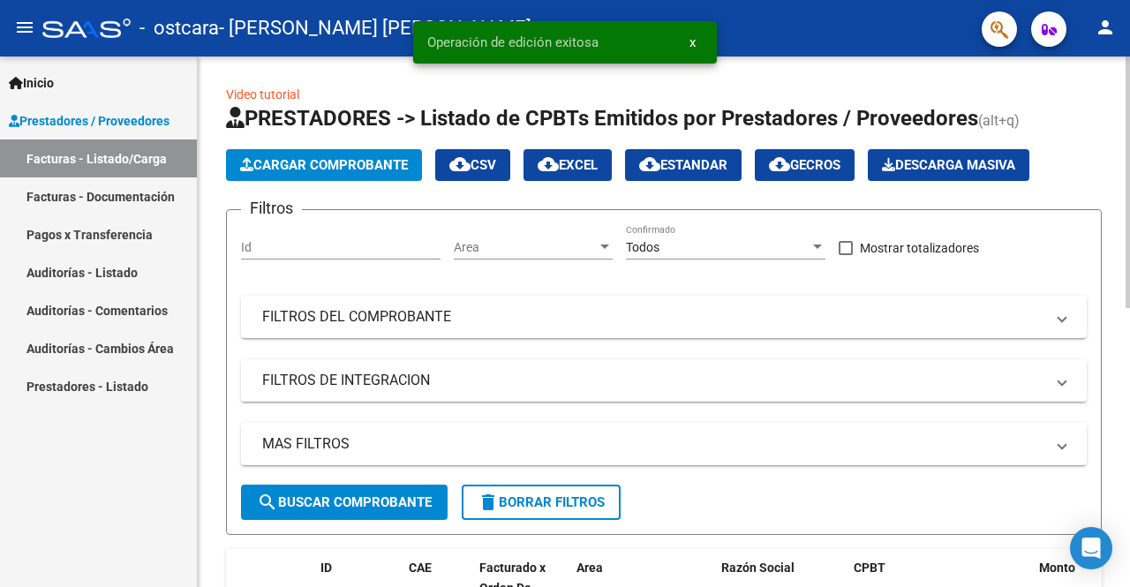
click at [366, 164] on span "Cargar Comprobante" at bounding box center [324, 165] width 168 height 16
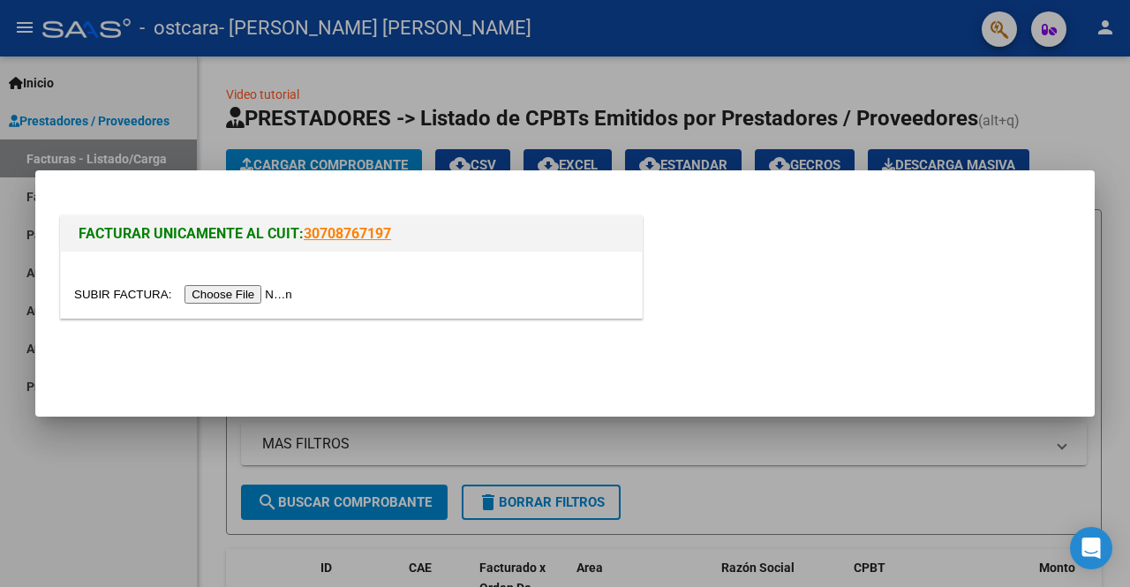
click at [221, 293] on input "file" at bounding box center [185, 294] width 223 height 19
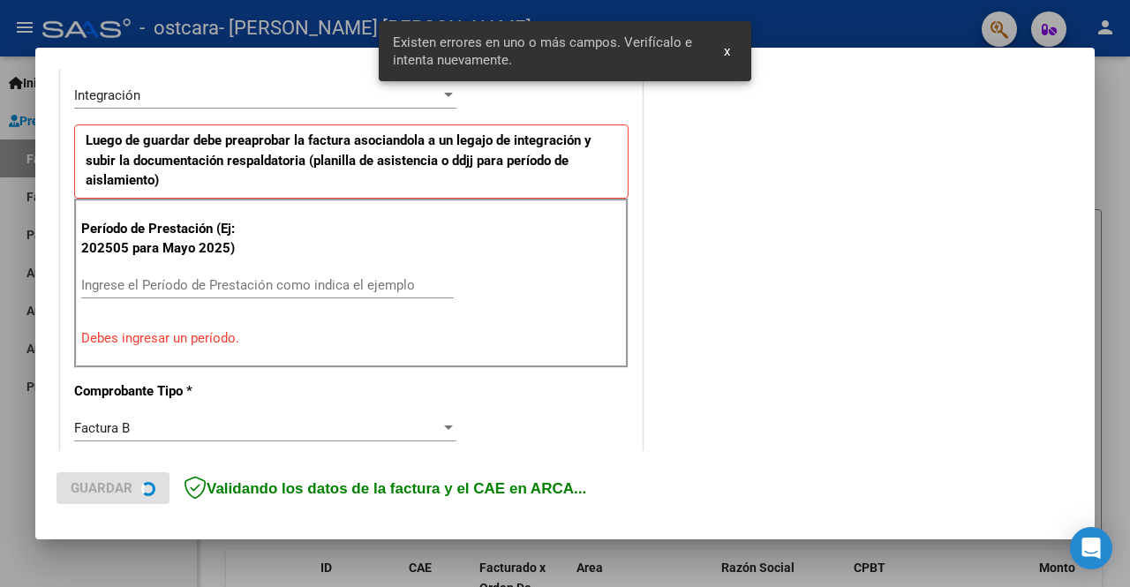
scroll to position [440, 0]
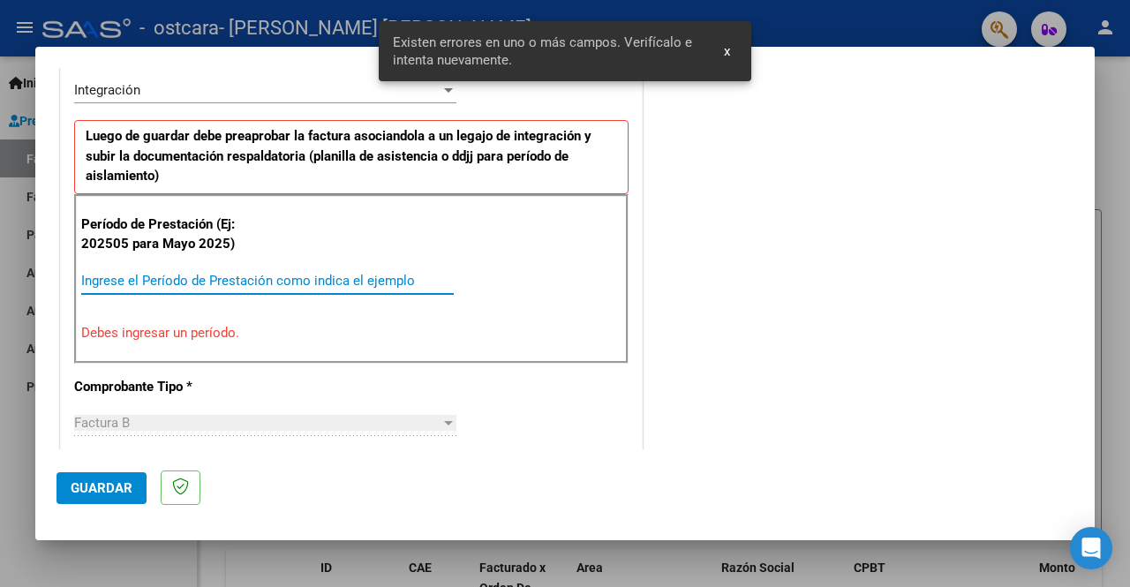
click at [241, 281] on input "Ingrese el Período de Prestación como indica el ejemplo" at bounding box center [267, 281] width 372 height 16
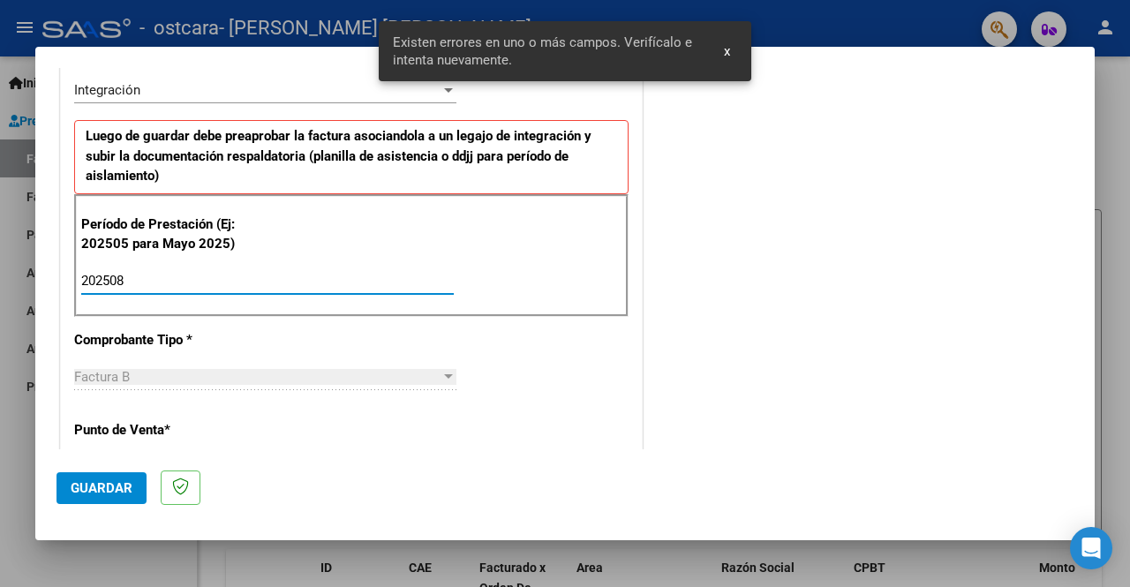
type input "202508"
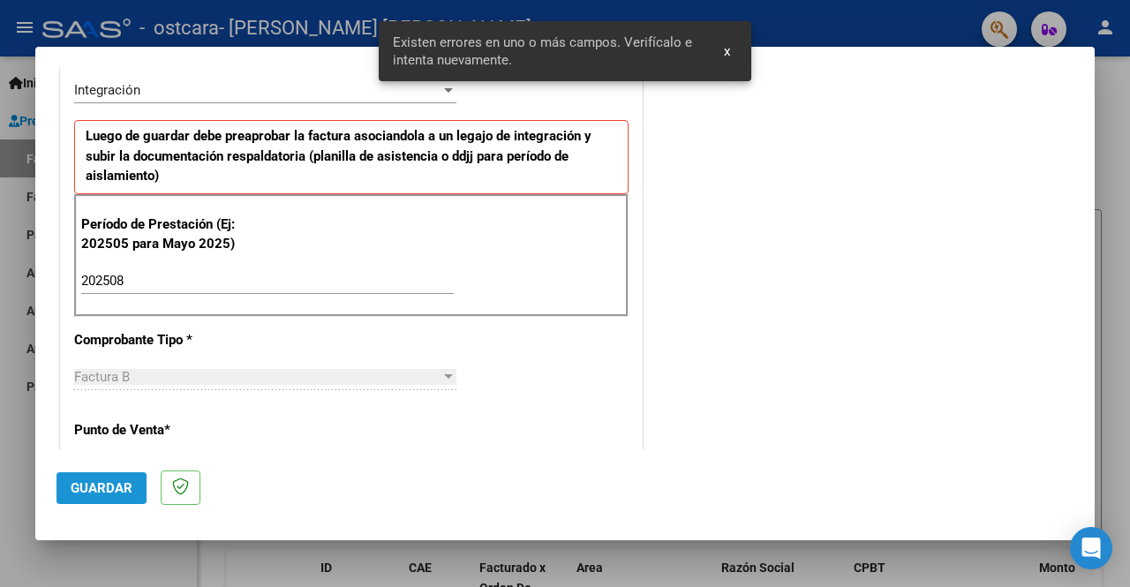
click at [107, 485] on span "Guardar" at bounding box center [102, 488] width 62 height 16
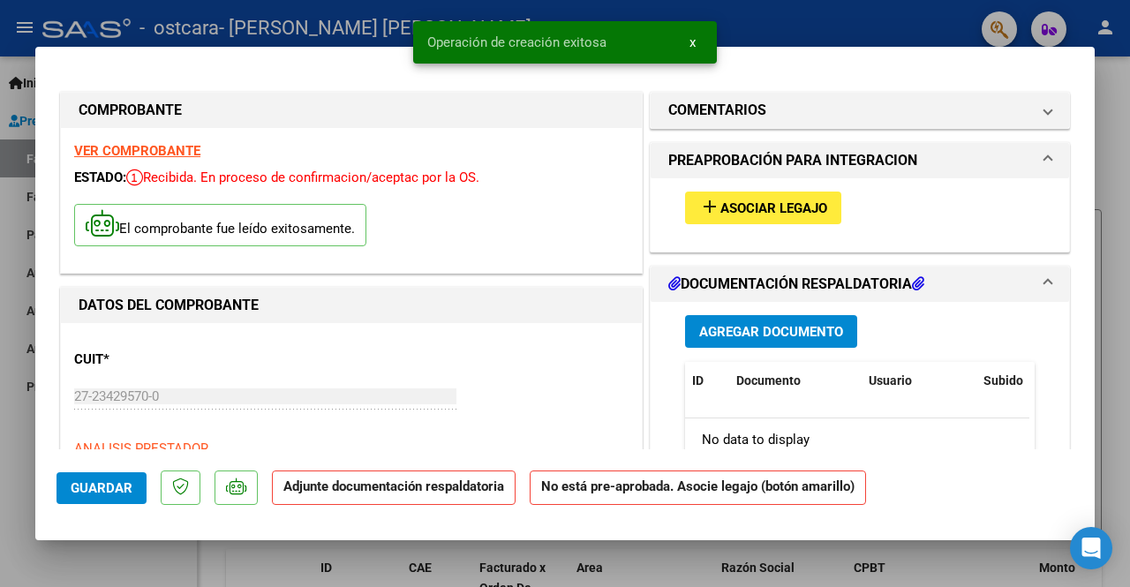
click at [726, 195] on button "add Asociar Legajo" at bounding box center [763, 208] width 156 height 33
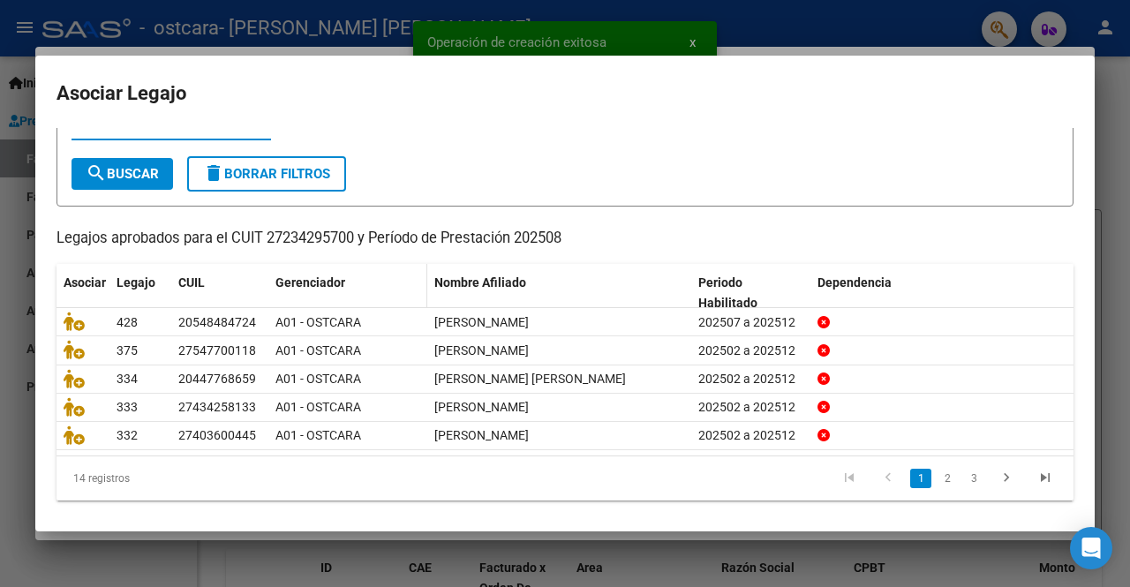
scroll to position [74, 0]
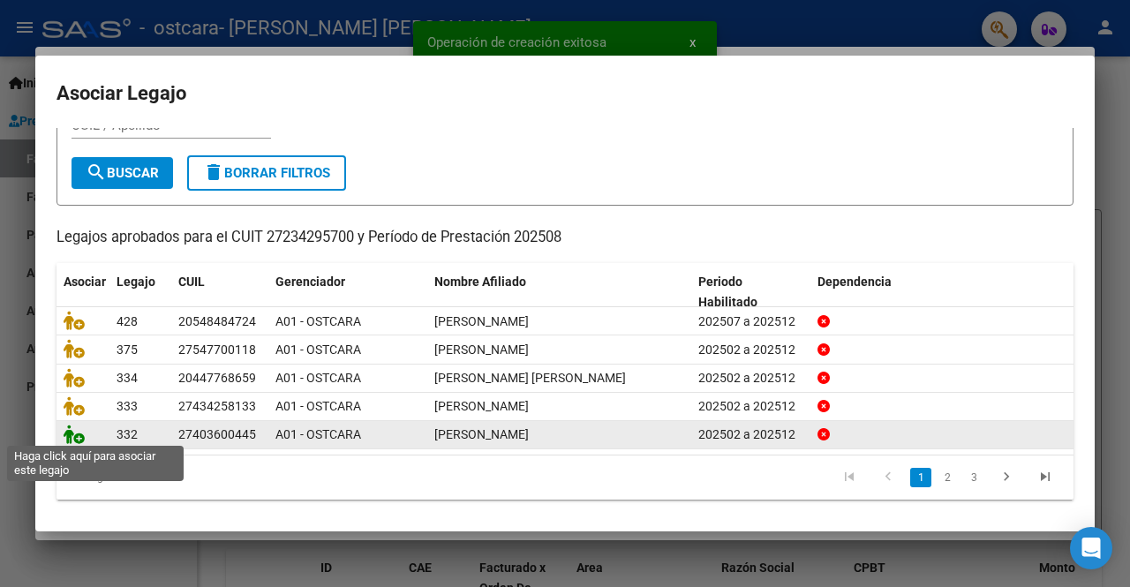
click at [76, 434] on icon at bounding box center [74, 434] width 21 height 19
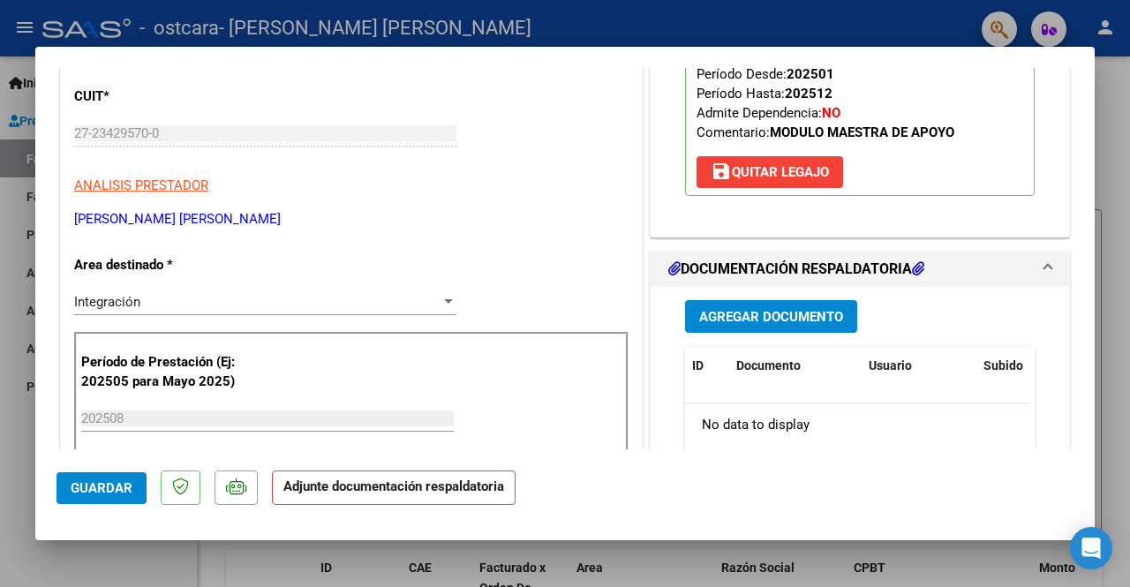
scroll to position [265, 0]
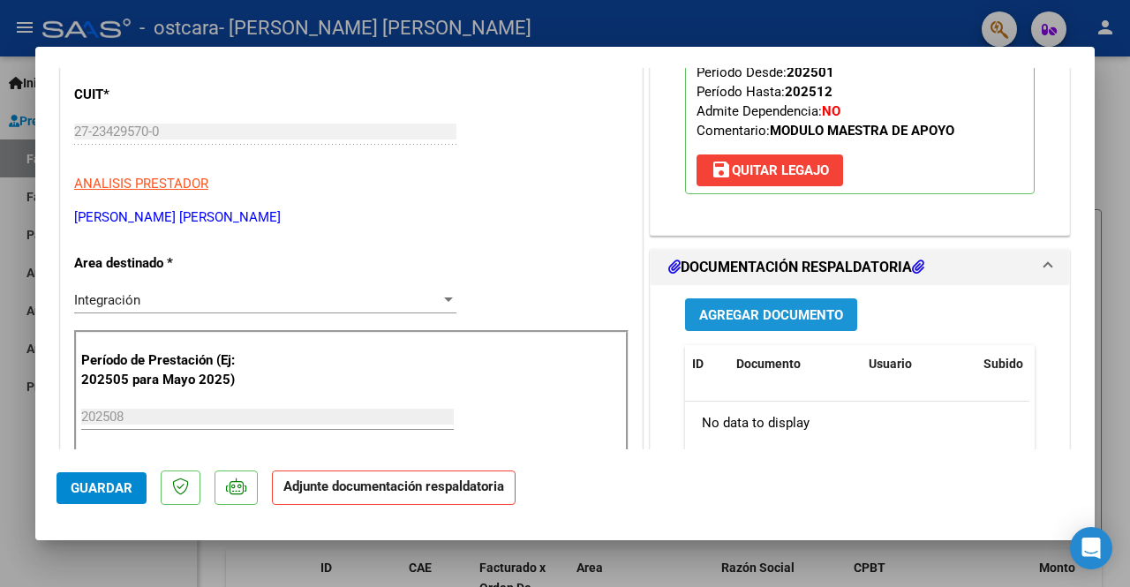
click at [785, 322] on button "Agregar Documento" at bounding box center [771, 314] width 172 height 33
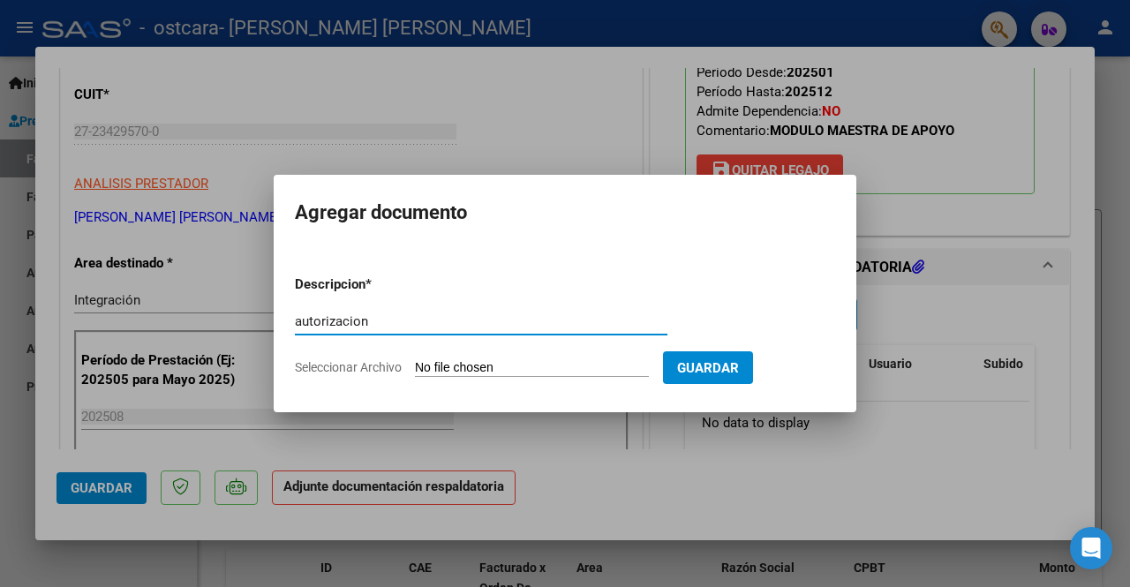
type input "autorizacion"
click at [484, 368] on input "Seleccionar Archivo" at bounding box center [532, 368] width 234 height 17
type input "C:\fakepath\[PERSON_NAME] AUT MAE 2025.pdf"
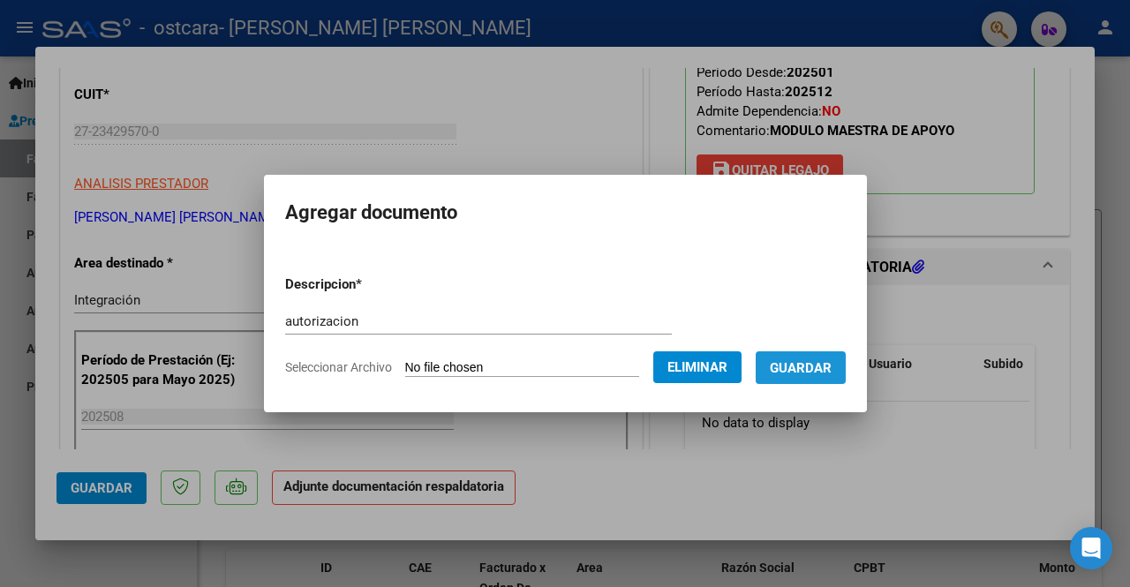
click at [805, 376] on button "Guardar" at bounding box center [801, 367] width 90 height 33
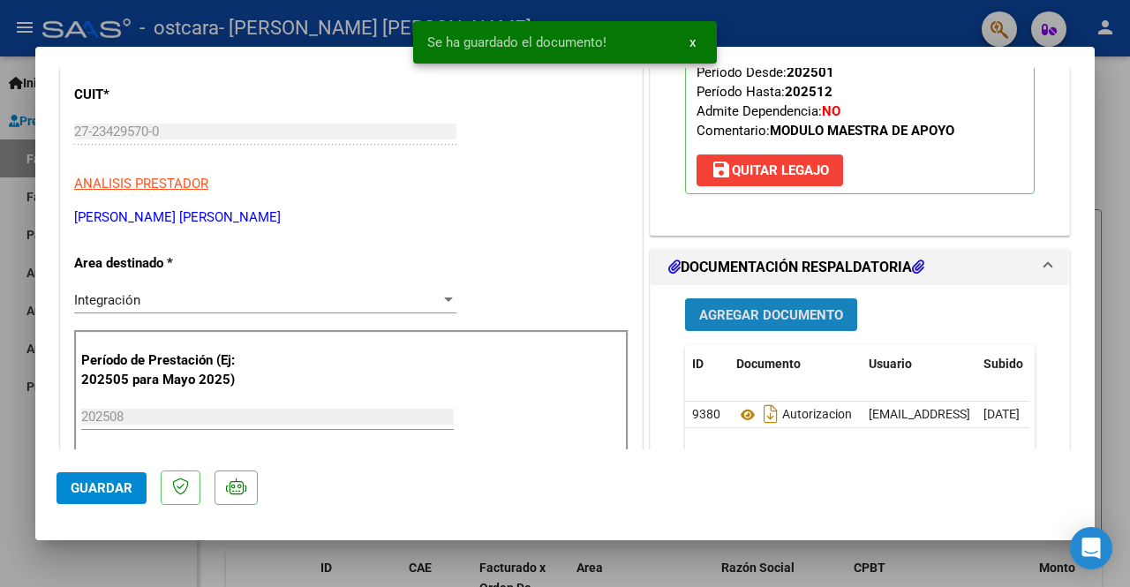
click at [764, 315] on span "Agregar Documento" at bounding box center [771, 315] width 144 height 16
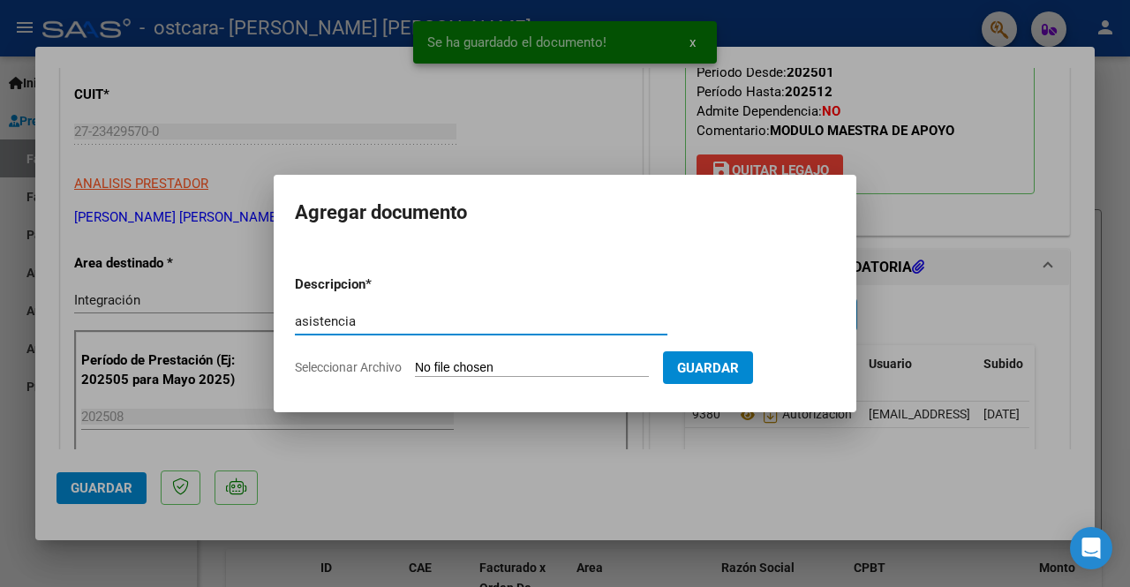
type input "asistencia"
click at [458, 364] on input "Seleccionar Archivo" at bounding box center [532, 368] width 234 height 17
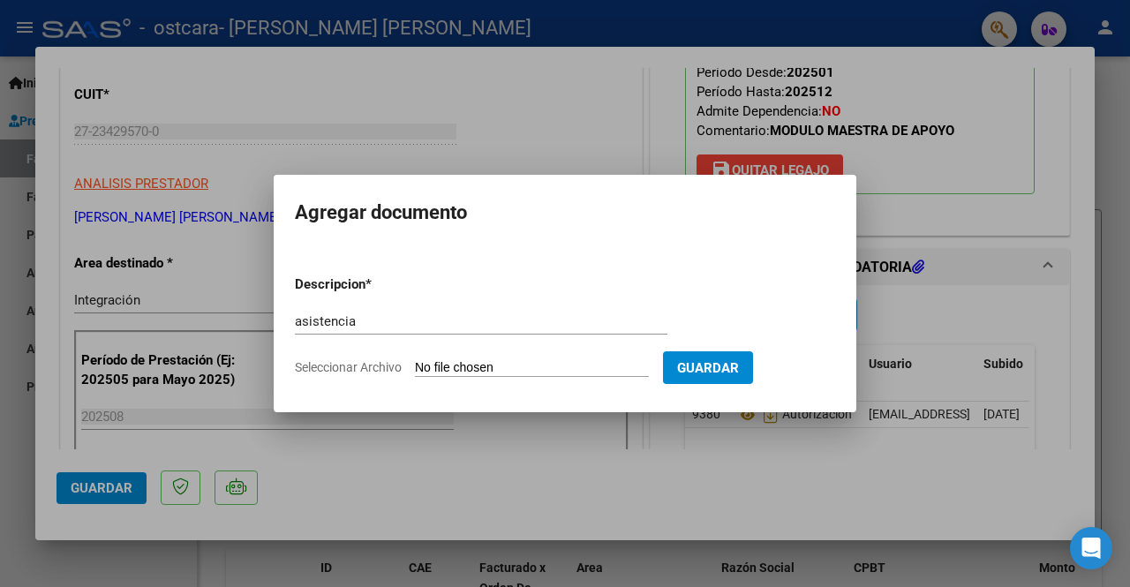
type input "C:\fakepath\asistencia [PERSON_NAME][DATE].pdf"
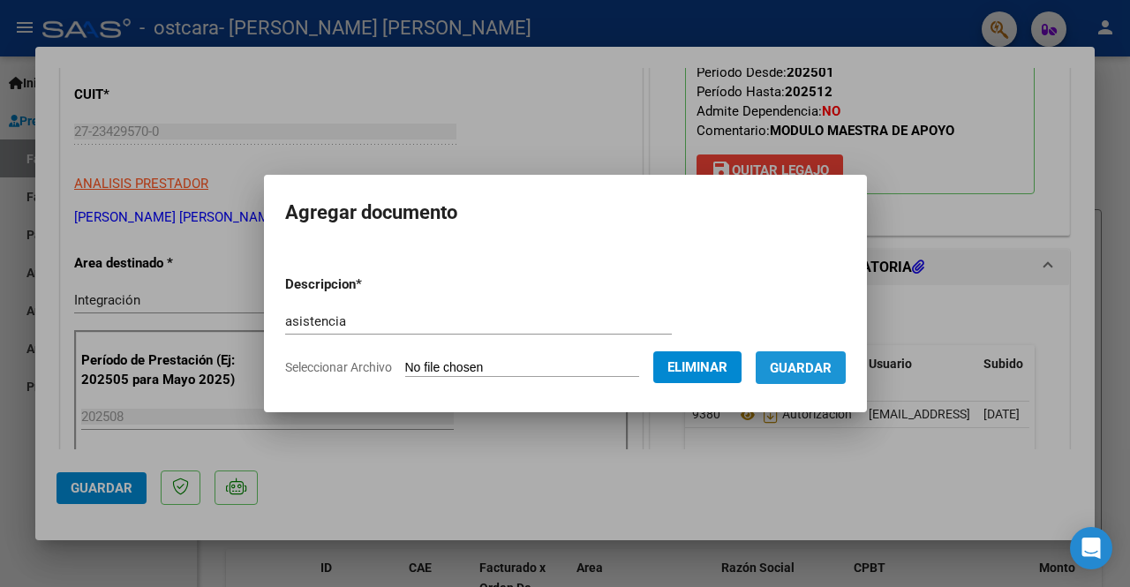
click at [810, 369] on span "Guardar" at bounding box center [801, 368] width 62 height 16
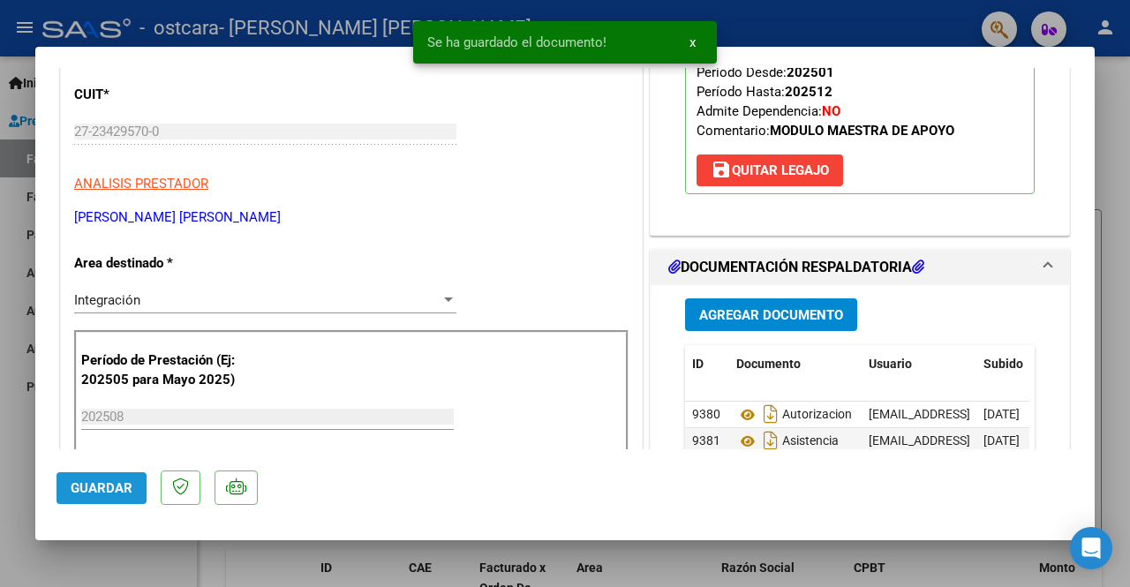
click at [122, 489] on span "Guardar" at bounding box center [102, 488] width 62 height 16
click at [119, 553] on div at bounding box center [565, 293] width 1130 height 587
type input "$ 0,00"
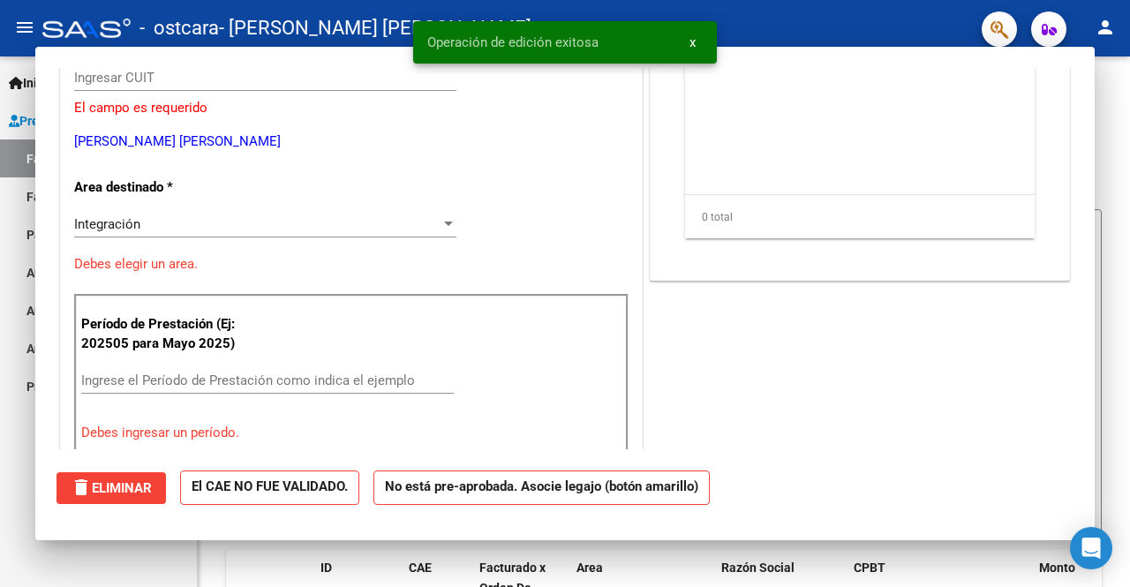
scroll to position [211, 0]
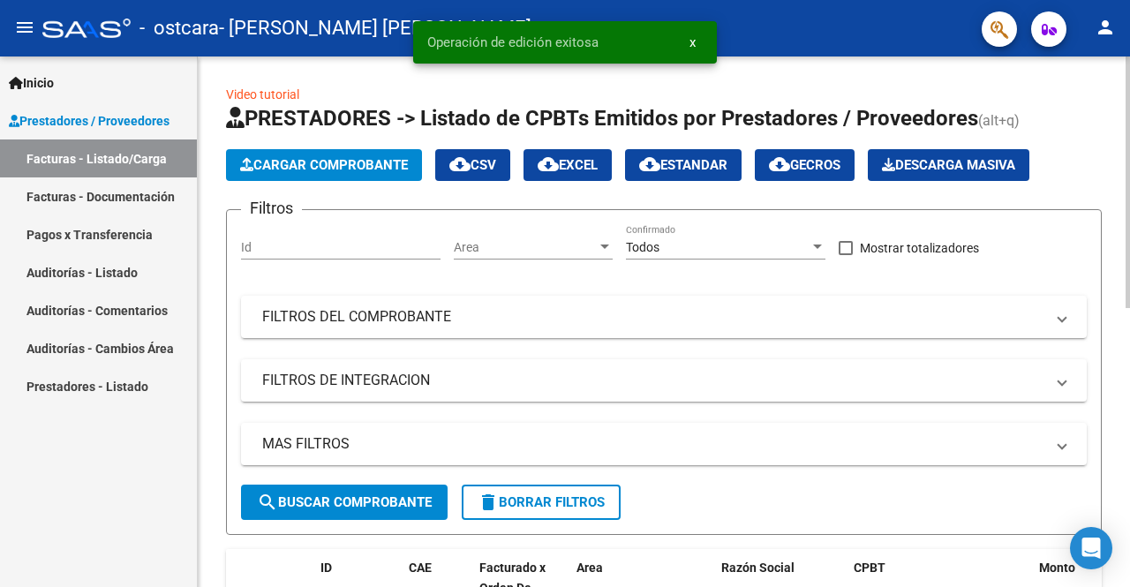
click at [294, 169] on span "Cargar Comprobante" at bounding box center [324, 165] width 168 height 16
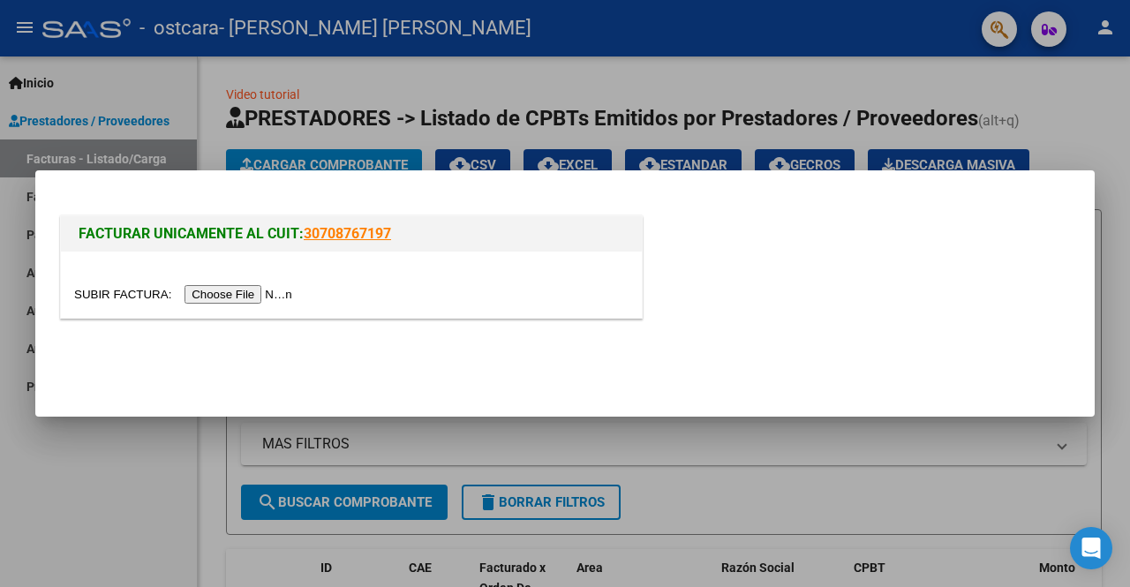
click at [246, 297] on input "file" at bounding box center [185, 294] width 223 height 19
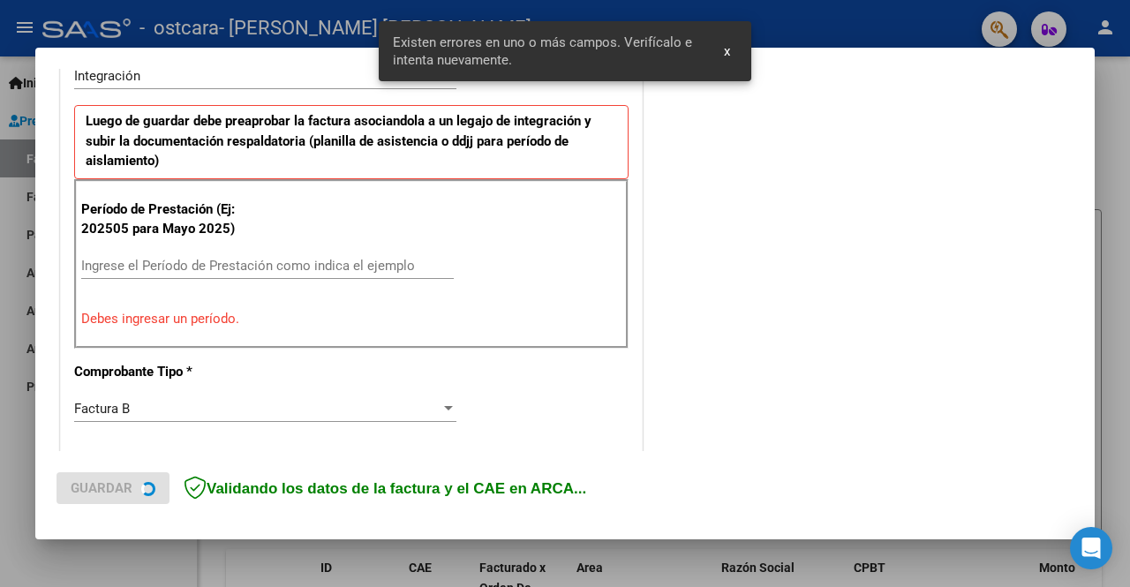
scroll to position [496, 0]
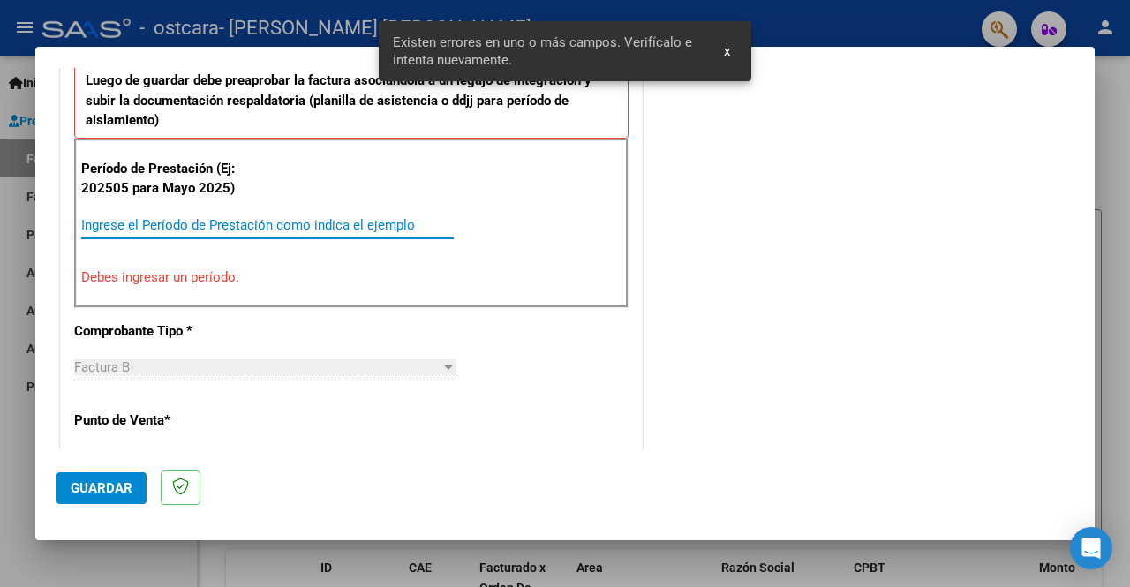
click at [307, 225] on input "Ingrese el Período de Prestación como indica el ejemplo" at bounding box center [267, 225] width 372 height 16
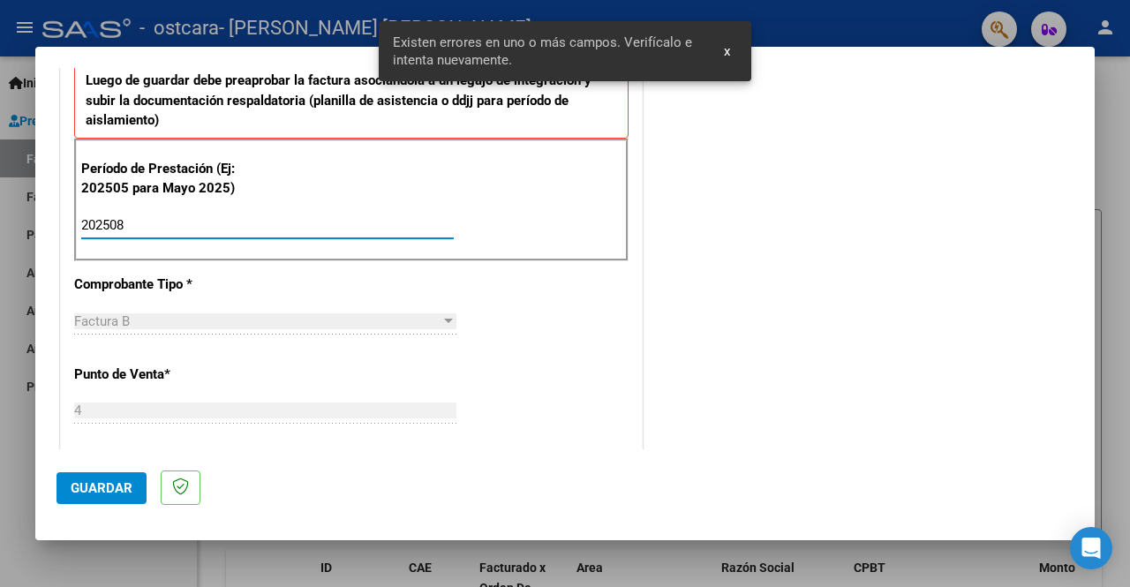
type input "202508"
click at [122, 486] on span "Guardar" at bounding box center [102, 488] width 62 height 16
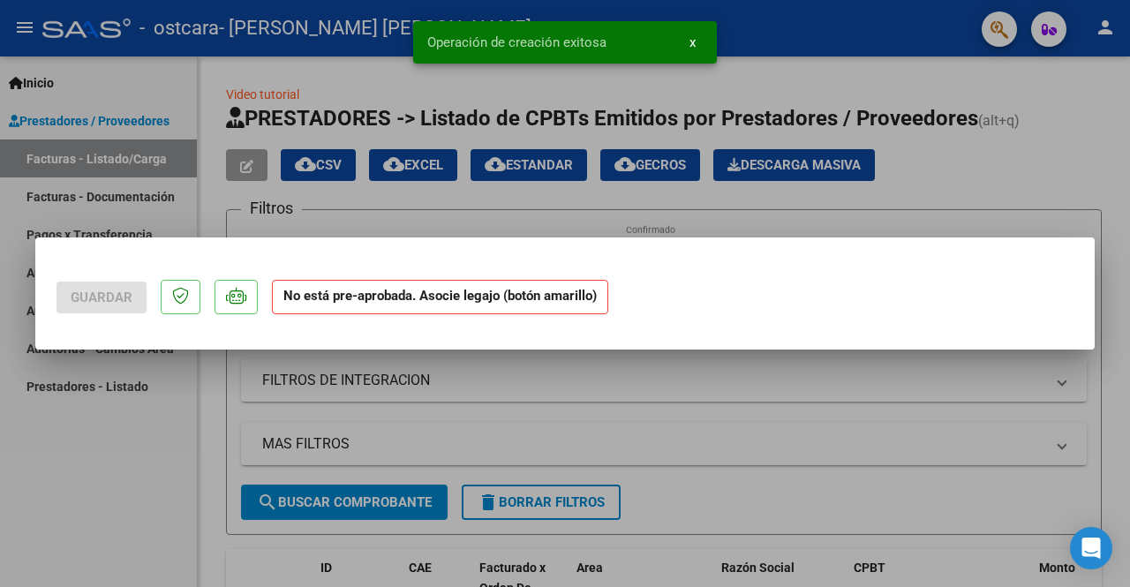
scroll to position [0, 0]
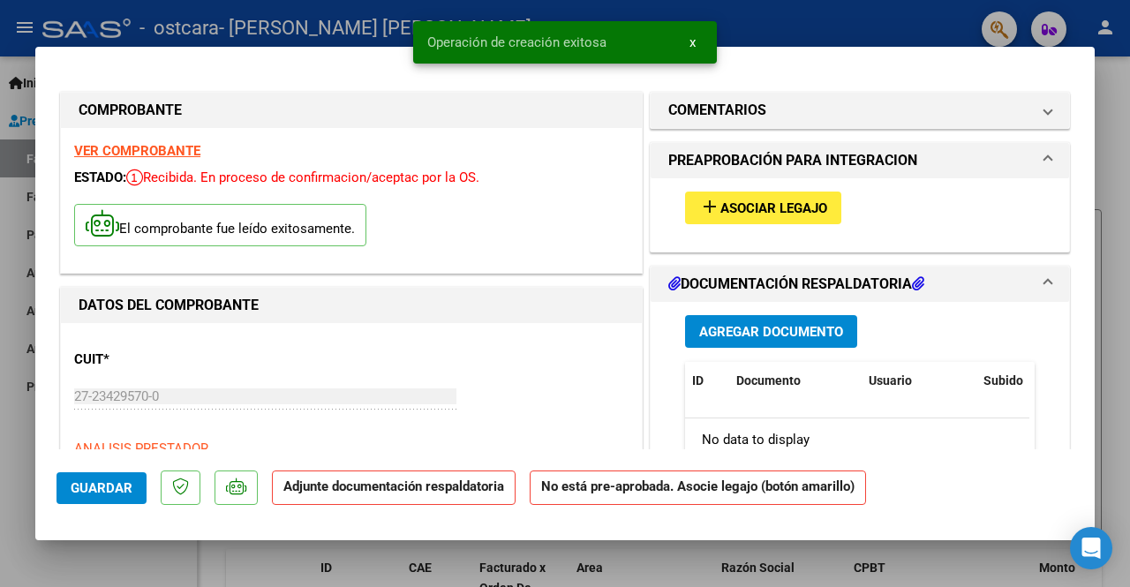
click at [742, 206] on span "Asociar Legajo" at bounding box center [773, 208] width 107 height 16
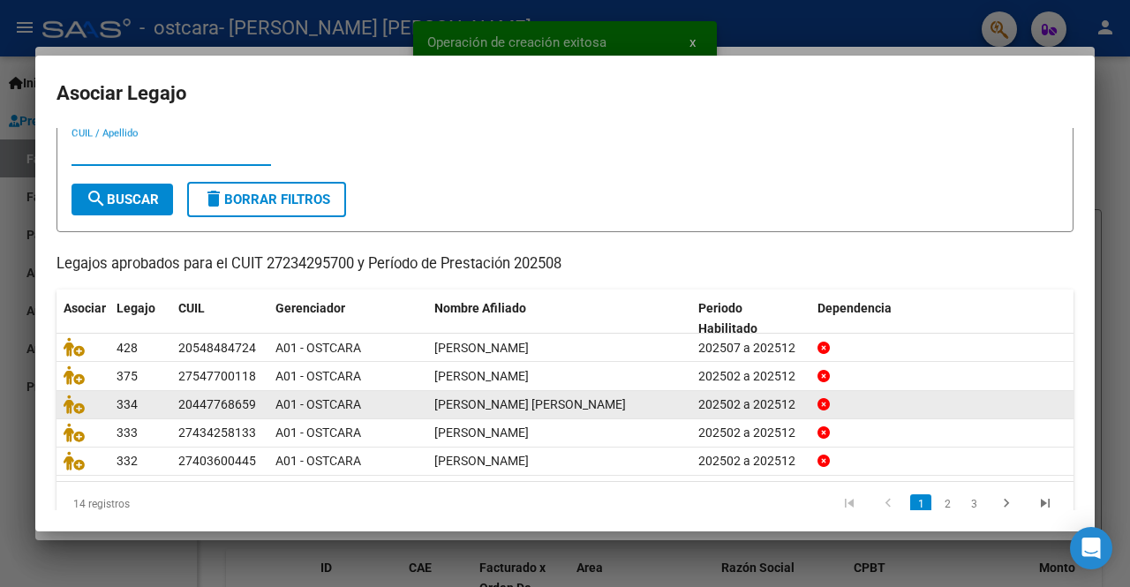
scroll to position [74, 0]
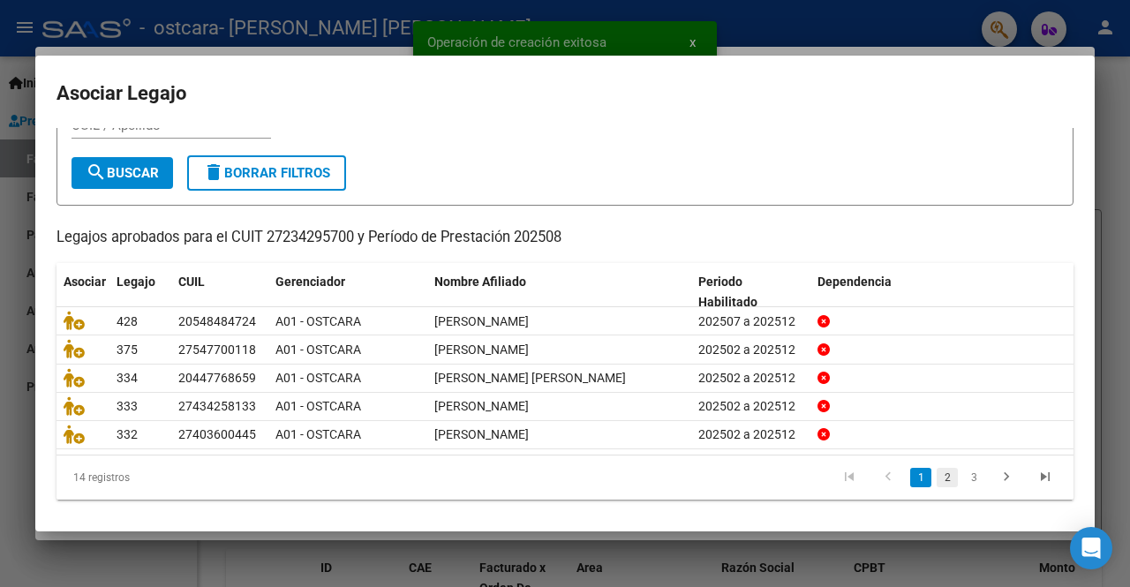
click at [938, 470] on link "2" at bounding box center [946, 477] width 21 height 19
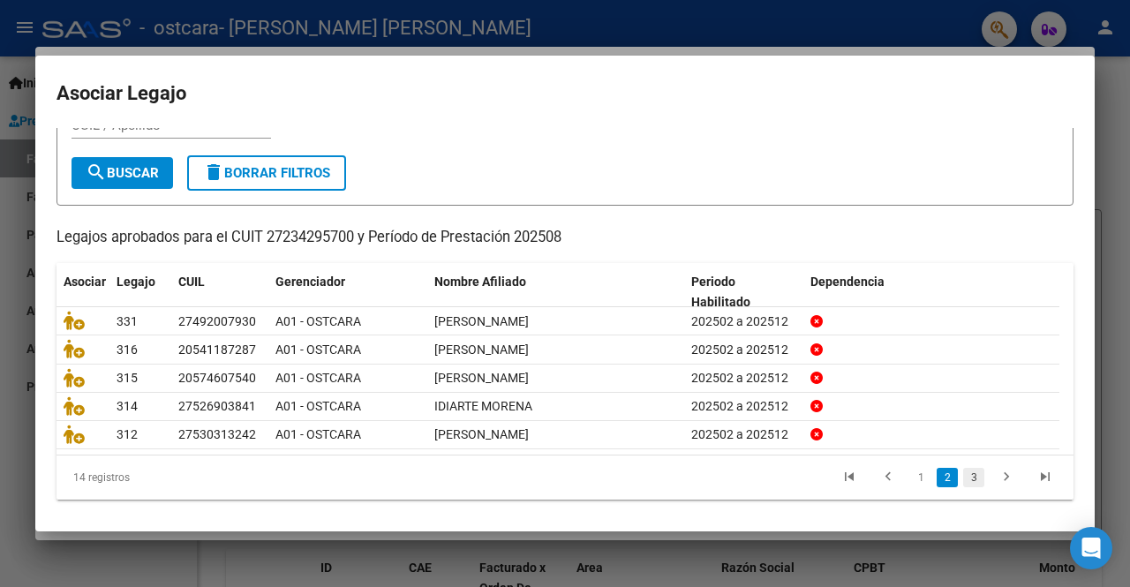
click at [963, 468] on link "3" at bounding box center [973, 477] width 21 height 19
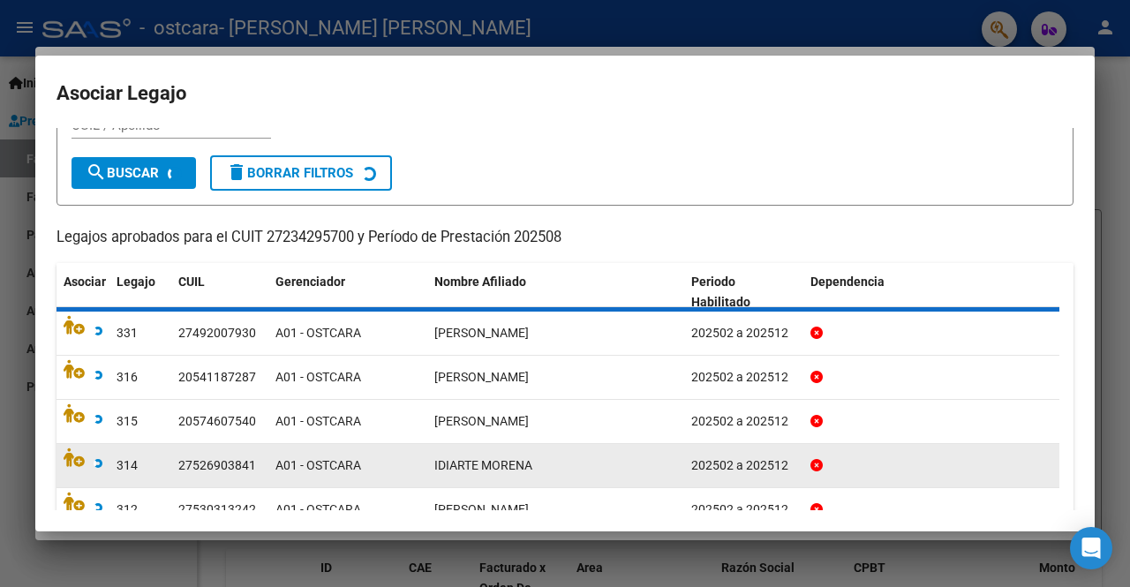
scroll to position [46, 0]
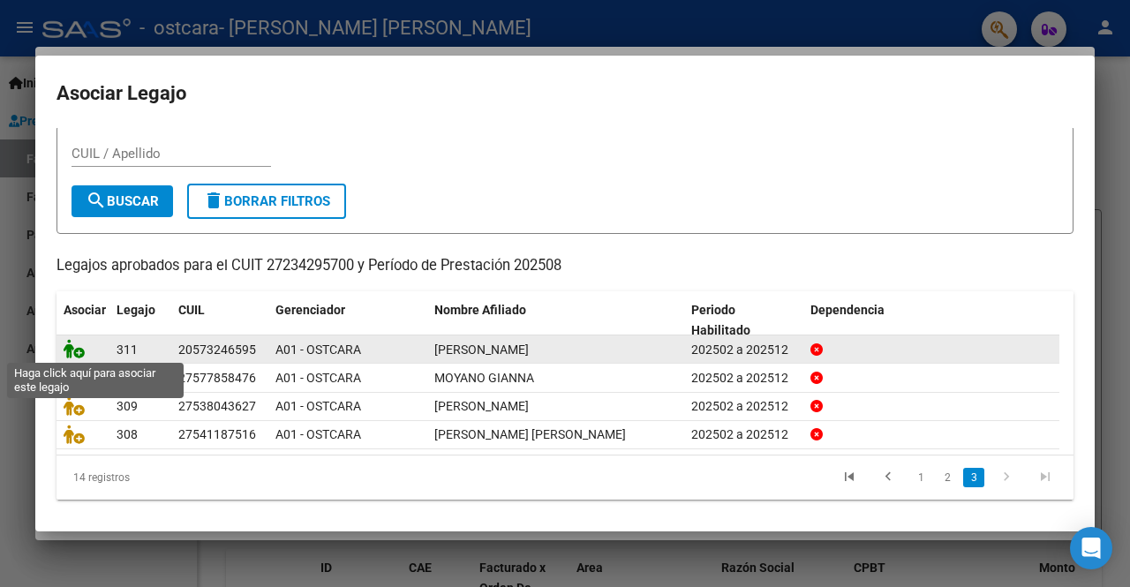
click at [75, 349] on icon at bounding box center [74, 348] width 21 height 19
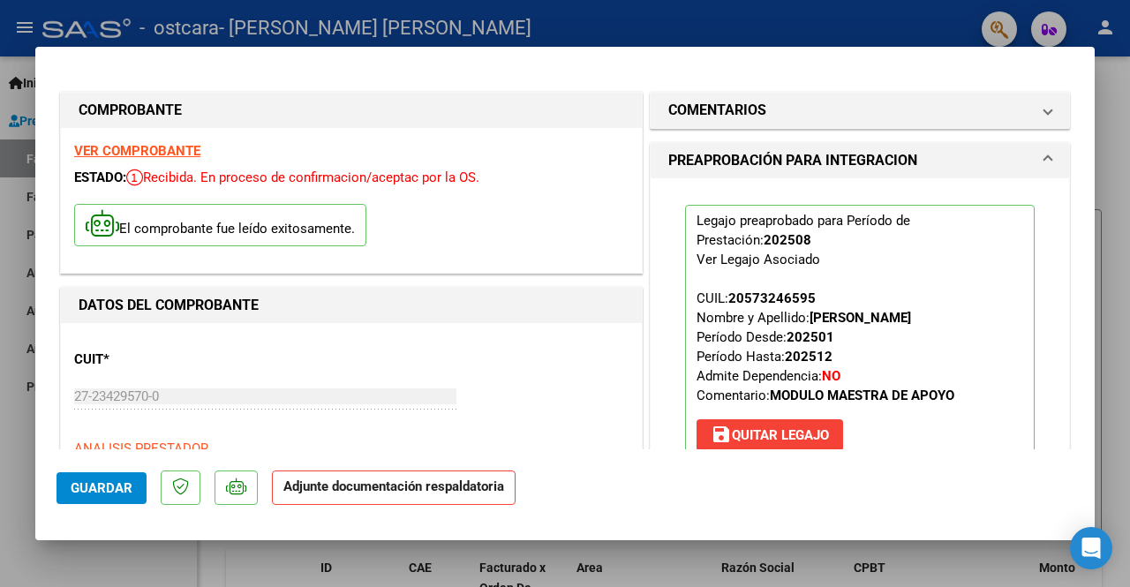
scroll to position [265, 0]
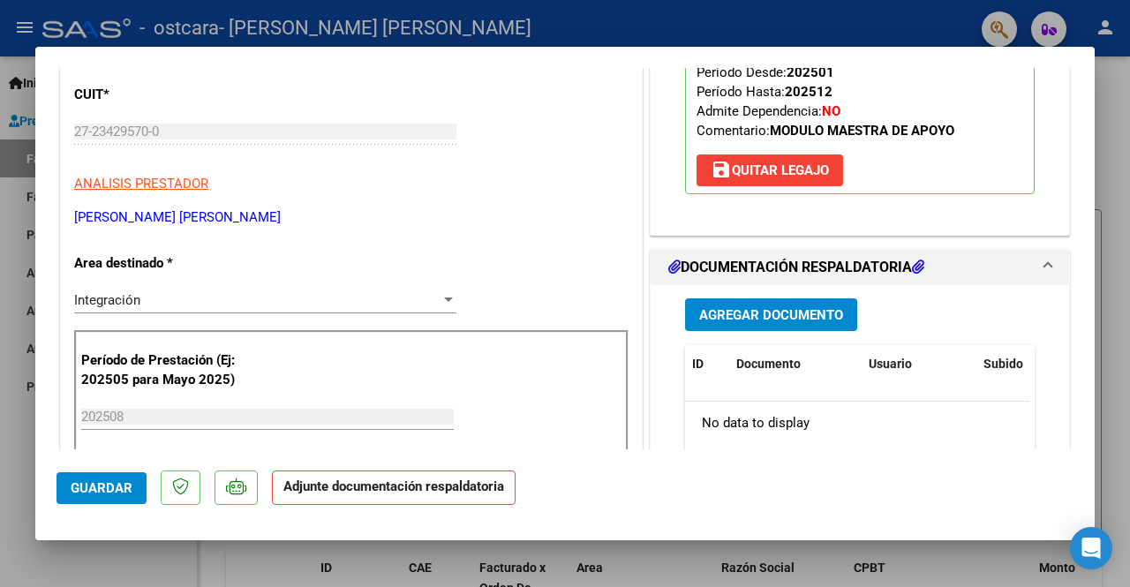
click at [805, 332] on div "Agregar Documento ID Documento Usuario Subido Acción No data to display 0 total…" at bounding box center [860, 461] width 376 height 352
click at [805, 320] on span "Agregar Documento" at bounding box center [771, 315] width 144 height 16
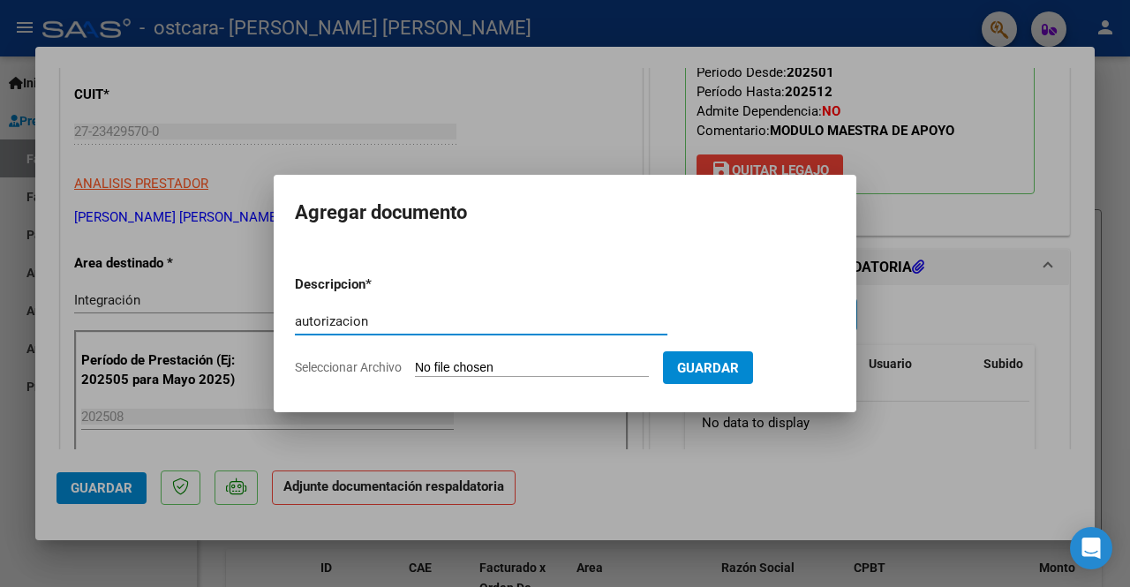
type input "autorizacion"
click at [471, 365] on input "Seleccionar Archivo" at bounding box center [532, 368] width 234 height 17
type input "C:\fakepath\[PERSON_NAME].pdf"
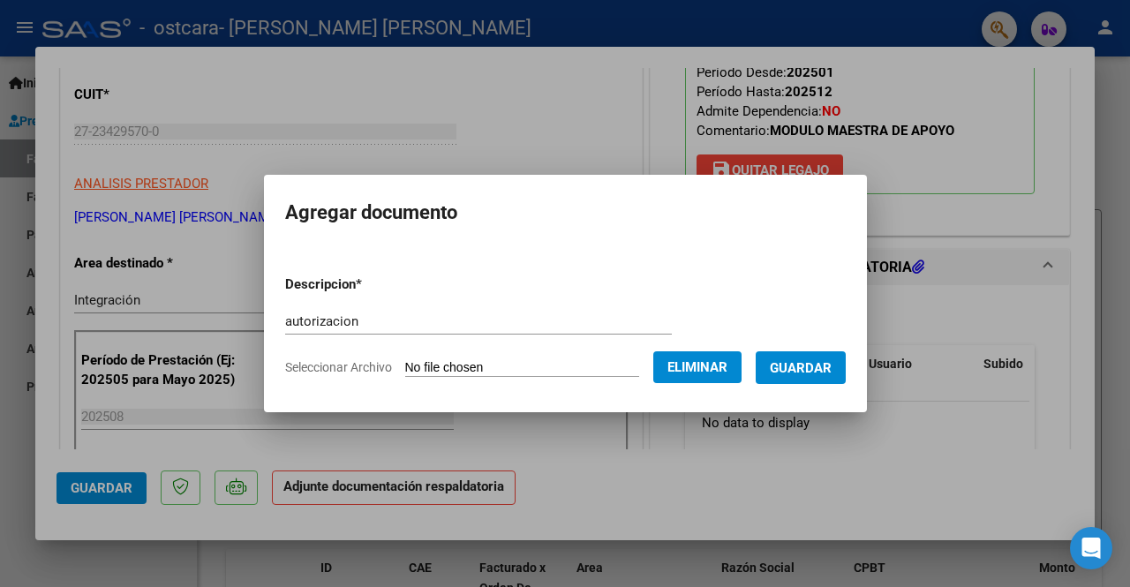
click at [793, 361] on span "Guardar" at bounding box center [801, 368] width 62 height 16
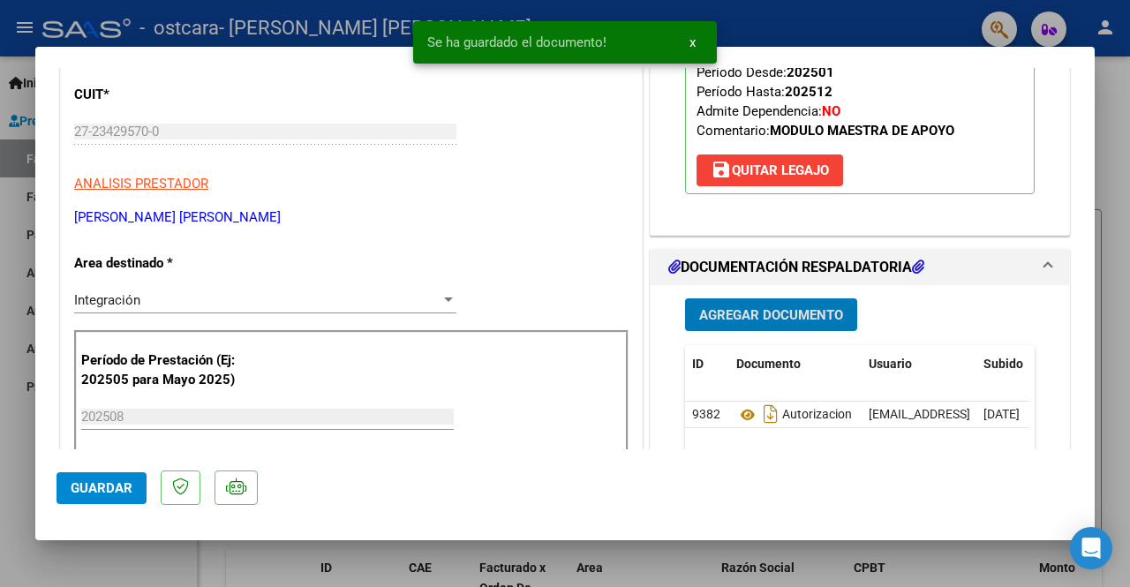
click at [763, 310] on span "Agregar Documento" at bounding box center [771, 315] width 144 height 16
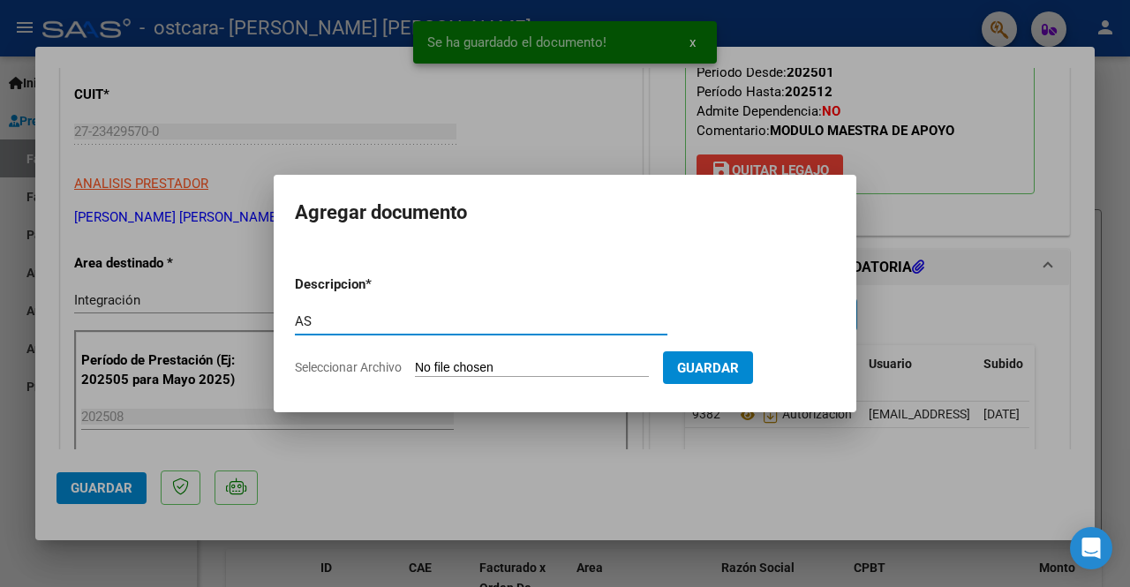
type input "A"
type input "asistencia"
click at [497, 365] on input "Seleccionar Archivo" at bounding box center [532, 368] width 234 height 17
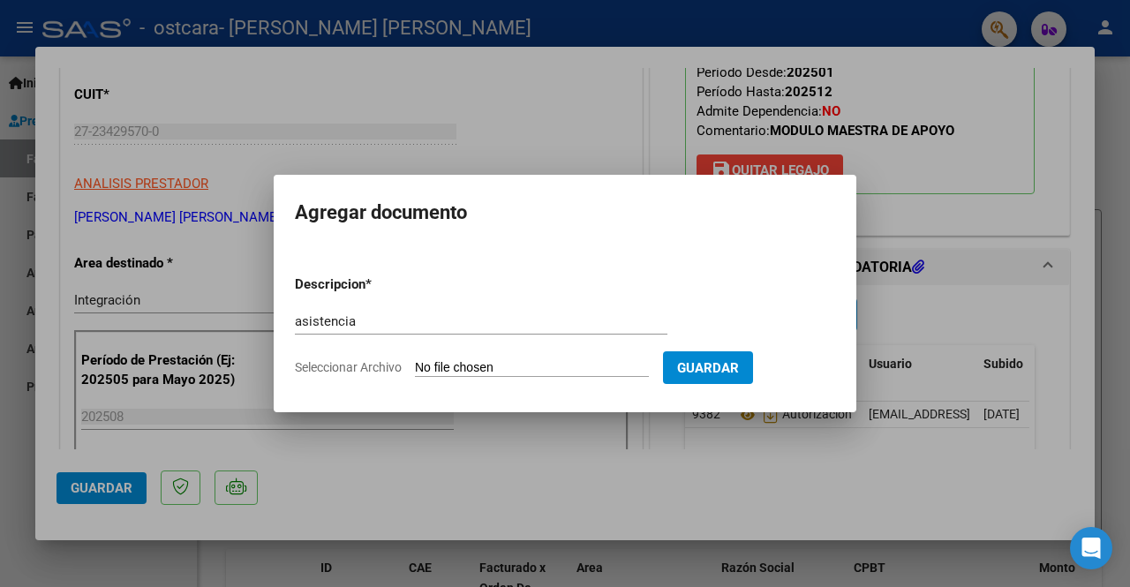
type input "C:\fakepath\asistencia [PERSON_NAME][DATE].pdf"
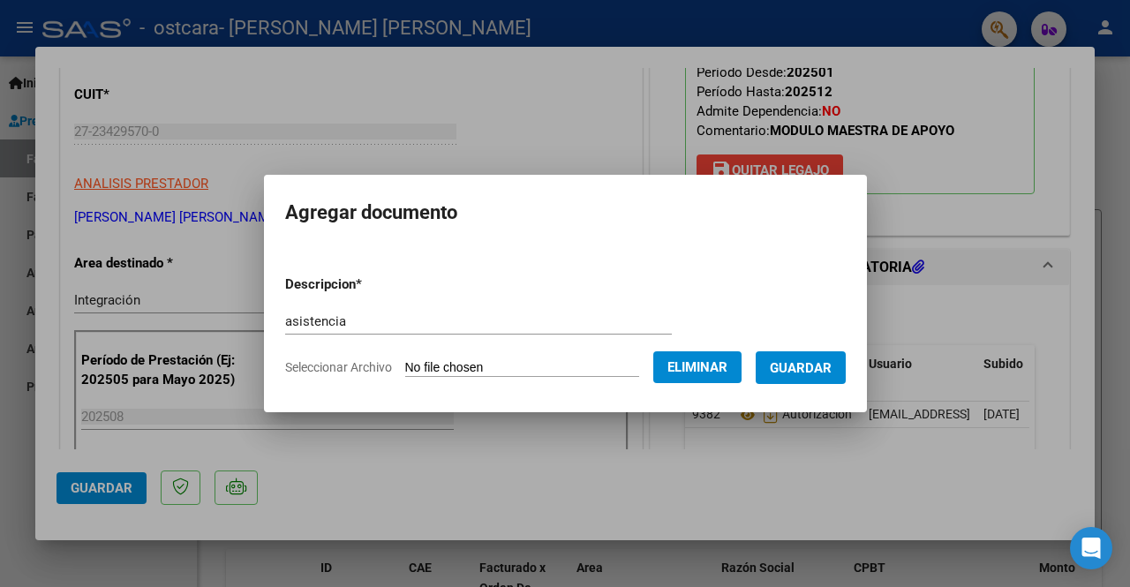
click at [805, 365] on span "Guardar" at bounding box center [801, 368] width 62 height 16
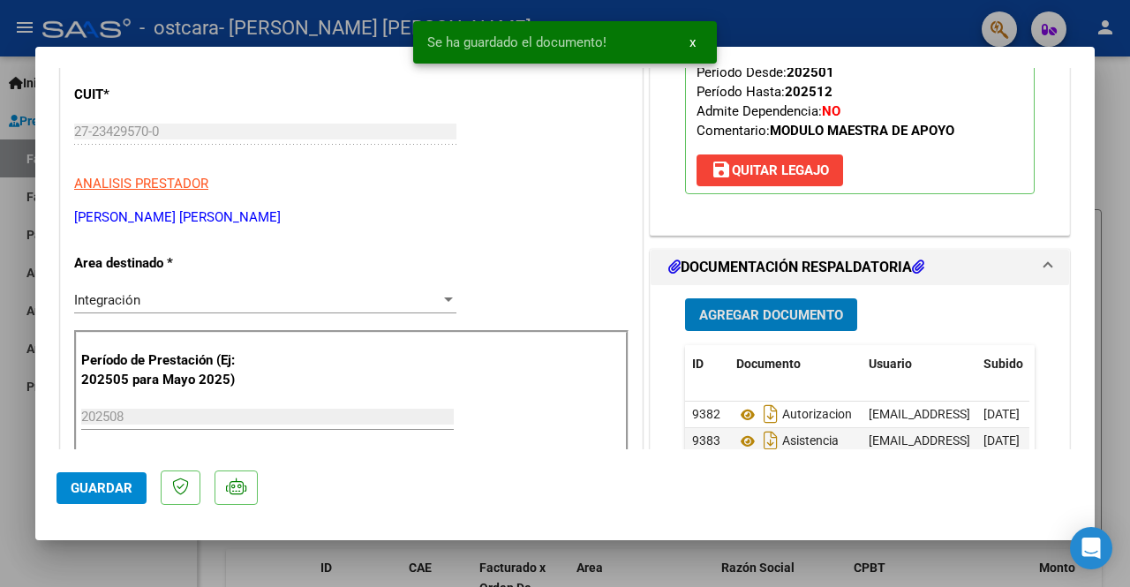
click at [101, 485] on span "Guardar" at bounding box center [102, 488] width 62 height 16
click at [23, 506] on div at bounding box center [565, 293] width 1130 height 587
type input "$ 0,00"
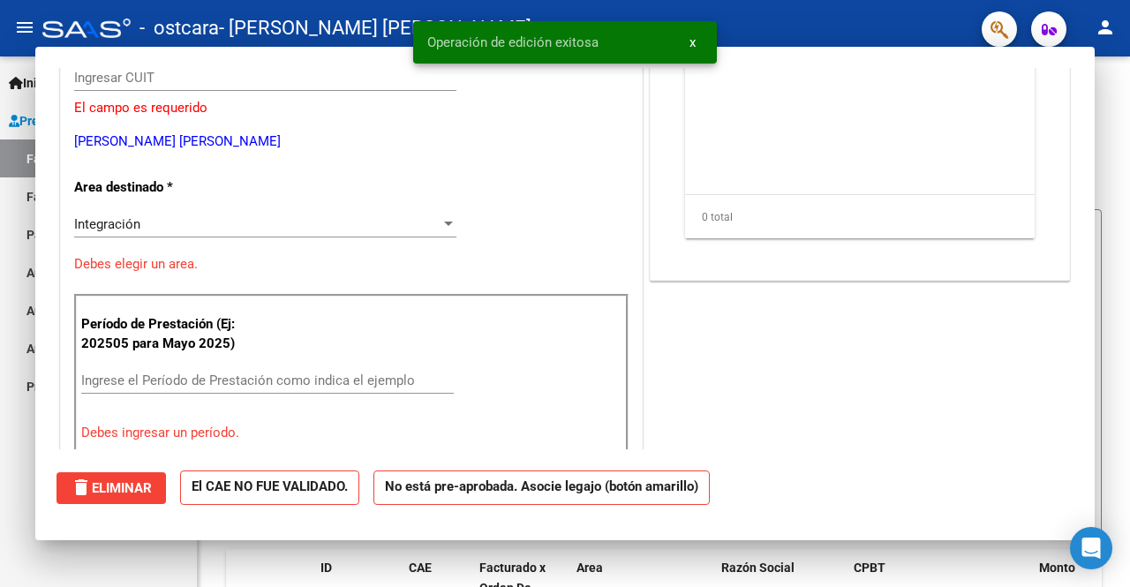
scroll to position [211, 0]
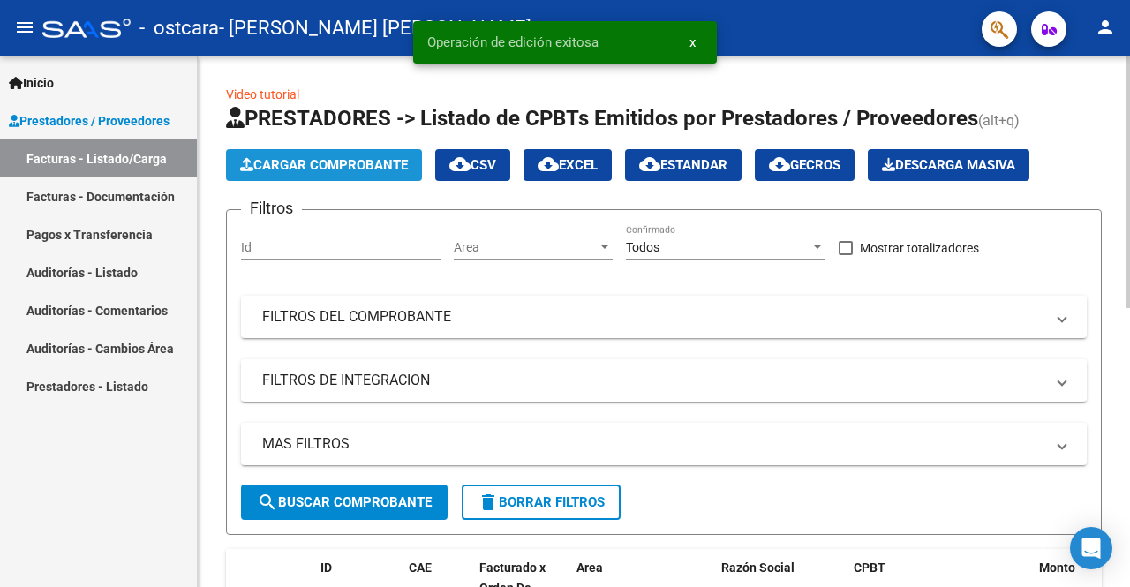
click at [320, 175] on button "Cargar Comprobante" at bounding box center [324, 165] width 196 height 32
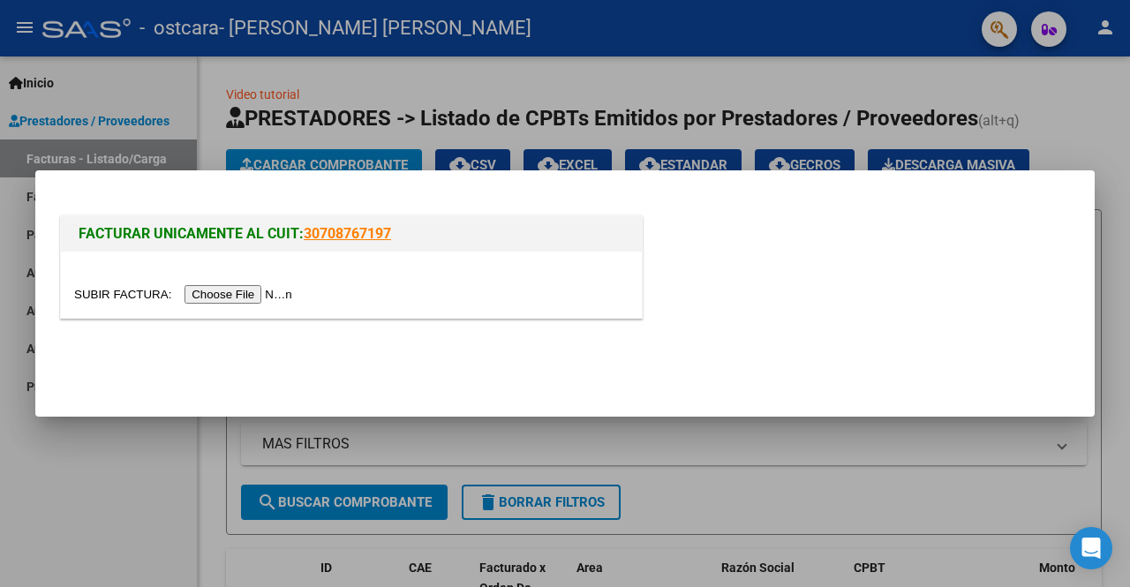
click at [237, 295] on input "file" at bounding box center [185, 294] width 223 height 19
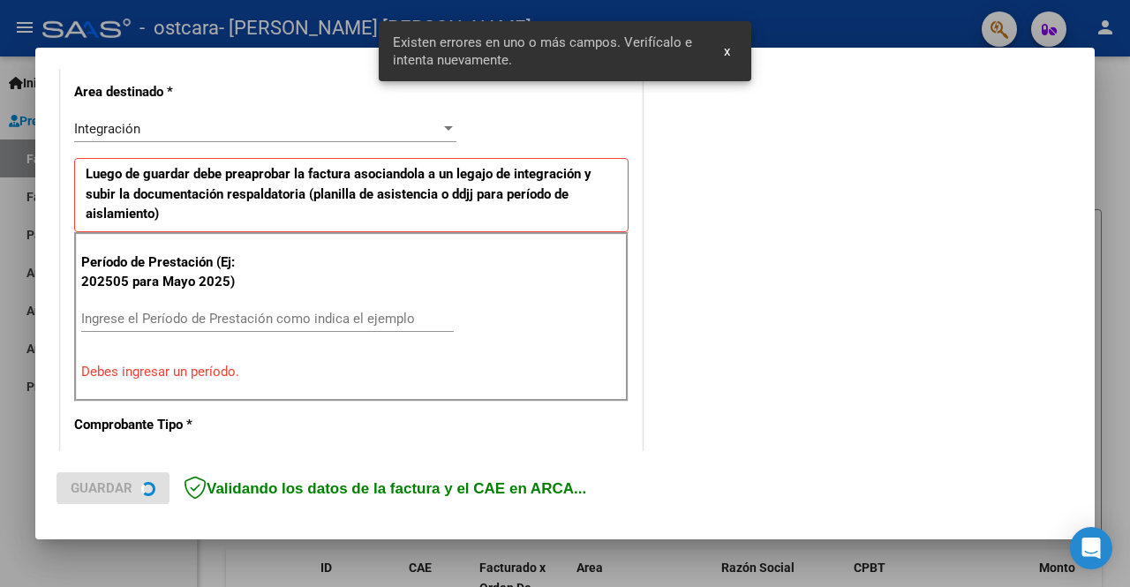
scroll to position [408, 0]
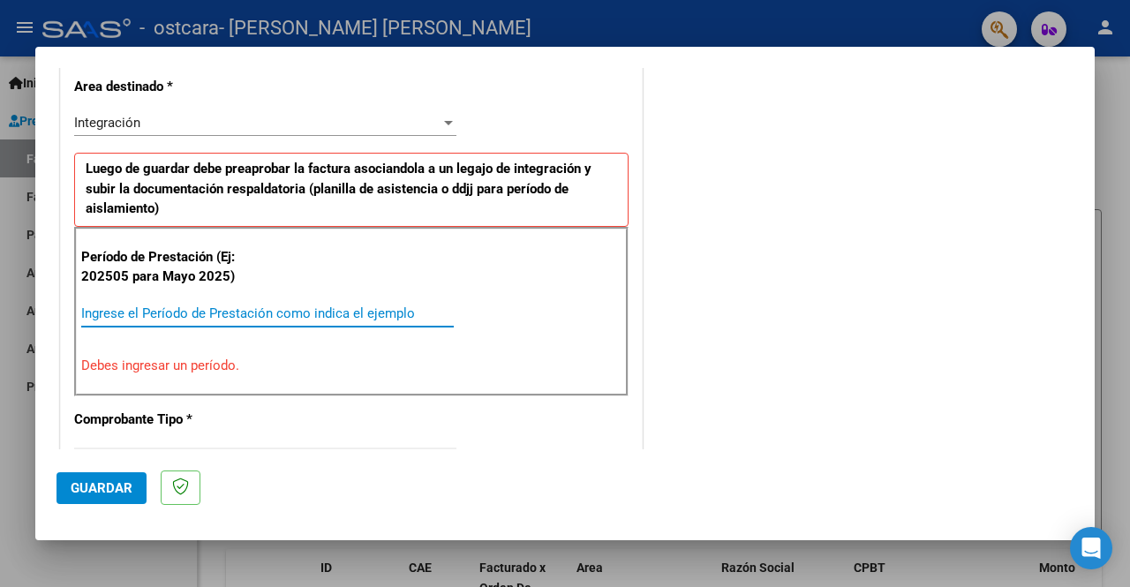
click at [279, 305] on input "Ingrese el Período de Prestación como indica el ejemplo" at bounding box center [267, 313] width 372 height 16
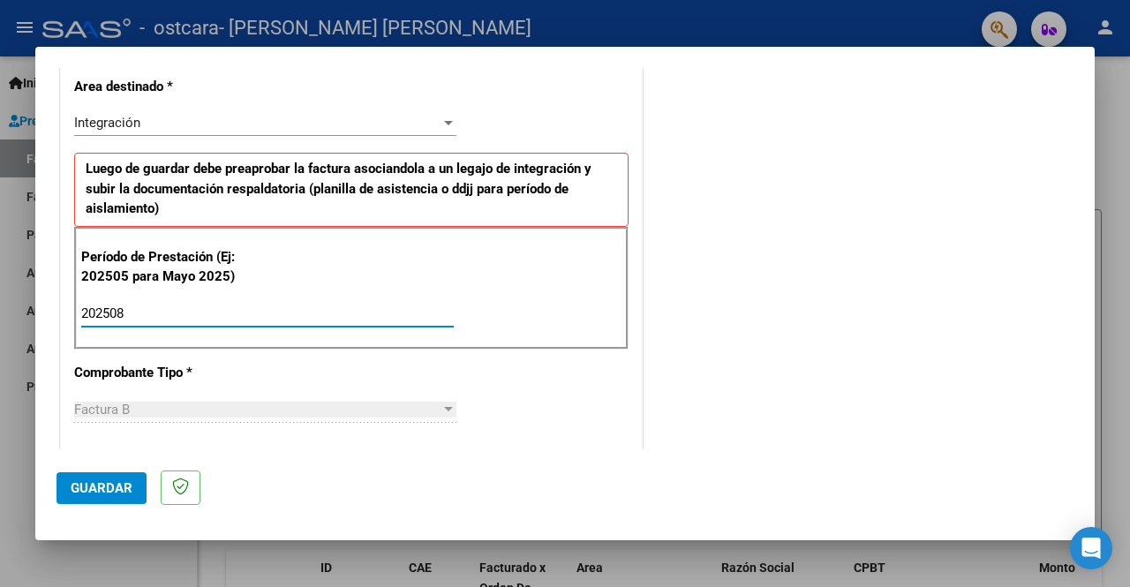
scroll to position [584, 0]
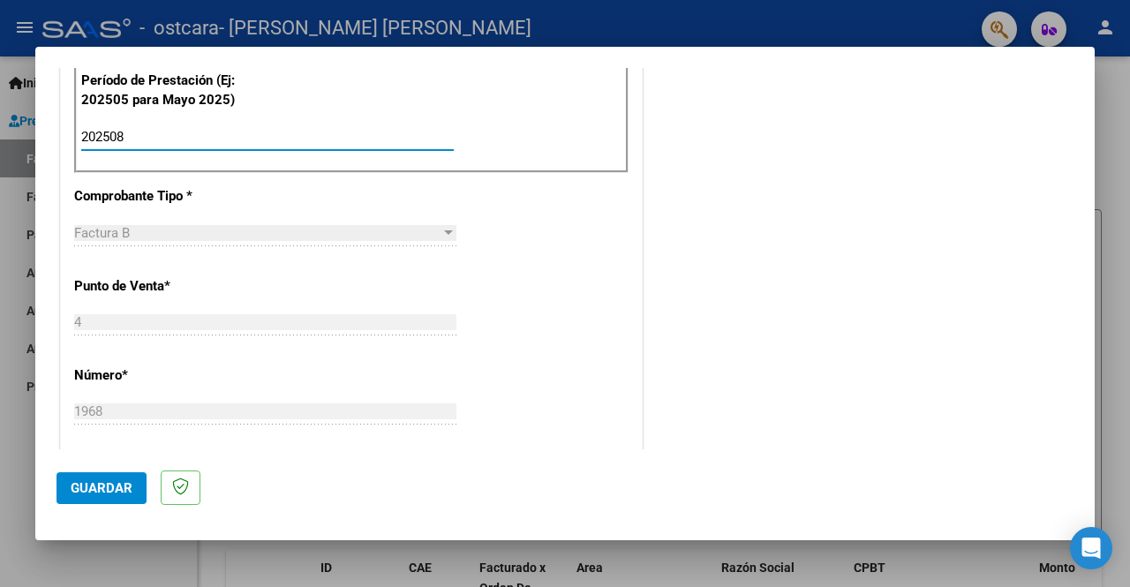
type input "202508"
click at [94, 489] on span "Guardar" at bounding box center [102, 488] width 62 height 16
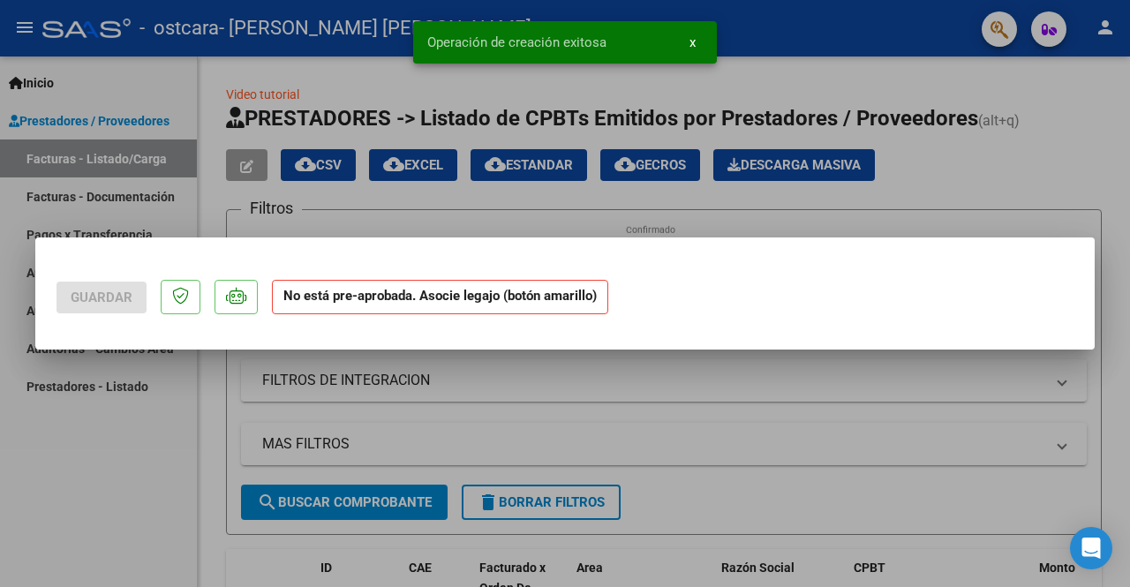
scroll to position [0, 0]
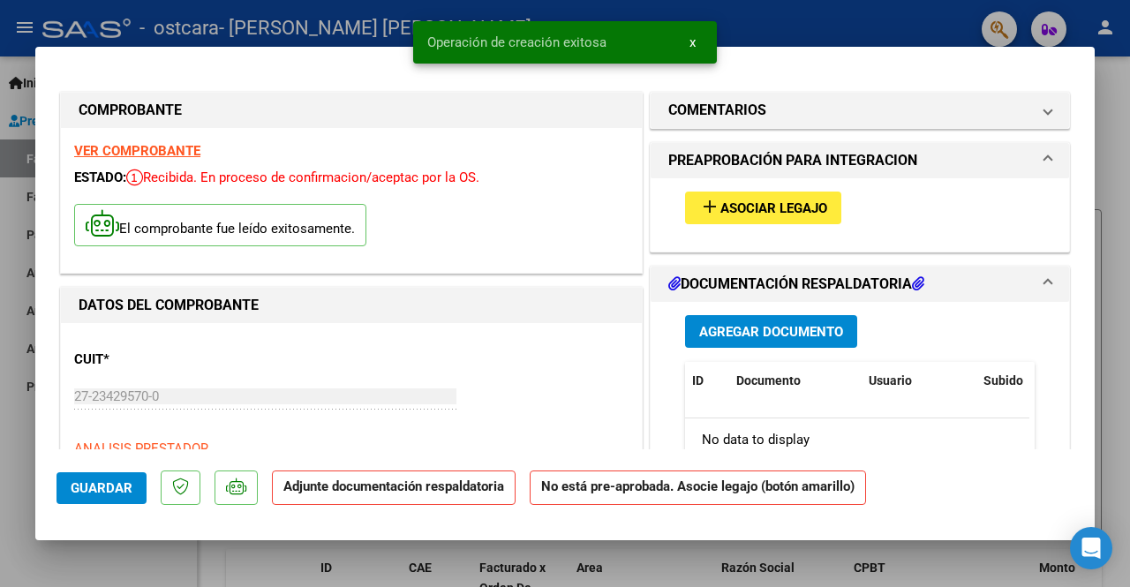
click at [761, 207] on span "Asociar Legajo" at bounding box center [773, 208] width 107 height 16
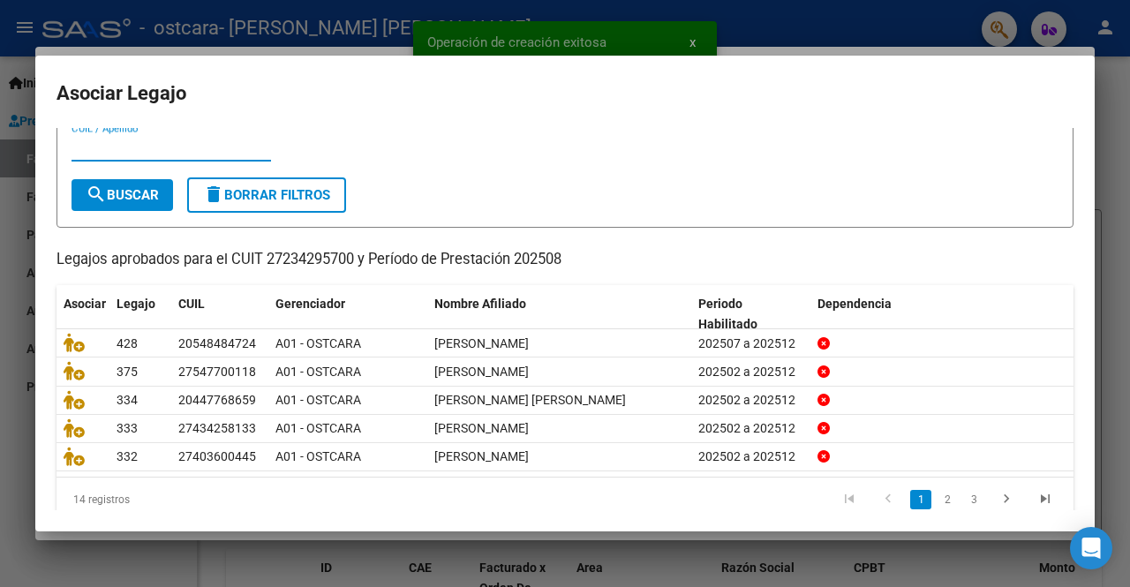
scroll to position [74, 0]
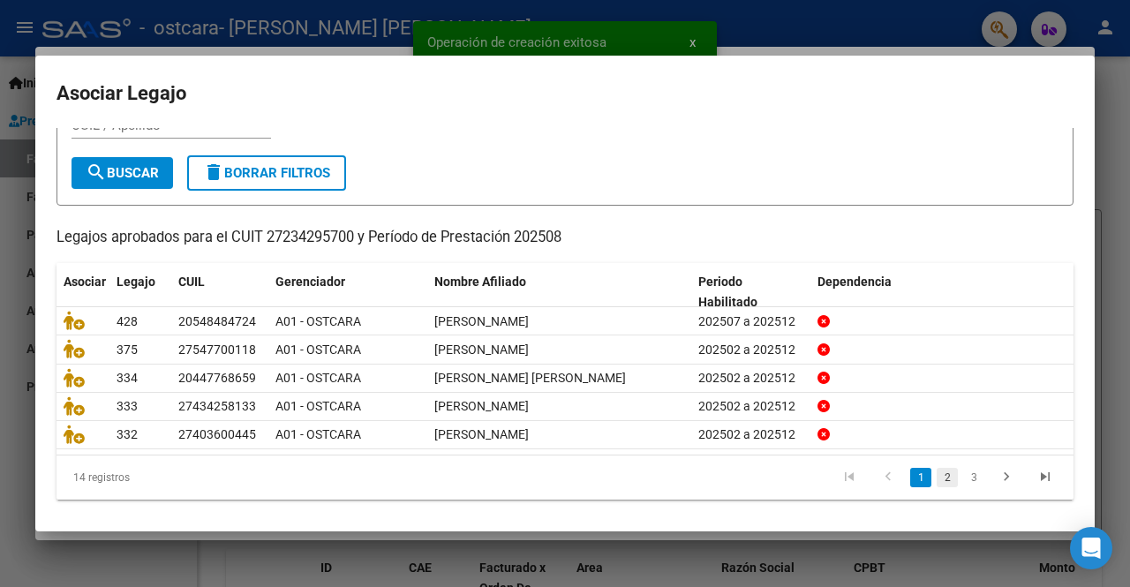
click at [941, 481] on link "2" at bounding box center [946, 477] width 21 height 19
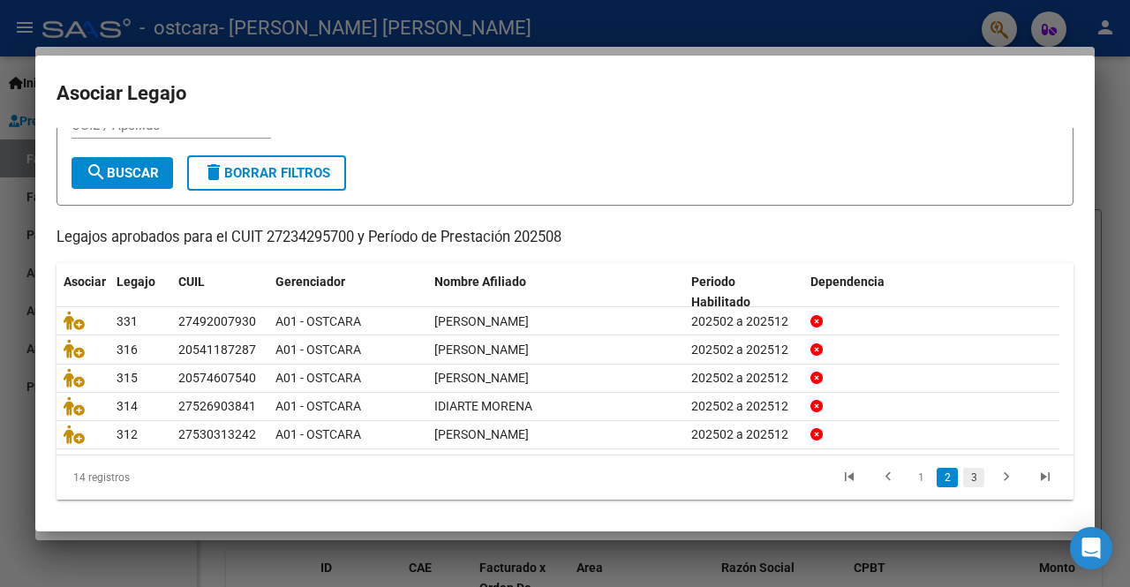
click at [964, 478] on link "3" at bounding box center [973, 477] width 21 height 19
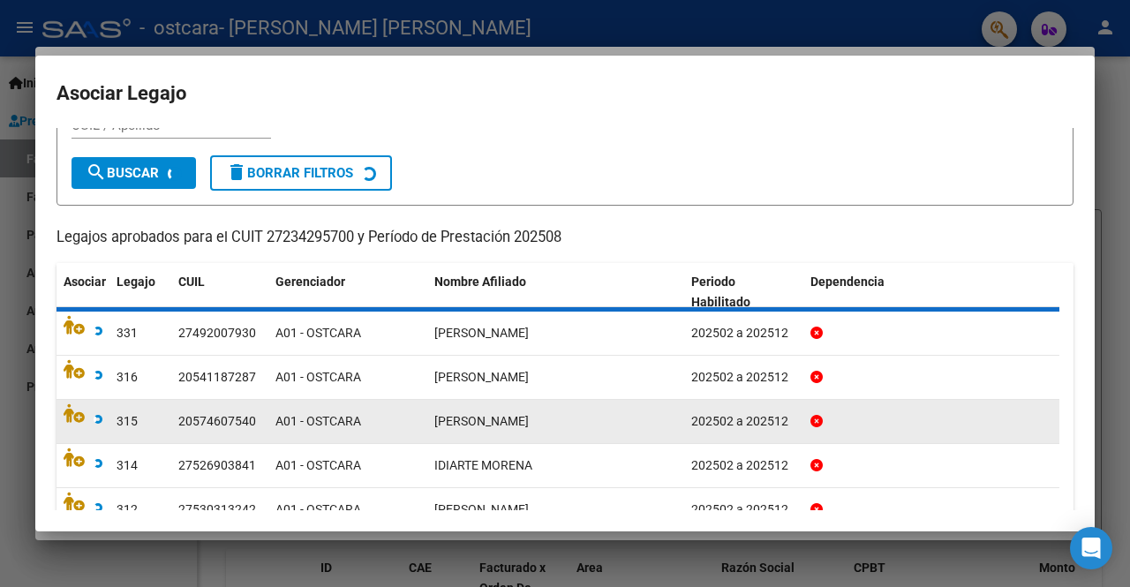
scroll to position [46, 0]
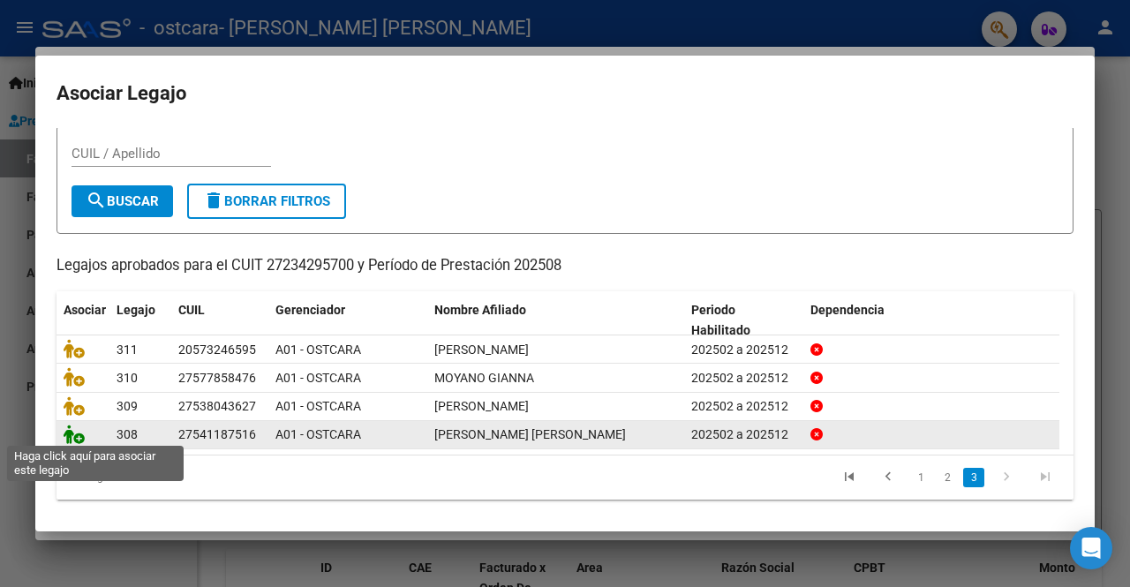
click at [72, 433] on icon at bounding box center [74, 434] width 21 height 19
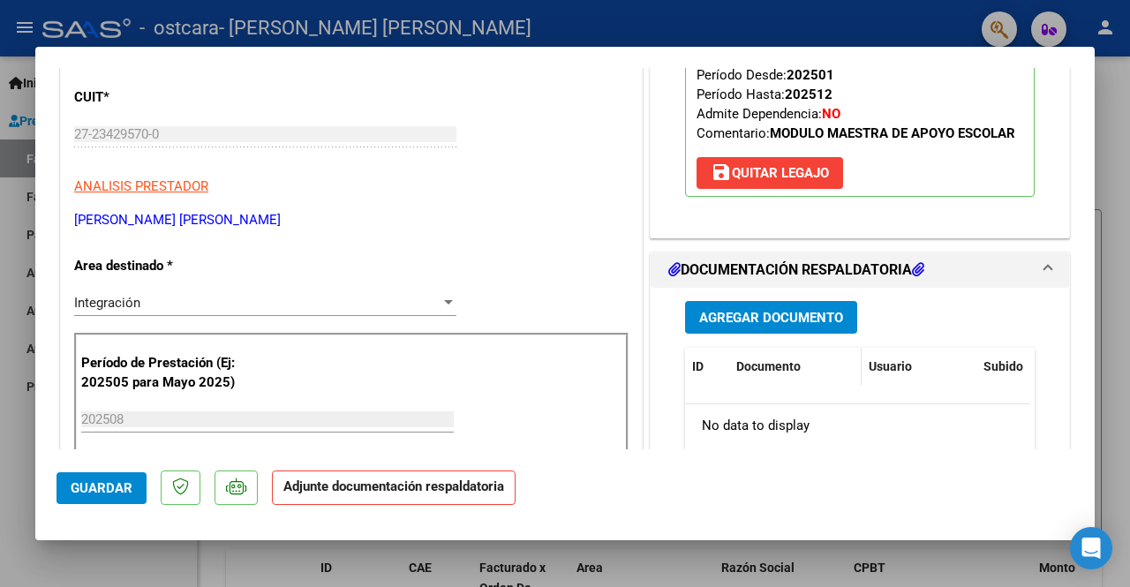
scroll to position [265, 0]
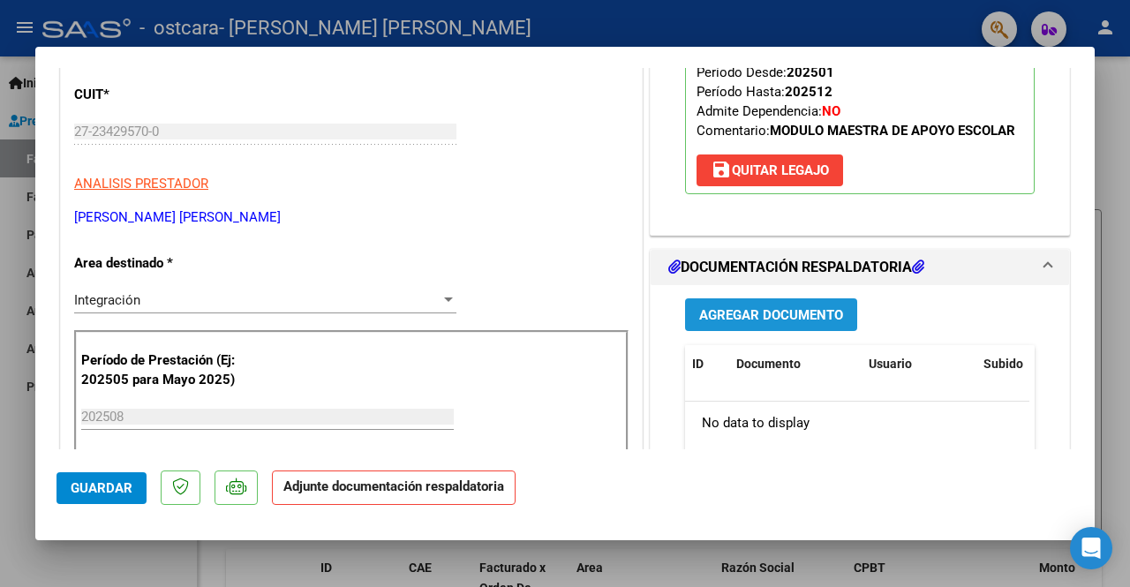
click at [778, 323] on button "Agregar Documento" at bounding box center [771, 314] width 172 height 33
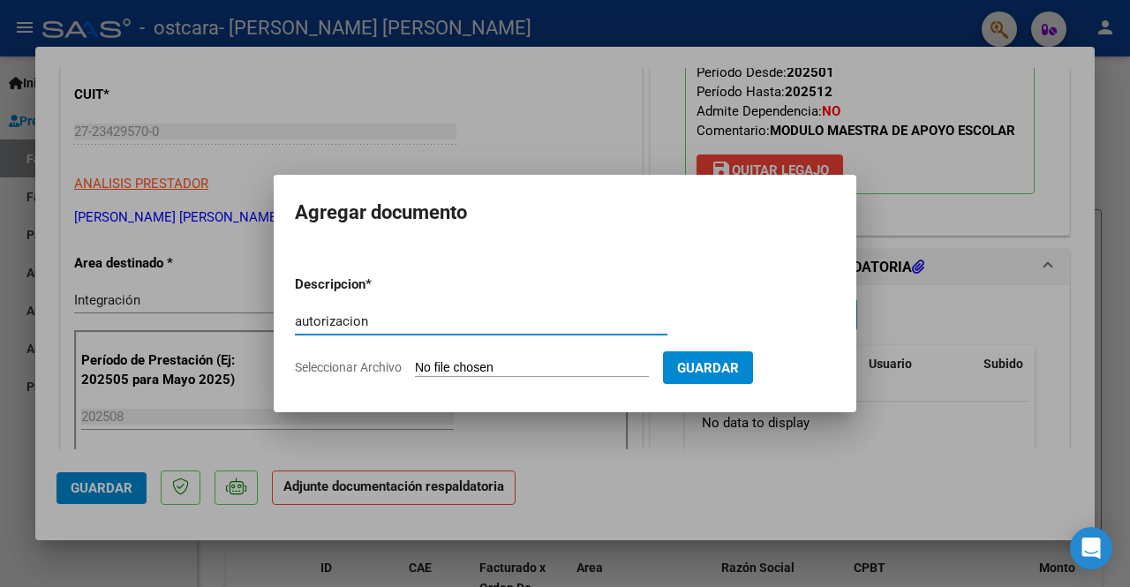
type input "autorizacion"
click at [487, 360] on input "Seleccionar Archivo" at bounding box center [532, 368] width 234 height 17
type input "C:\fakepath\[PERSON_NAME] AUT MAE 2025.pdf"
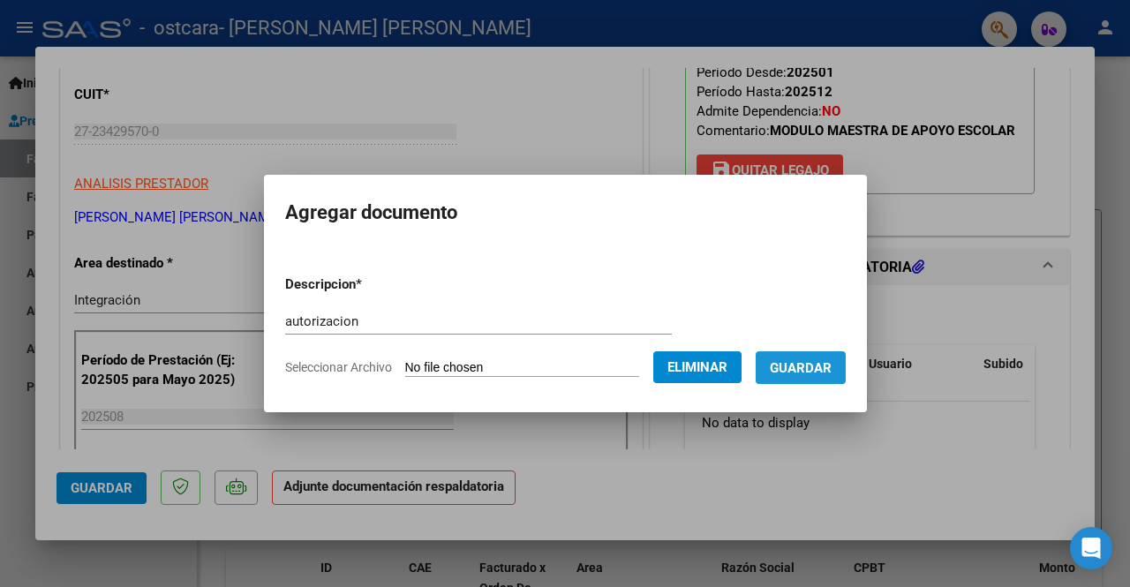
click at [803, 363] on span "Guardar" at bounding box center [801, 368] width 62 height 16
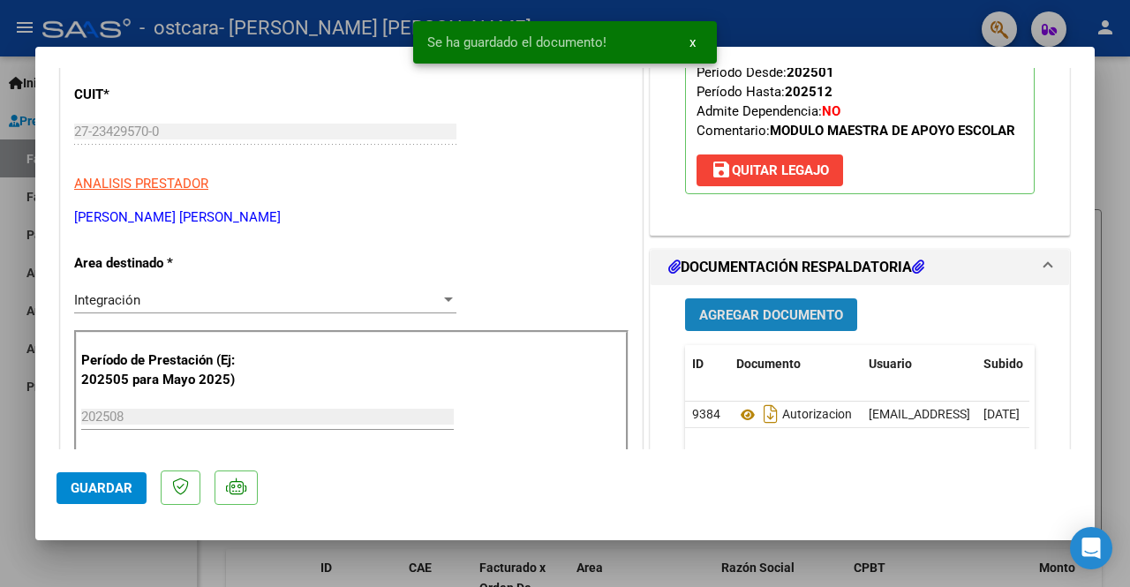
click at [771, 303] on button "Agregar Documento" at bounding box center [771, 314] width 172 height 33
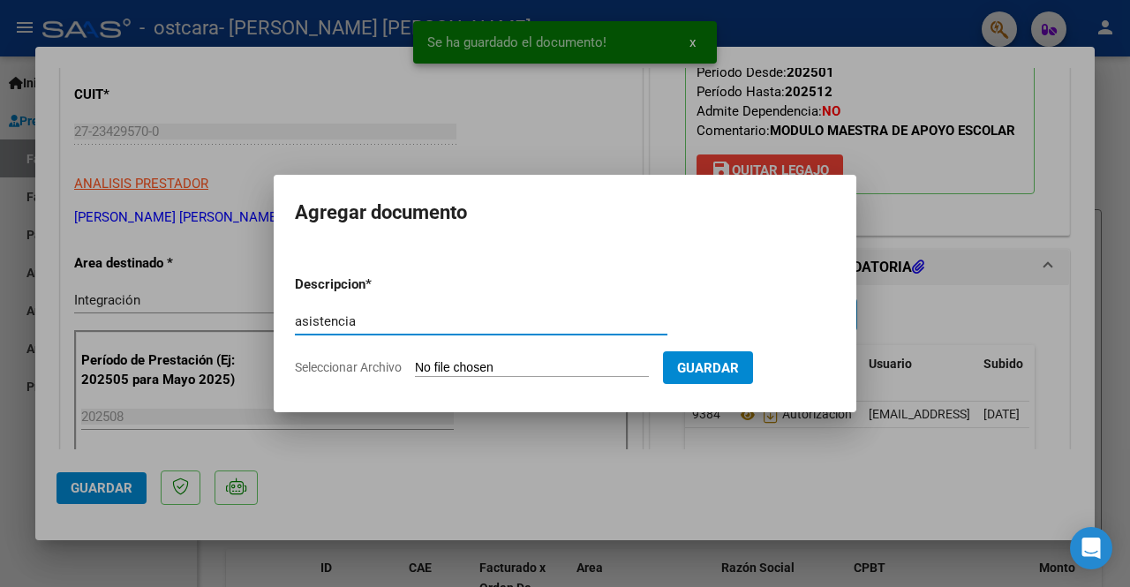
type input "asistencia"
click at [452, 363] on input "Seleccionar Archivo" at bounding box center [532, 368] width 234 height 17
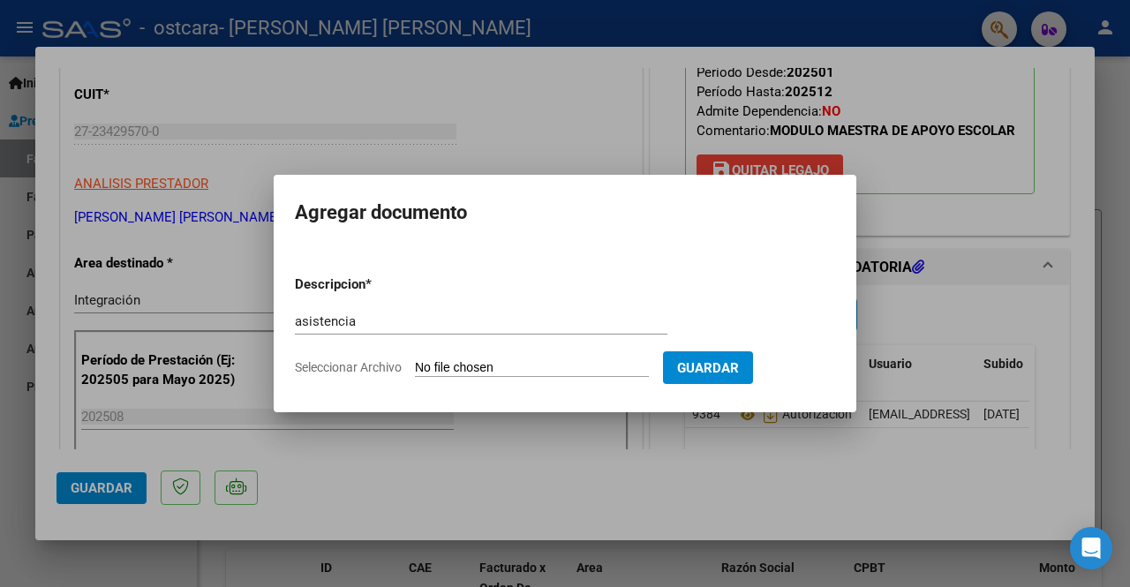
type input "C:\fakepath\asistencia [PERSON_NAME][DATE].pdf"
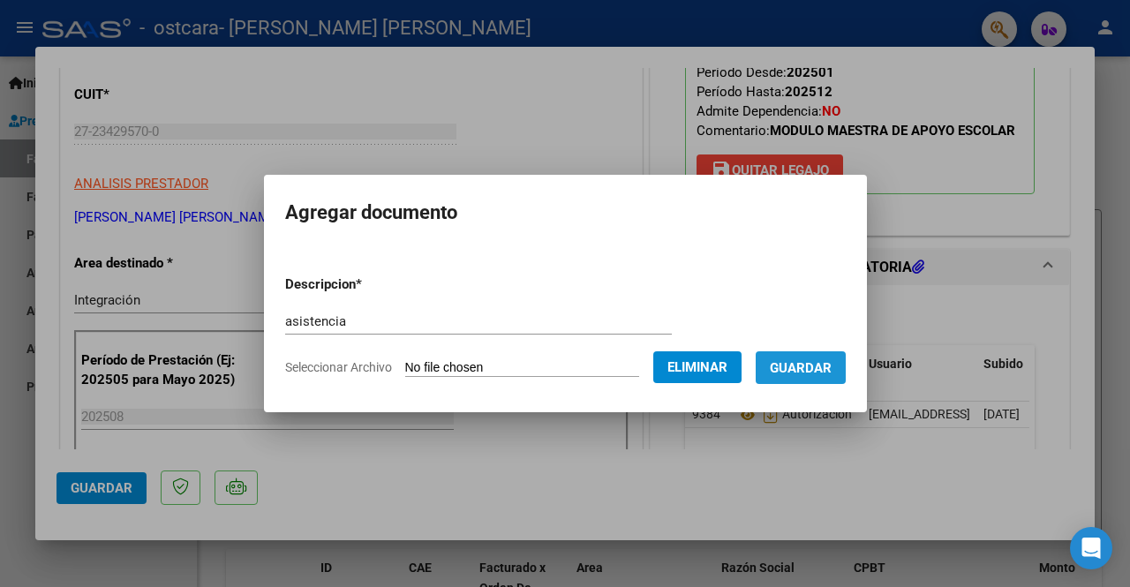
click at [803, 366] on span "Guardar" at bounding box center [801, 368] width 62 height 16
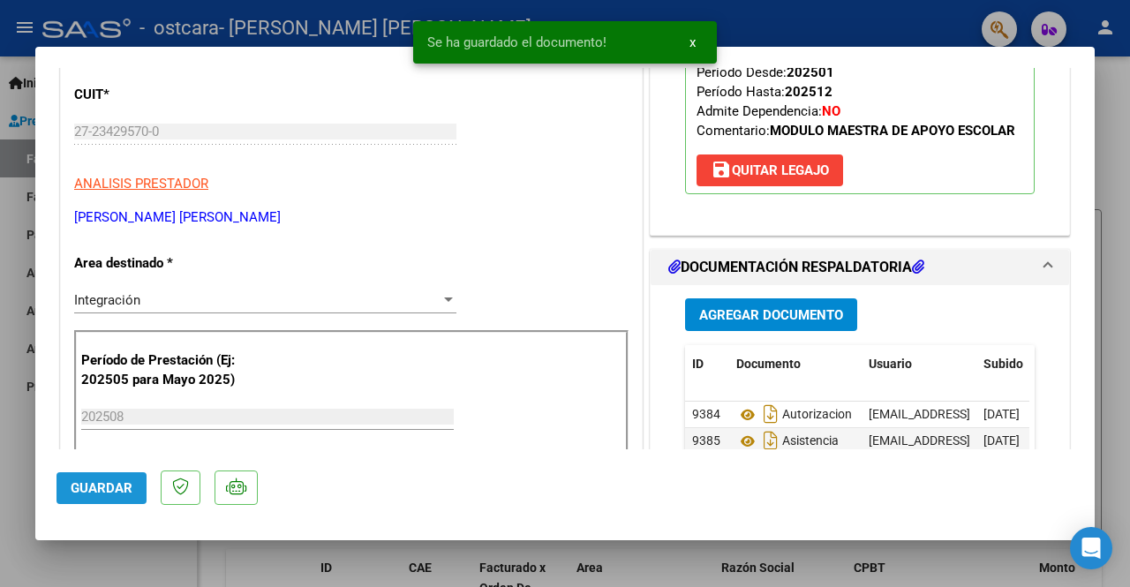
click at [94, 483] on span "Guardar" at bounding box center [102, 488] width 62 height 16
click at [10, 487] on div at bounding box center [565, 293] width 1130 height 587
type input "$ 0,00"
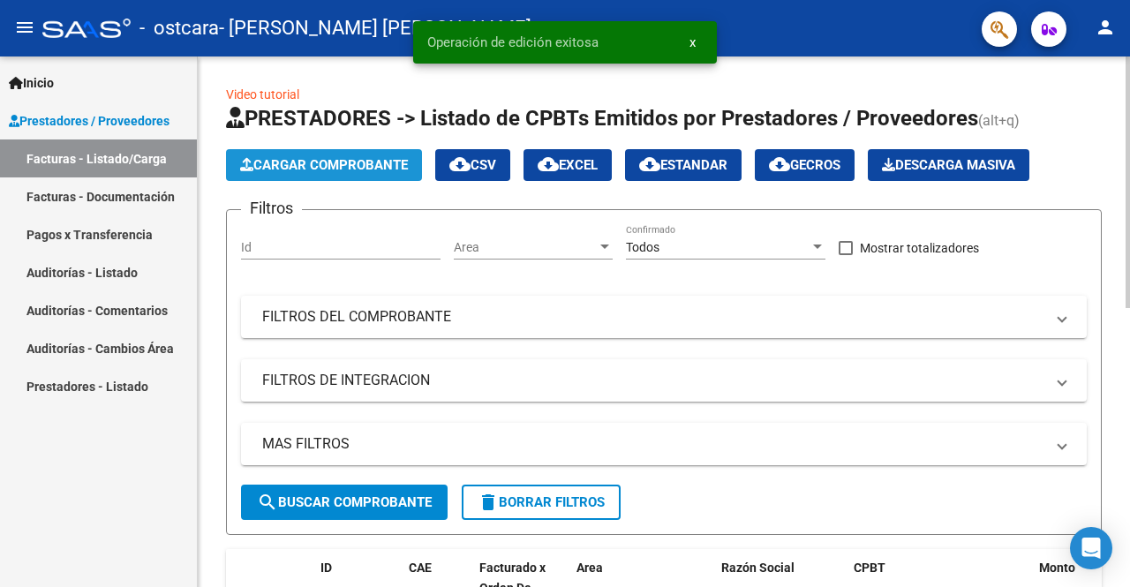
click at [268, 158] on span "Cargar Comprobante" at bounding box center [324, 165] width 168 height 16
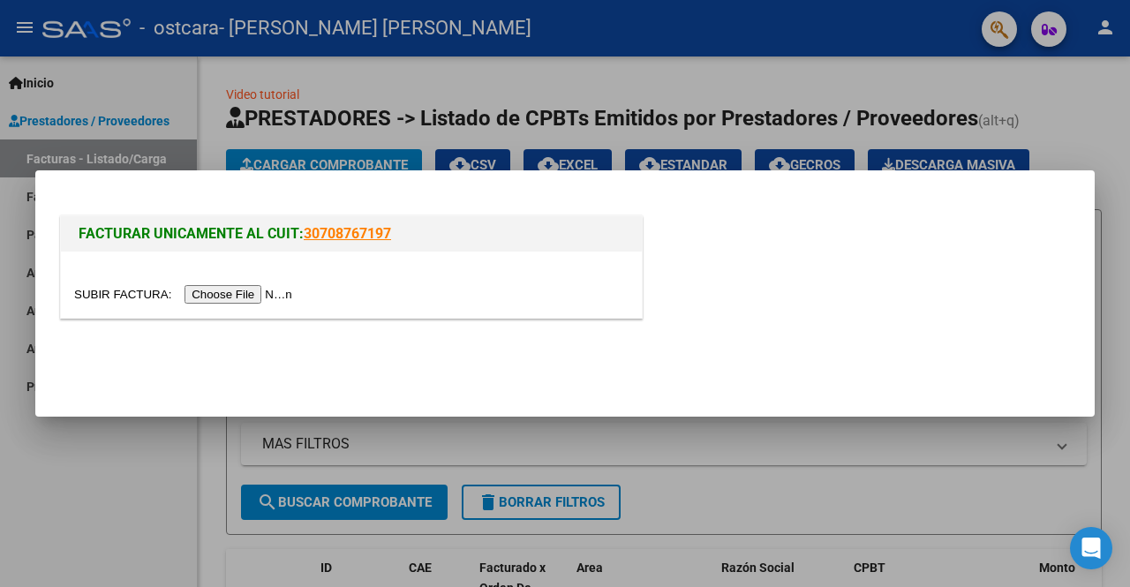
click at [216, 286] on input "file" at bounding box center [185, 294] width 223 height 19
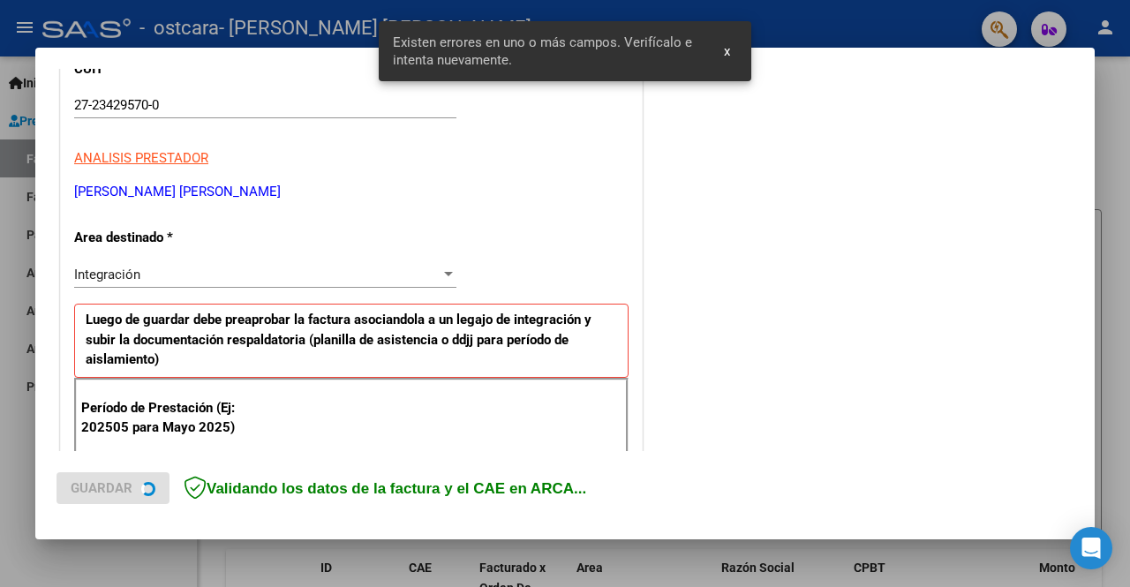
scroll to position [408, 0]
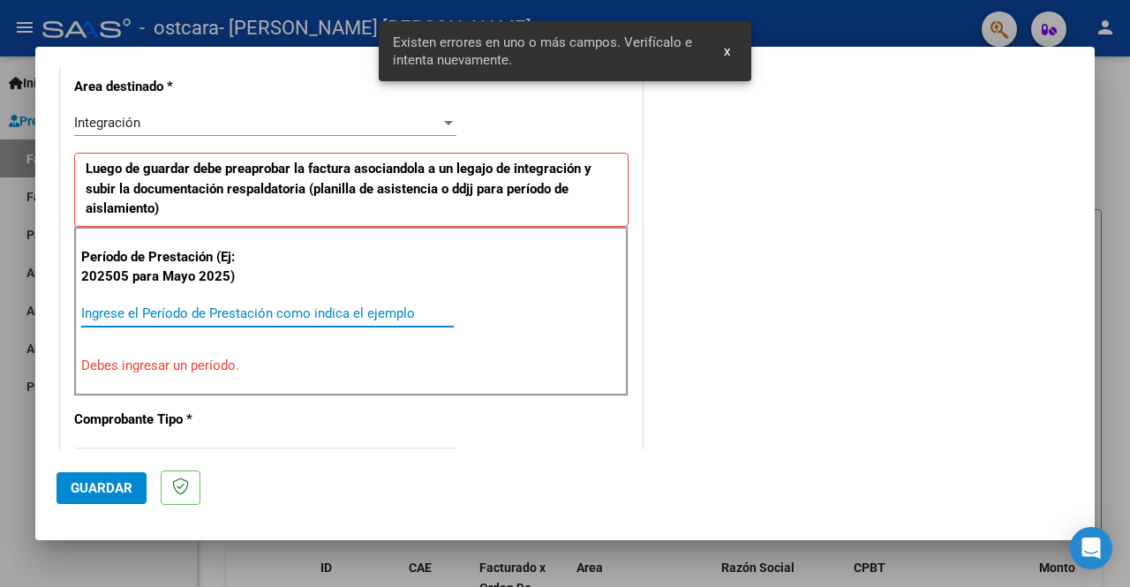
click at [235, 309] on input "Ingrese el Período de Prestación como indica el ejemplo" at bounding box center [267, 313] width 372 height 16
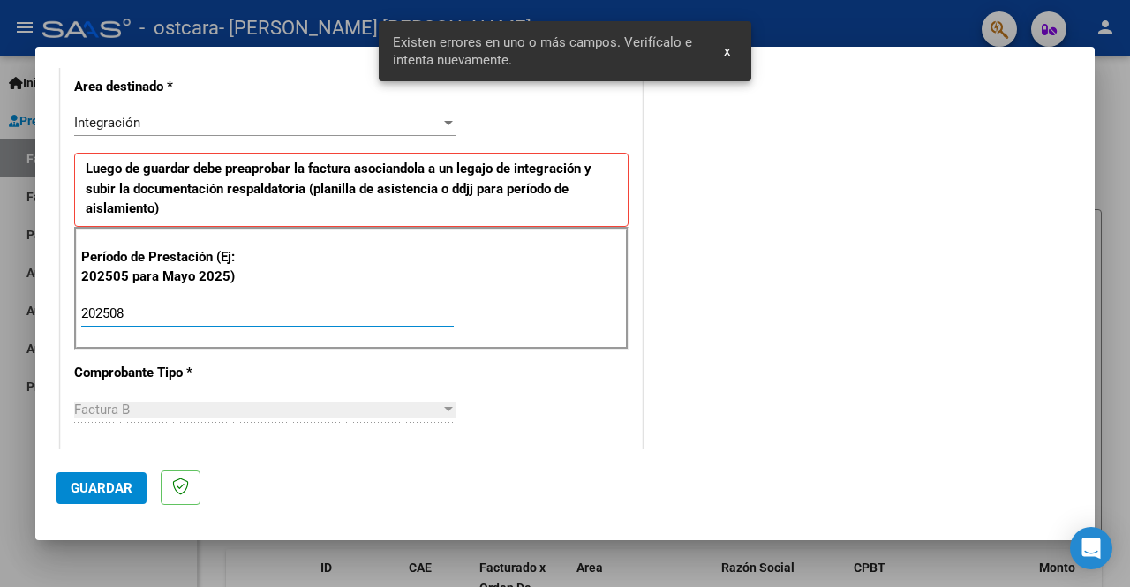
type input "202508"
click at [116, 478] on button "Guardar" at bounding box center [101, 488] width 90 height 32
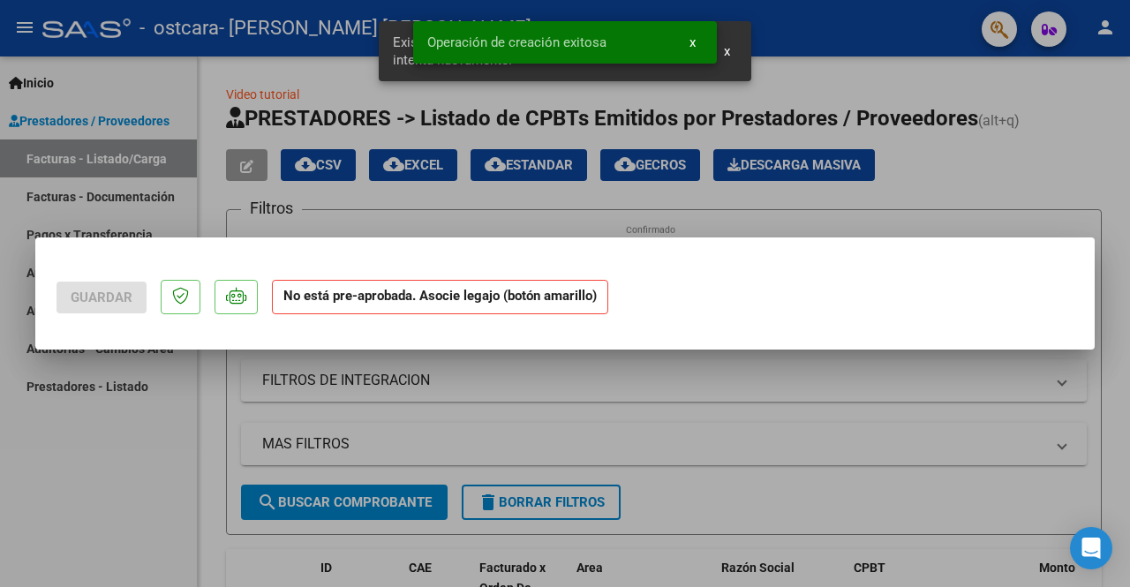
scroll to position [0, 0]
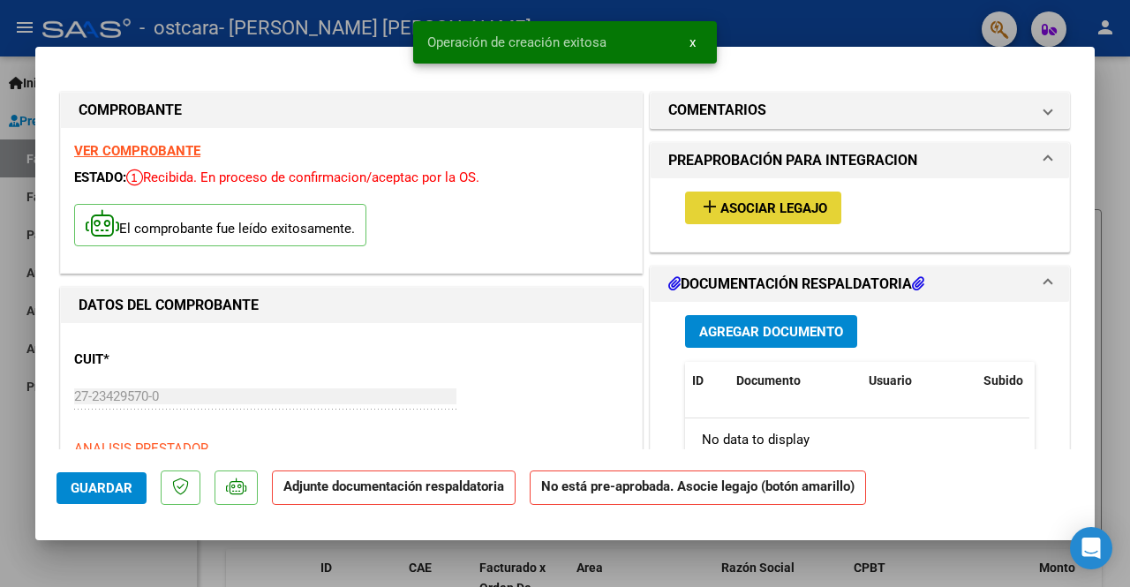
click at [789, 205] on span "Asociar Legajo" at bounding box center [773, 208] width 107 height 16
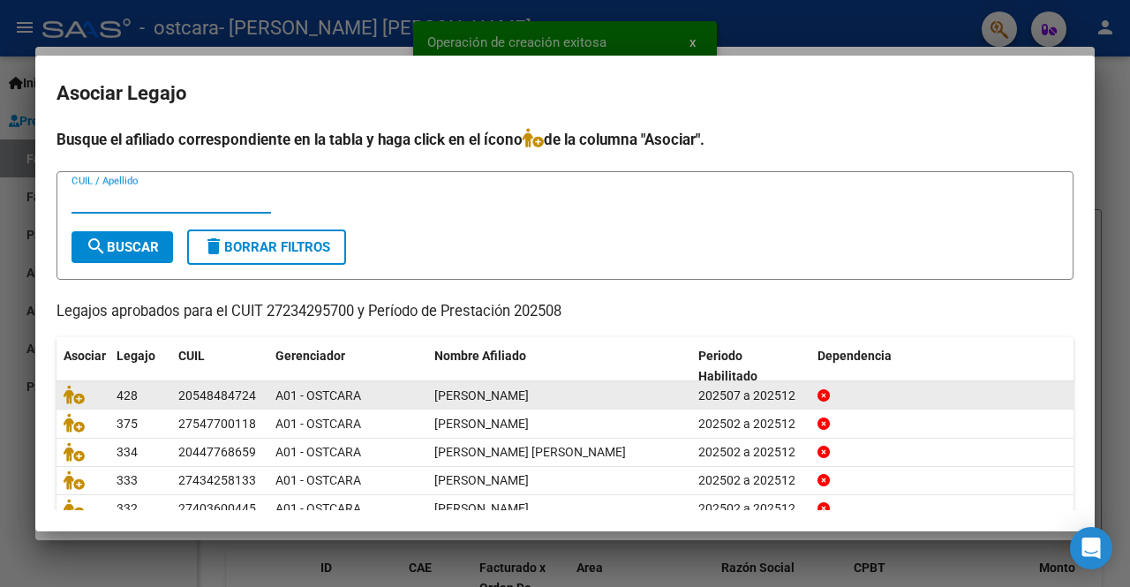
scroll to position [74, 0]
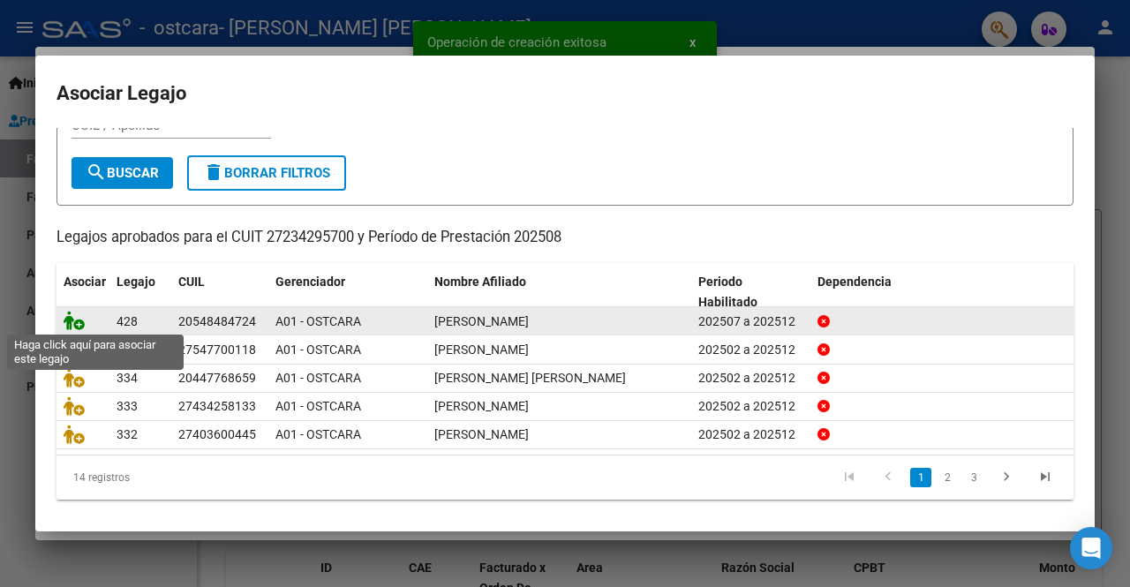
click at [68, 320] on icon at bounding box center [74, 320] width 21 height 19
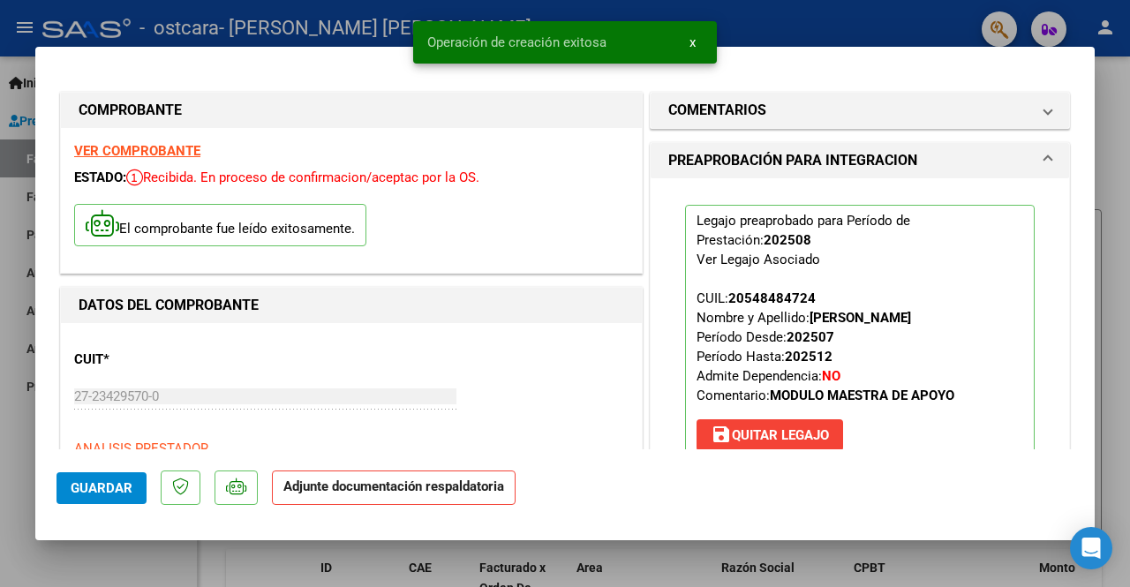
scroll to position [265, 0]
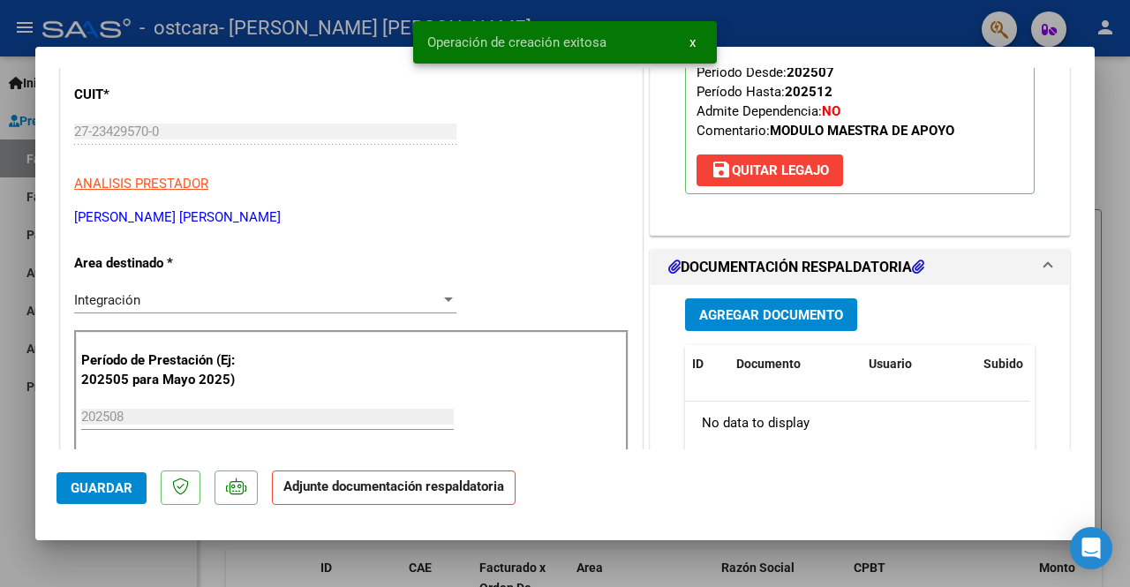
click at [767, 307] on span "Agregar Documento" at bounding box center [771, 315] width 144 height 16
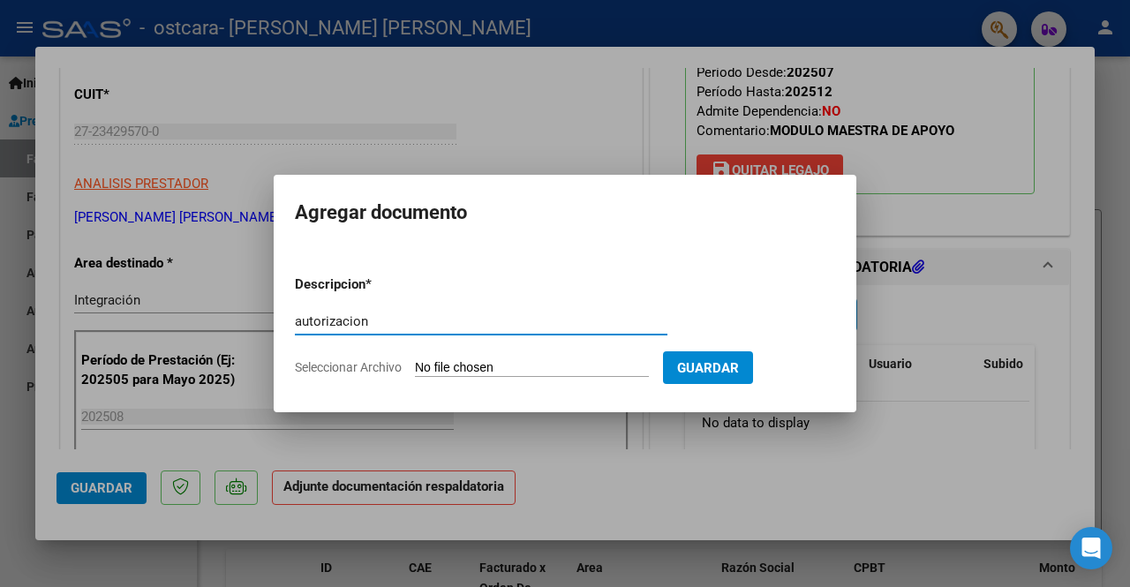
type input "autorizacion"
click at [455, 372] on input "Seleccionar Archivo" at bounding box center [532, 368] width 234 height 17
type input "C:\fakepath\[PERSON_NAME] AUT MMA [DATE].pdf"
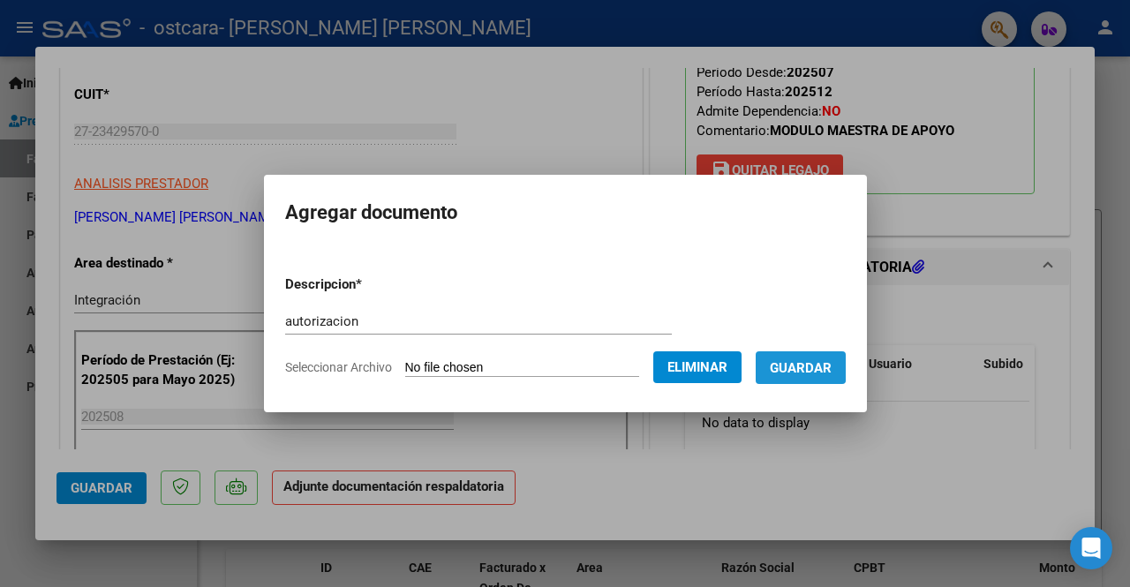
click at [798, 367] on span "Guardar" at bounding box center [801, 368] width 62 height 16
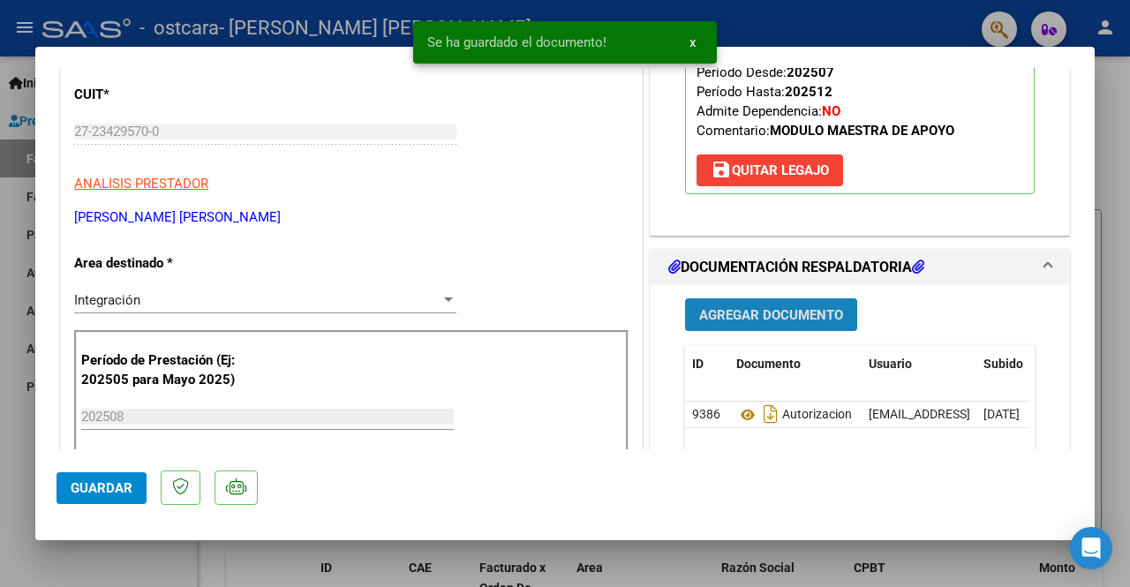
click at [756, 310] on span "Agregar Documento" at bounding box center [771, 315] width 144 height 16
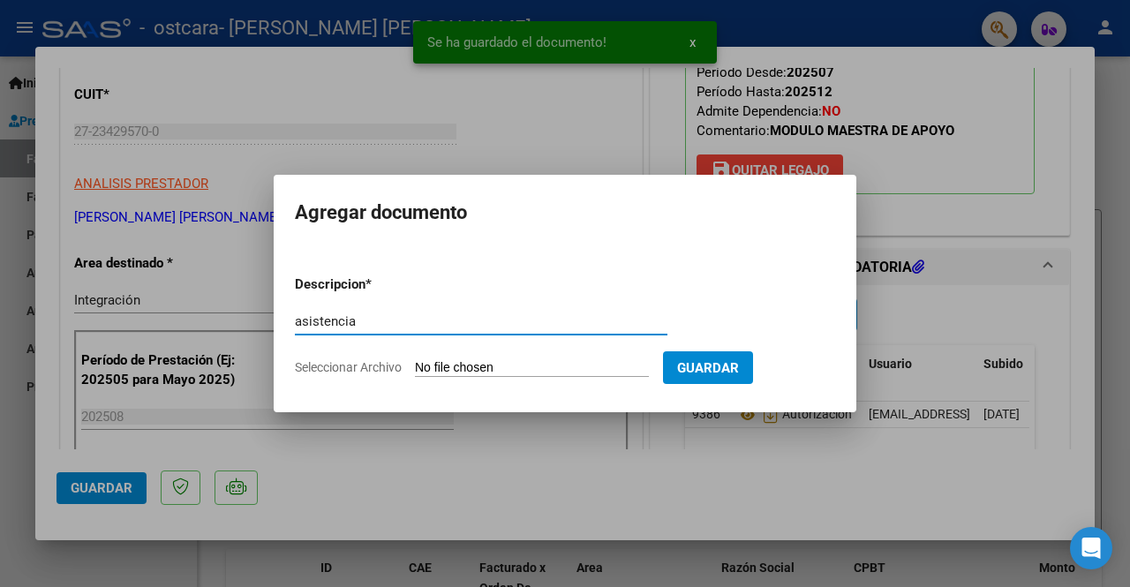
type input "asistencia"
click at [457, 359] on app-file-uploader "Seleccionar Archivo" at bounding box center [479, 367] width 368 height 16
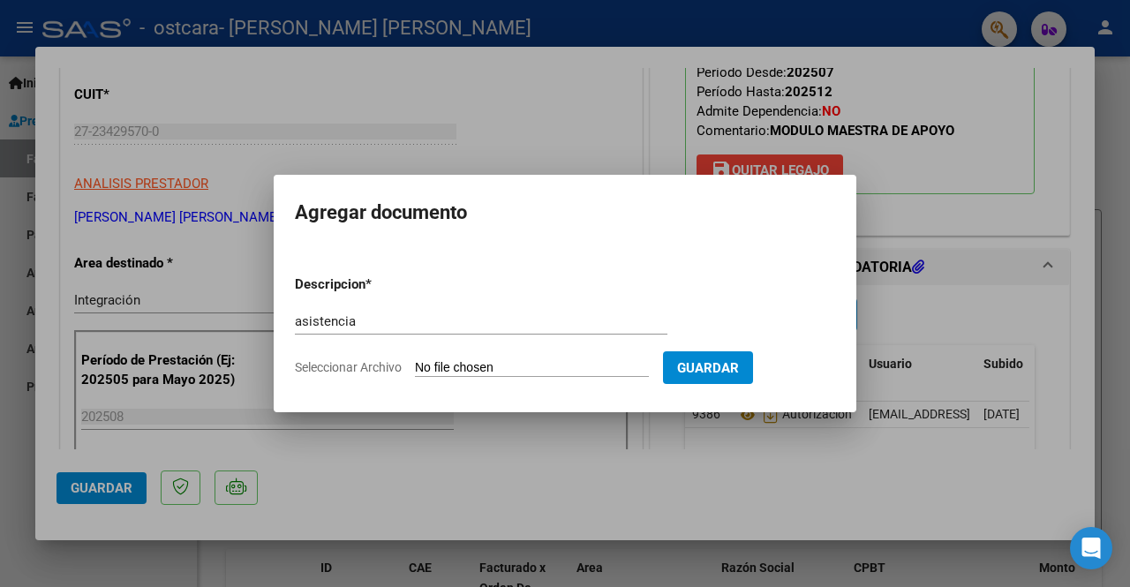
click at [438, 366] on input "Seleccionar Archivo" at bounding box center [532, 368] width 234 height 17
type input "C:\fakepath\asistencia [PERSON_NAME][DATE].pdf"
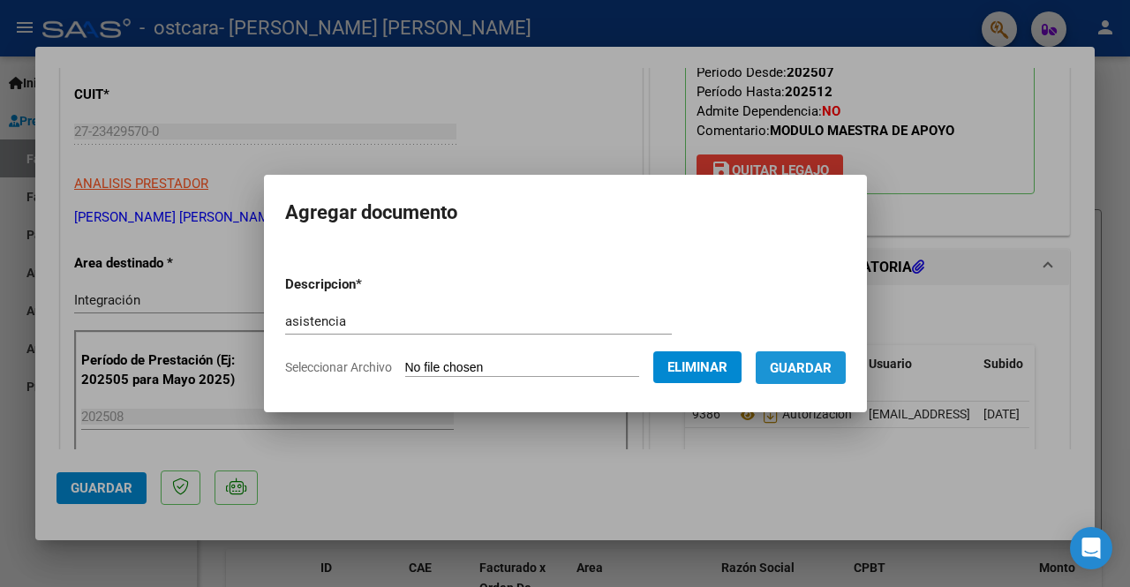
click at [806, 365] on span "Guardar" at bounding box center [801, 368] width 62 height 16
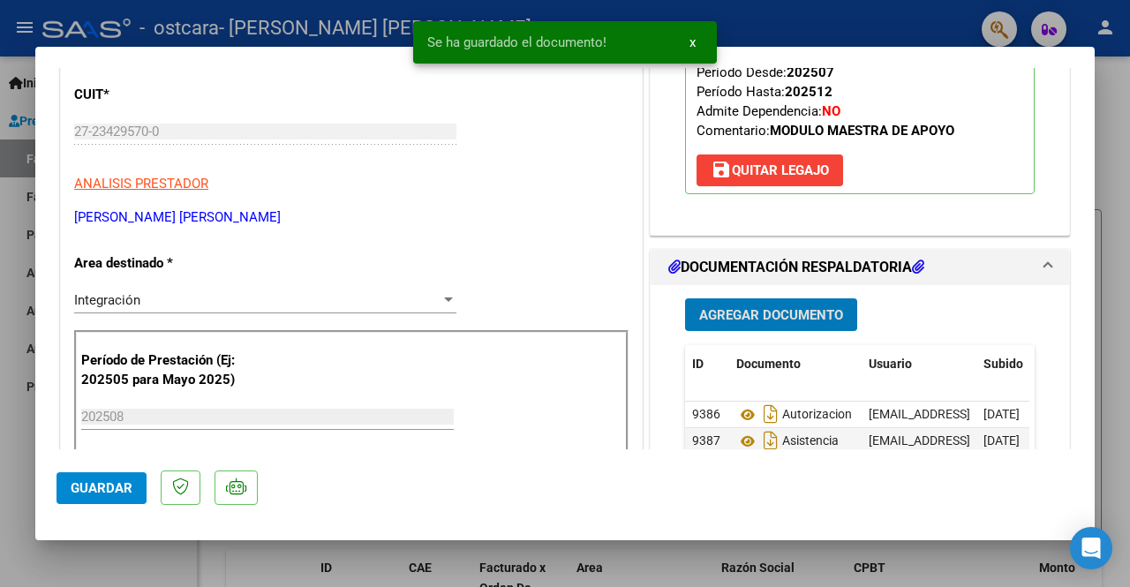
click at [764, 312] on span "Agregar Documento" at bounding box center [771, 315] width 144 height 16
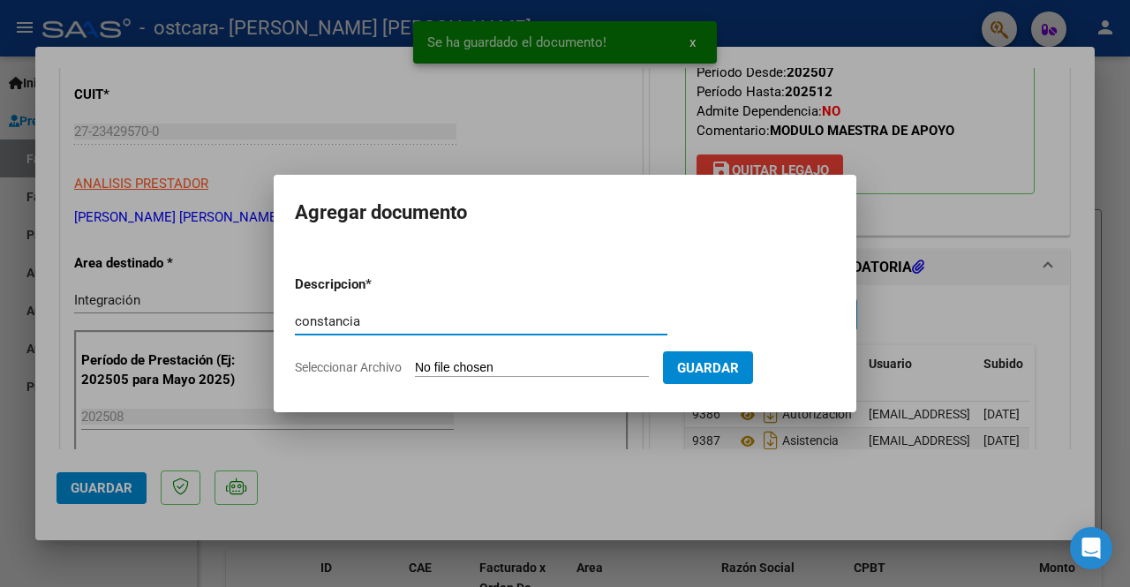
type input "constancia"
click at [516, 365] on input "Seleccionar Archivo" at bounding box center [532, 368] width 234 height 17
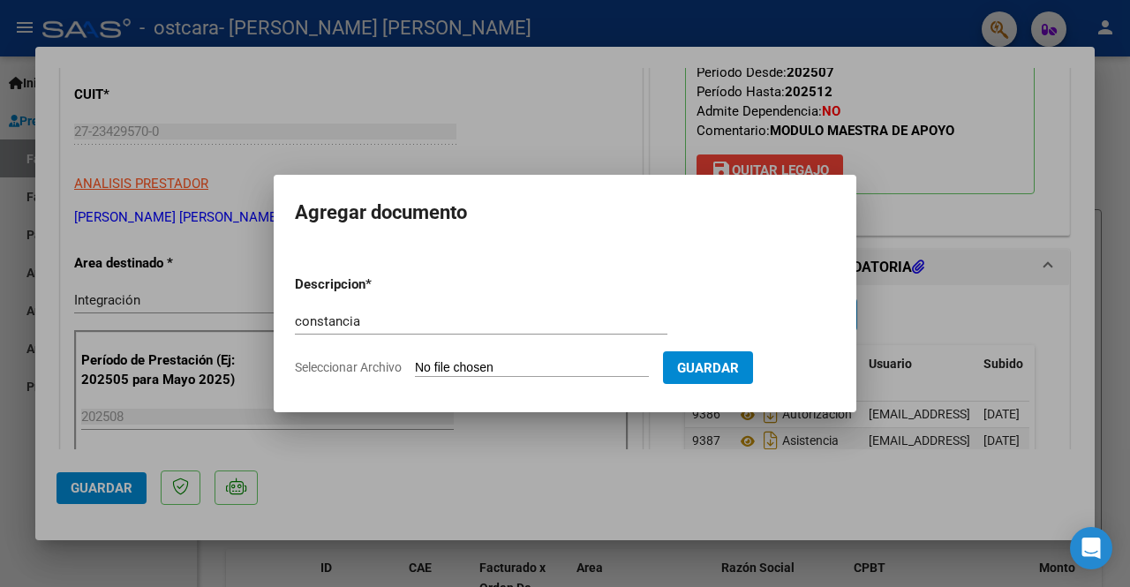
type input "C:\fakepath\constancia c [DATE].pdf"
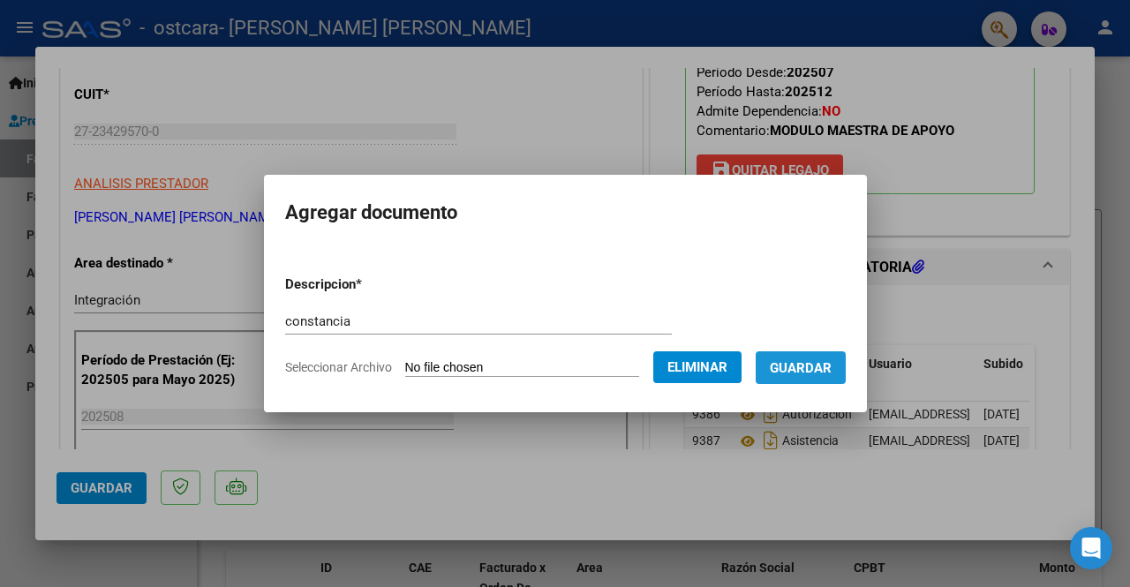
click at [812, 382] on button "Guardar" at bounding box center [801, 367] width 90 height 33
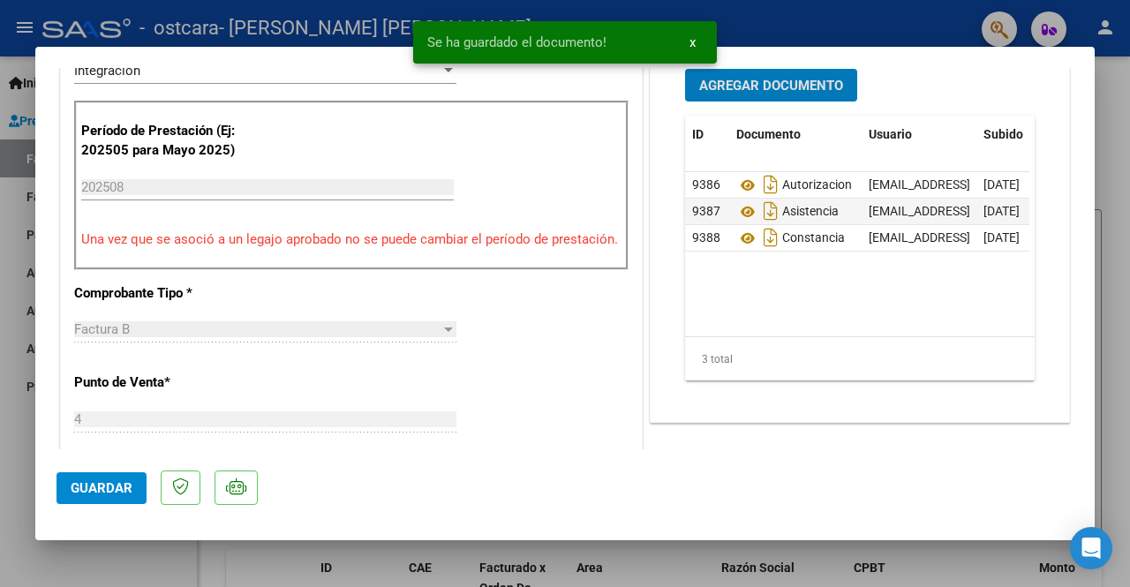
scroll to position [530, 0]
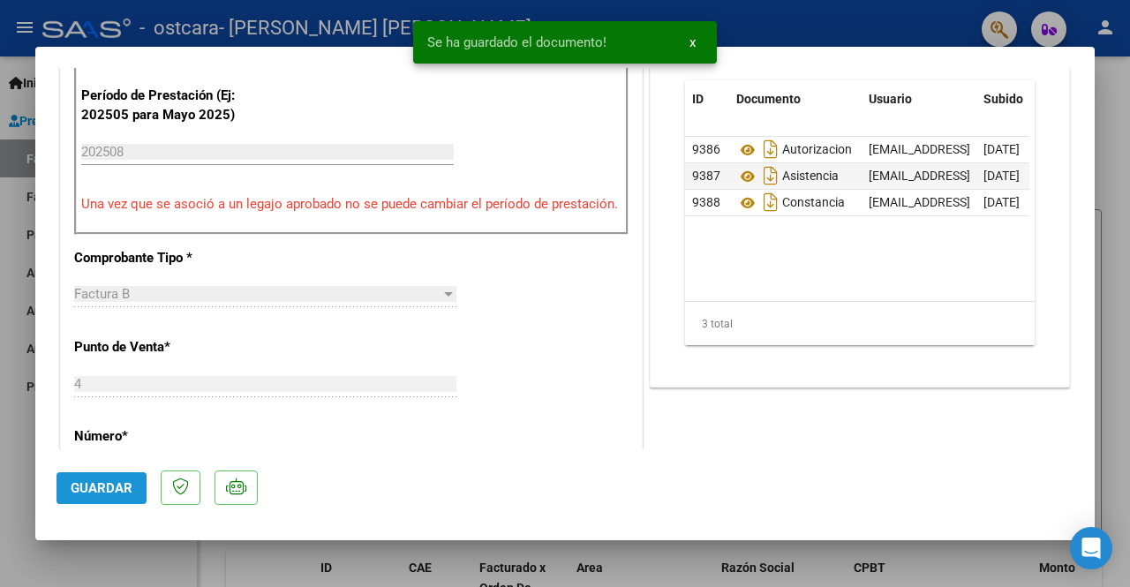
click at [99, 481] on span "Guardar" at bounding box center [102, 488] width 62 height 16
click at [126, 541] on div at bounding box center [565, 293] width 1130 height 587
type input "$ 0,00"
